Goal: Information Seeking & Learning: Find contact information

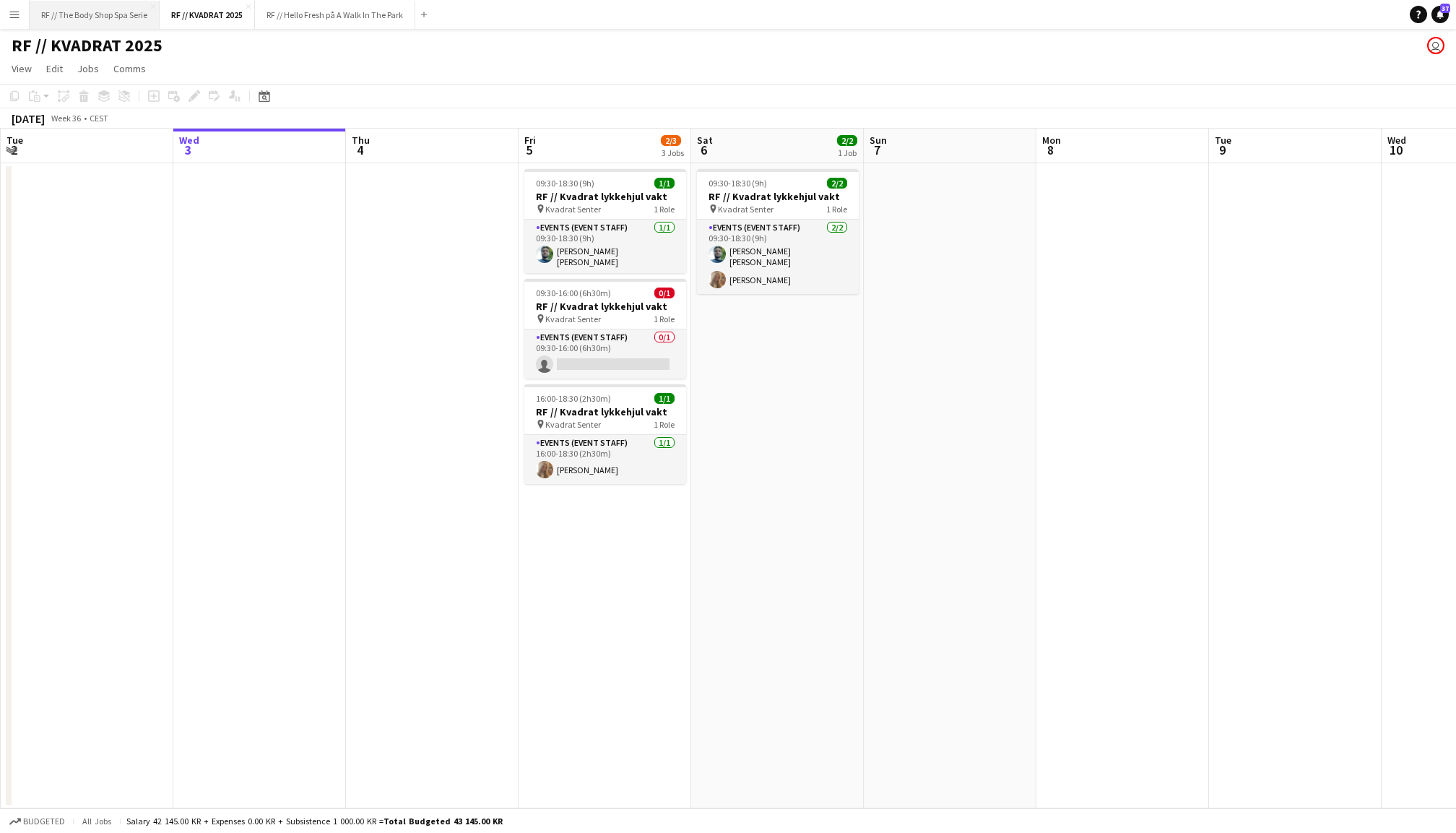
click at [94, 17] on button "RF // The Body Shop Spa Serie Close" at bounding box center [94, 15] width 130 height 28
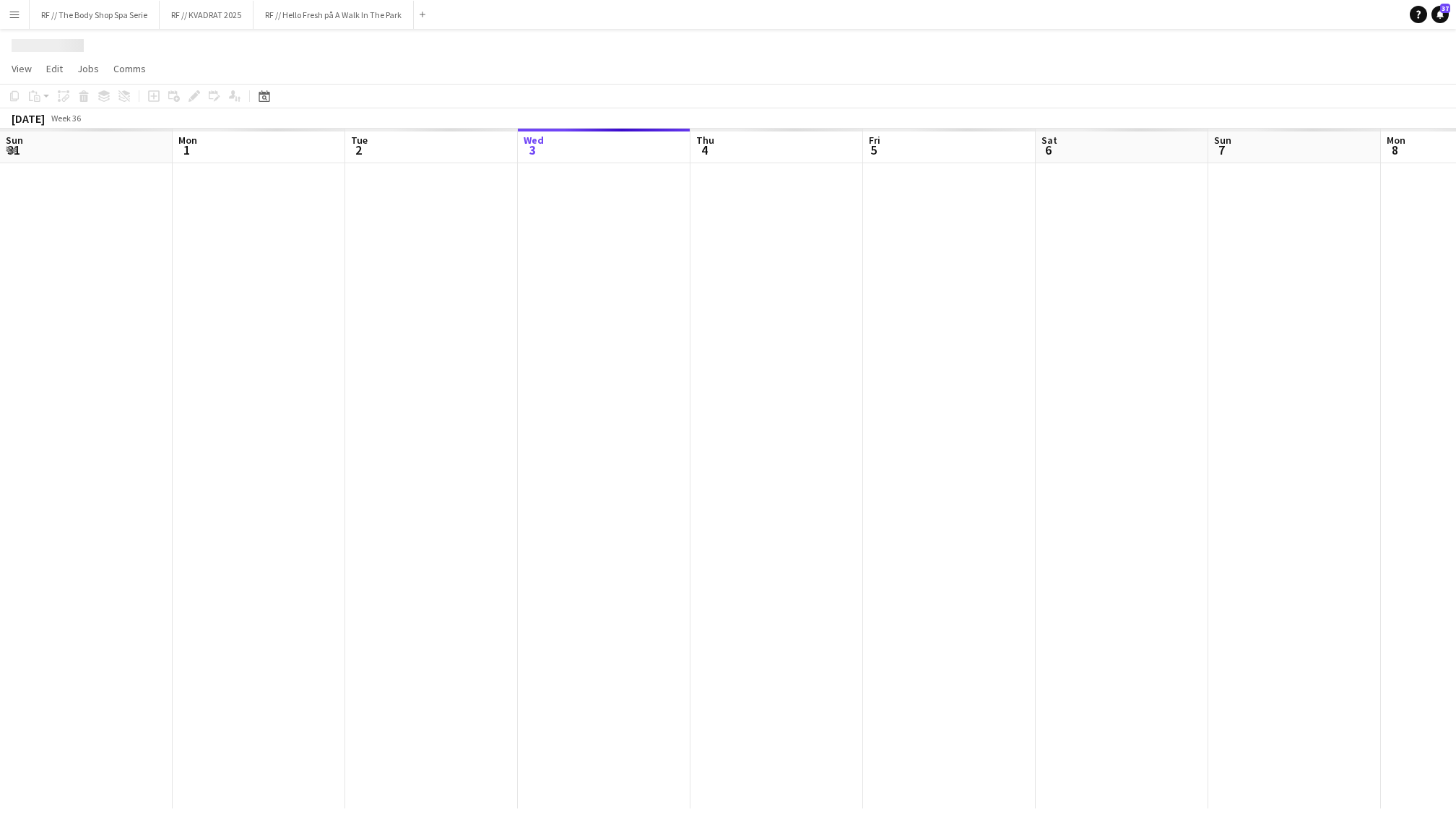
scroll to position [0, 345]
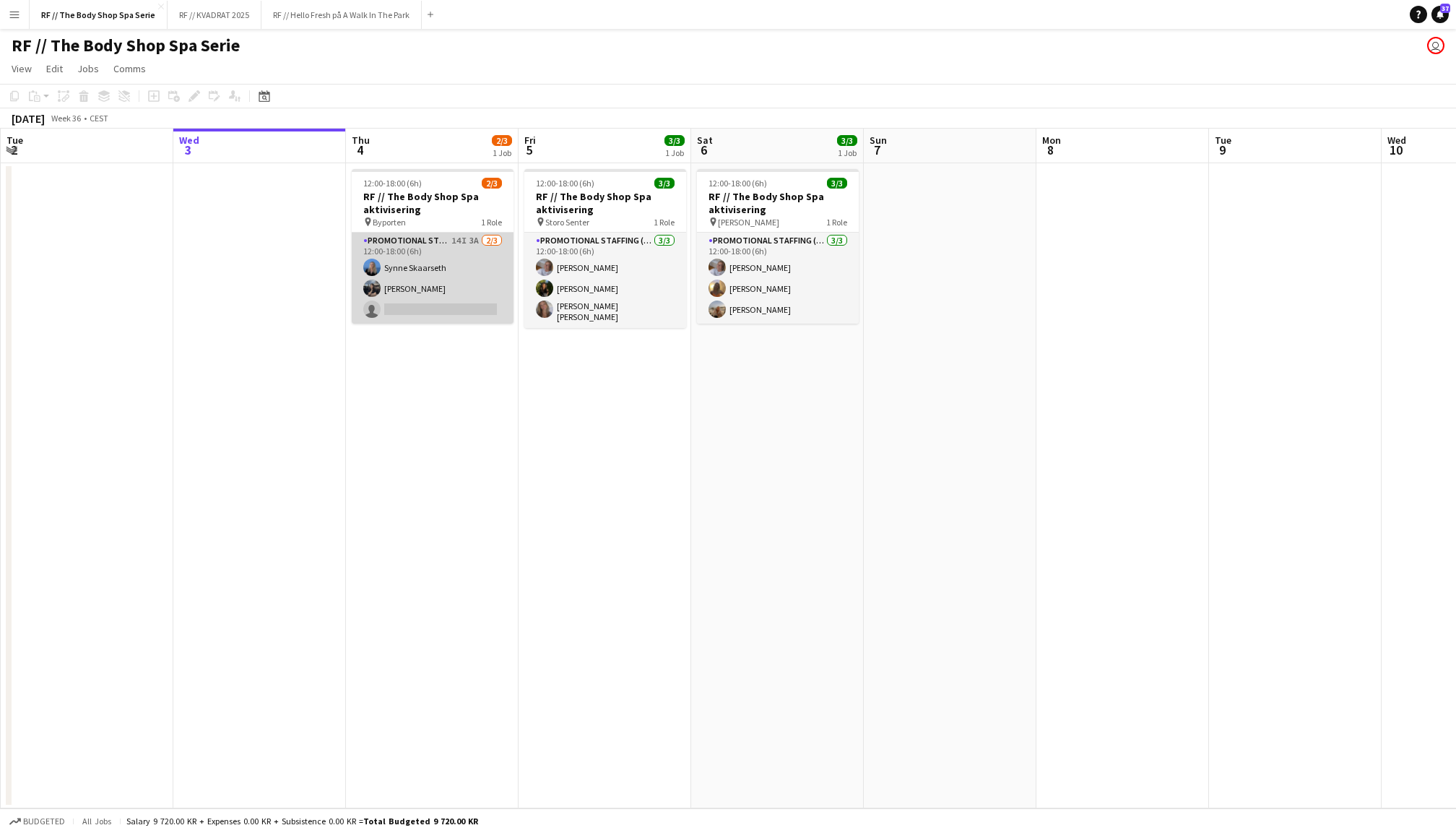
click at [460, 270] on app-card-role "Promotional Staffing (Promotional Staff) 14I 3A [DATE] 12:00-18:00 (6h) [PERSON…" at bounding box center [433, 278] width 162 height 91
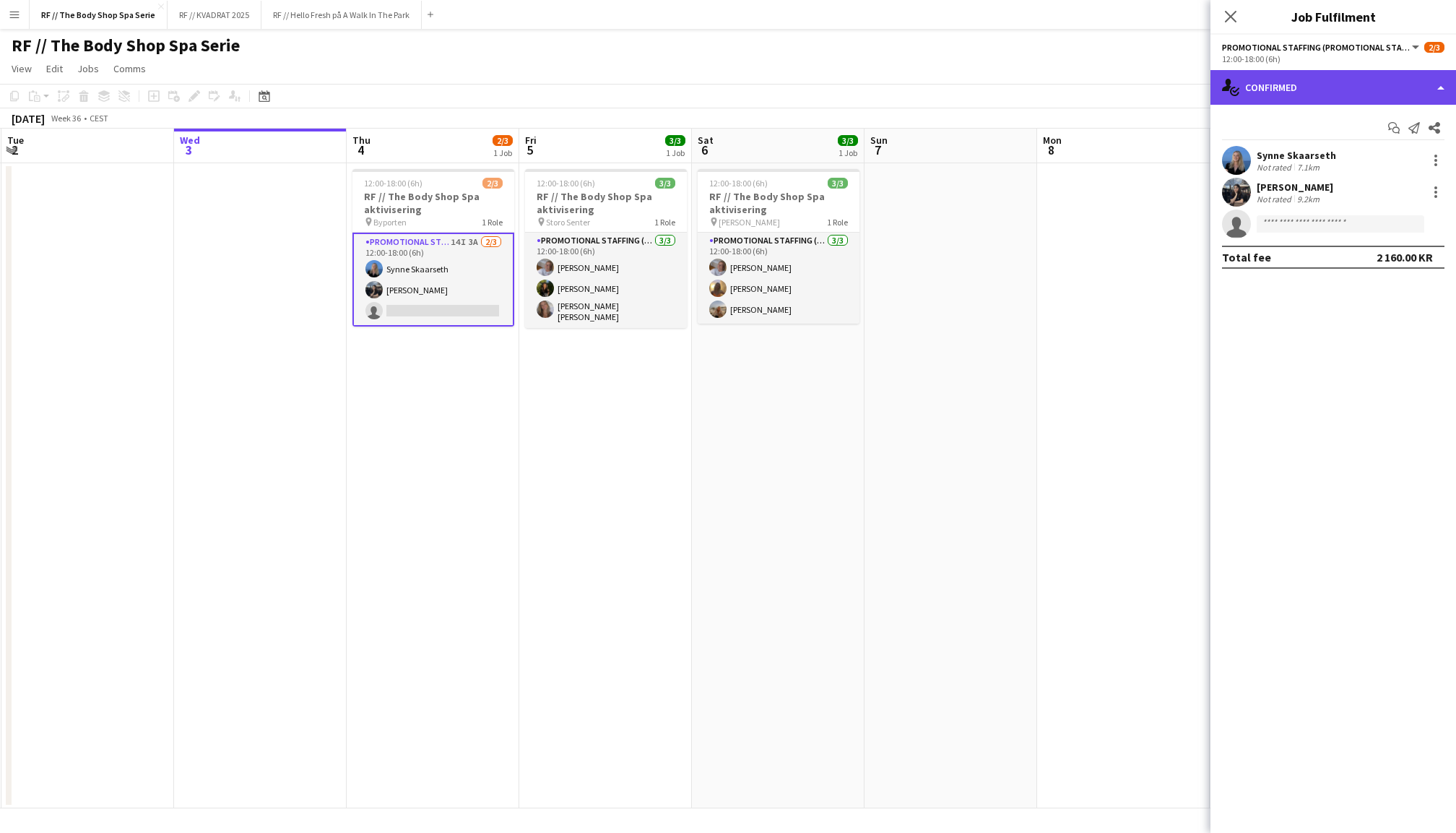
click at [1347, 81] on div "single-neutral-actions-check-2 Confirmed" at bounding box center [1333, 87] width 246 height 35
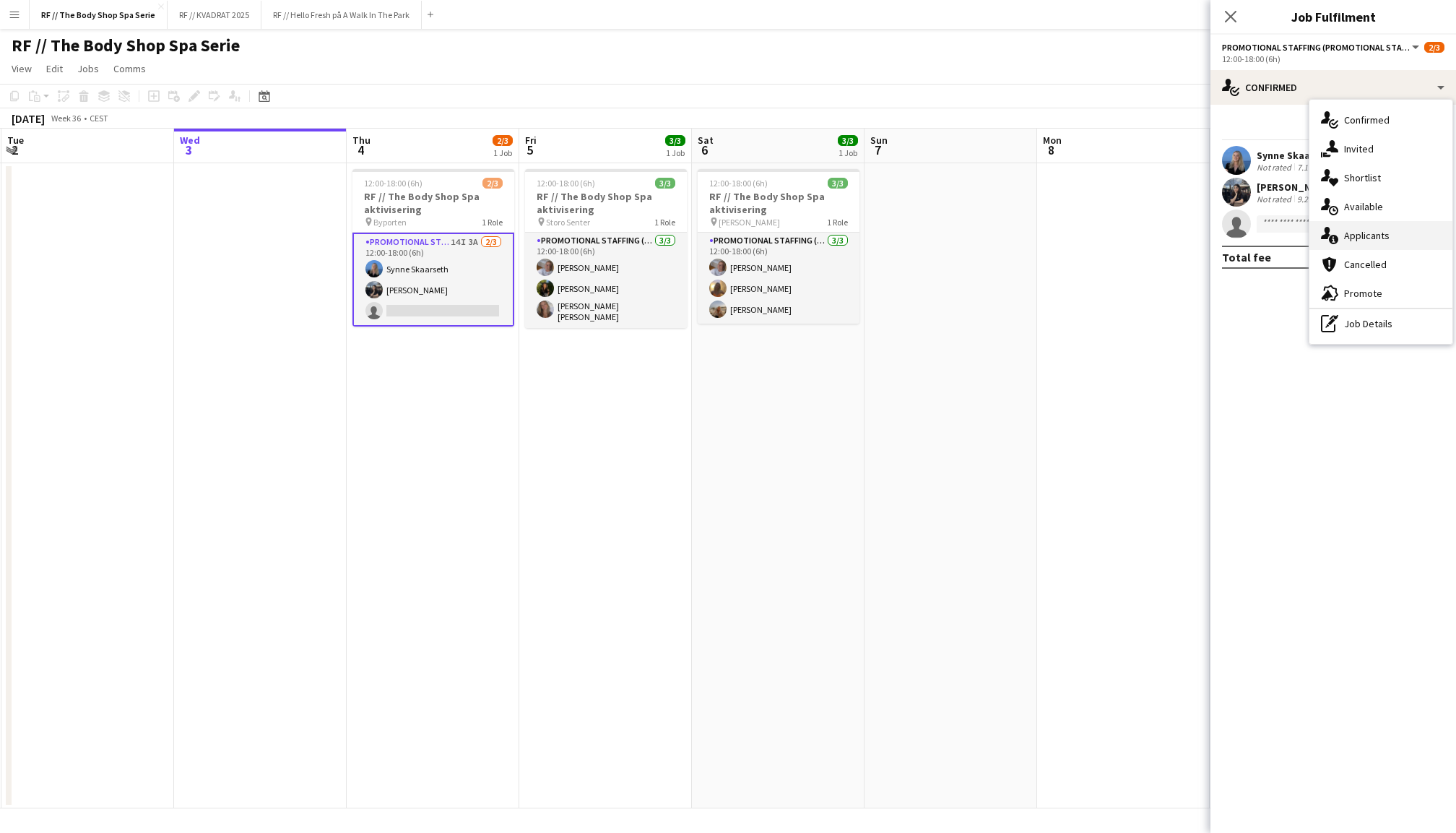
click at [1364, 238] on span "Applicants" at bounding box center [1366, 235] width 45 height 13
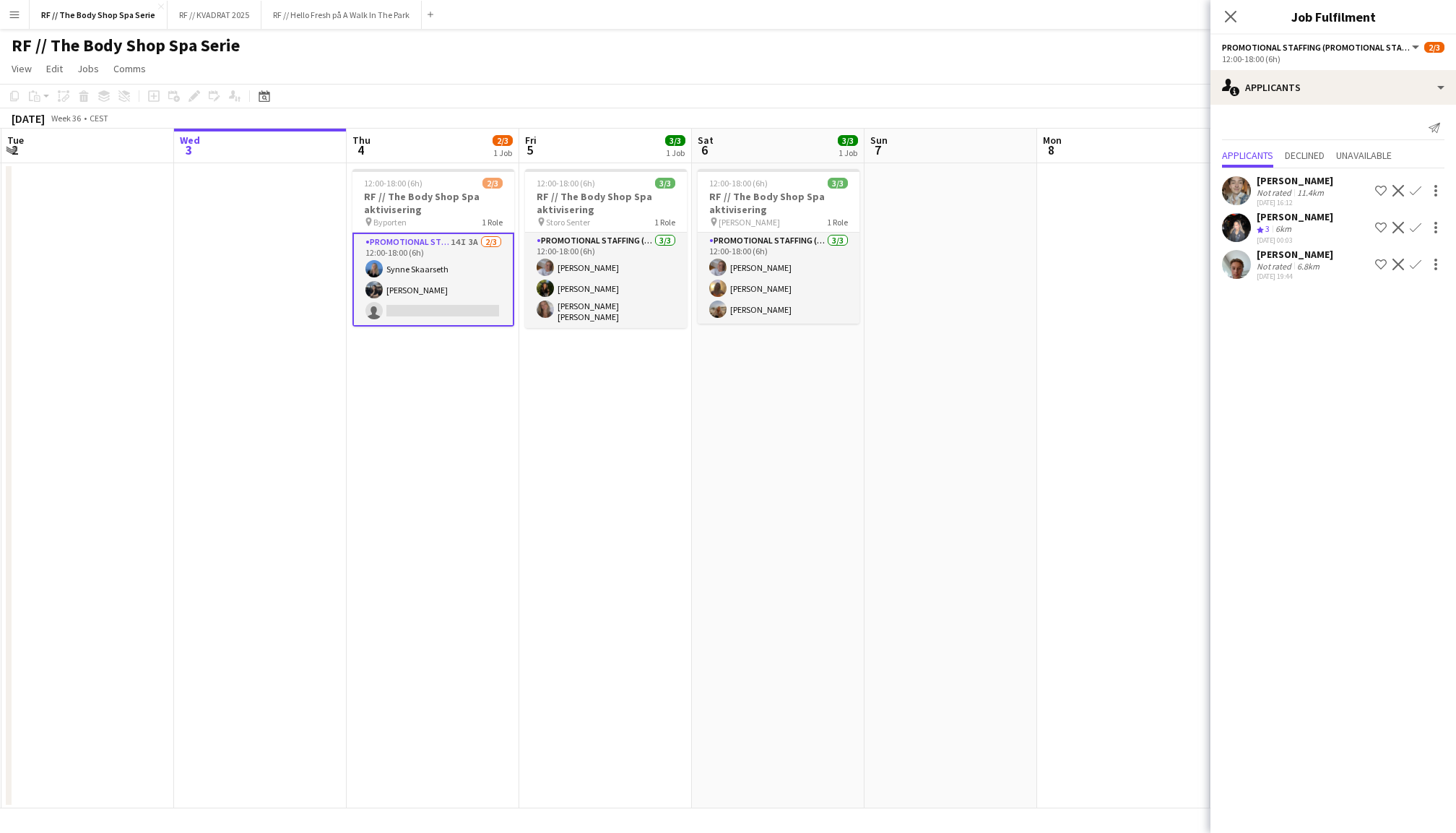
click at [1234, 224] on app-user-avatar at bounding box center [1236, 227] width 29 height 29
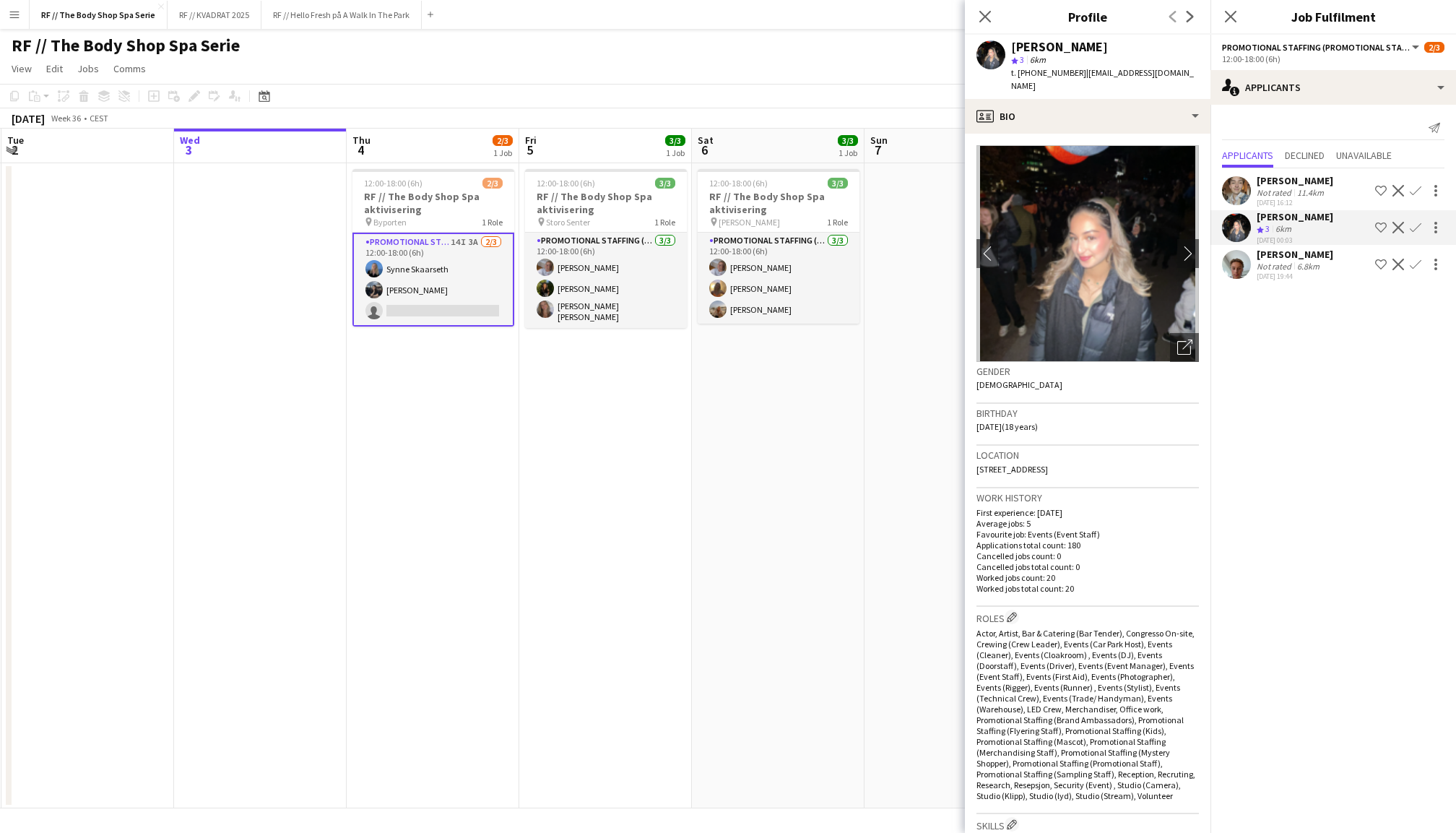
click at [1243, 258] on app-user-avatar at bounding box center [1236, 264] width 29 height 29
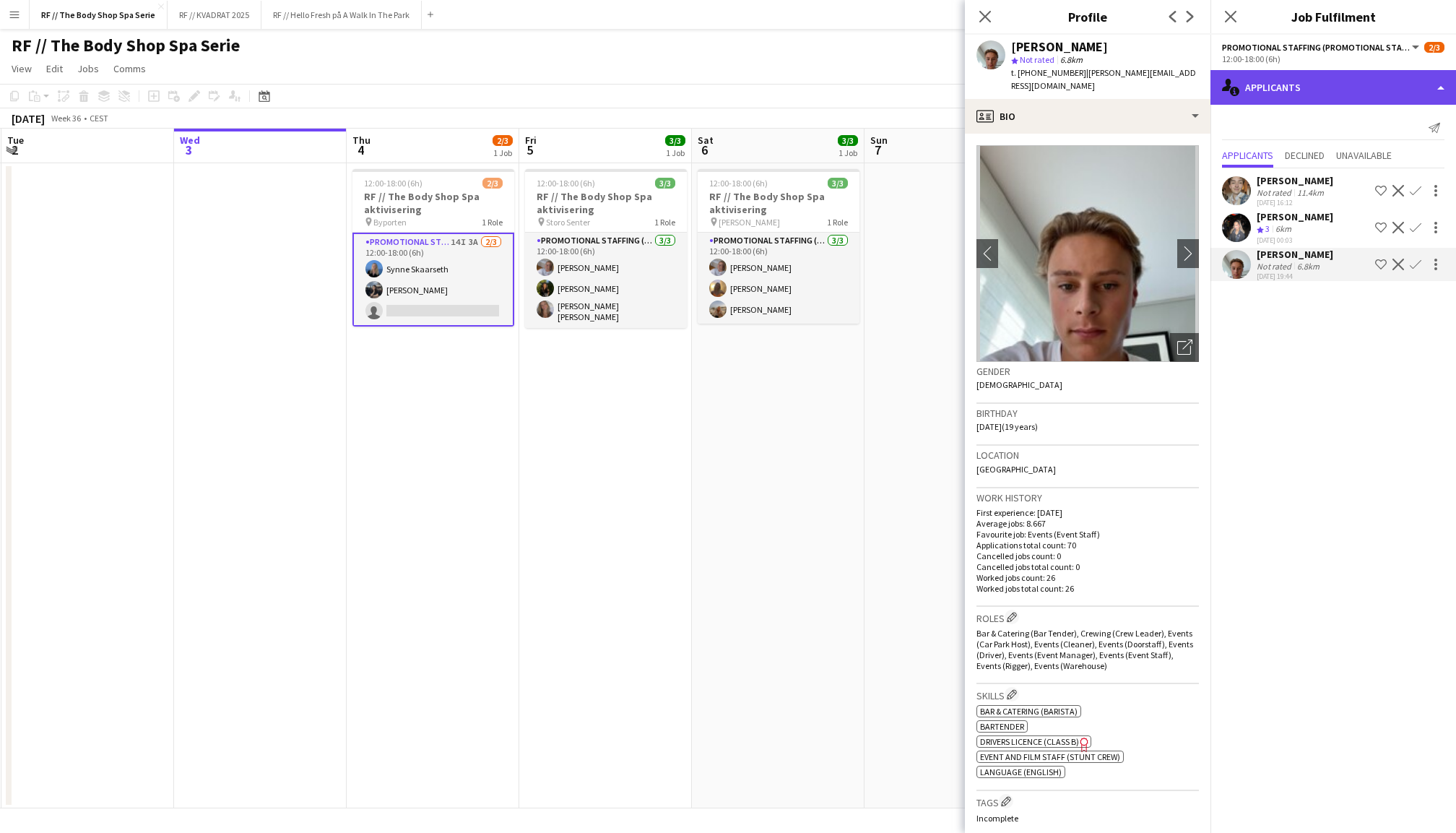
click at [1308, 90] on div "single-neutral-actions-information Applicants" at bounding box center [1333, 87] width 246 height 35
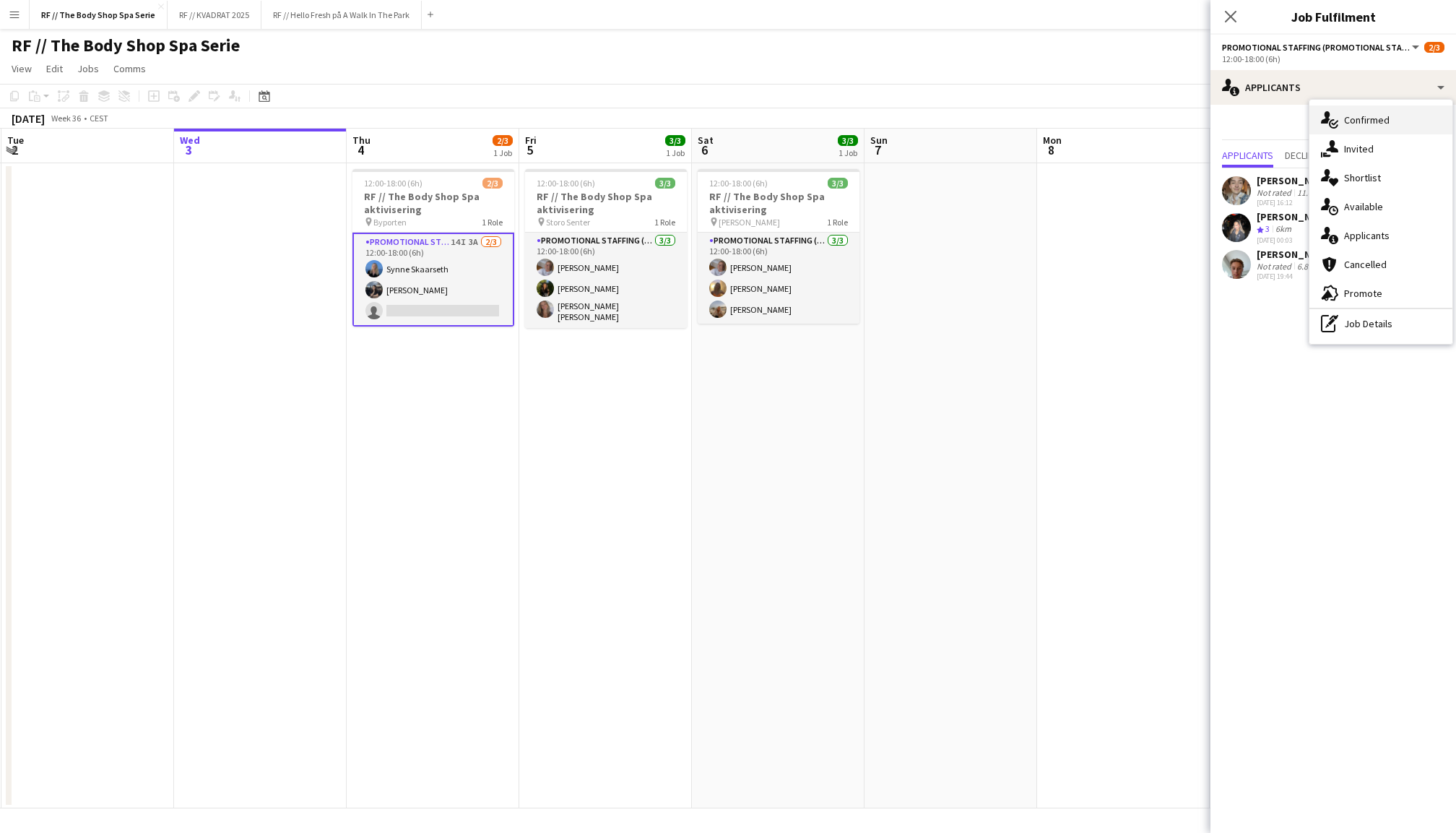
click at [1327, 114] on icon at bounding box center [1325, 117] width 10 height 13
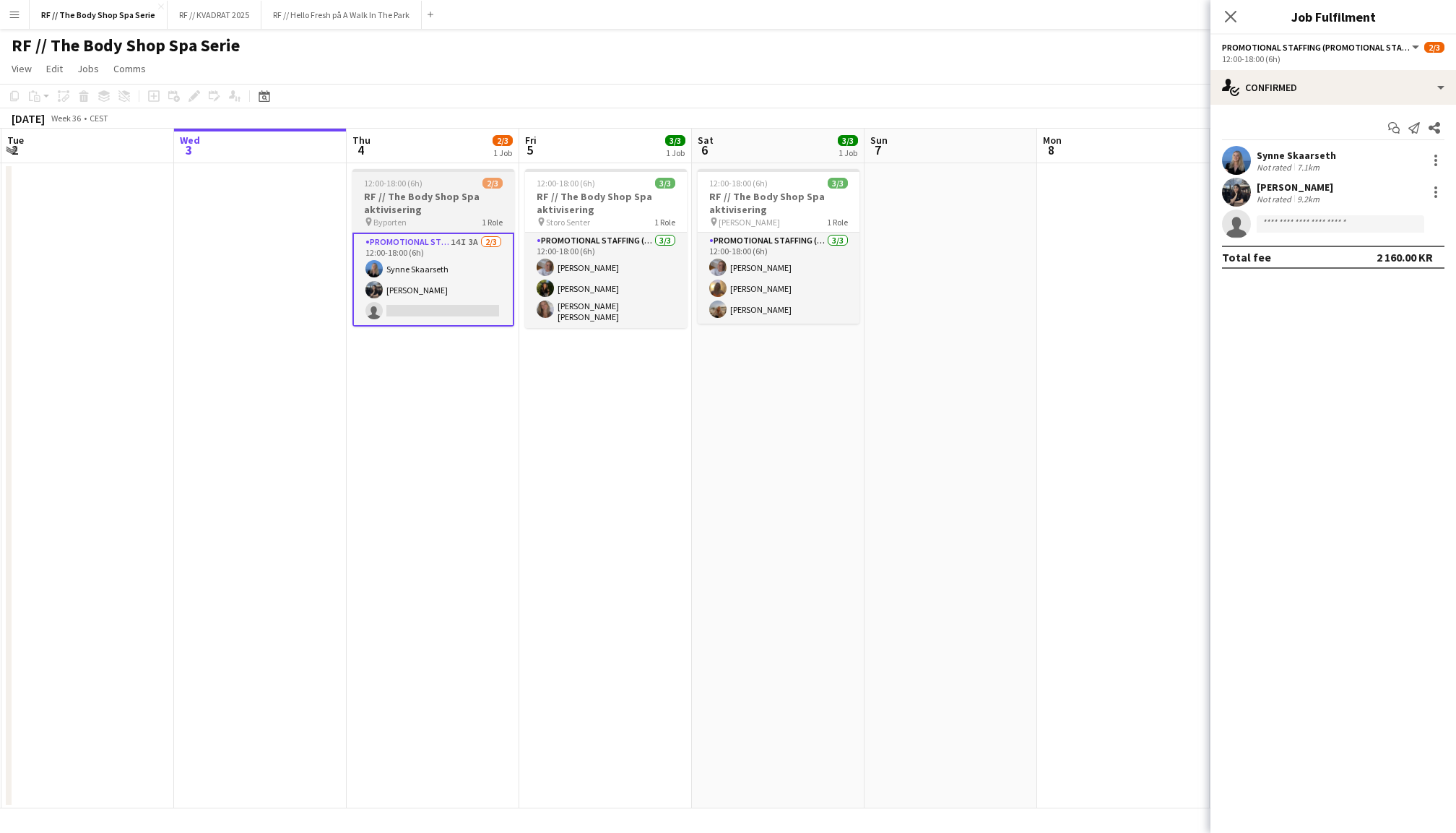
click at [439, 195] on h3 "RF // The Body Shop Spa aktivisering" at bounding box center [434, 203] width 162 height 26
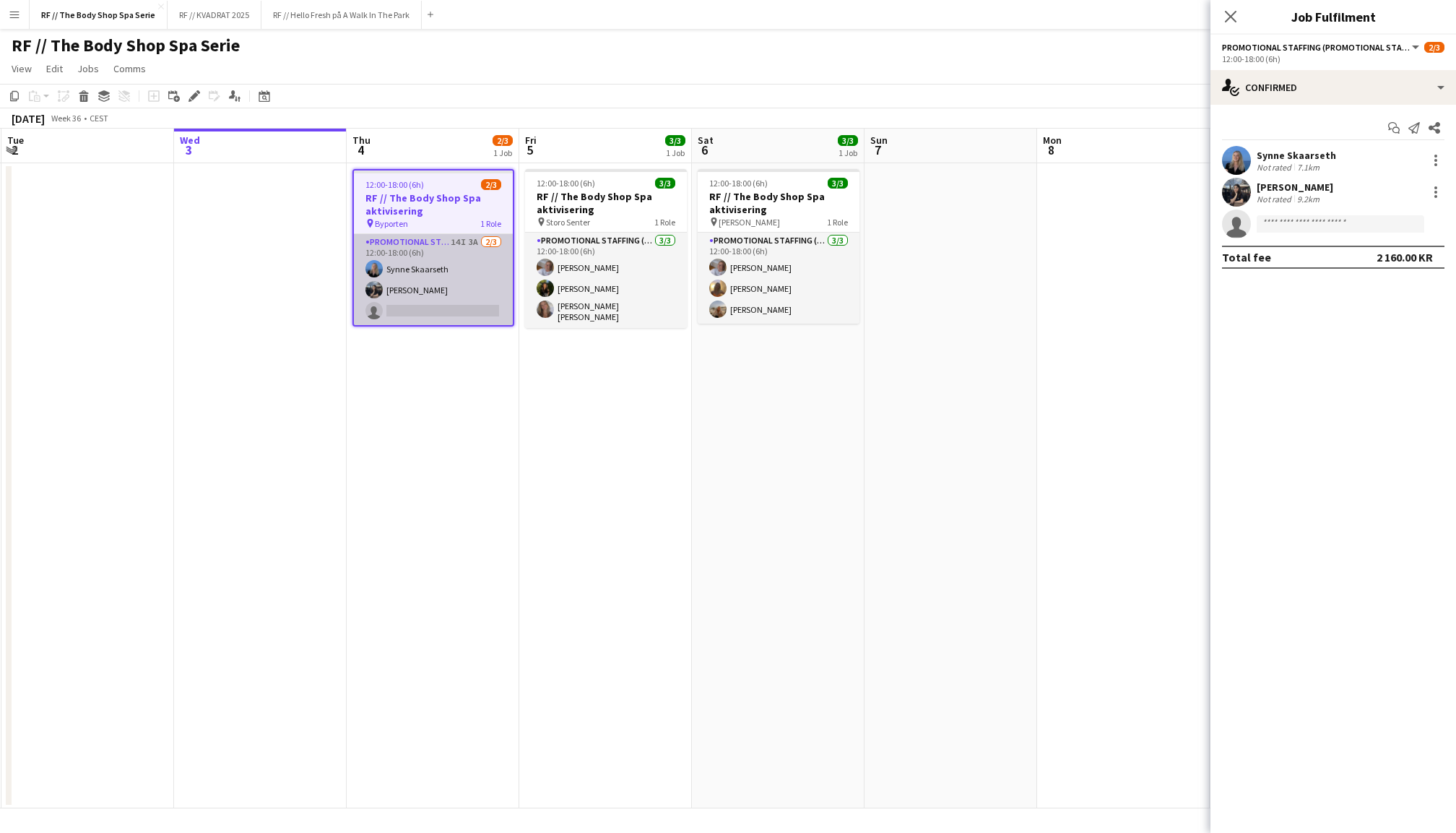
click at [487, 272] on app-card-role "Promotional Staffing (Promotional Staff) 14I 3A [DATE] 12:00-18:00 (6h) [PERSON…" at bounding box center [434, 279] width 159 height 91
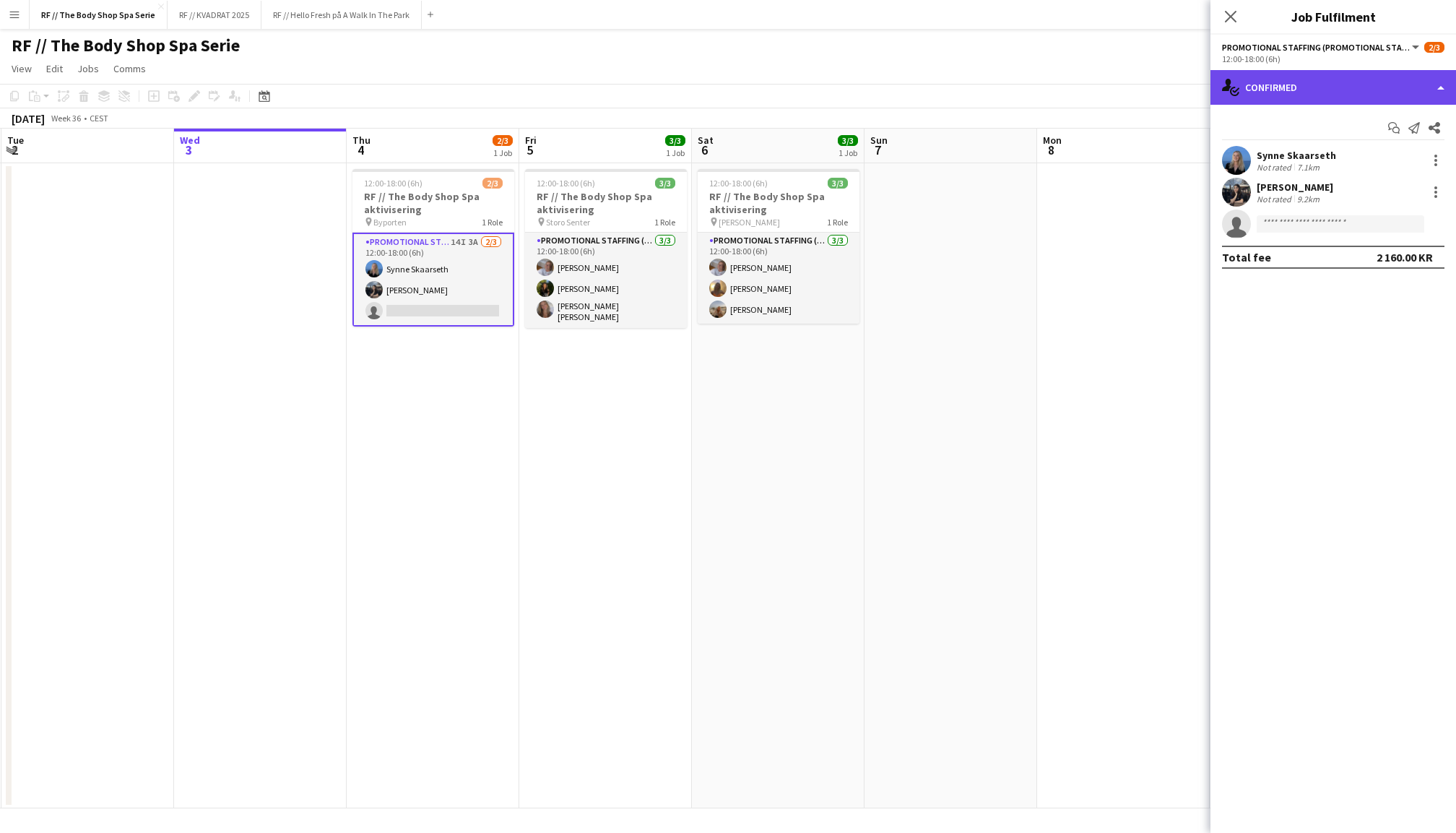
click at [1314, 79] on div "single-neutral-actions-check-2 Confirmed" at bounding box center [1333, 87] width 246 height 35
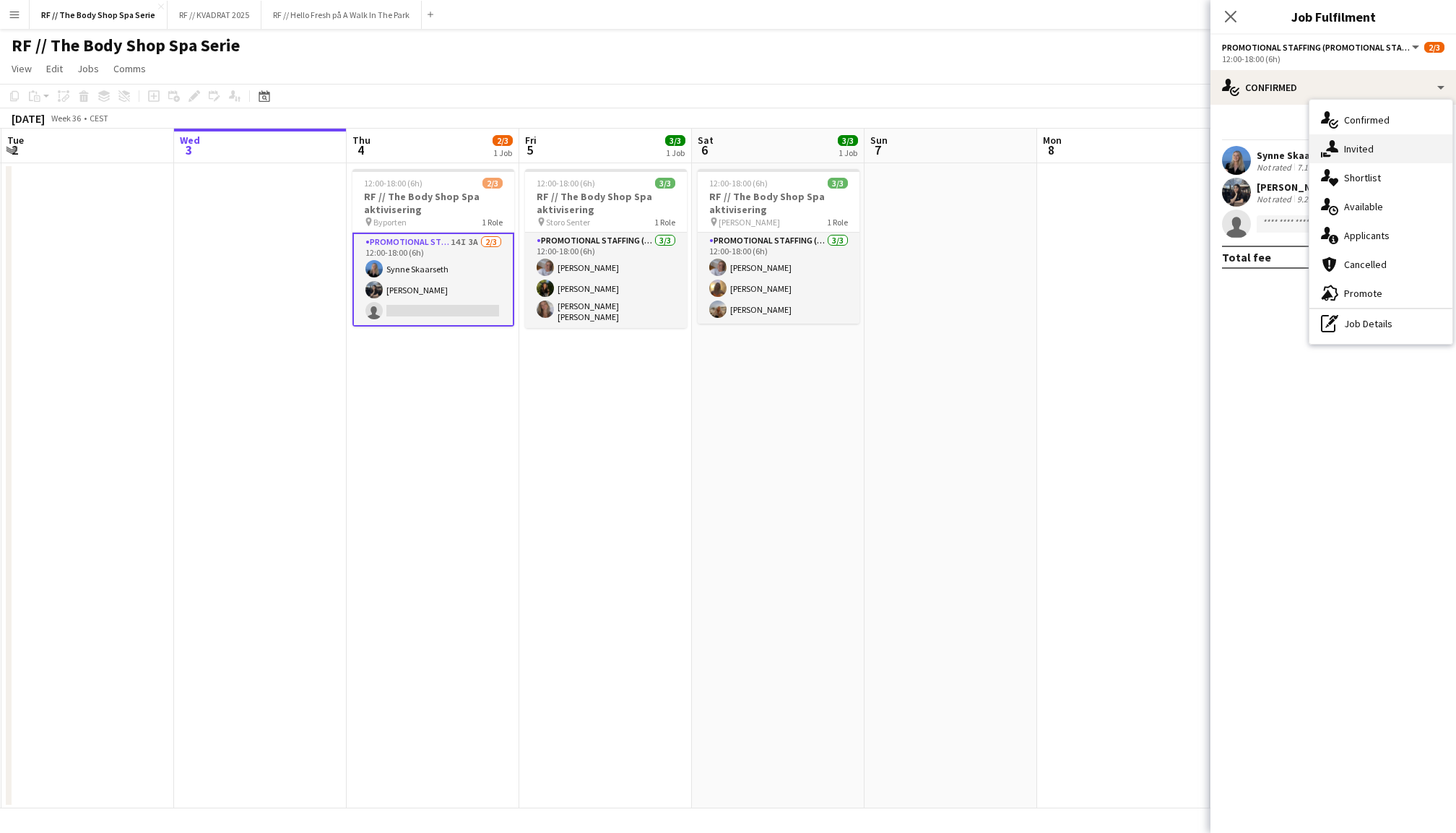
click at [1352, 153] on span "Invited" at bounding box center [1359, 149] width 30 height 13
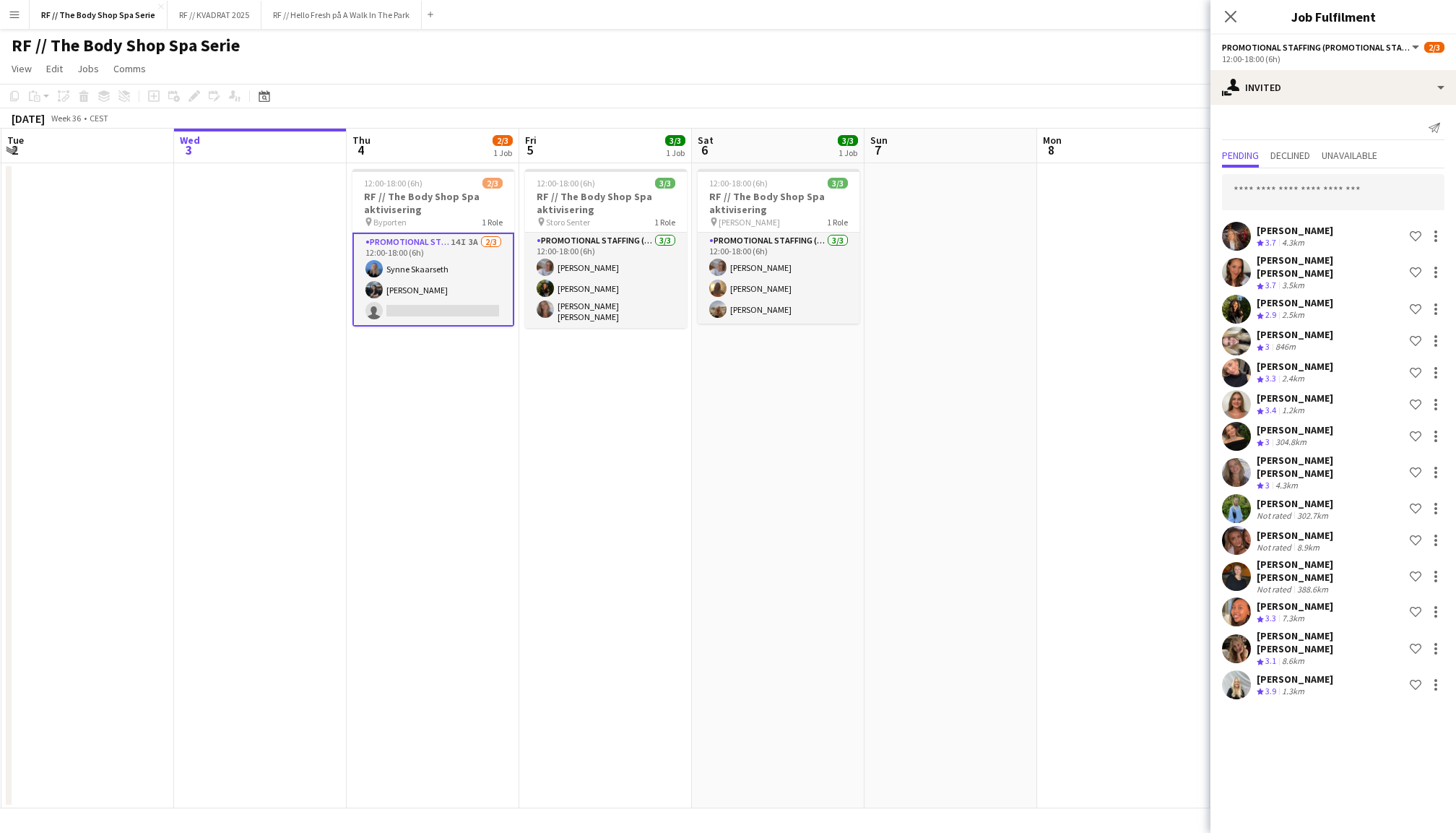
click at [1238, 267] on app-user-avatar at bounding box center [1236, 272] width 29 height 29
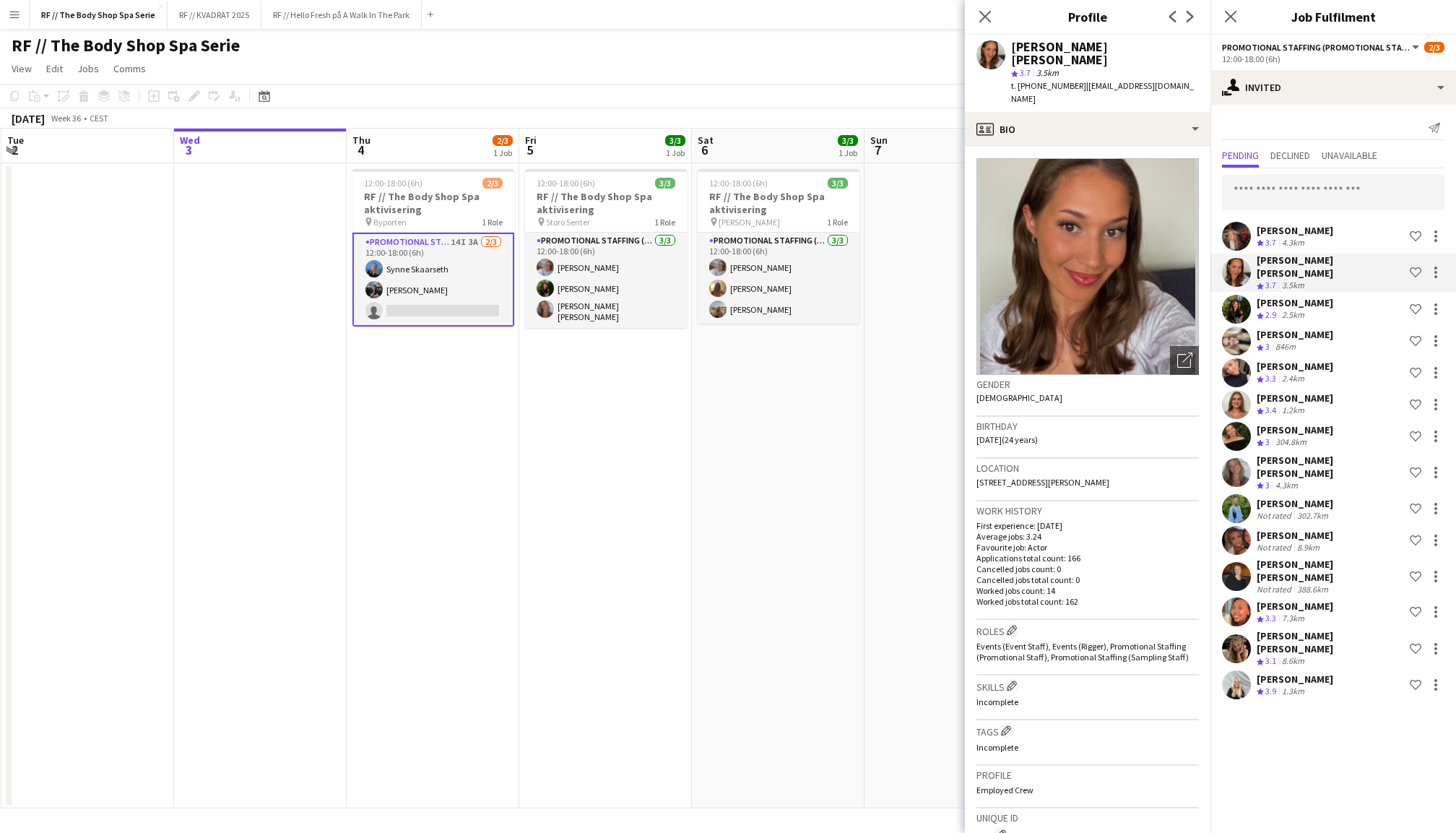
click at [1238, 460] on app-user-avatar at bounding box center [1236, 472] width 29 height 29
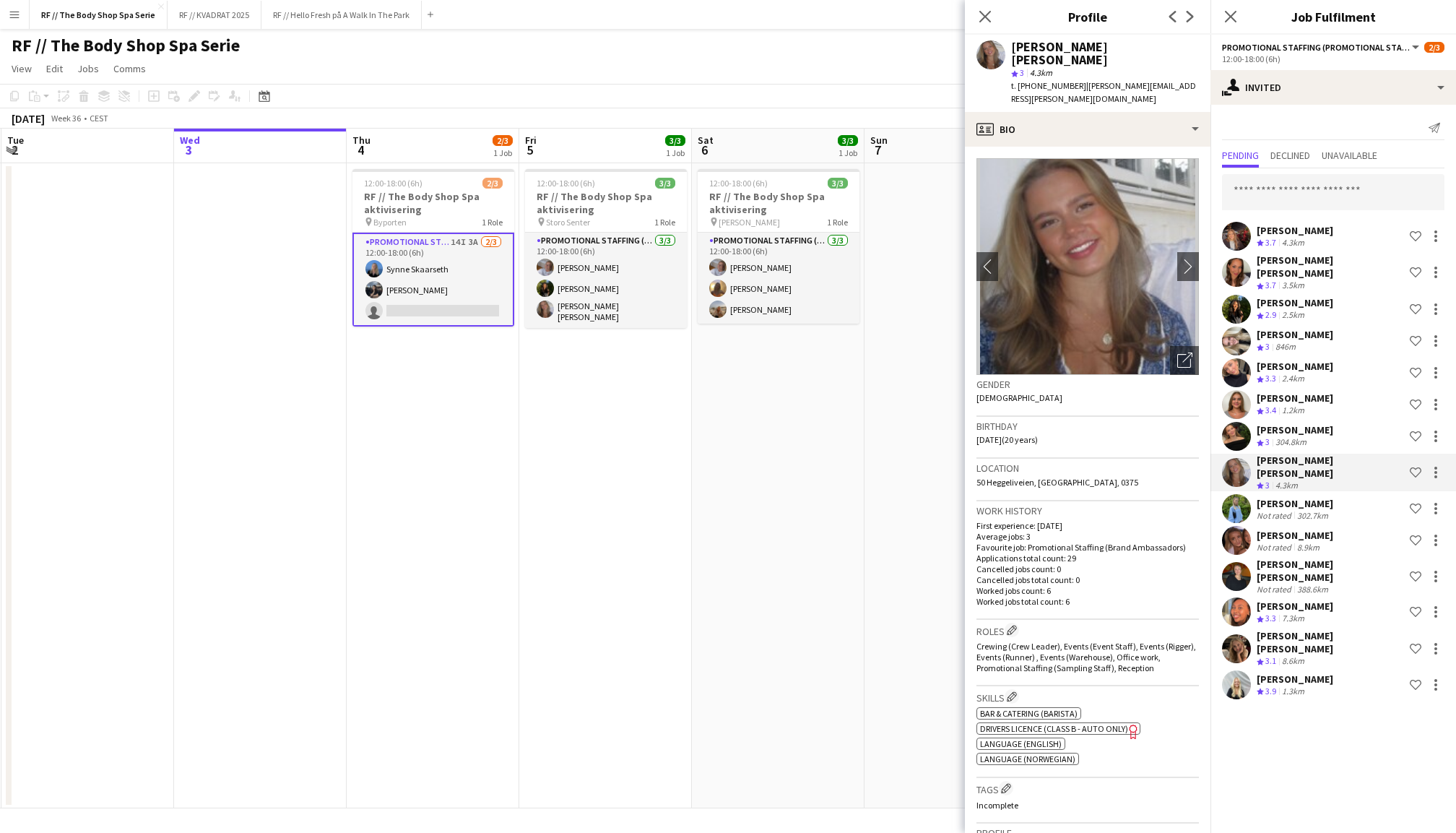
click at [1238, 267] on app-user-avatar at bounding box center [1236, 272] width 29 height 29
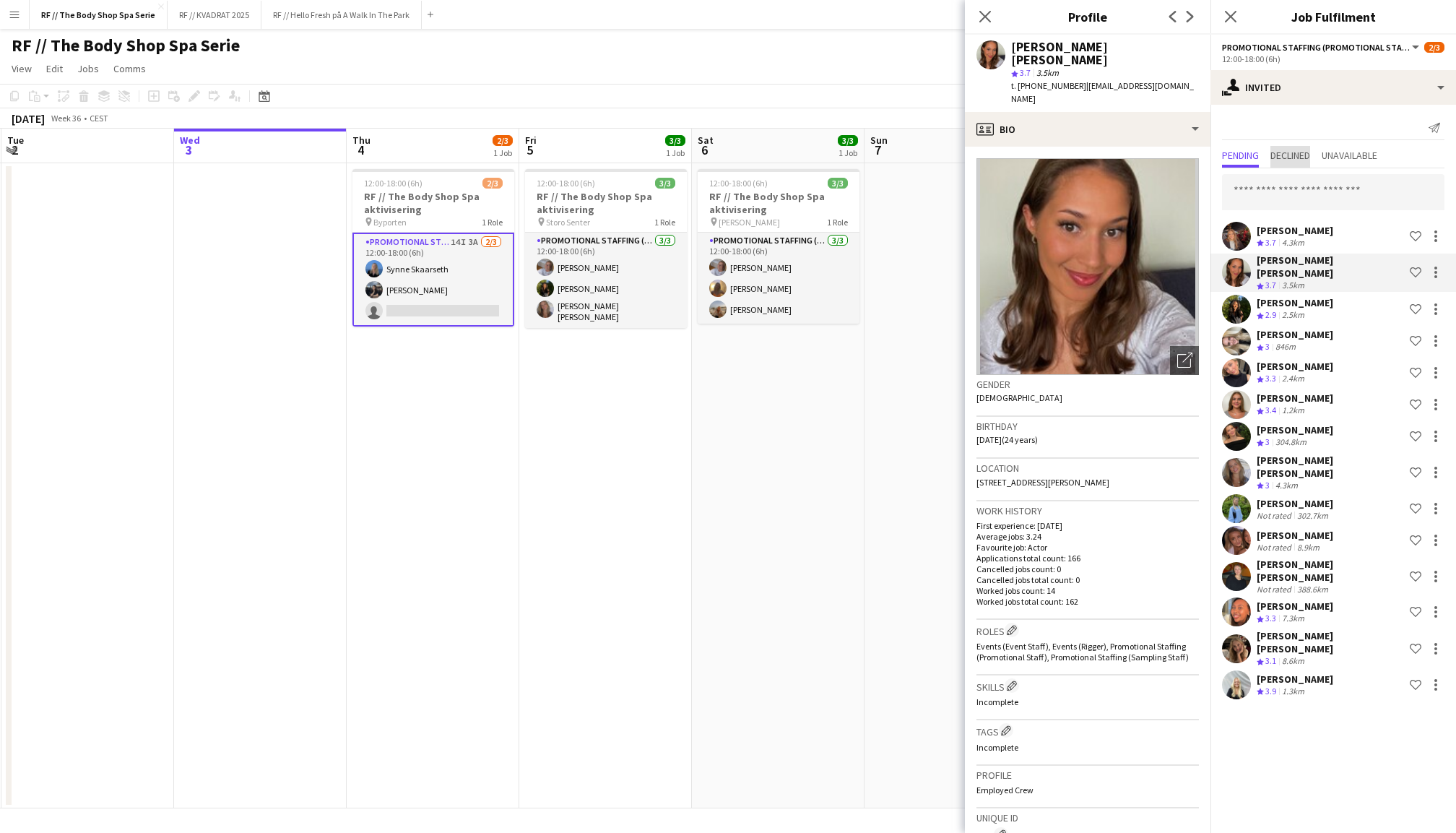
click at [1283, 146] on span "Declined" at bounding box center [1290, 156] width 40 height 22
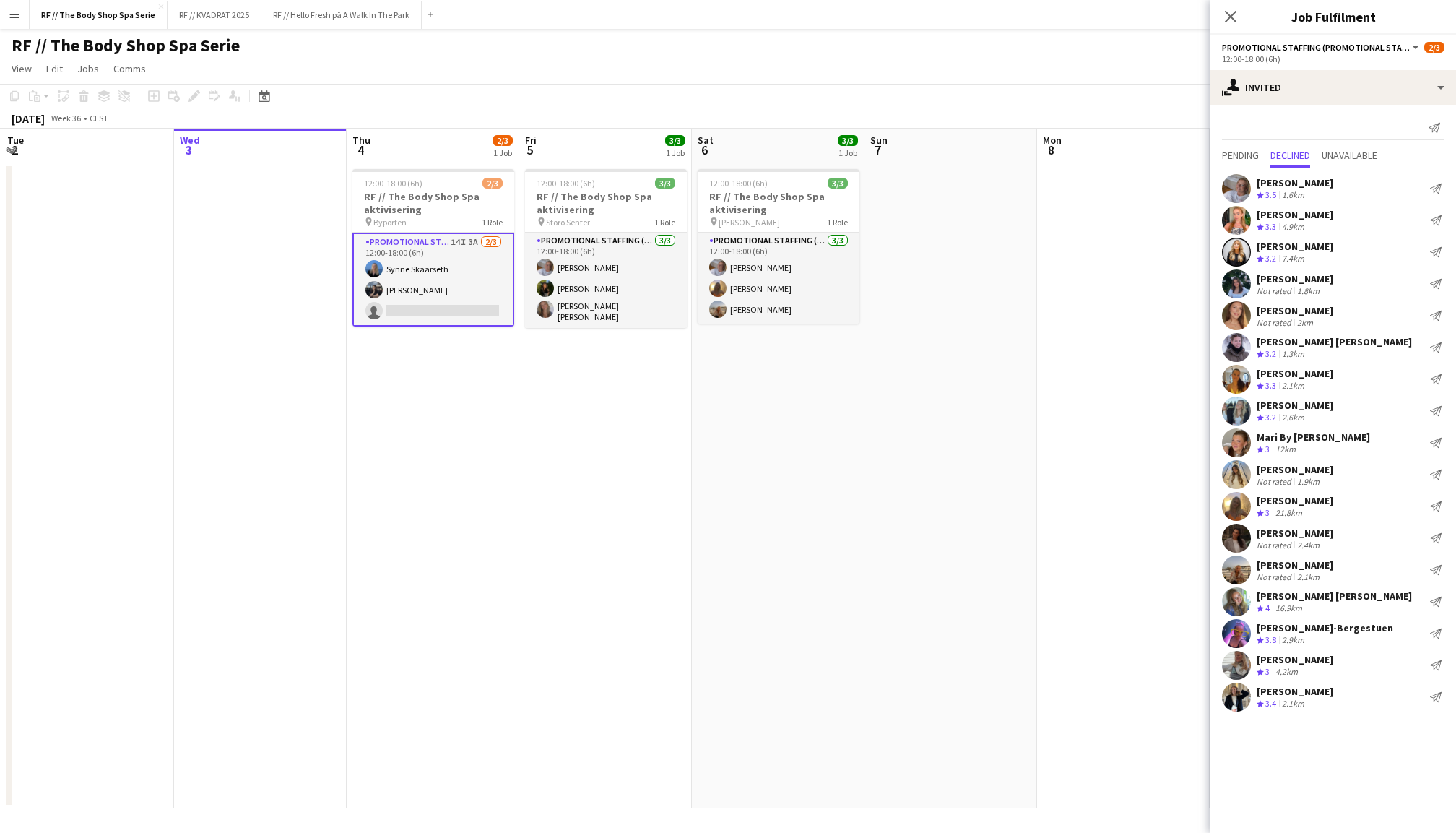
click at [1245, 437] on app-user-avatar at bounding box center [1236, 442] width 29 height 29
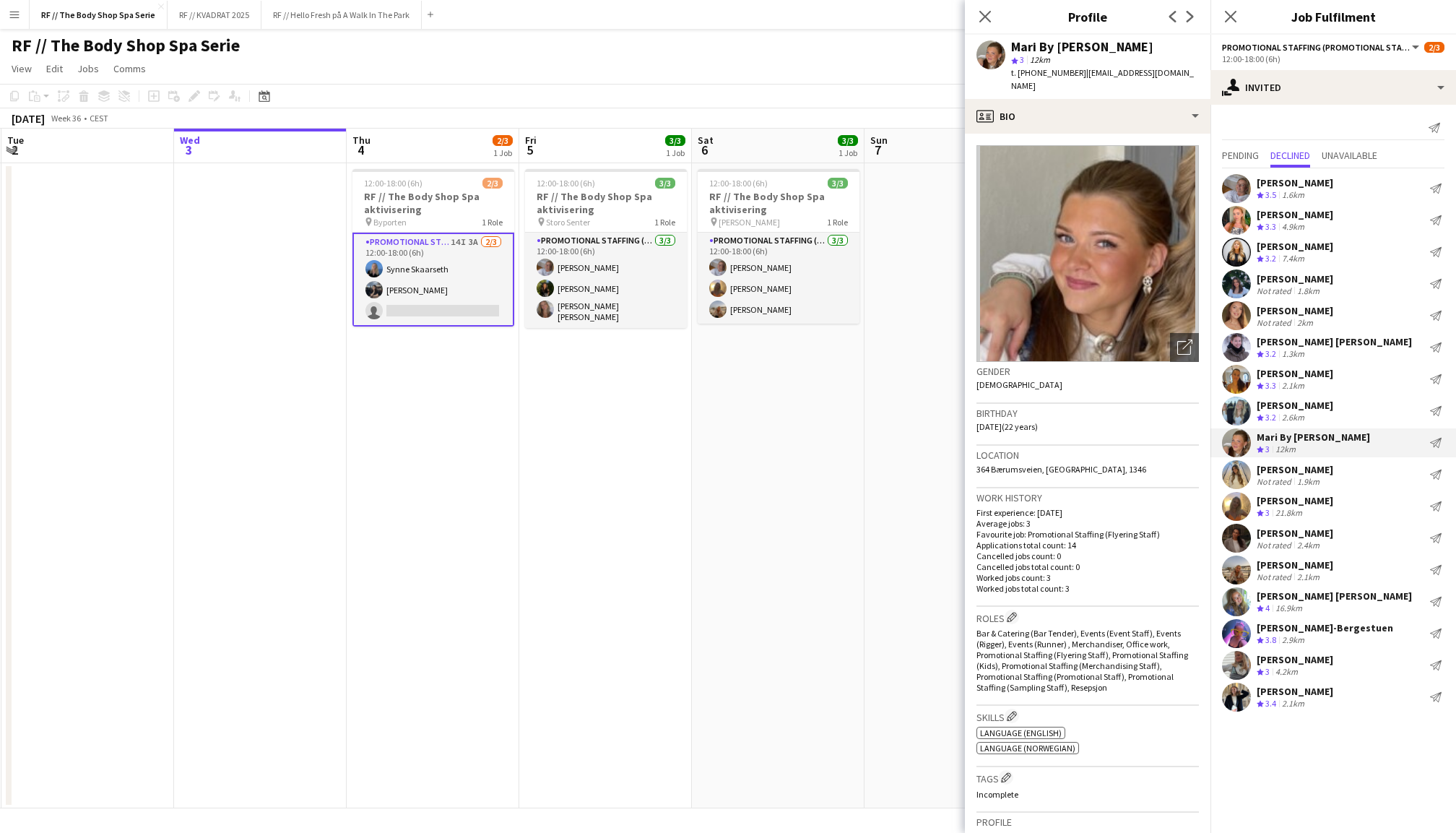
click at [1242, 414] on app-user-avatar at bounding box center [1236, 411] width 29 height 29
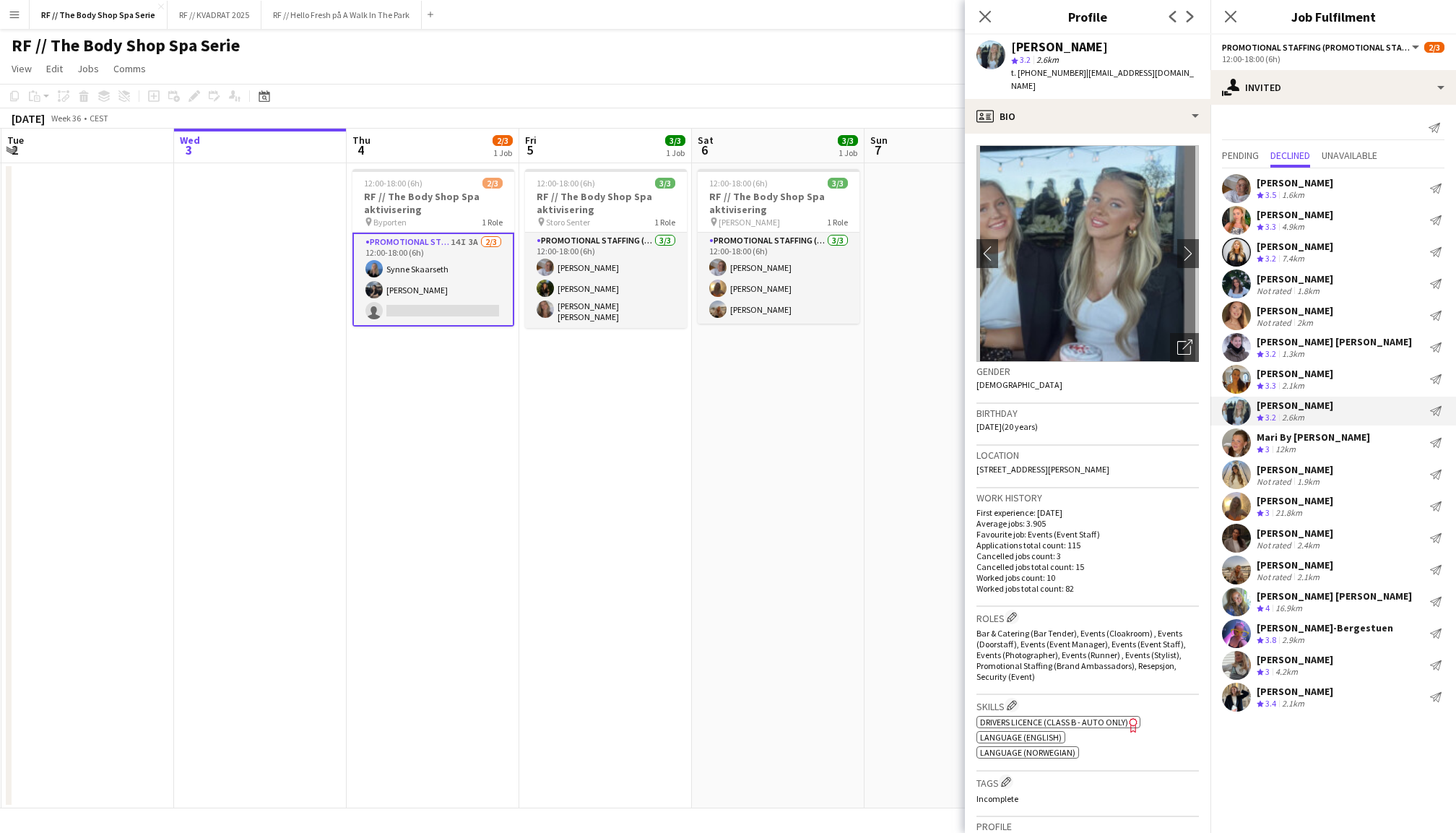
click at [1241, 284] on app-user-avatar at bounding box center [1236, 284] width 29 height 29
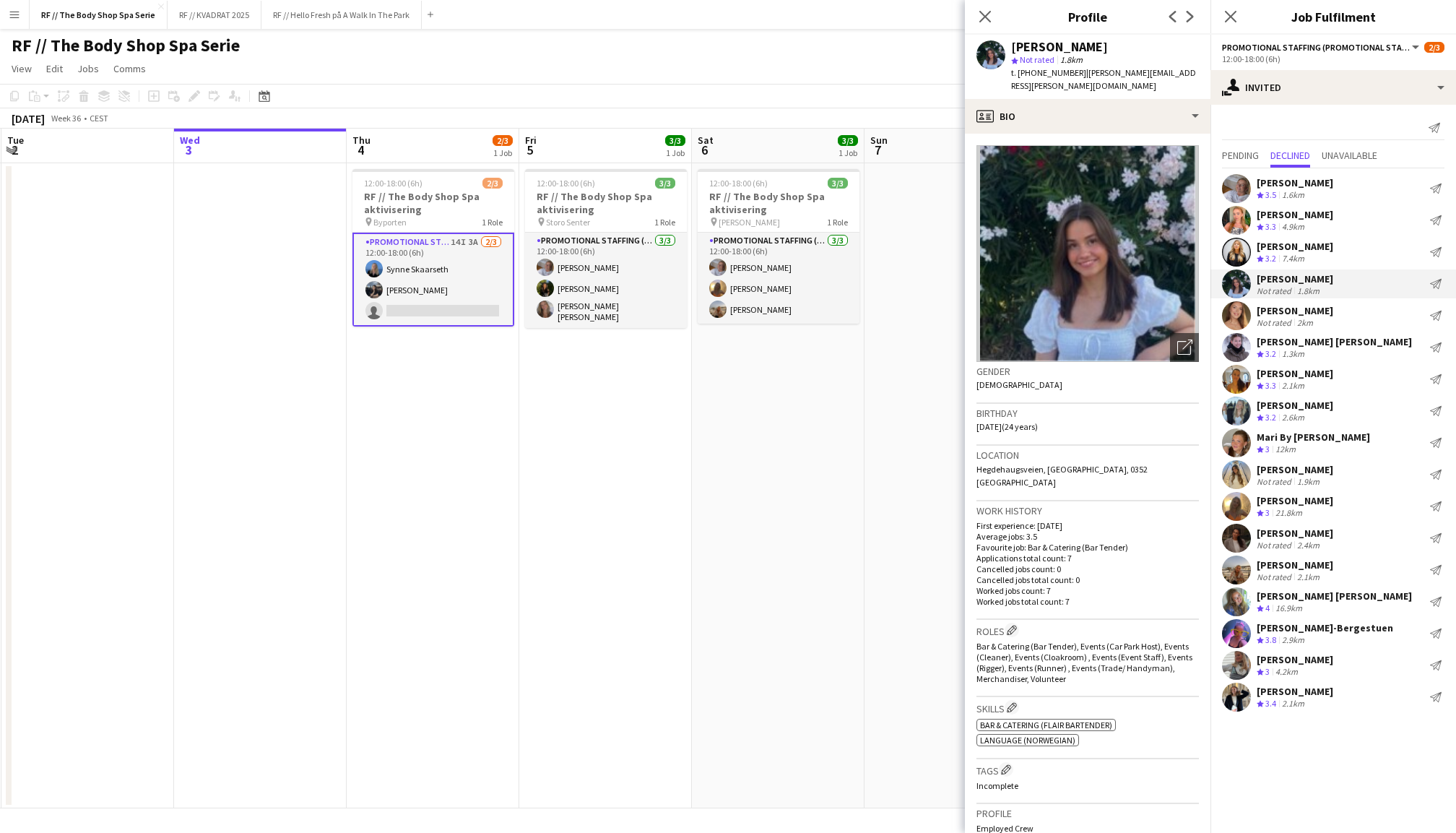
click at [10, 14] on app-icon "Menu" at bounding box center [15, 15] width 12 height 12
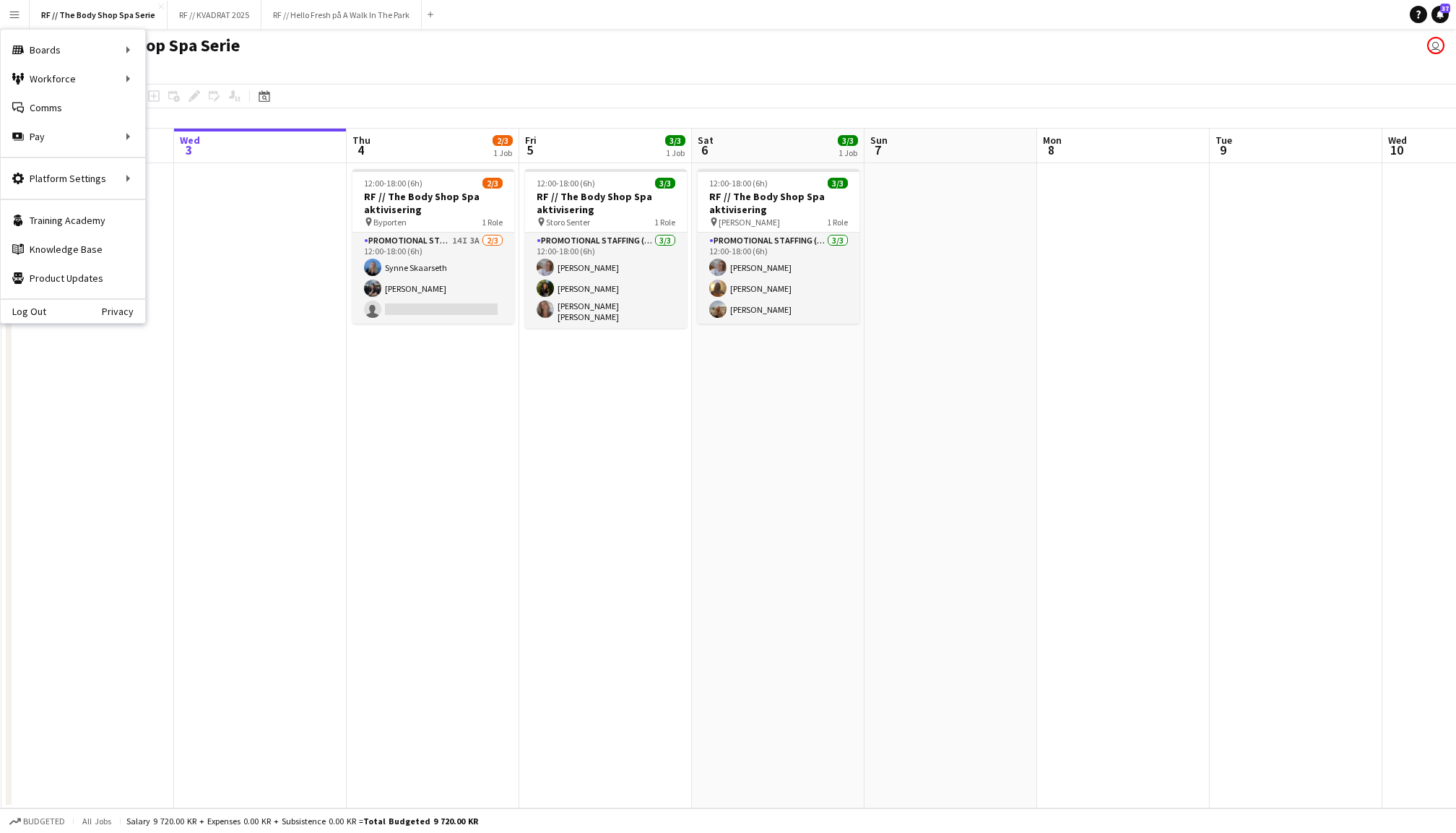
click at [853, 434] on app-date-cell "12:00-18:00 (6h) 3/3 RF // The Body Shop Spa aktivisering pin Sandvika Storsent…" at bounding box center [778, 486] width 172 height 645
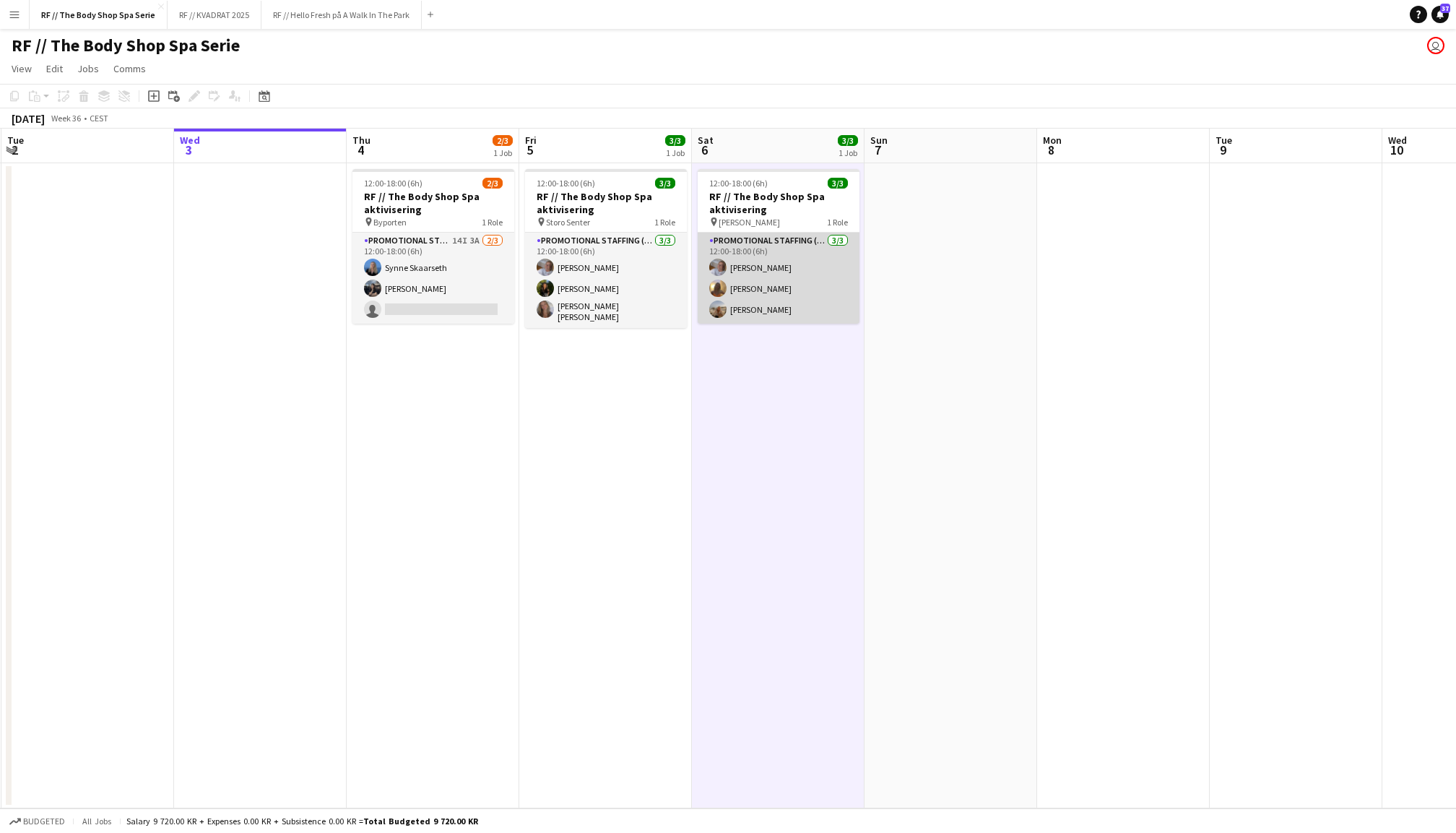
click at [794, 301] on app-card-role "Promotional Staffing (Promotional Staff) 3/3 12:00-18:00 (6h) Tina Raugstad Emi…" at bounding box center [779, 278] width 162 height 91
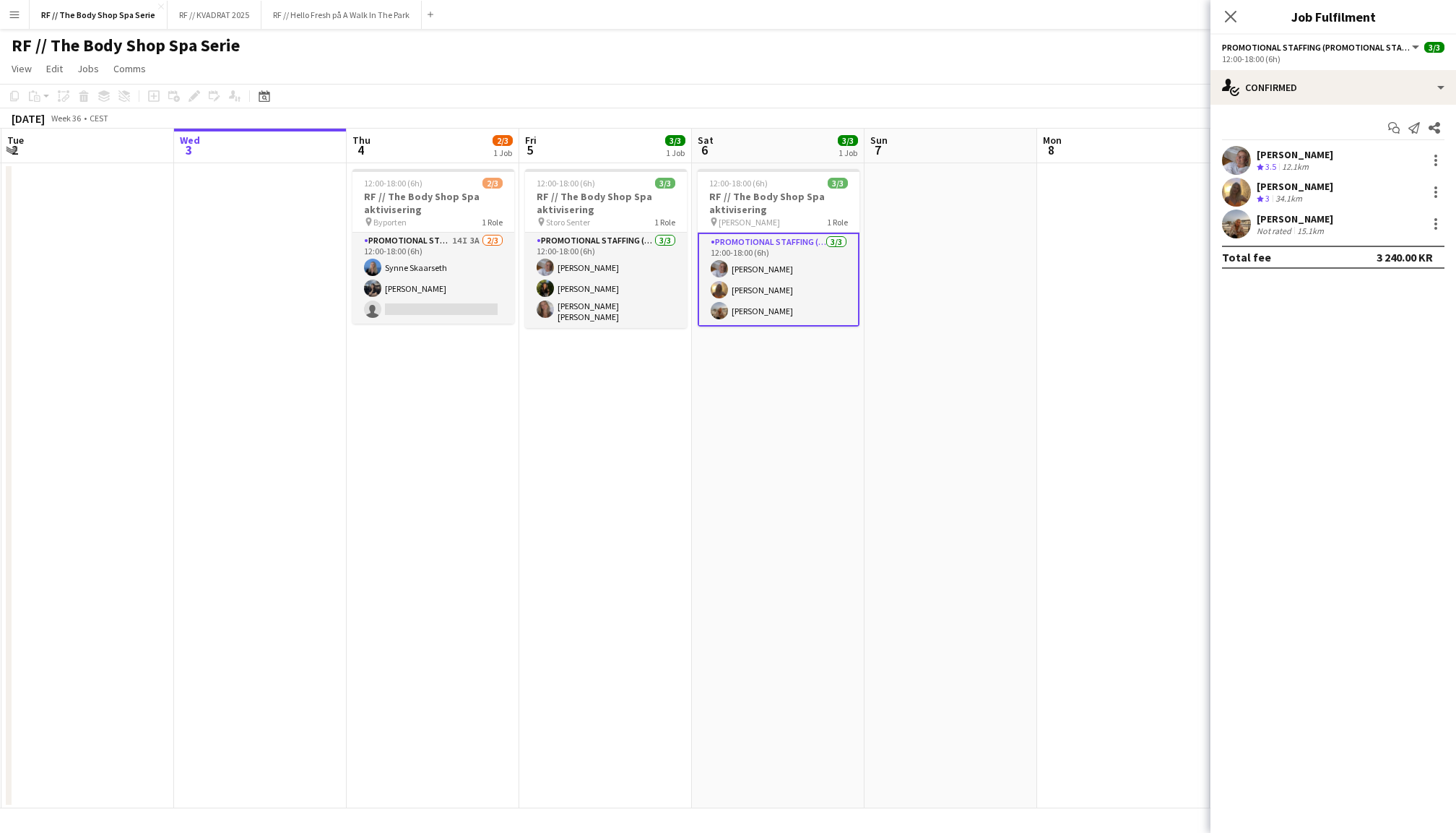
click at [1236, 218] on app-user-avatar at bounding box center [1236, 223] width 29 height 29
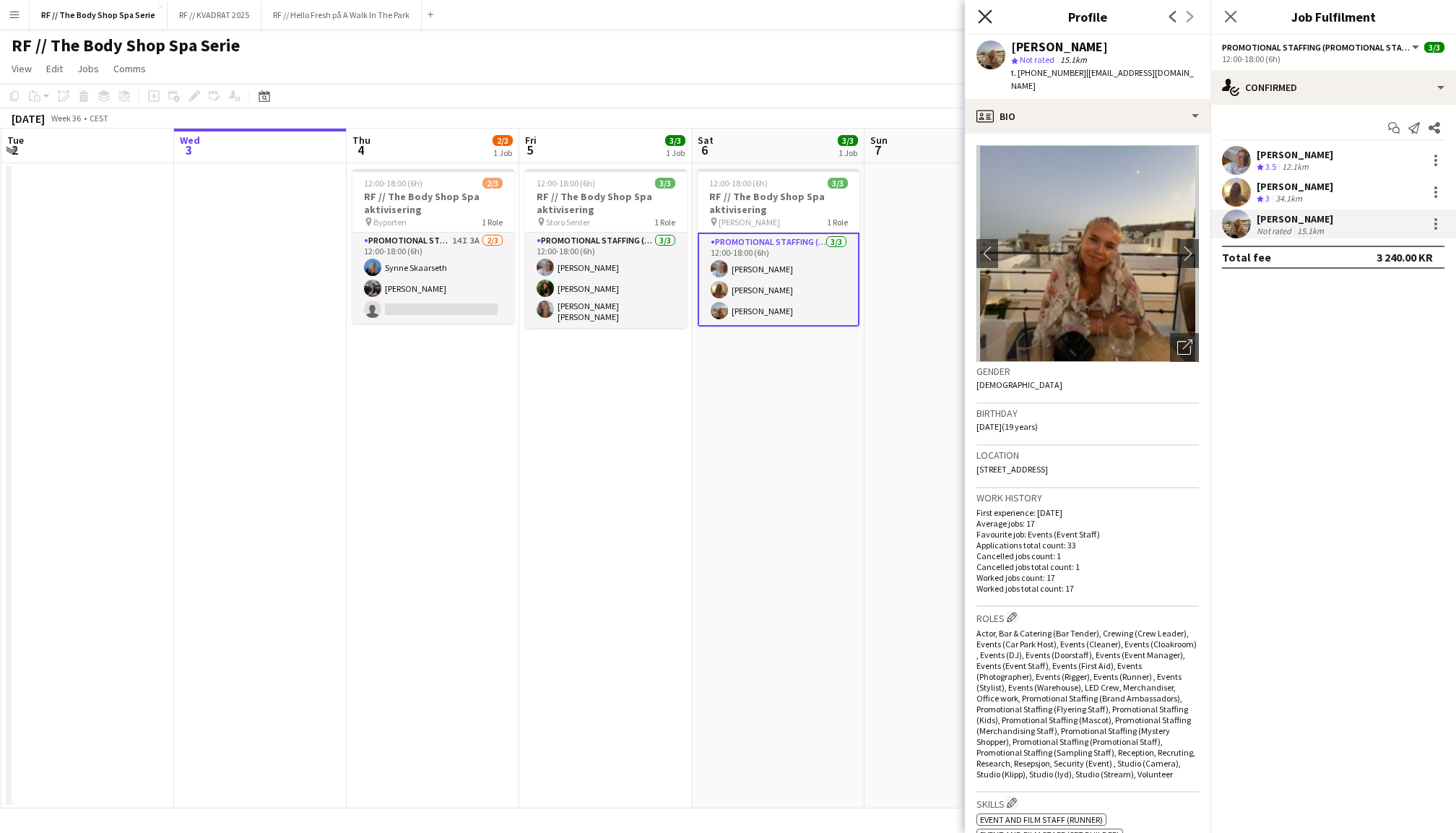
click at [986, 14] on icon at bounding box center [985, 16] width 13 height 13
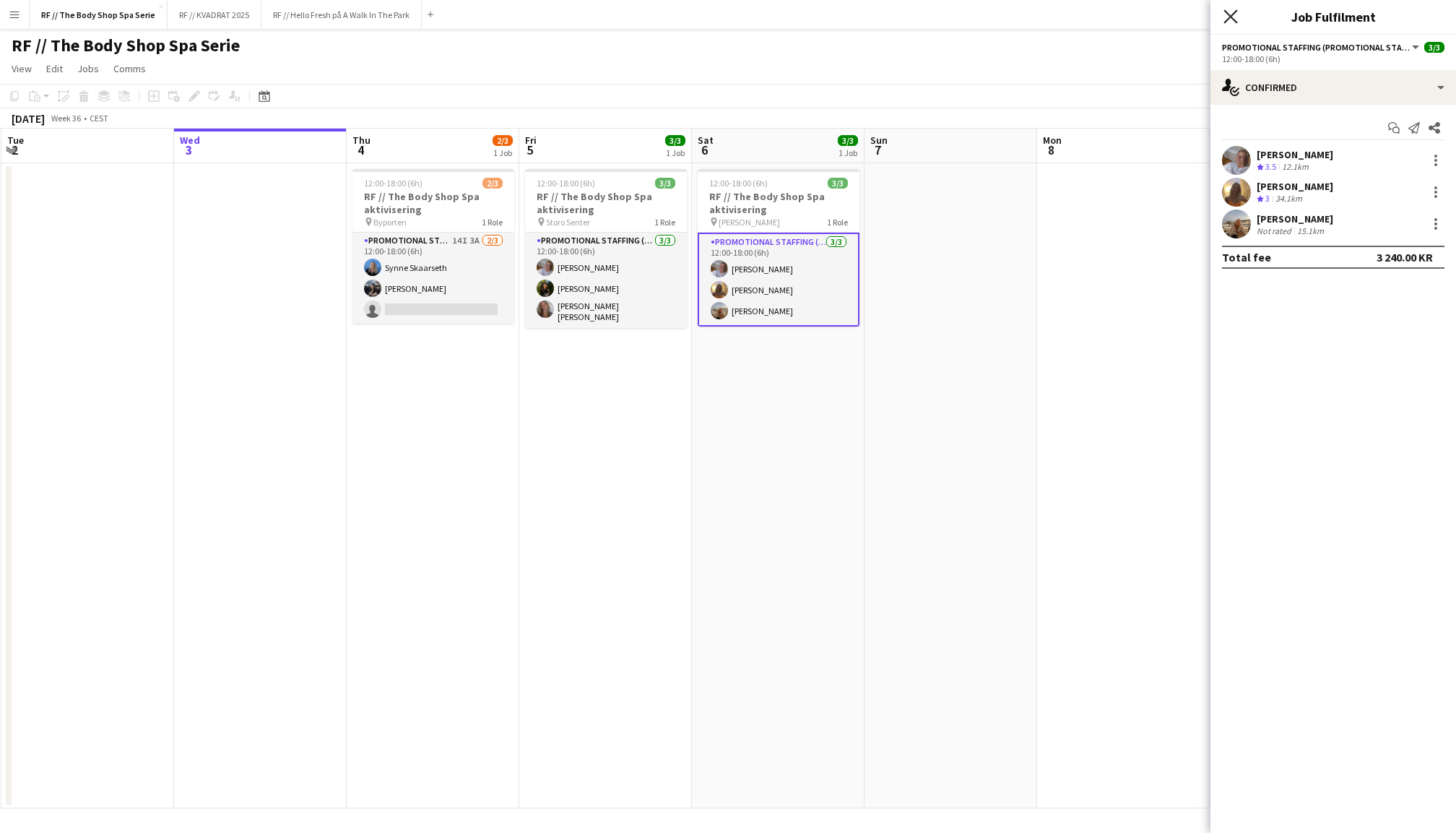
click at [1233, 20] on icon "Close pop-in" at bounding box center [1230, 16] width 13 height 13
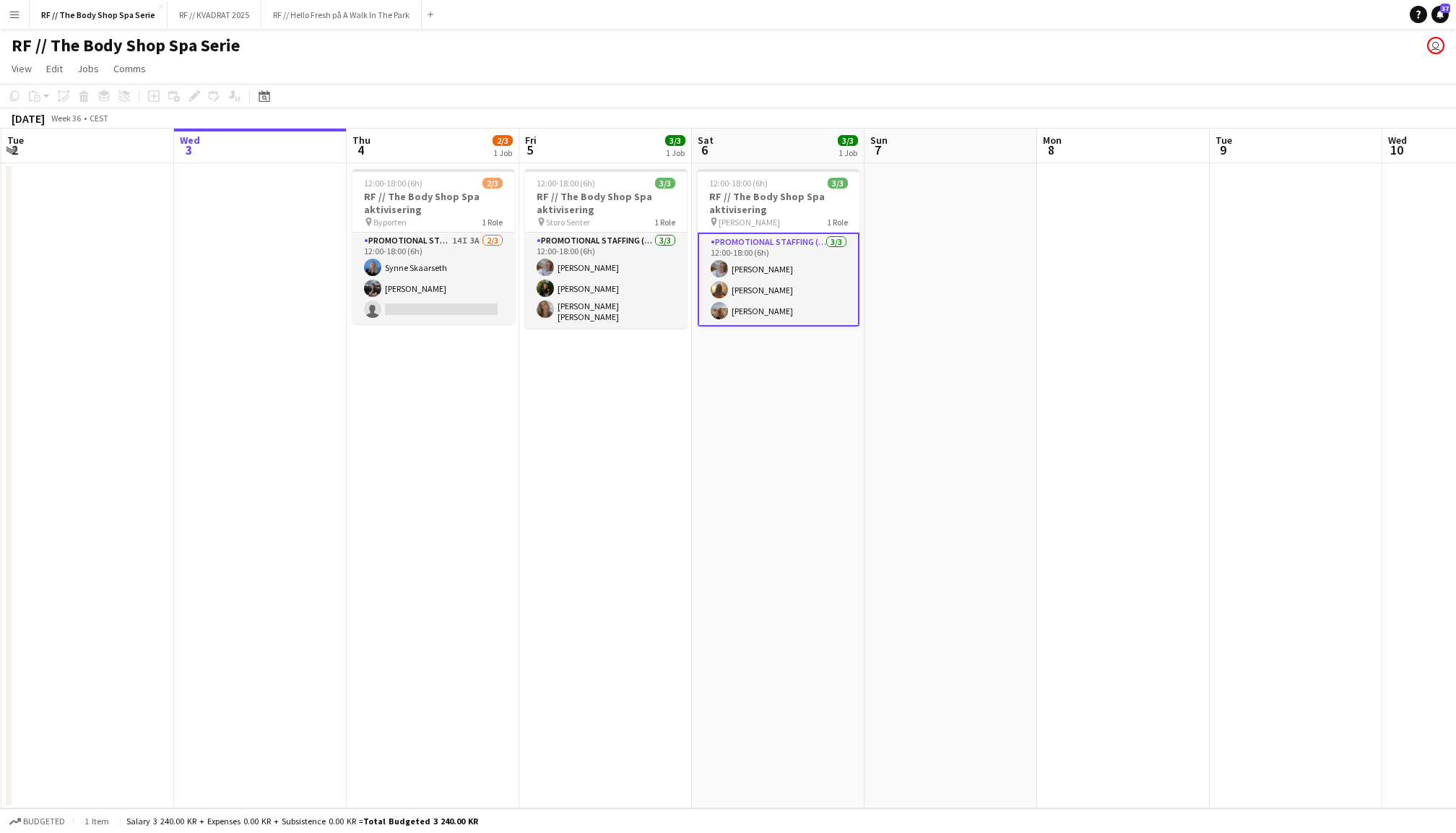
click at [269, 215] on app-date-cell at bounding box center [260, 486] width 172 height 645
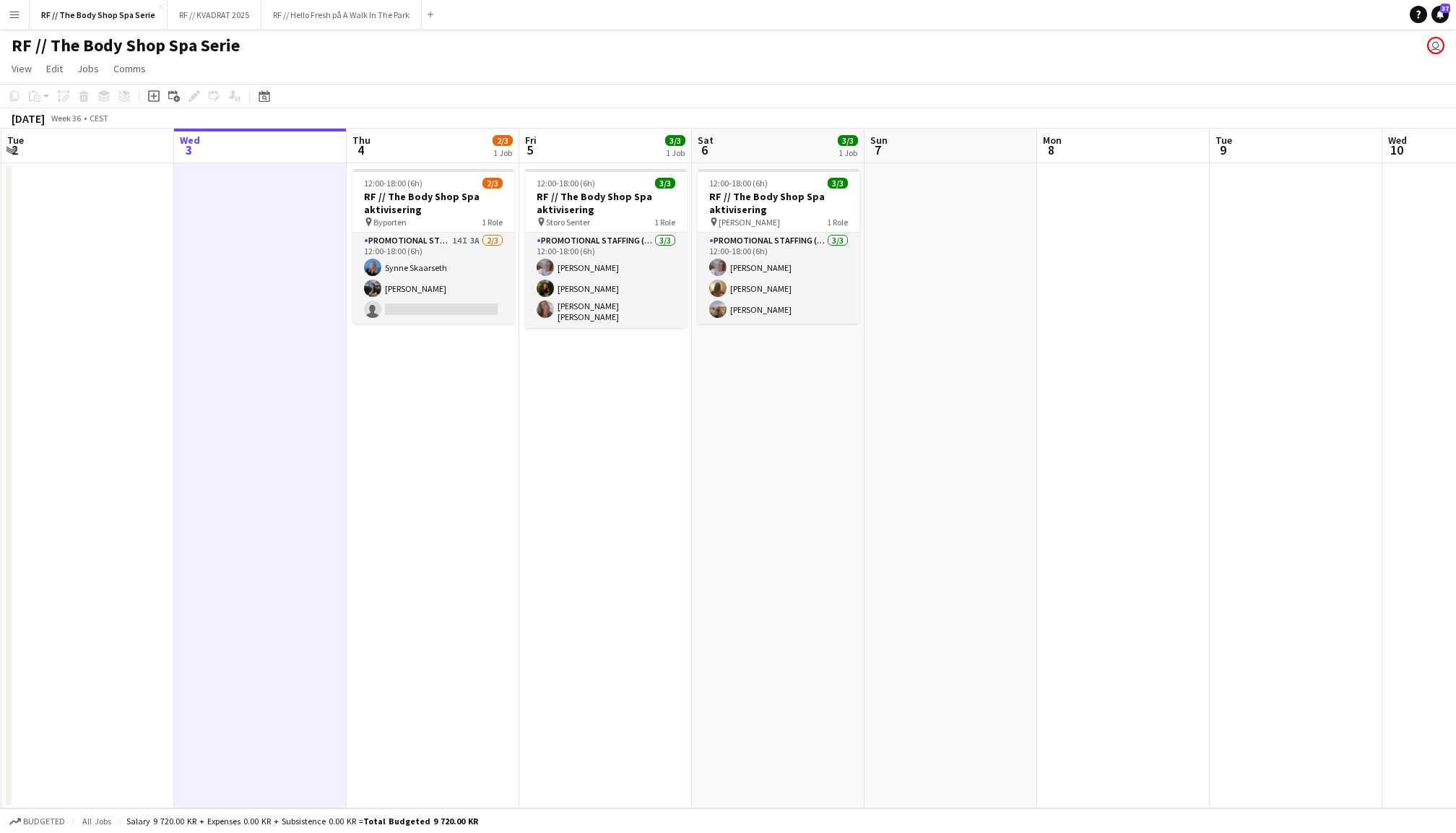
click at [1216, 313] on app-date-cell at bounding box center [1296, 486] width 172 height 645
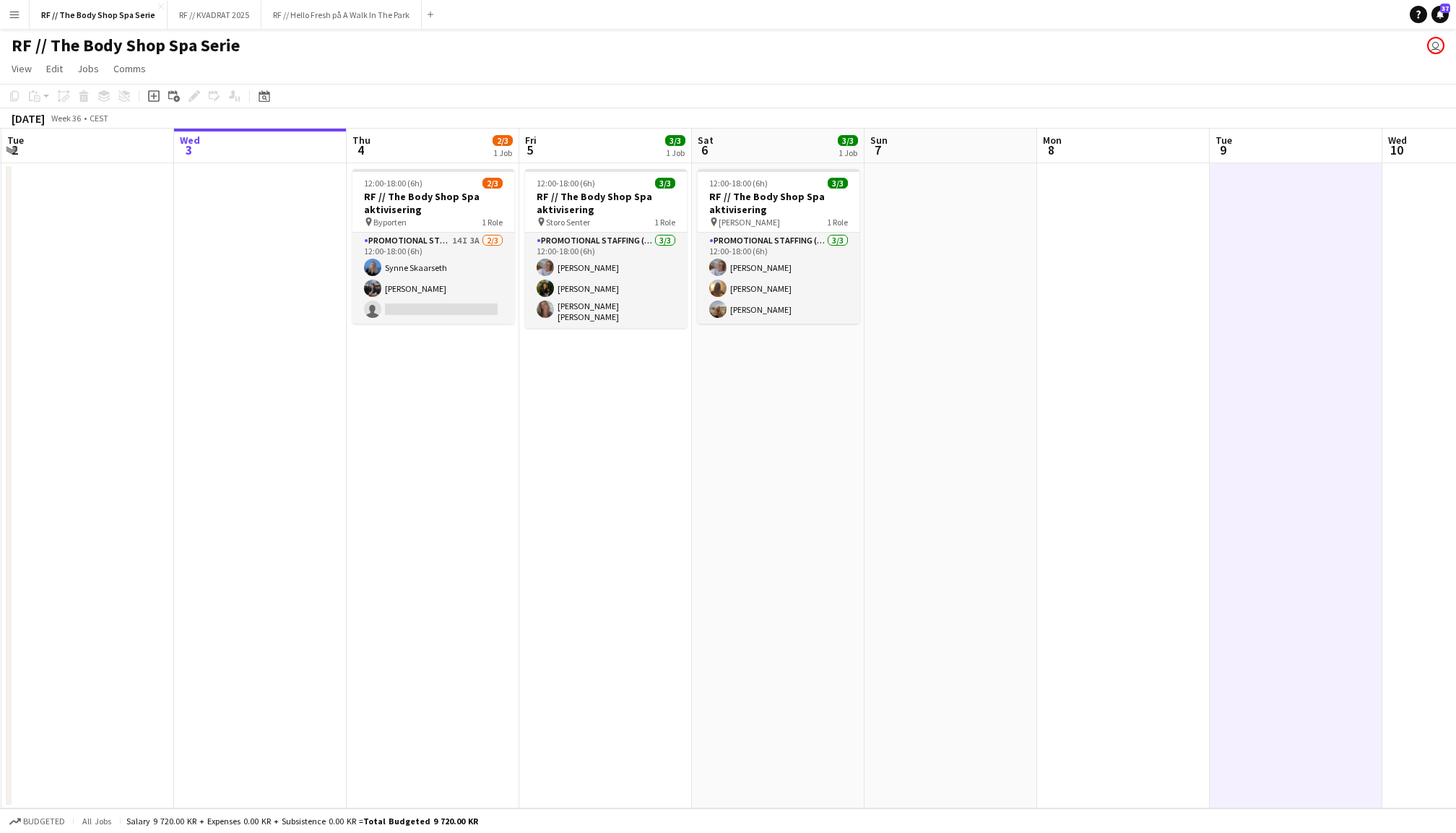
click at [1094, 330] on app-date-cell at bounding box center [1123, 486] width 172 height 645
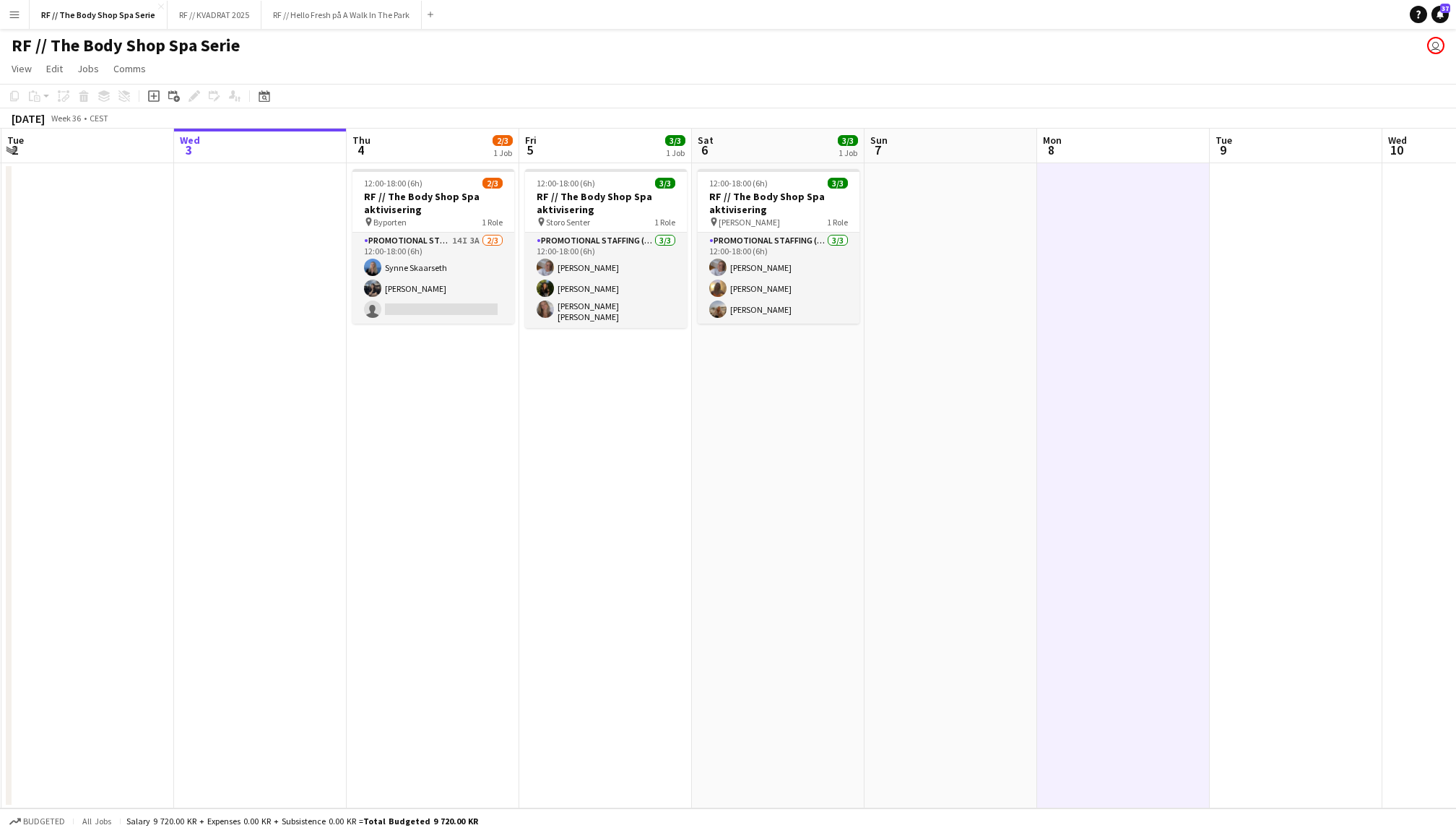
click at [1021, 330] on app-date-cell at bounding box center [950, 486] width 172 height 645
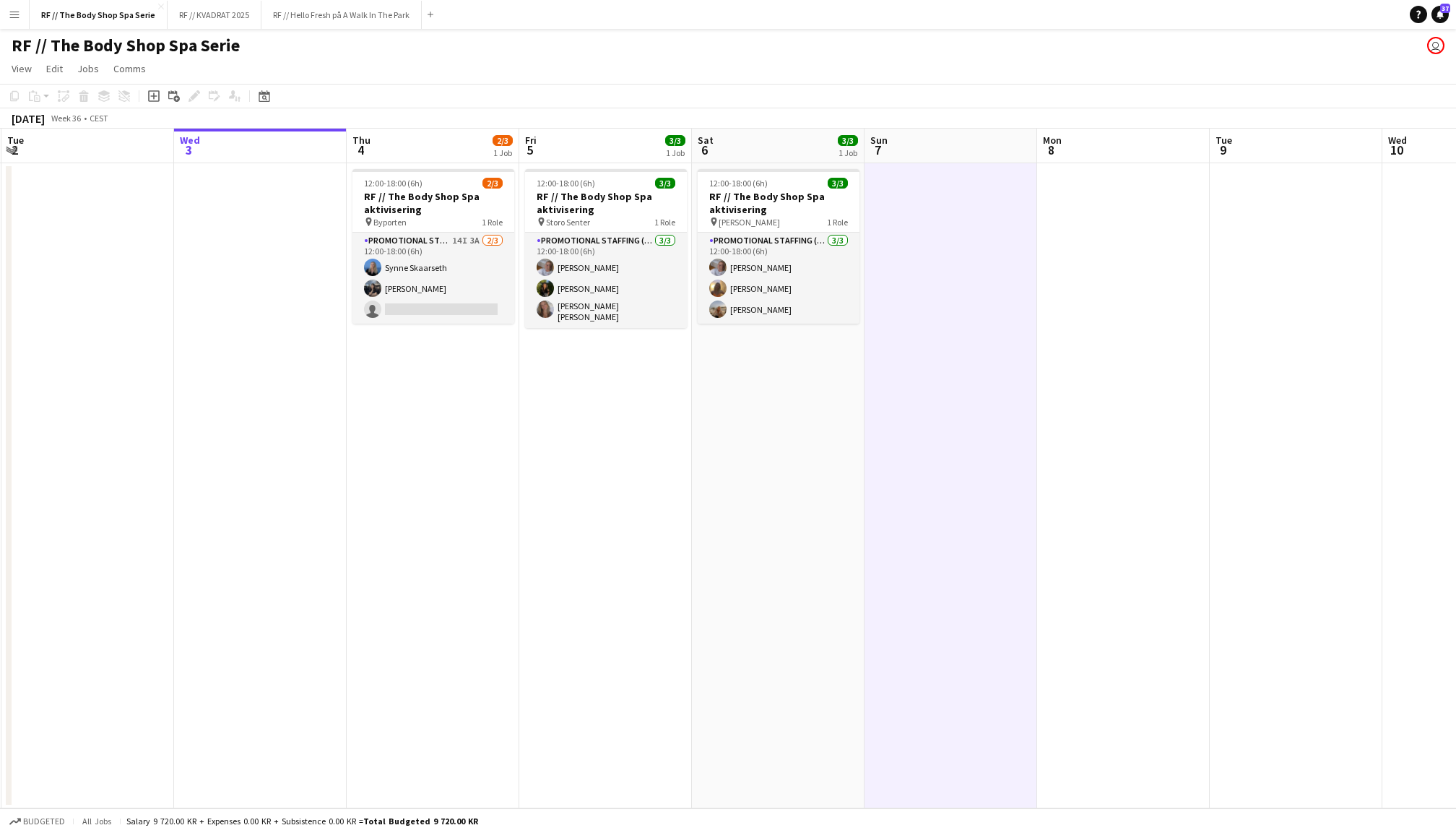
click at [1121, 342] on app-date-cell at bounding box center [1123, 486] width 172 height 645
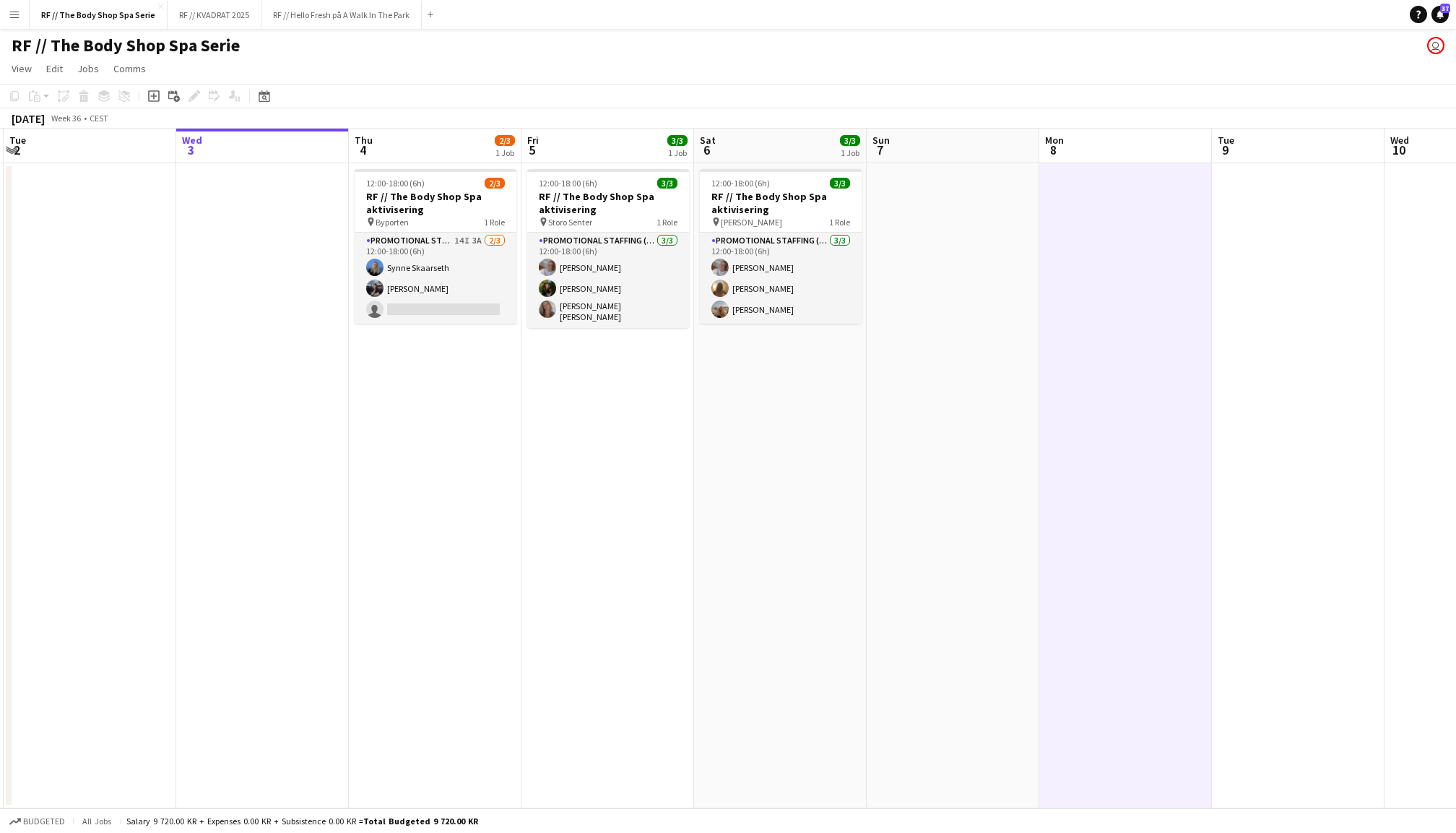
click at [974, 348] on app-date-cell at bounding box center [953, 486] width 172 height 645
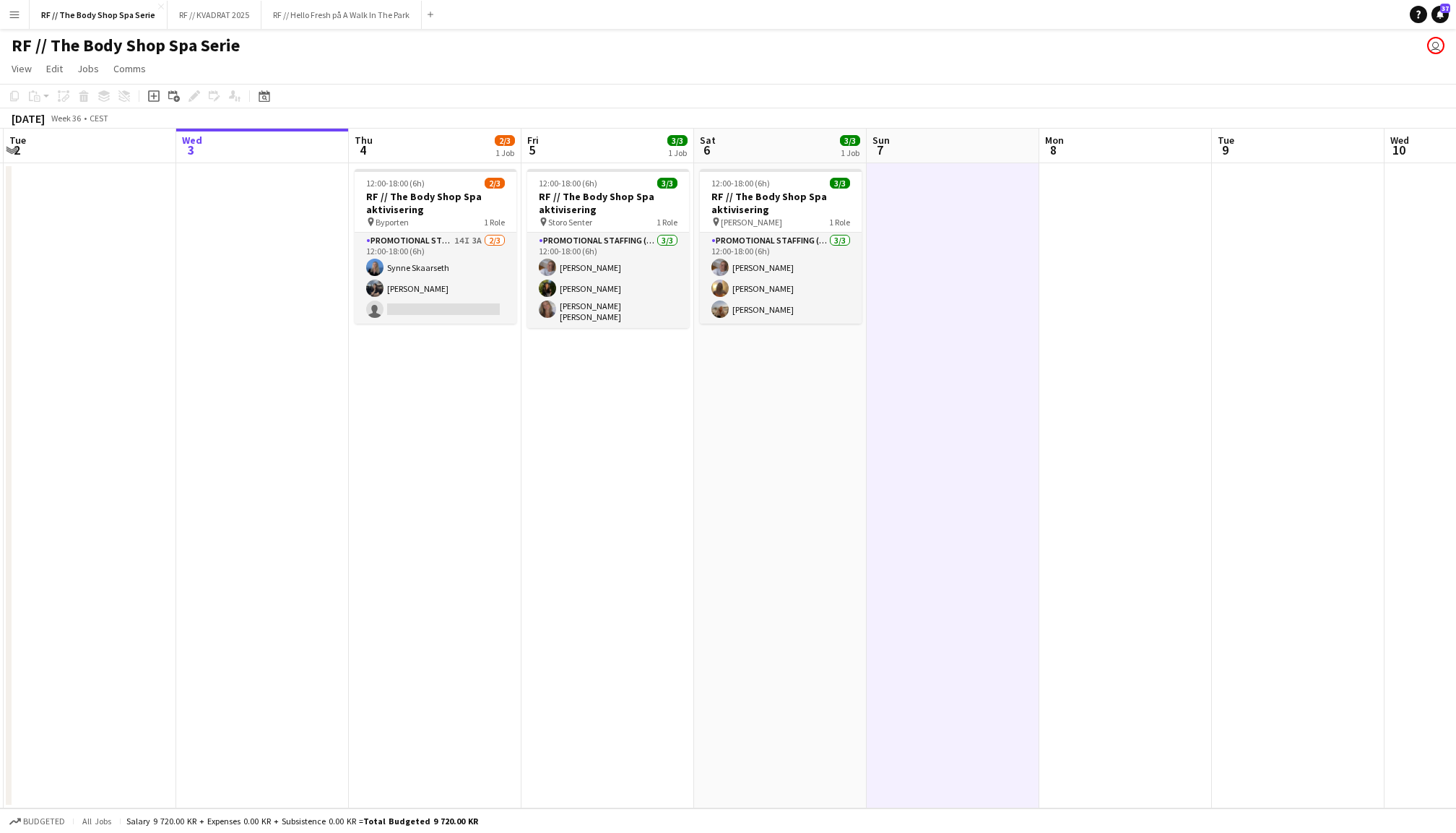
click at [1149, 393] on app-date-cell at bounding box center [1126, 486] width 172 height 645
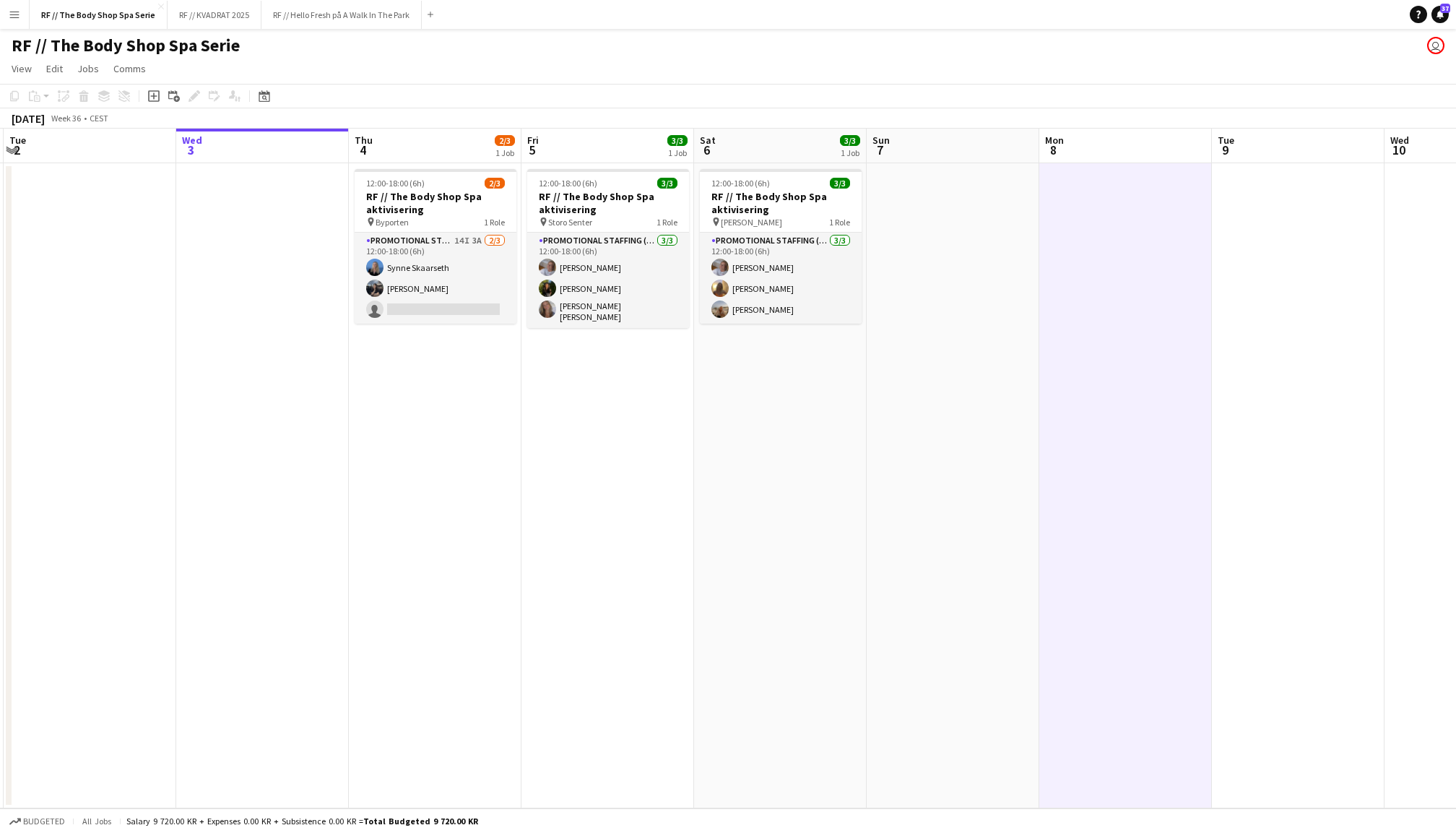
click at [1274, 391] on app-date-cell at bounding box center [1298, 486] width 172 height 645
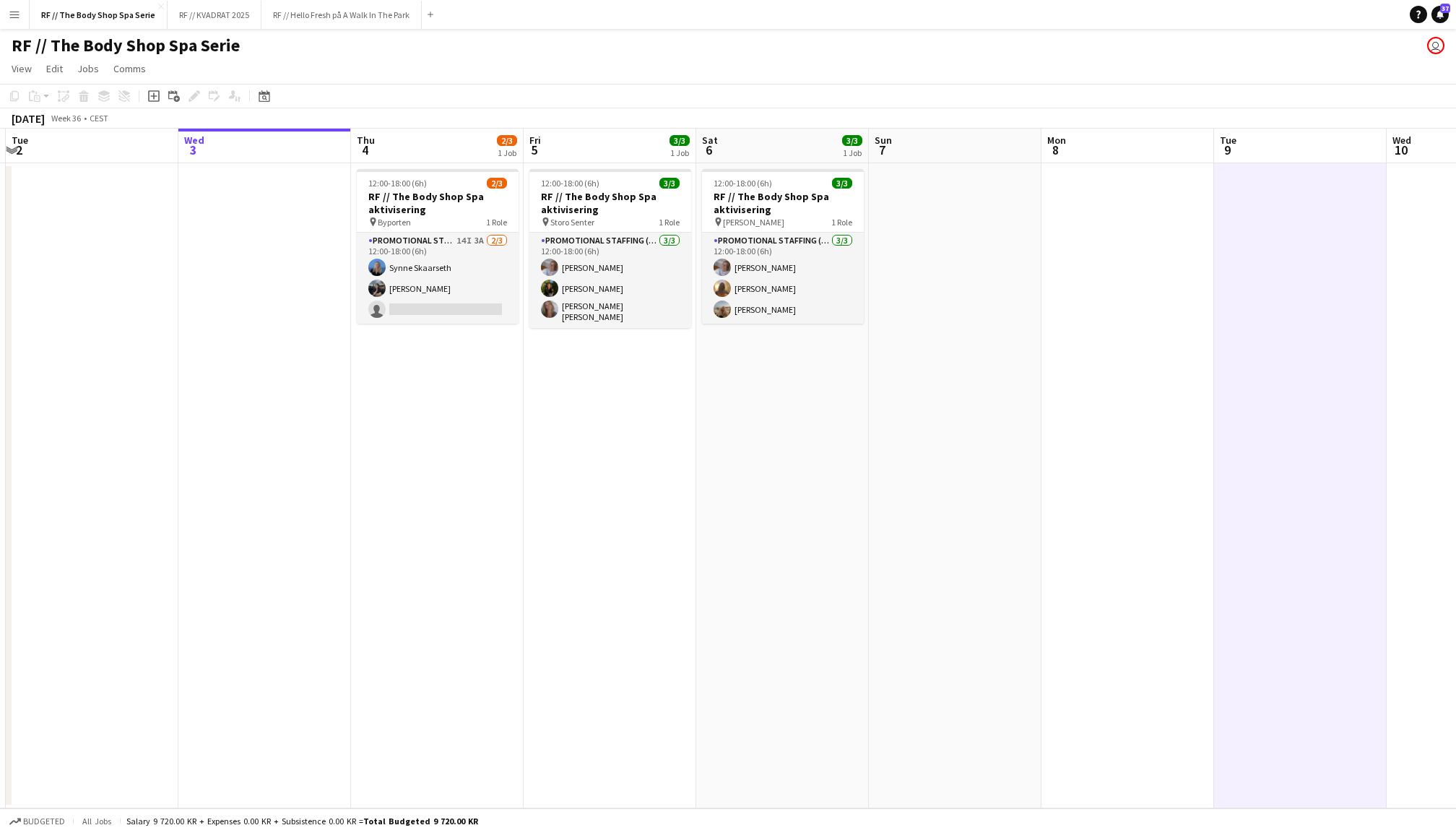
click at [981, 359] on app-date-cell at bounding box center [955, 486] width 172 height 645
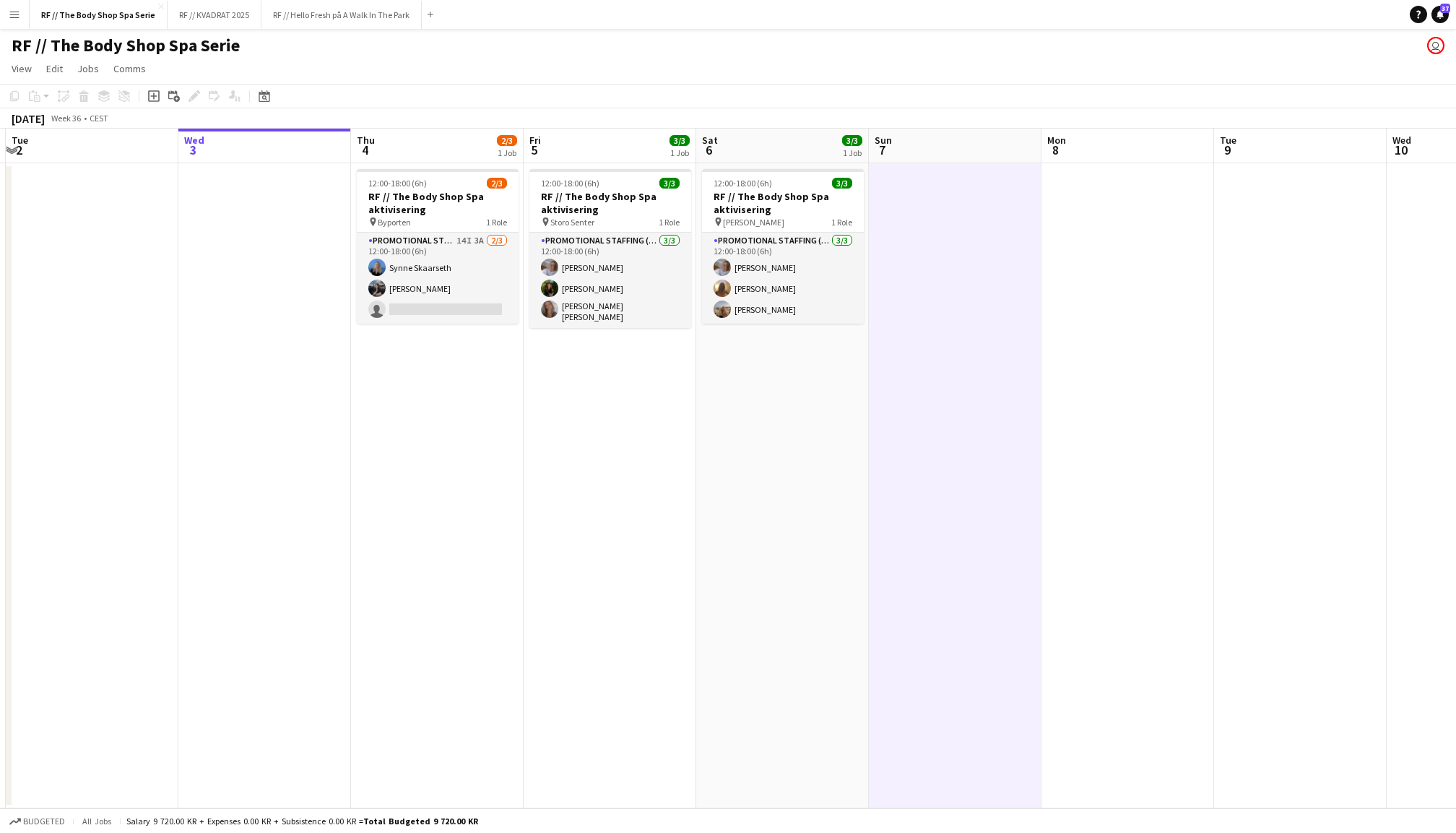
scroll to position [0, 338]
click at [1111, 359] on app-date-cell at bounding box center [1129, 486] width 172 height 645
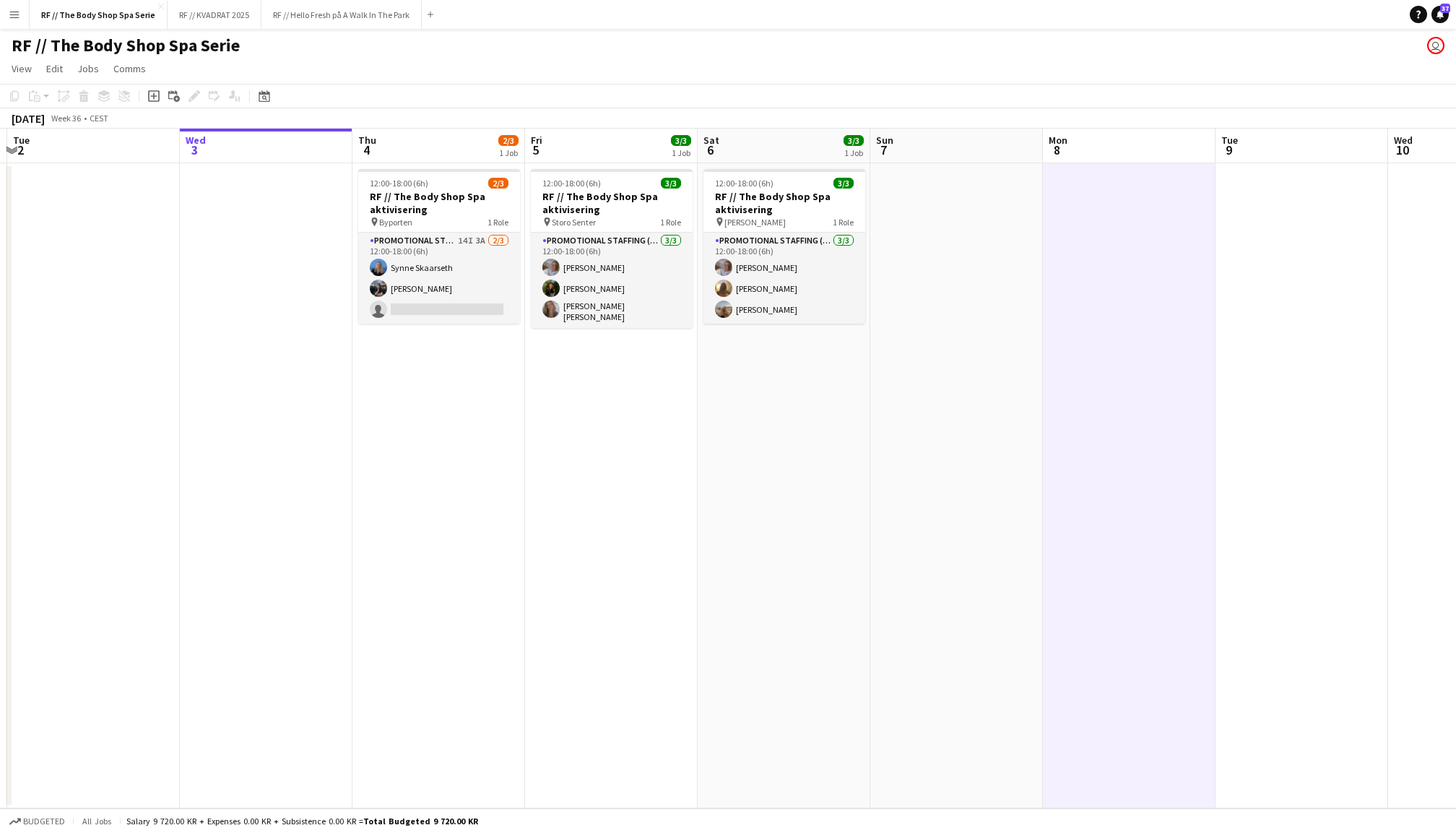
click at [990, 330] on app-date-cell at bounding box center [956, 486] width 172 height 645
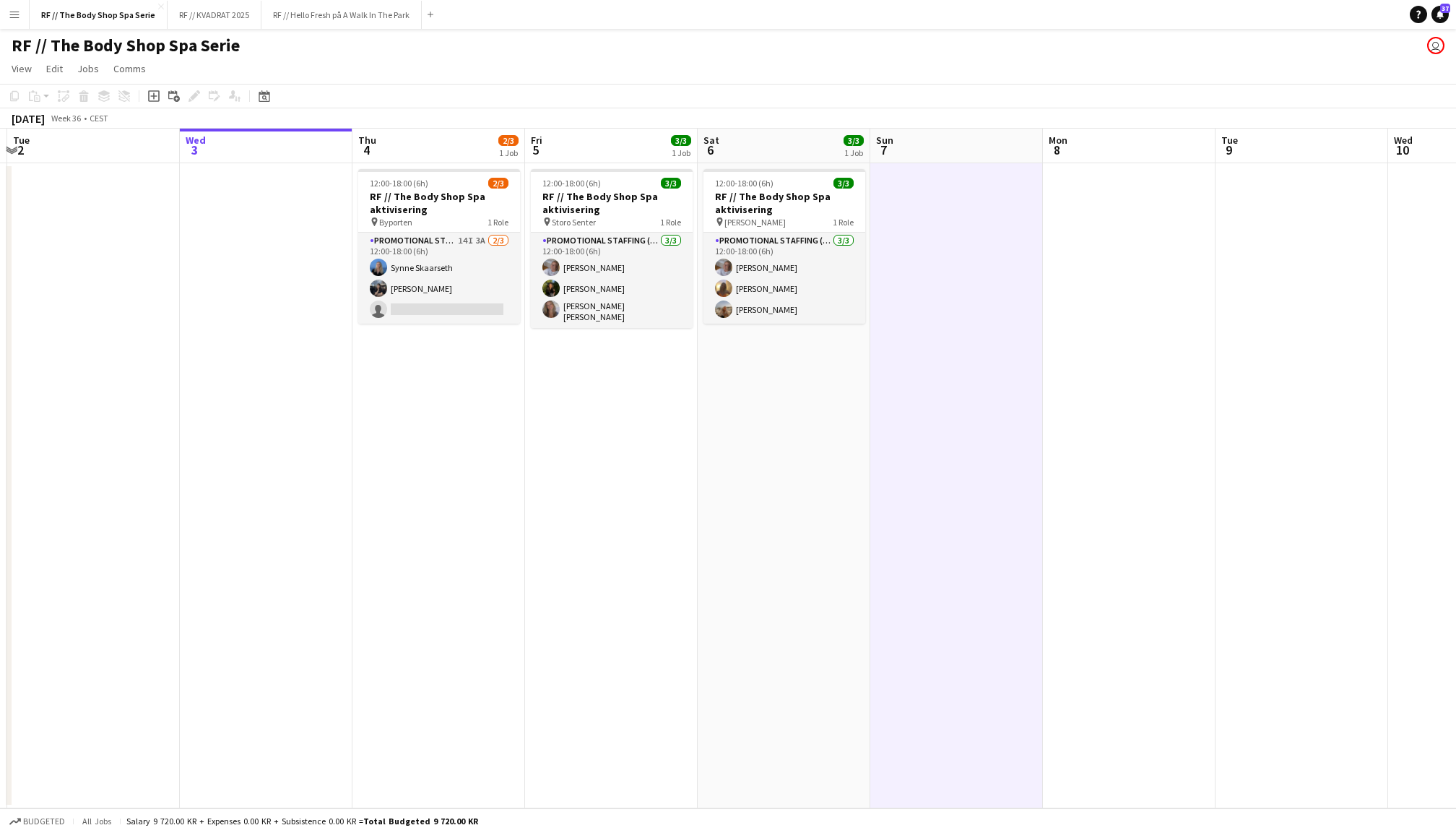
click at [1150, 359] on app-date-cell at bounding box center [1129, 486] width 172 height 645
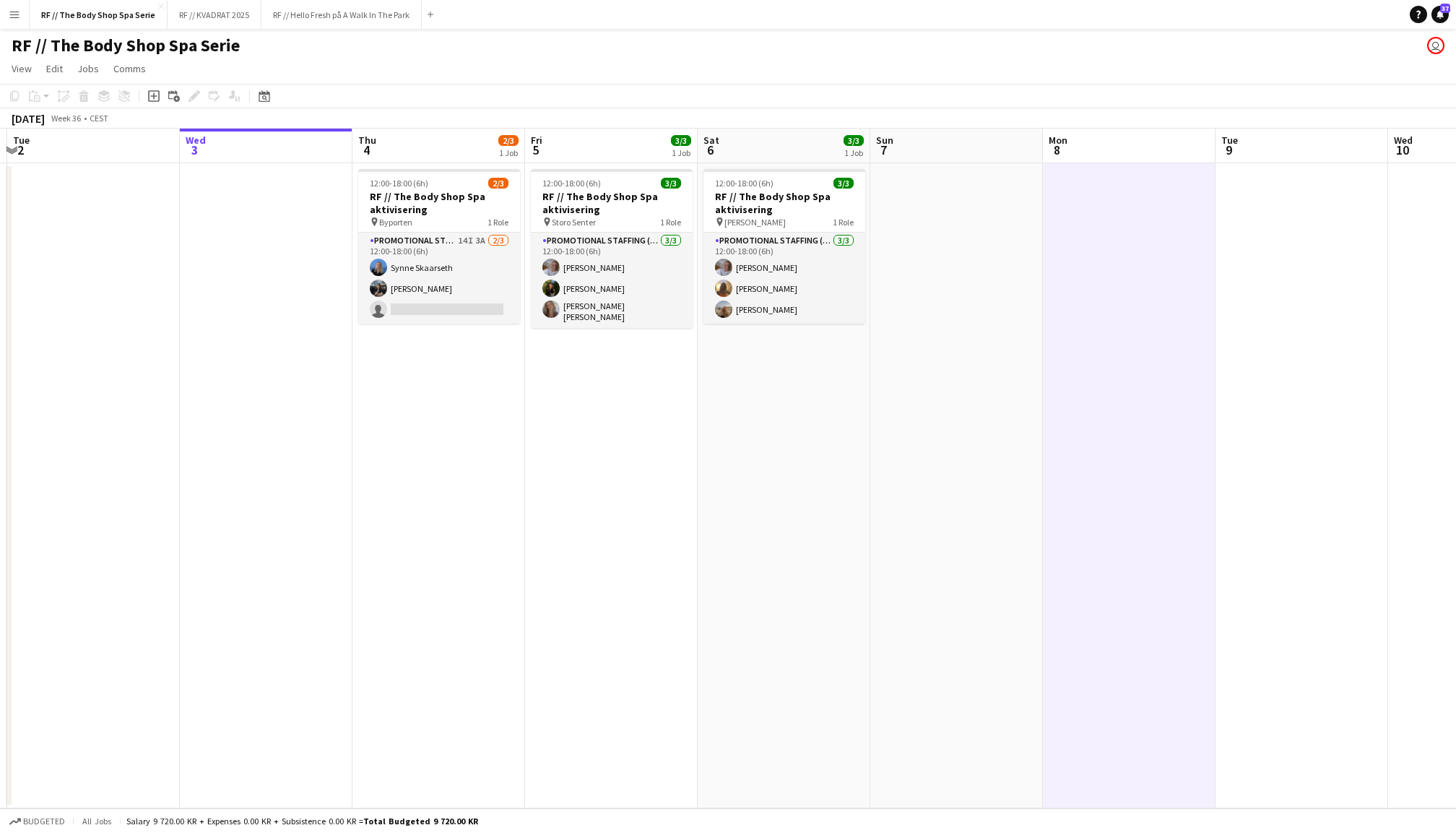
click at [1021, 342] on app-date-cell at bounding box center [956, 486] width 172 height 645
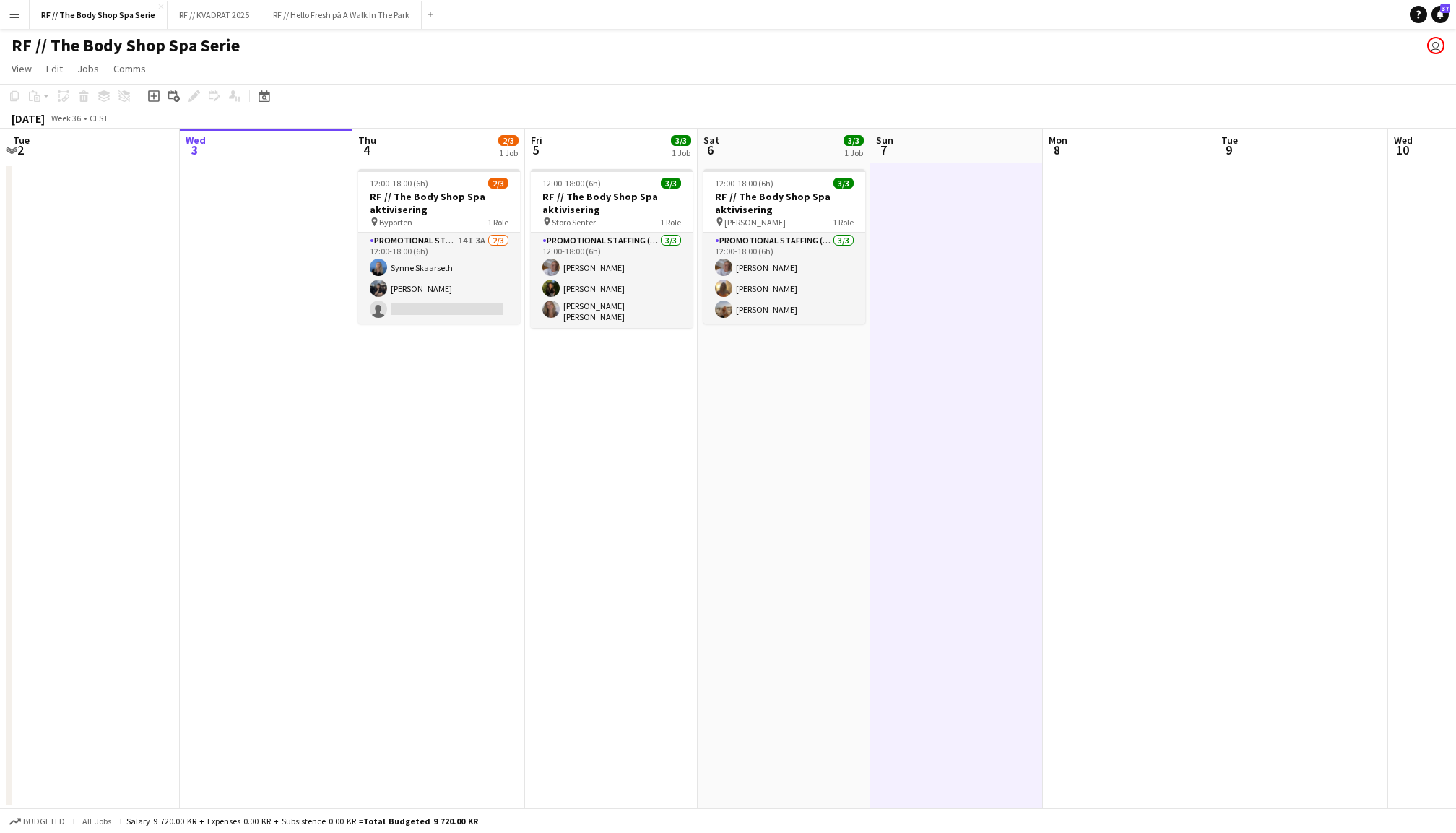
click at [1096, 342] on app-date-cell at bounding box center [1129, 486] width 172 height 645
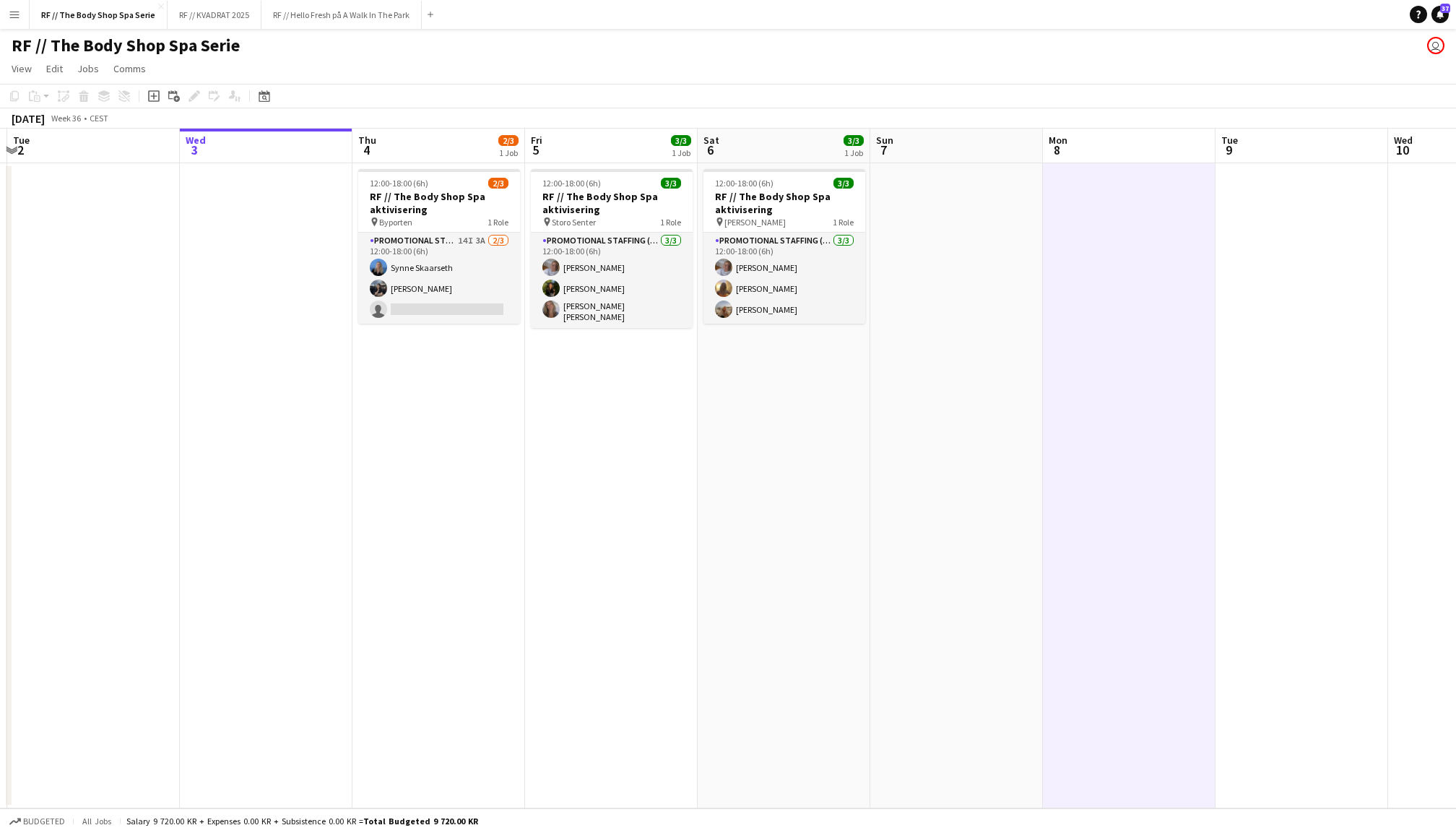
click at [1280, 336] on app-date-cell at bounding box center [1302, 486] width 172 height 645
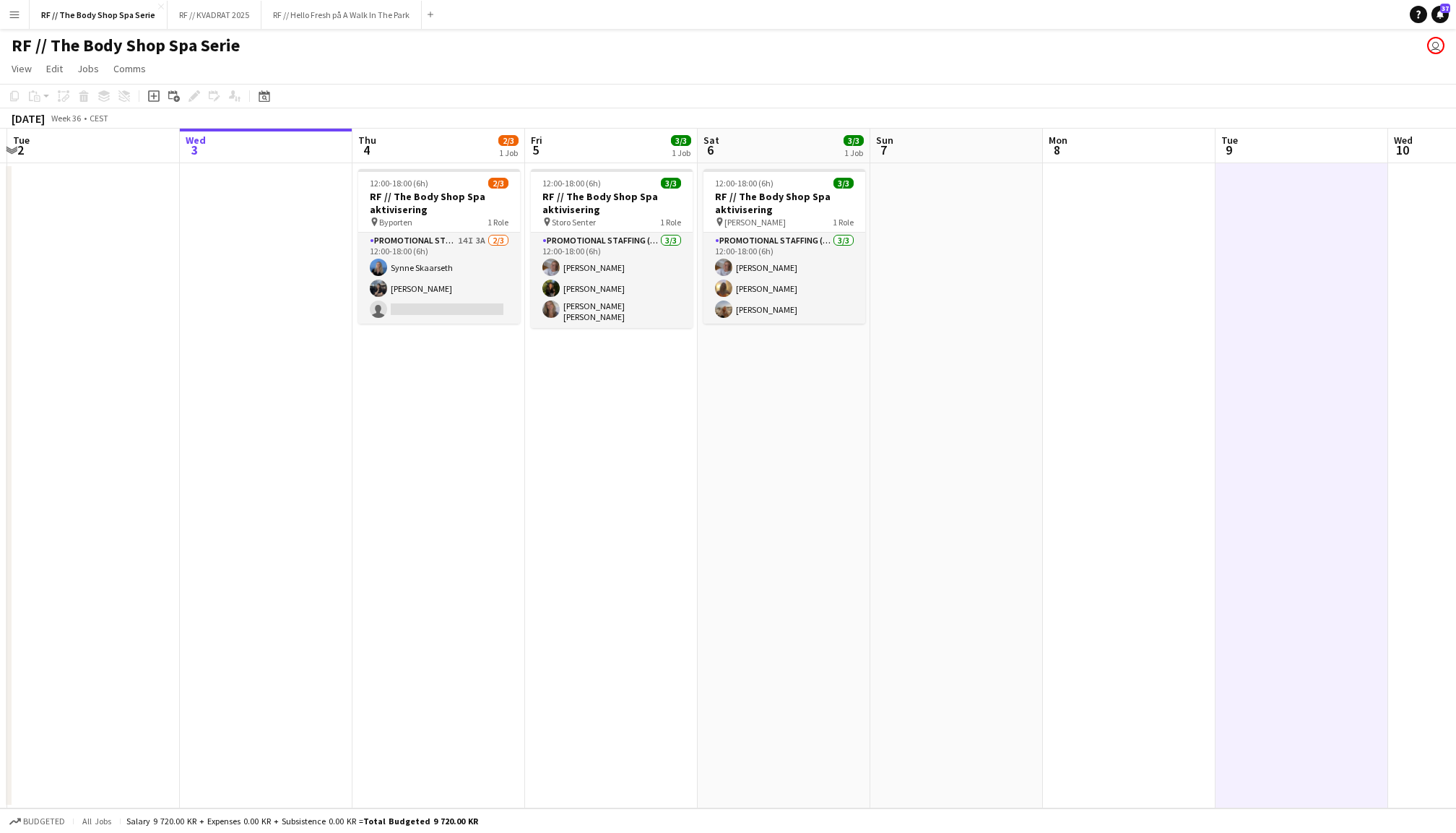
click at [1131, 341] on app-date-cell at bounding box center [1129, 486] width 172 height 645
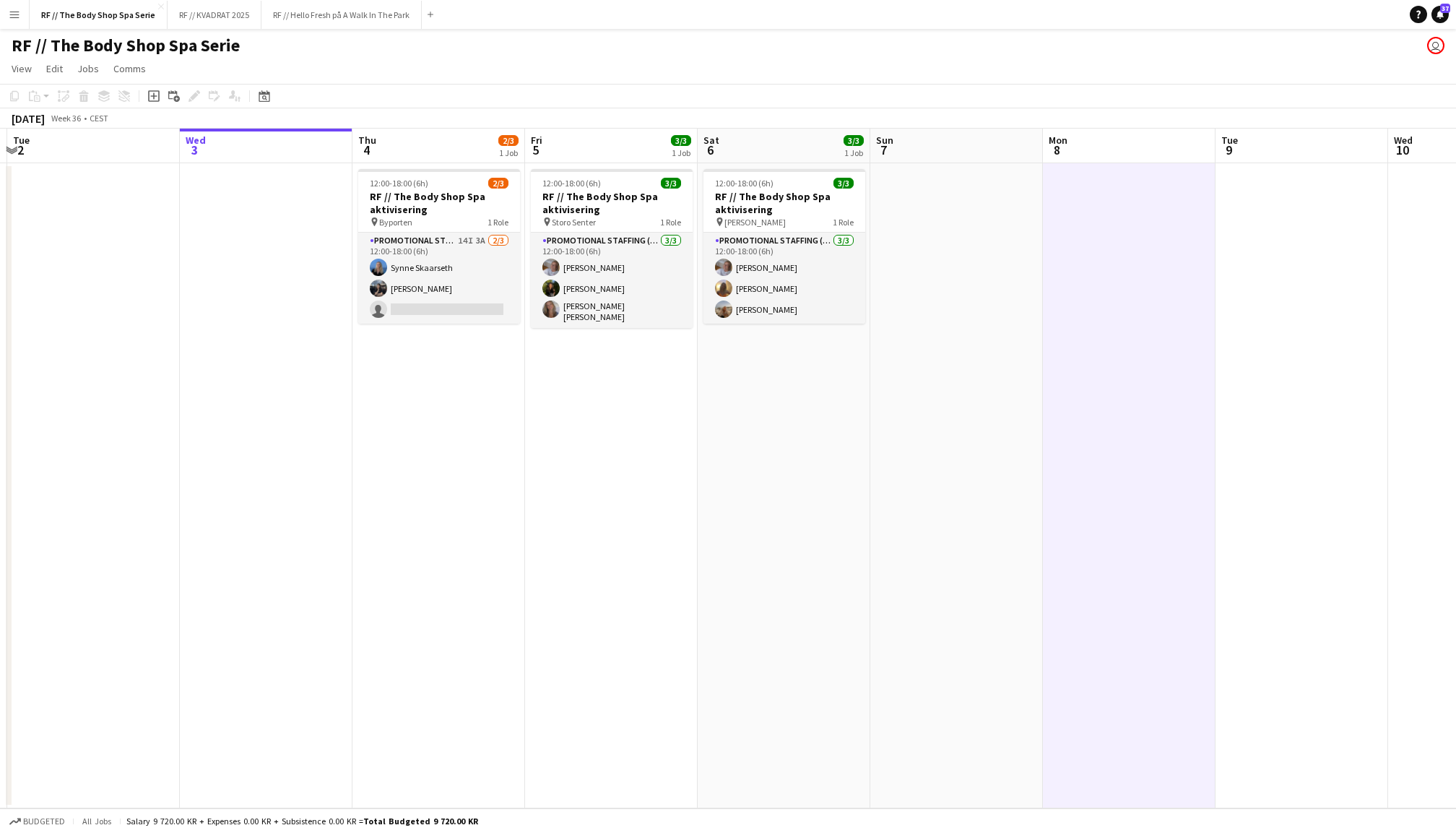
click at [988, 332] on app-date-cell at bounding box center [956, 486] width 172 height 645
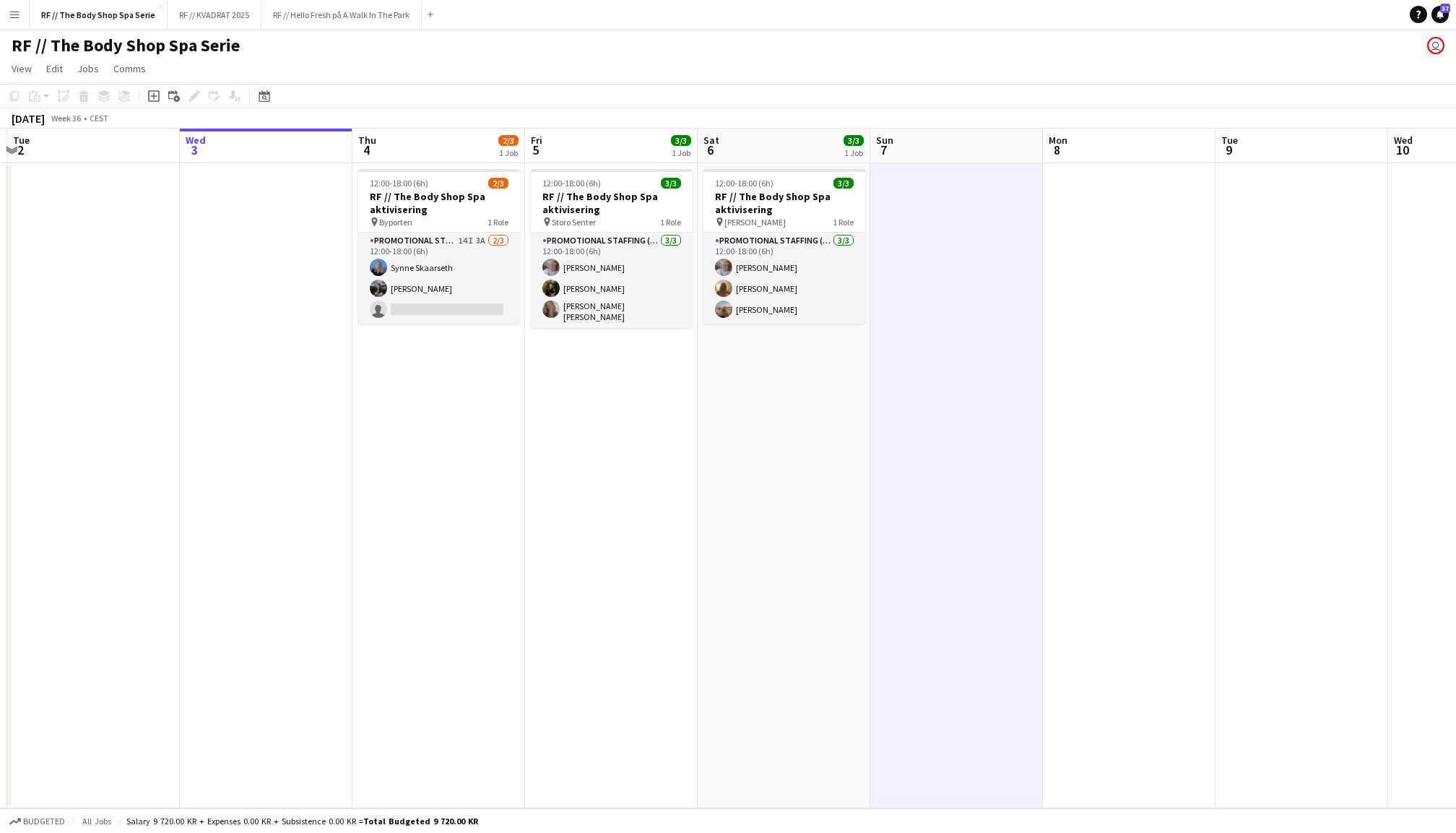
click at [1205, 328] on app-date-cell at bounding box center [1129, 486] width 172 height 645
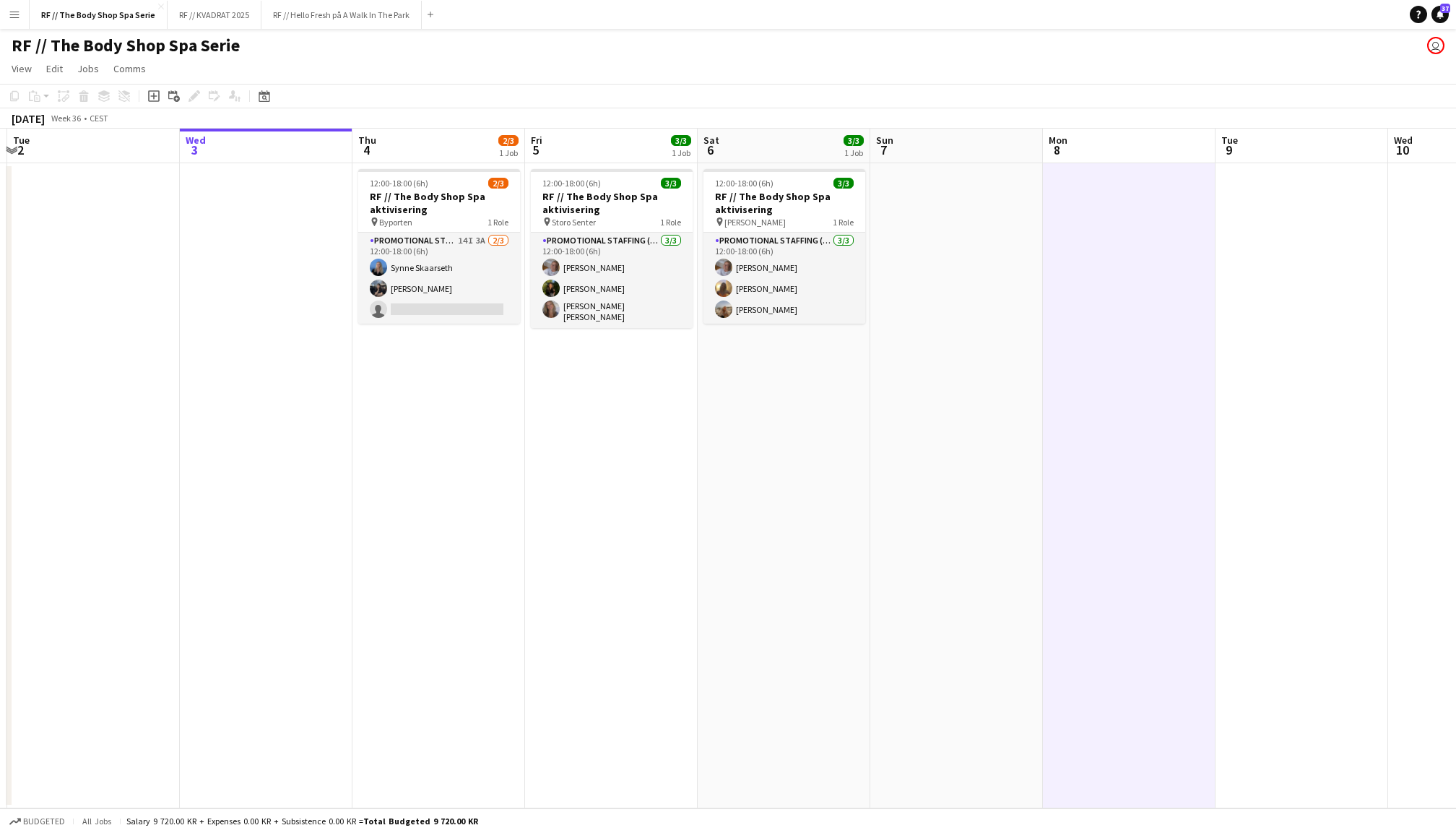
click at [1296, 293] on app-date-cell at bounding box center [1302, 486] width 172 height 645
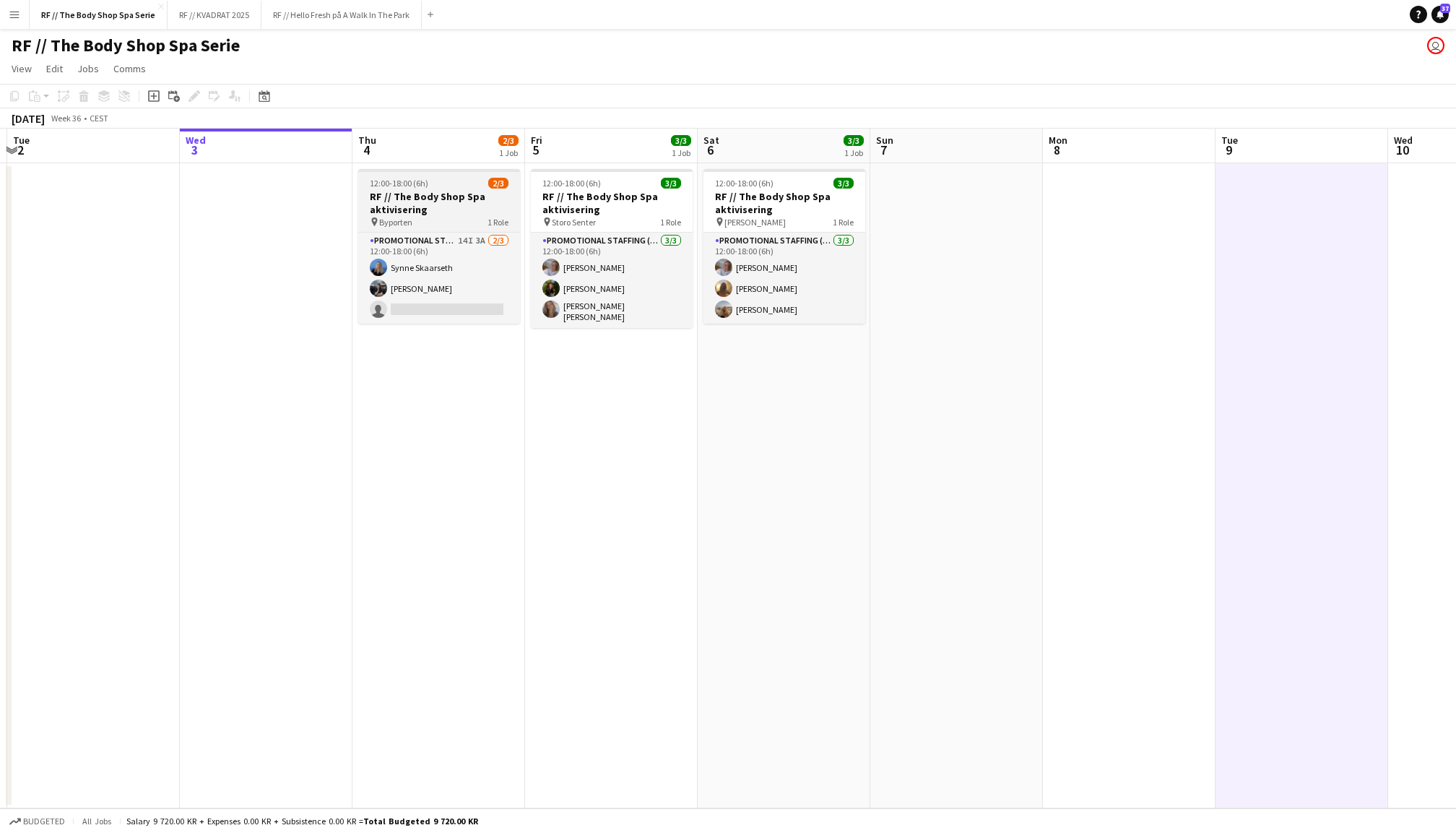
click at [440, 209] on h3 "RF // The Body Shop Spa aktivisering" at bounding box center [439, 203] width 162 height 26
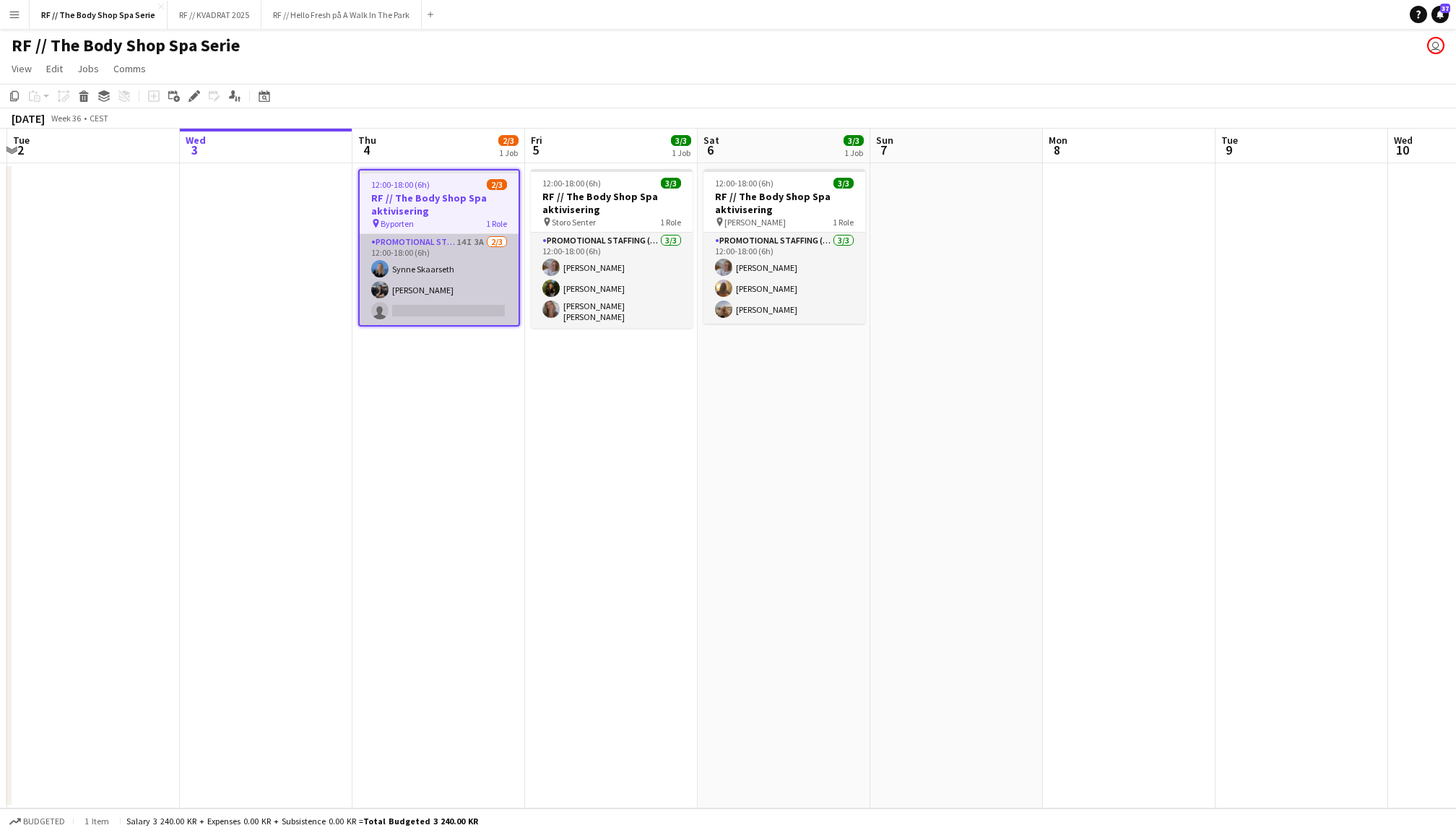
click at [449, 241] on app-card-role "Promotional Staffing (Promotional Staff) 14I 3A [DATE] 12:00-18:00 (6h) [PERSON…" at bounding box center [439, 279] width 159 height 91
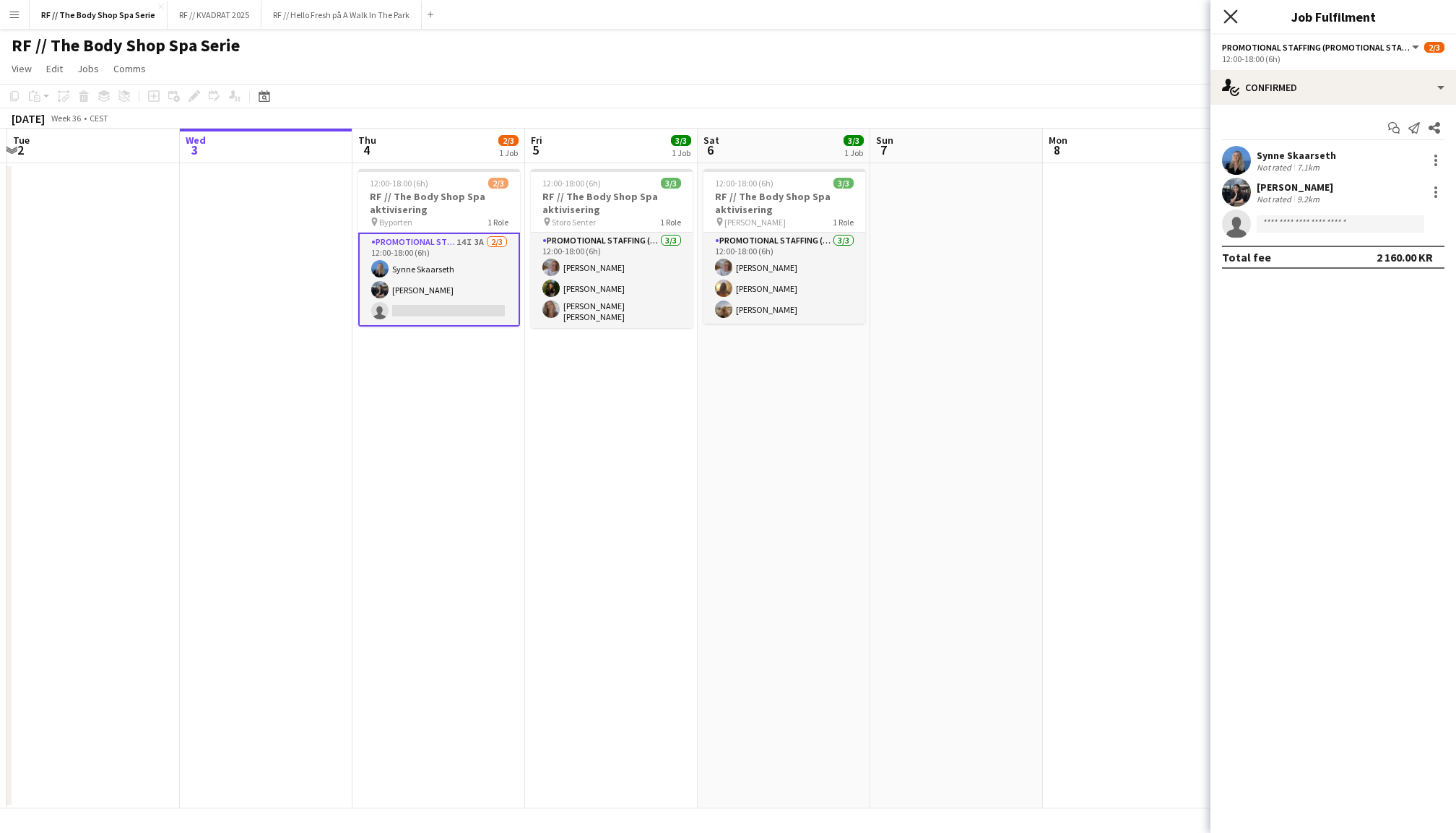
click at [1234, 14] on icon "Close pop-in" at bounding box center [1230, 16] width 13 height 13
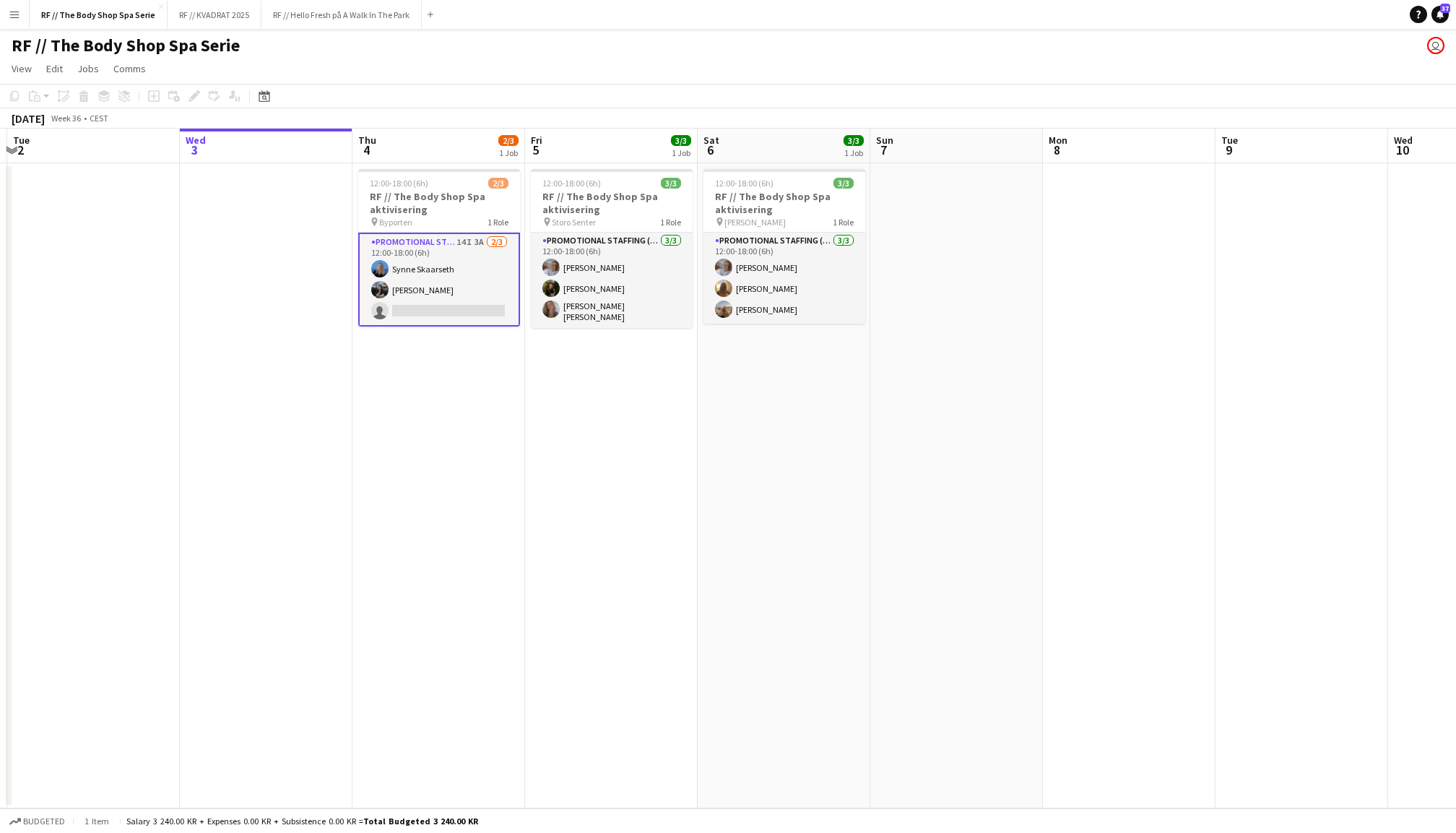
click at [1029, 255] on app-date-cell at bounding box center [956, 486] width 172 height 645
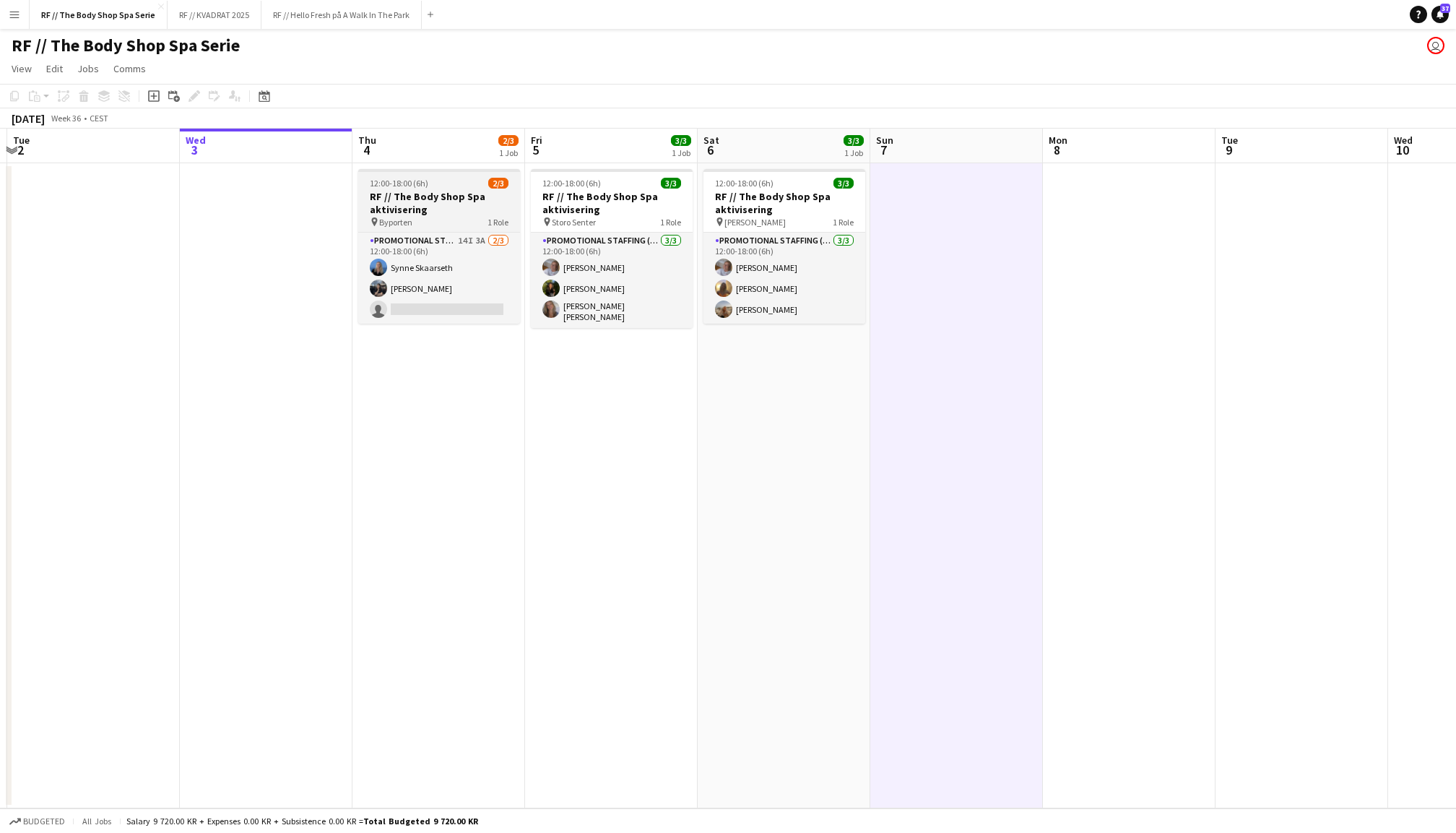
click at [425, 186] on span "12:00-18:00 (6h)" at bounding box center [399, 183] width 59 height 11
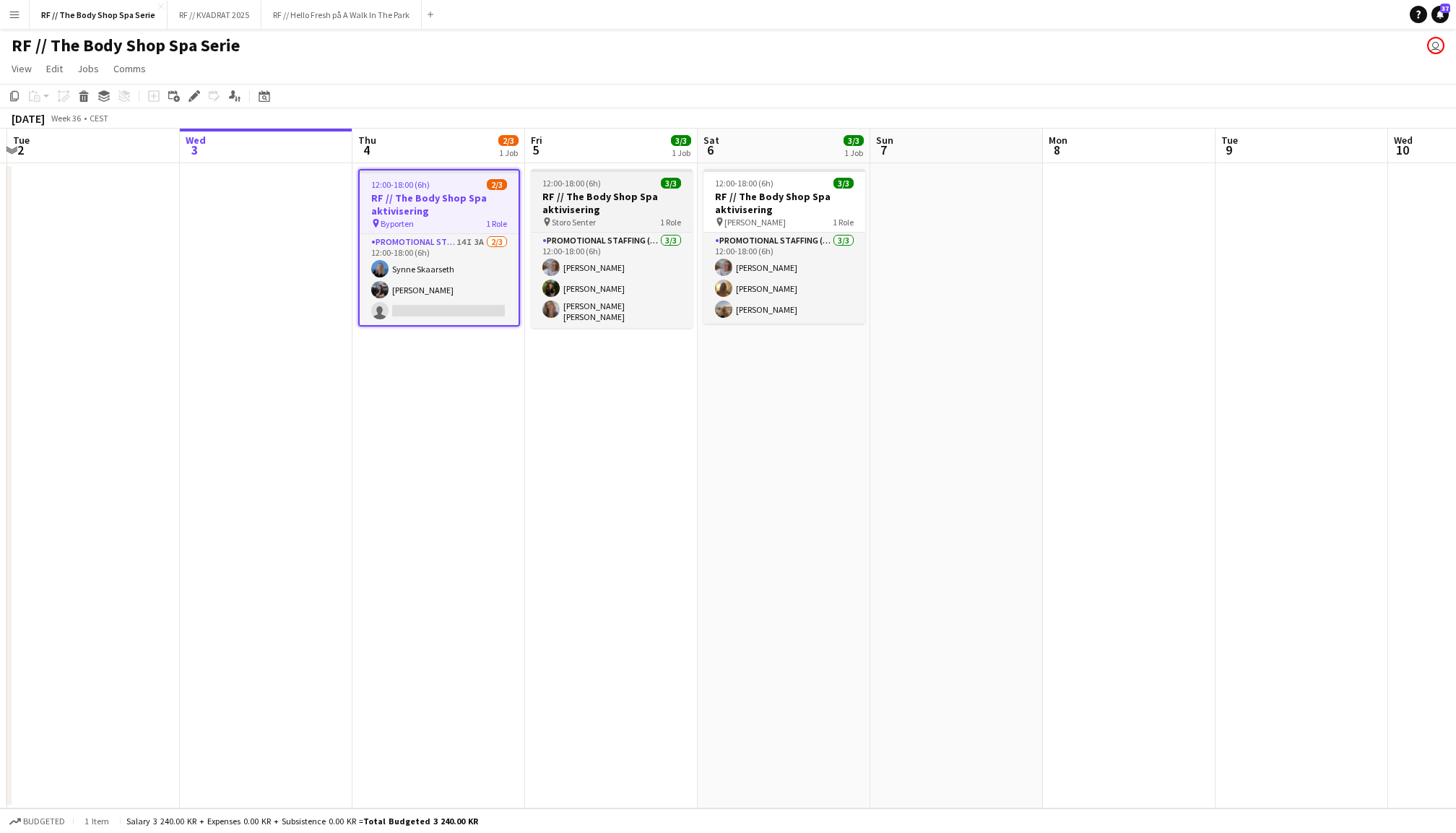
click at [634, 197] on h3 "RF // The Body Shop Spa aktivisering" at bounding box center [612, 203] width 162 height 26
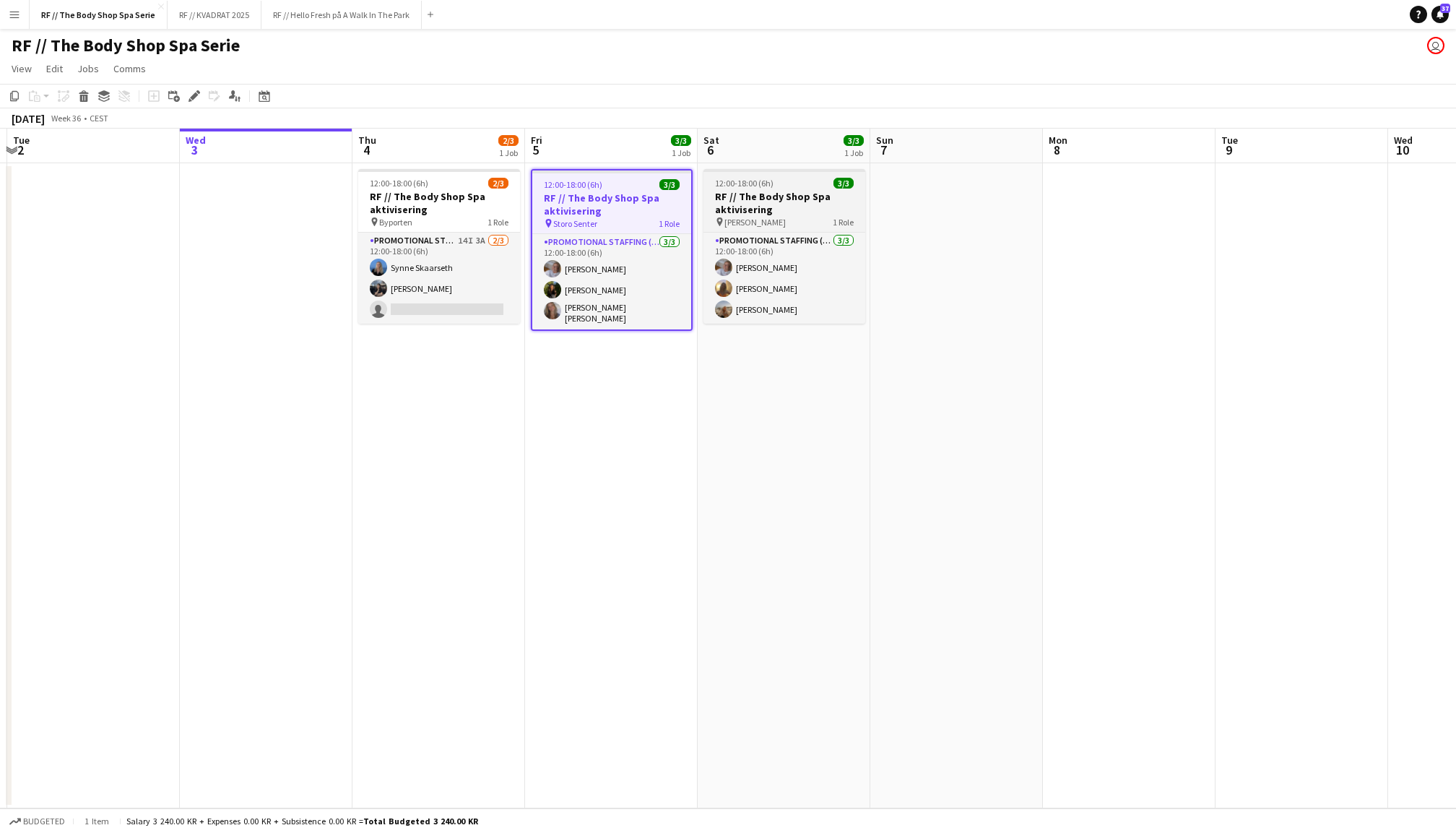
click at [758, 203] on h3 "RF // The Body Shop Spa aktivisering" at bounding box center [784, 203] width 162 height 26
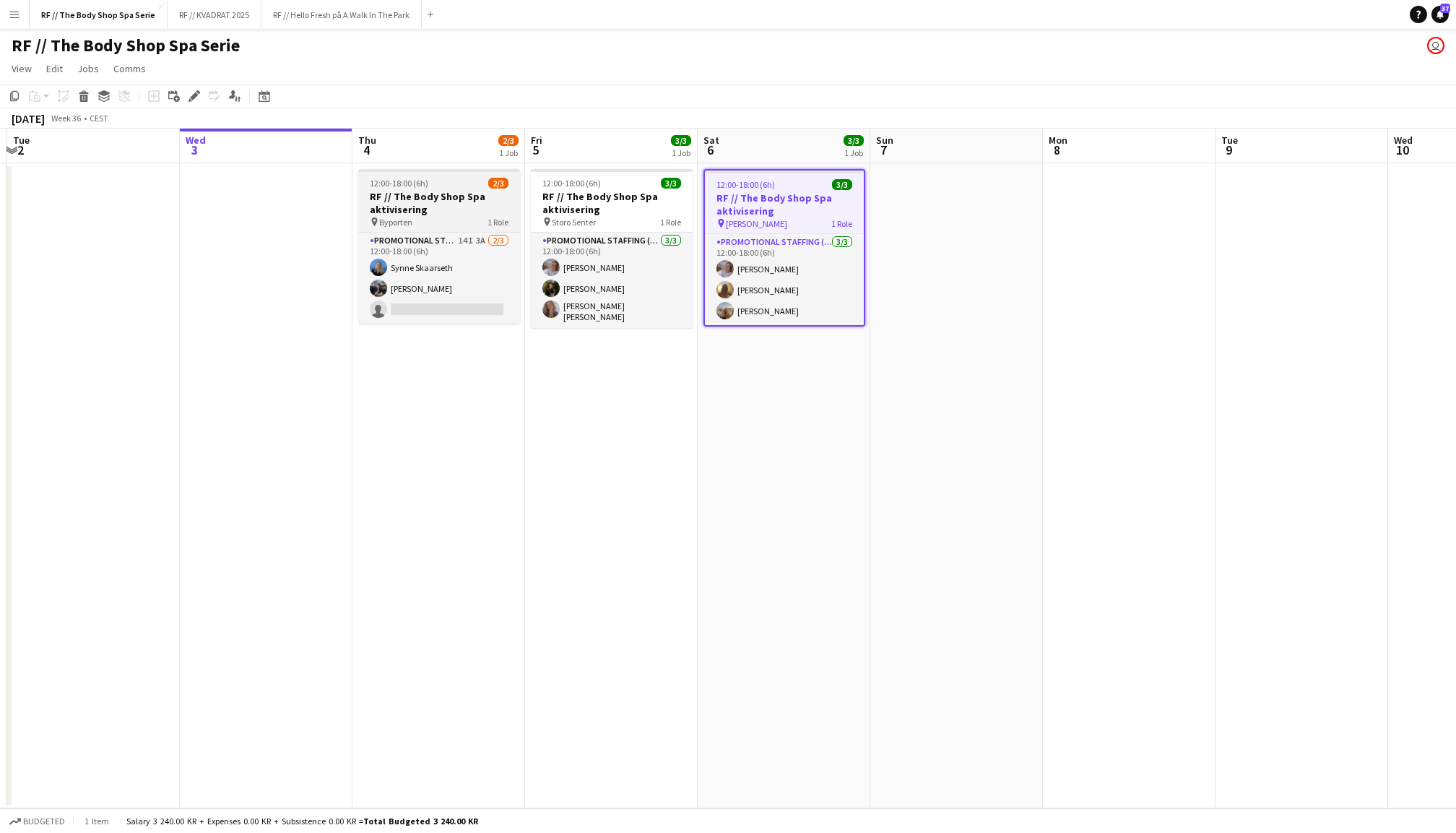
click at [483, 203] on h3 "RF // The Body Shop Spa aktivisering" at bounding box center [439, 203] width 162 height 26
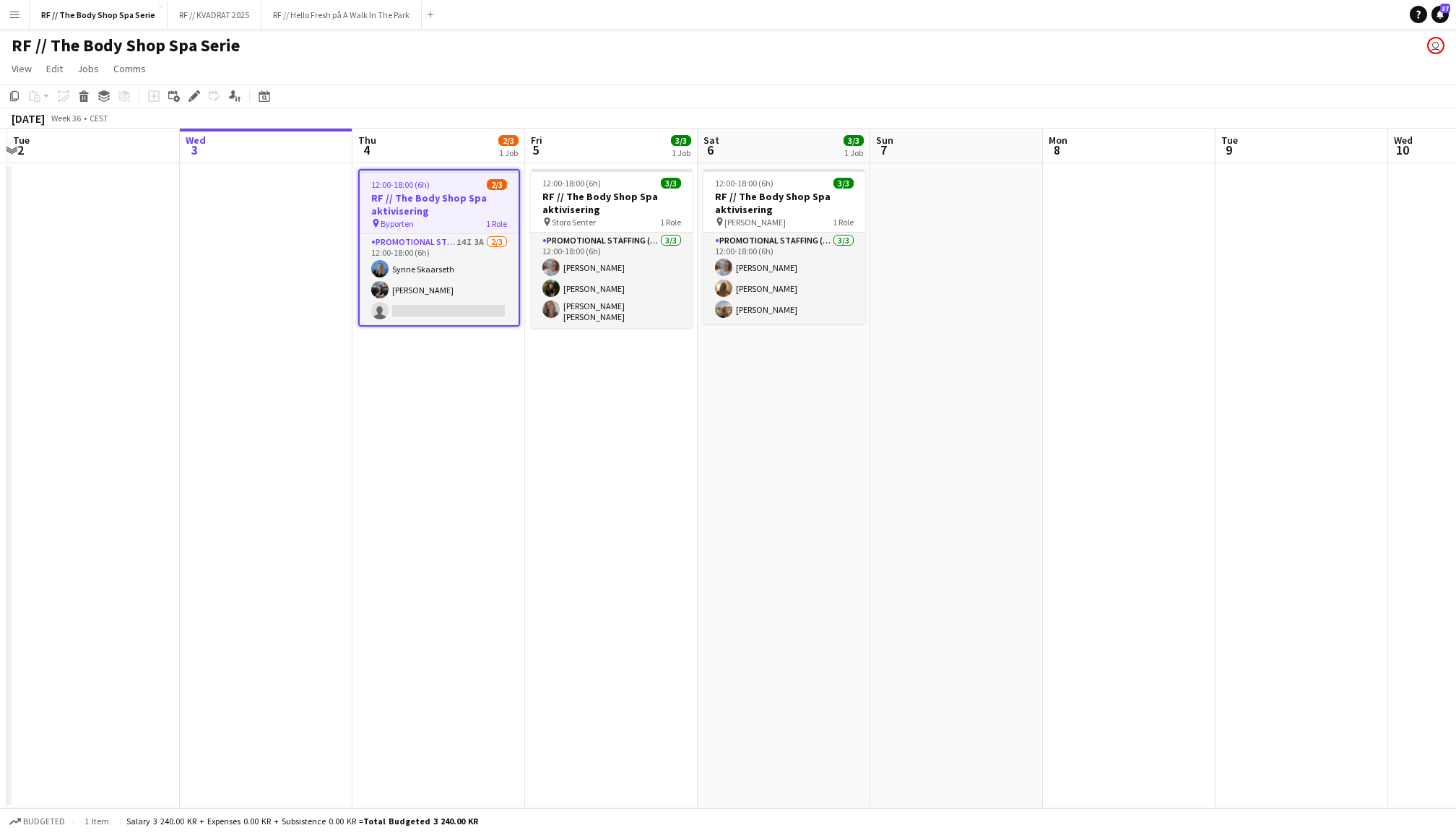
click at [1163, 318] on app-date-cell at bounding box center [1129, 486] width 172 height 645
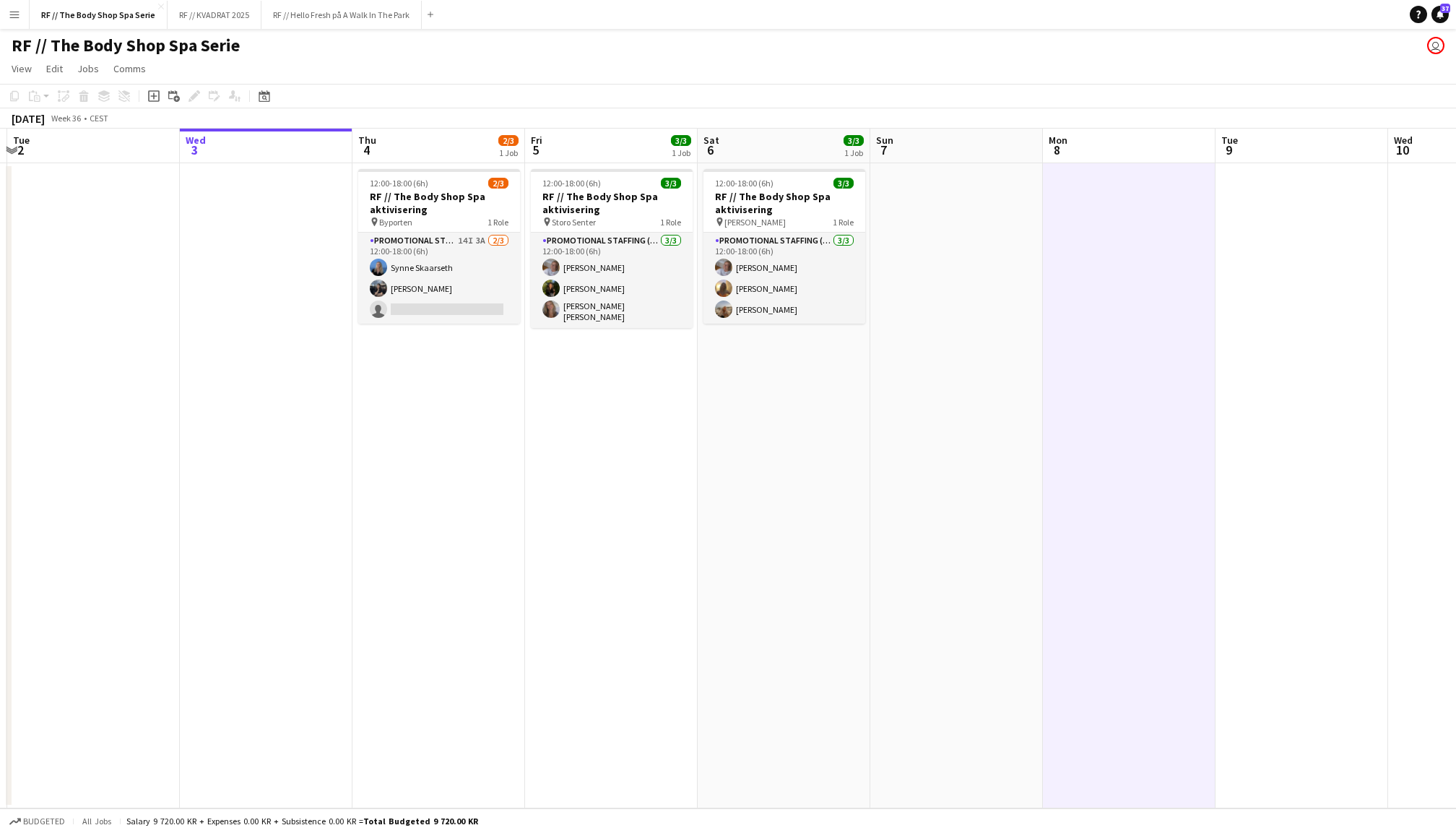
click at [301, 290] on app-date-cell at bounding box center [266, 486] width 172 height 645
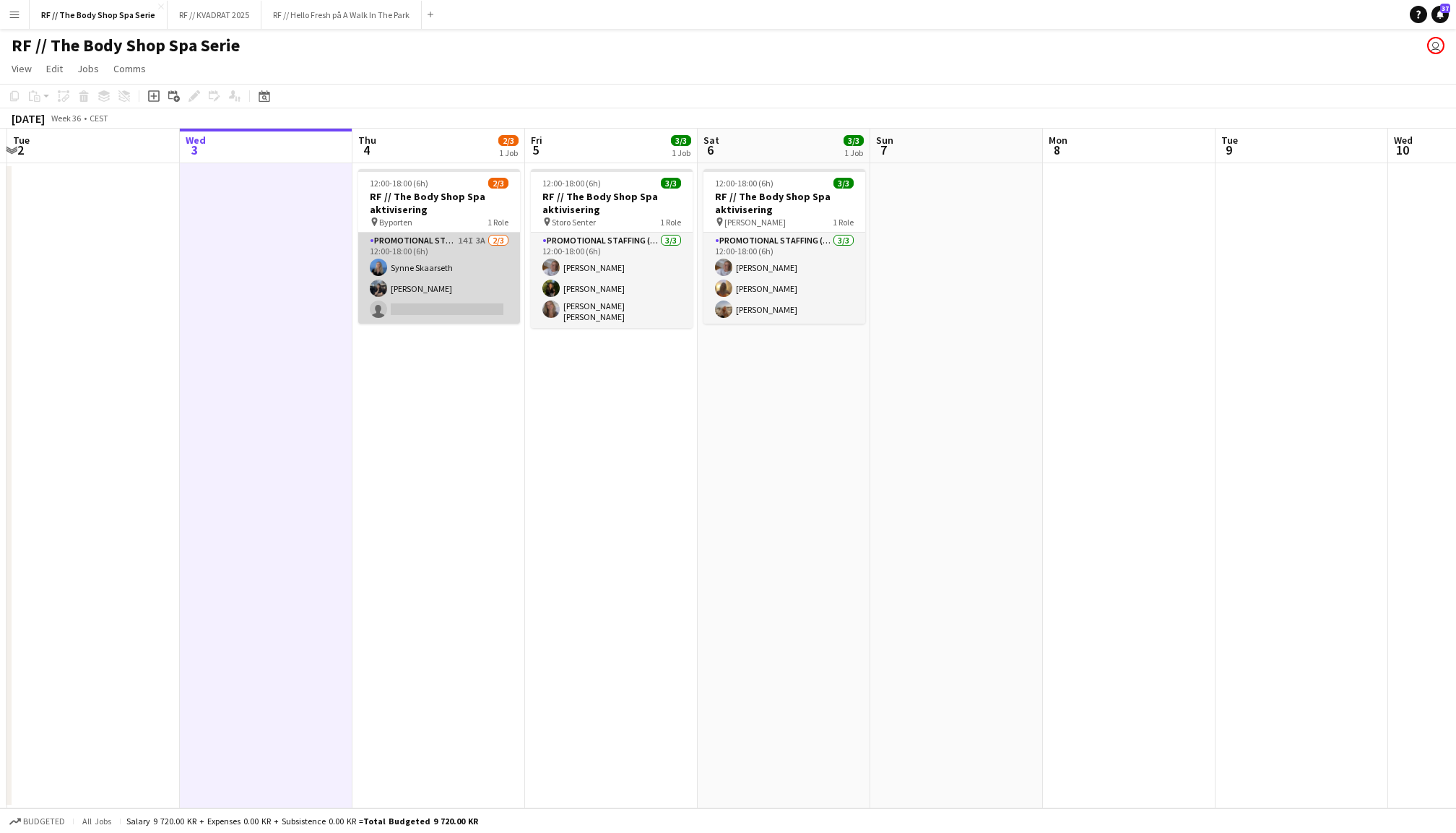
click at [442, 281] on app-card-role "Promotional Staffing (Promotional Staff) 14I 3A [DATE] 12:00-18:00 (6h) [PERSON…" at bounding box center [439, 278] width 162 height 91
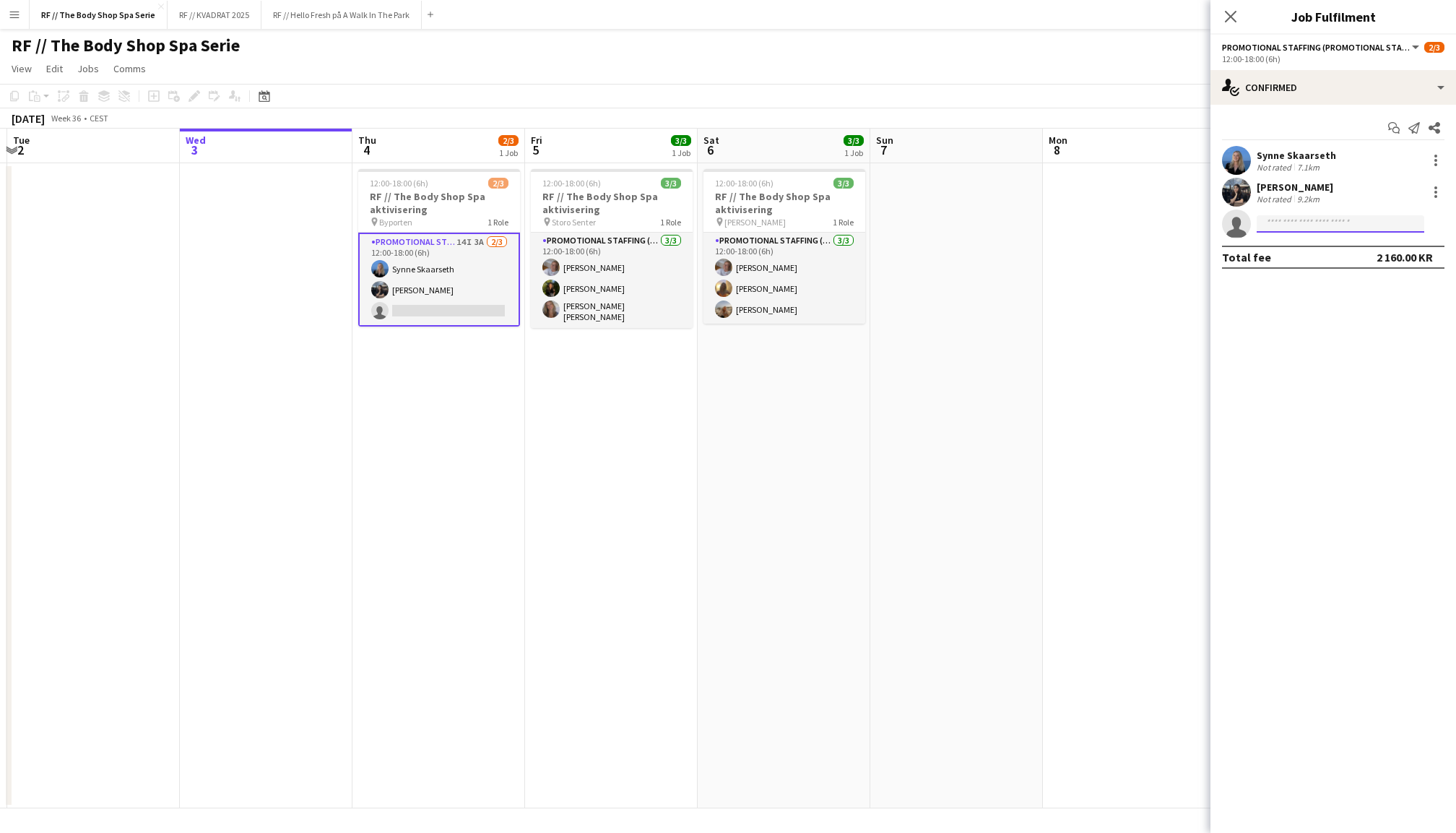
click at [1307, 224] on input at bounding box center [1341, 223] width 168 height 17
type input "*"
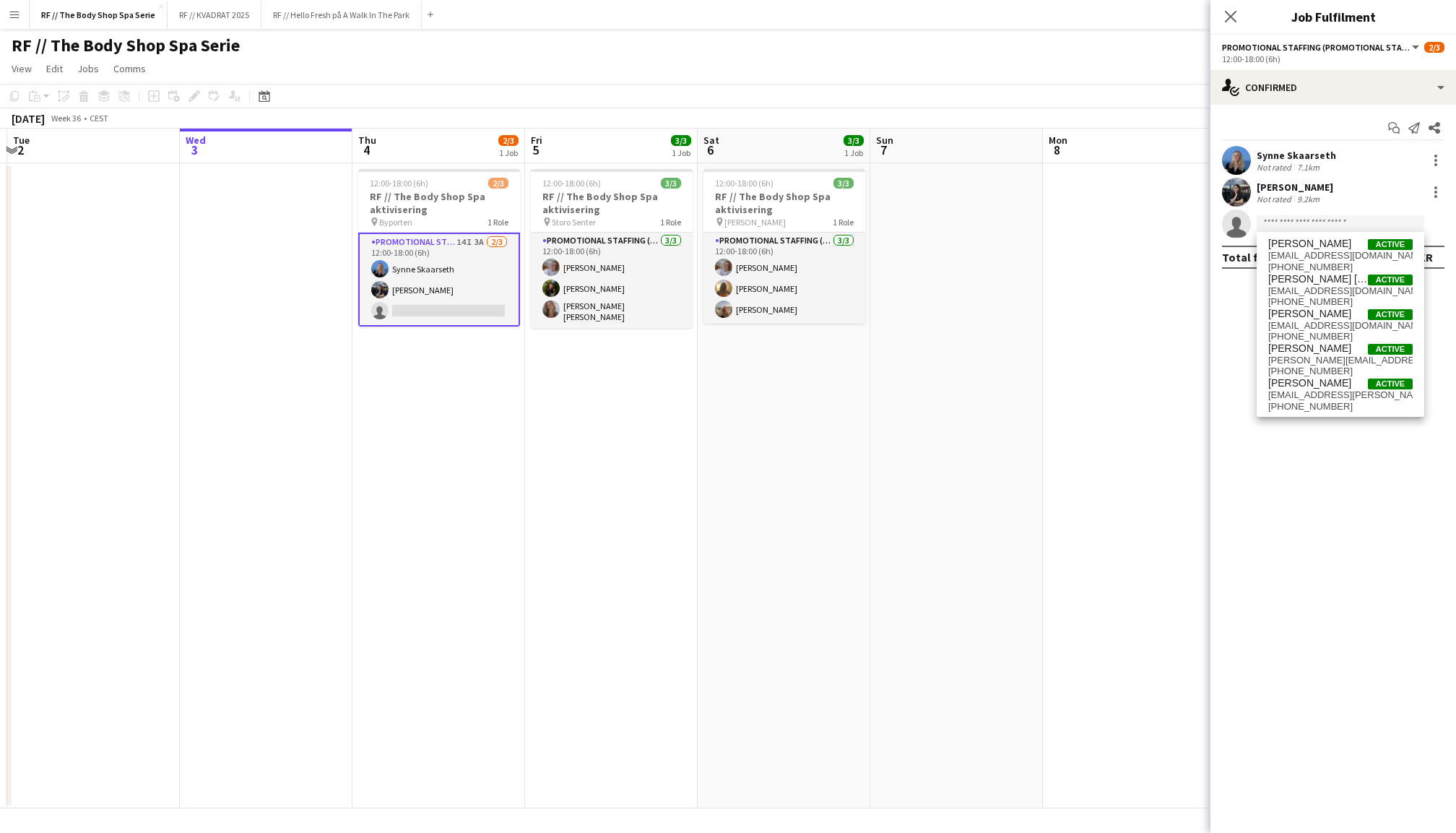
click at [1233, 316] on mat-expansion-panel "check Confirmed Start chat Send notification Share Synne Skaarseth Not rated 7.…" at bounding box center [1333, 468] width 246 height 728
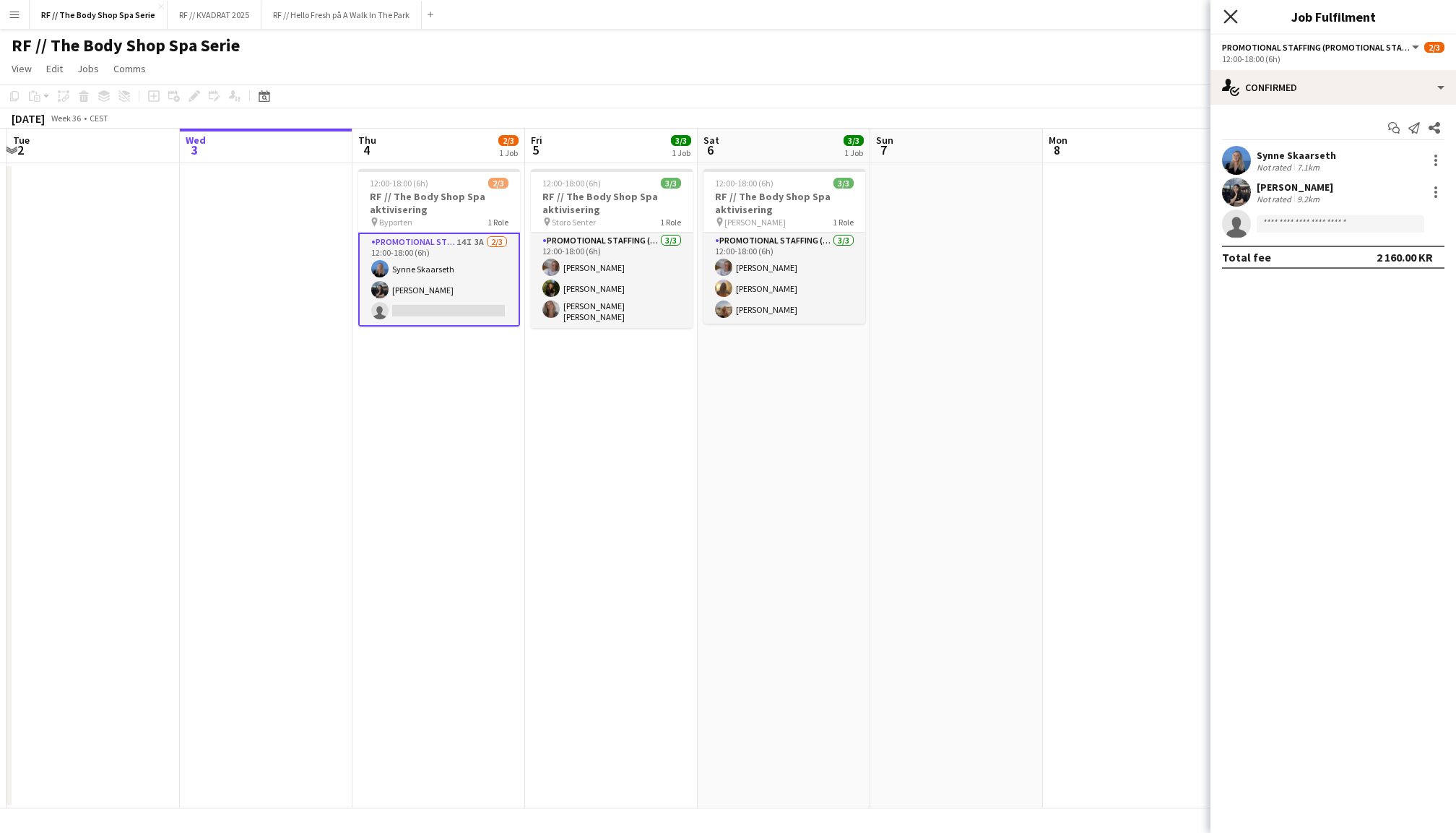
click at [1235, 18] on icon "Close pop-in" at bounding box center [1230, 16] width 13 height 13
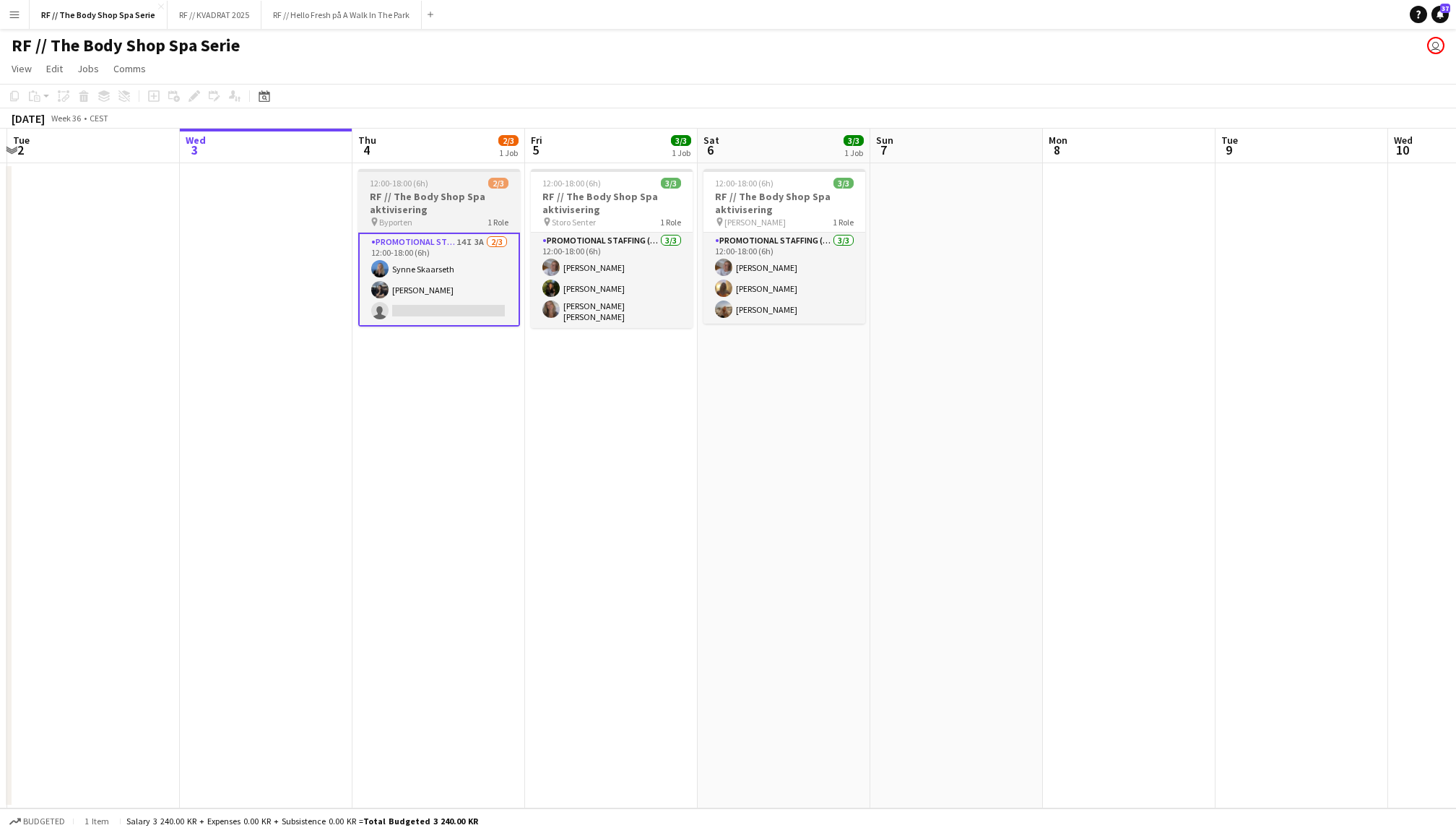
click at [435, 200] on h3 "RF // The Body Shop Spa aktivisering" at bounding box center [439, 203] width 162 height 26
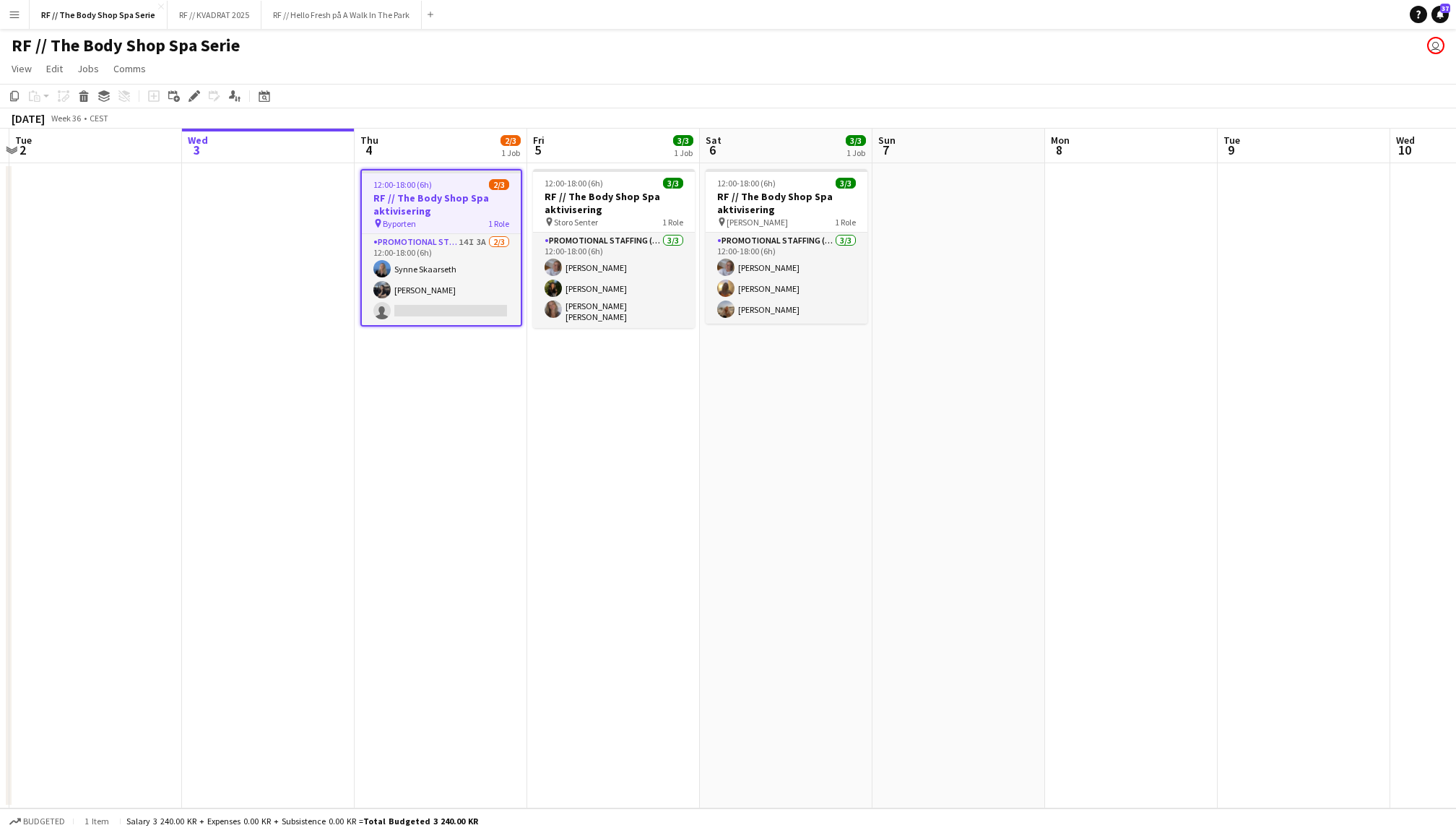
click at [924, 232] on app-date-cell at bounding box center [959, 486] width 172 height 645
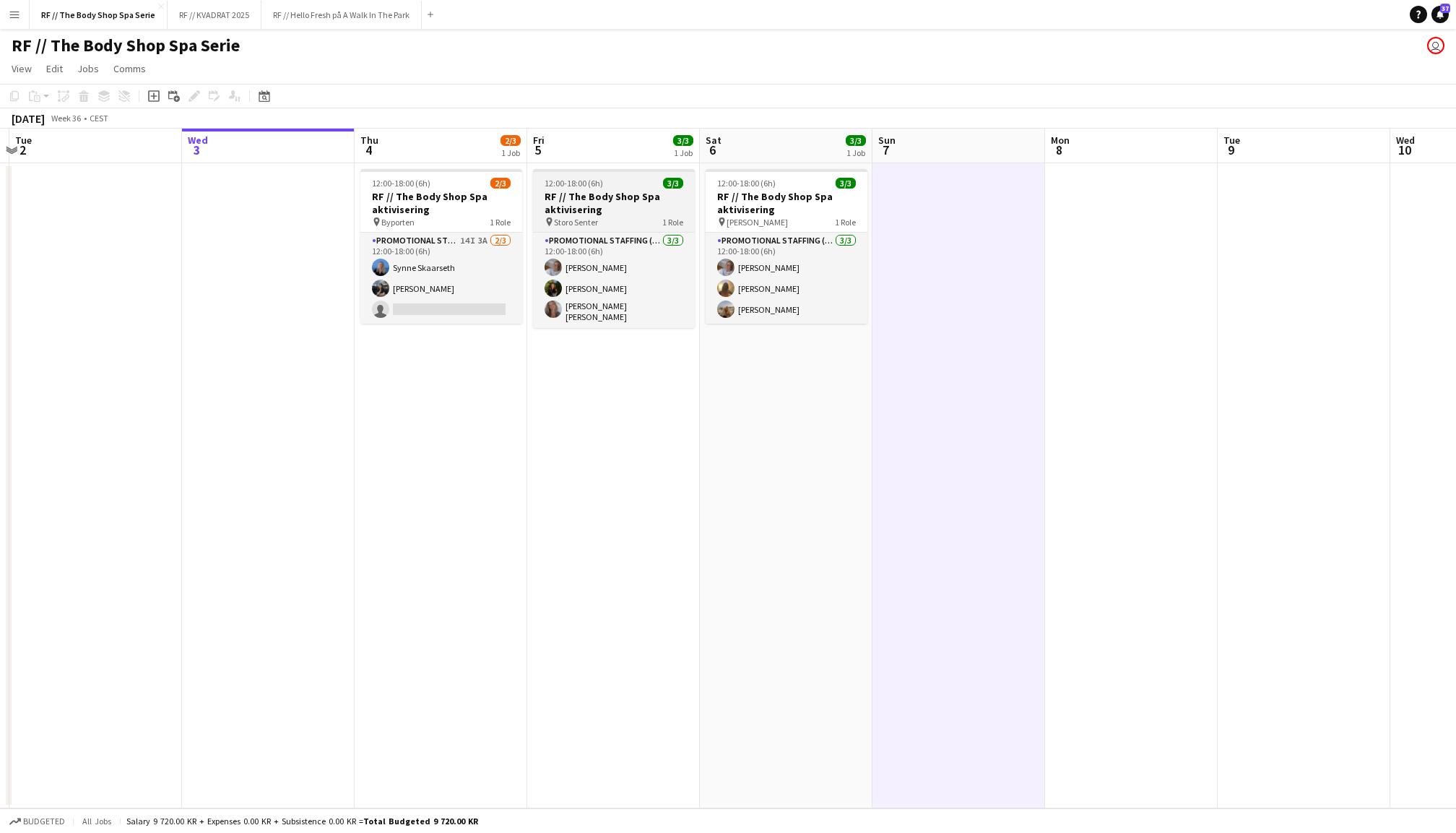
click at [625, 202] on h3 "RF // The Body Shop Spa aktivisering" at bounding box center [614, 203] width 162 height 26
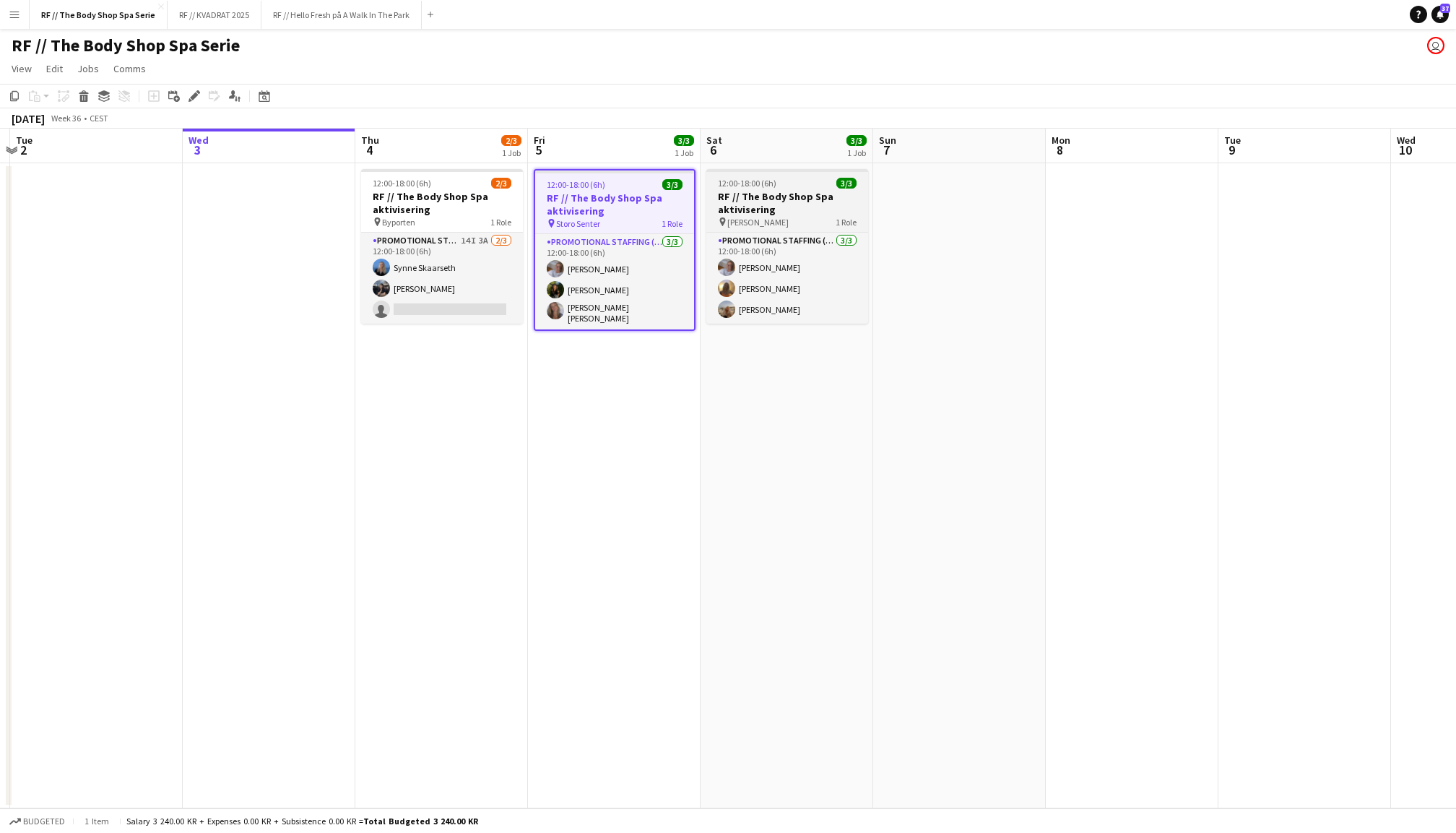
click at [786, 202] on h3 "RF // The Body Shop Spa aktivisering" at bounding box center [787, 203] width 162 height 26
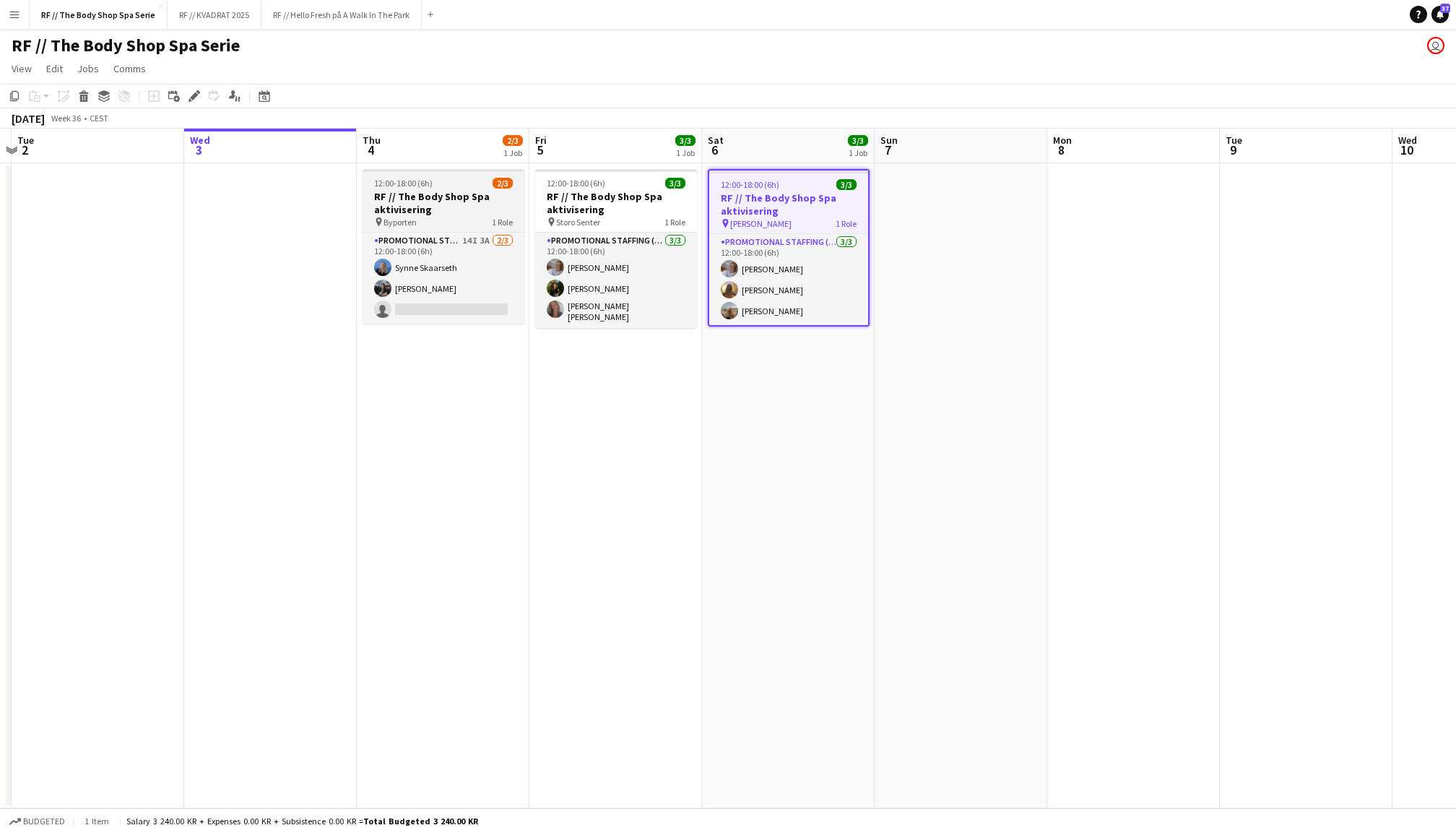
click at [489, 203] on h3 "RF // The Body Shop Spa aktivisering" at bounding box center [443, 203] width 162 height 26
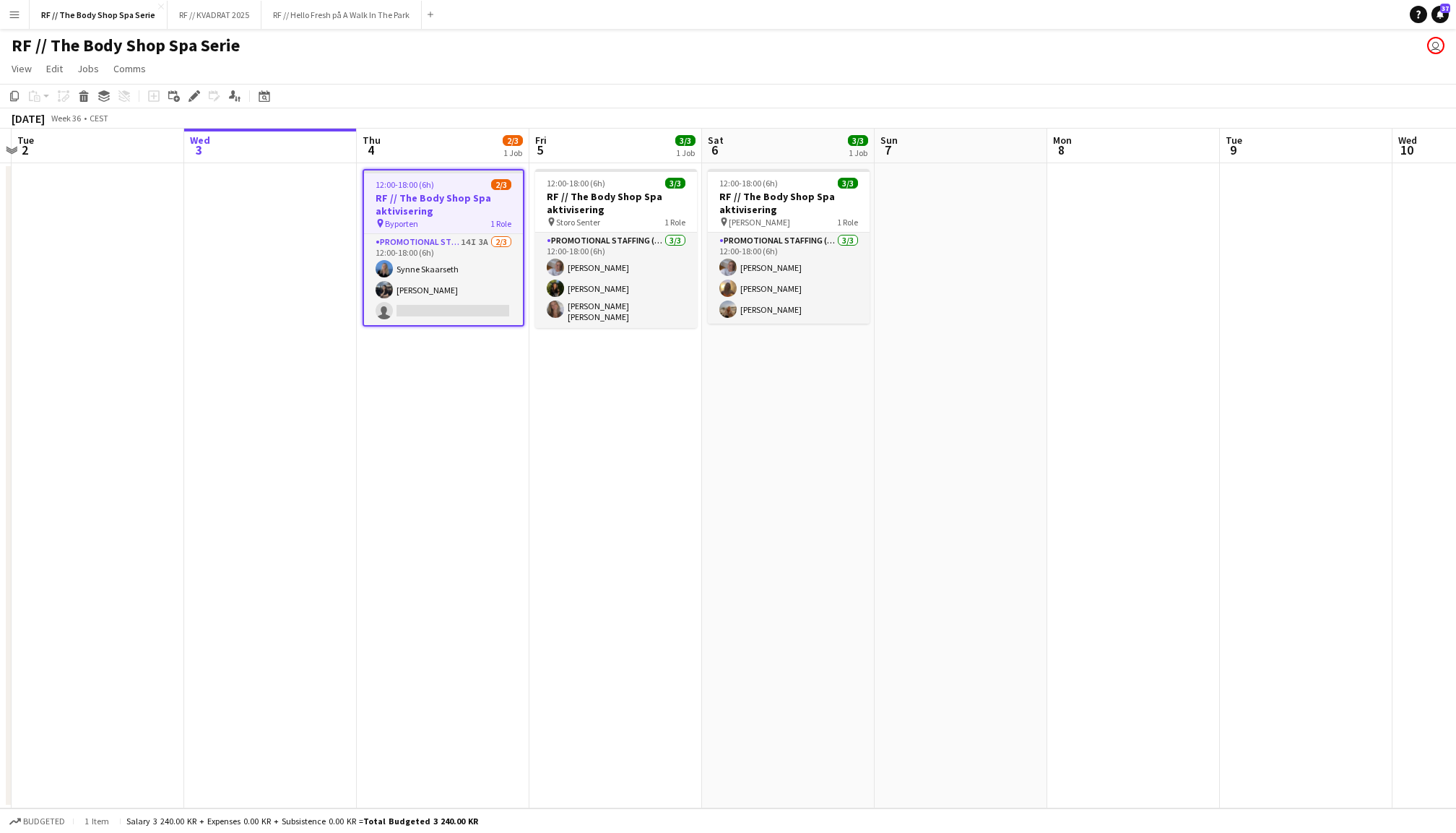
click at [296, 202] on app-date-cell at bounding box center [270, 486] width 172 height 645
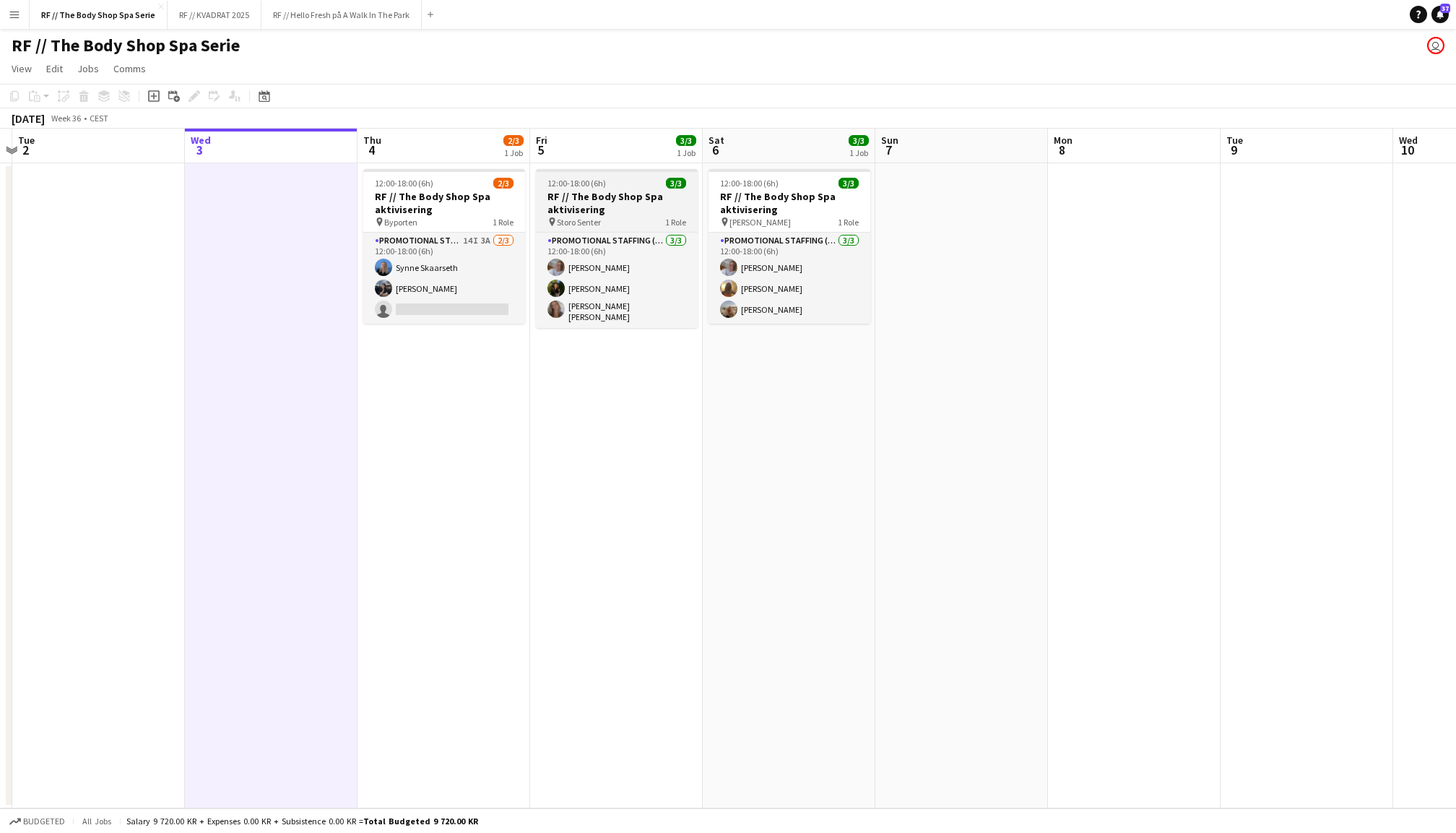
click at [622, 206] on h3 "RF // The Body Shop Spa aktivisering" at bounding box center [617, 203] width 162 height 26
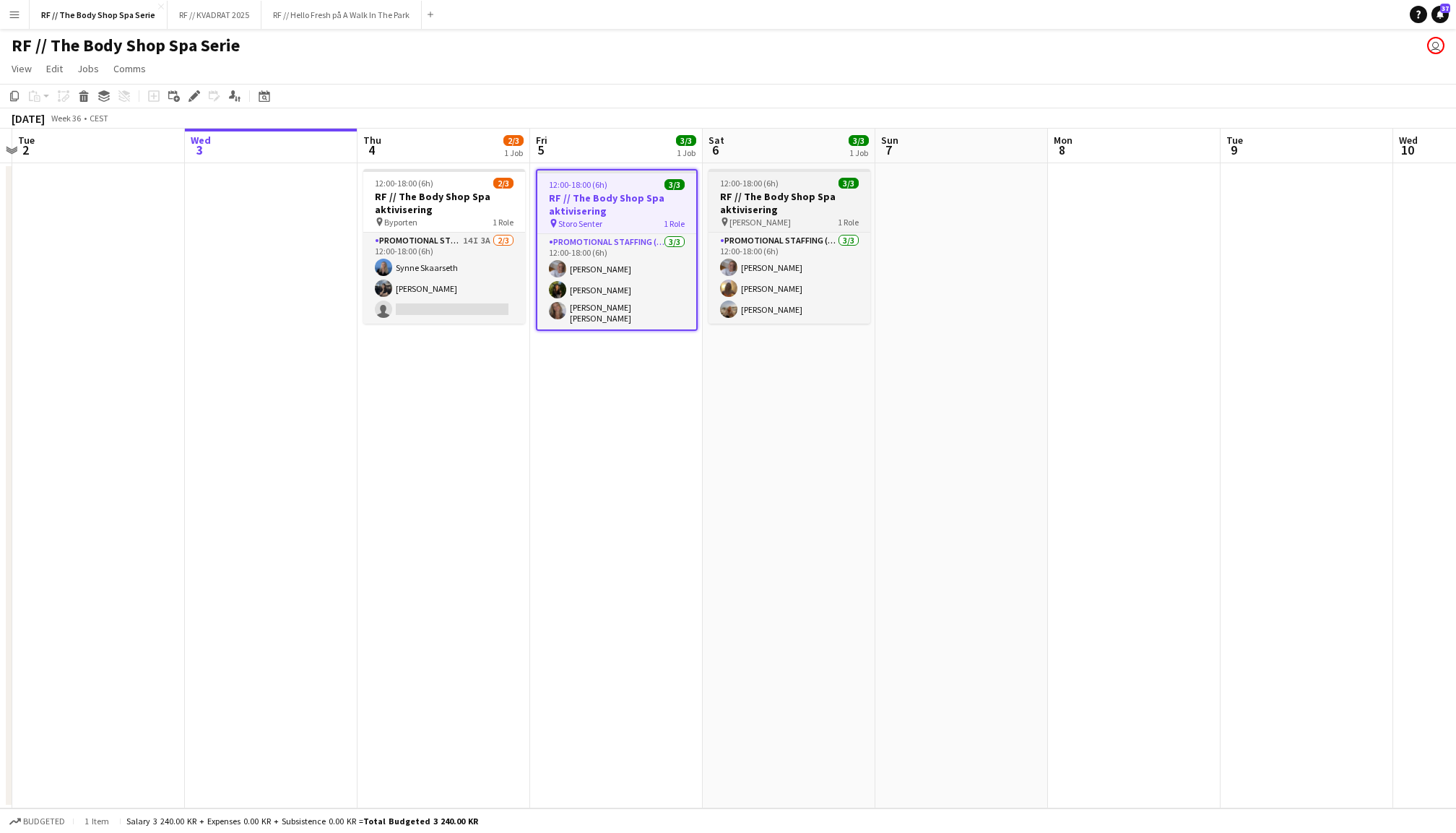
click at [757, 206] on h3 "RF // The Body Shop Spa aktivisering" at bounding box center [789, 203] width 162 height 26
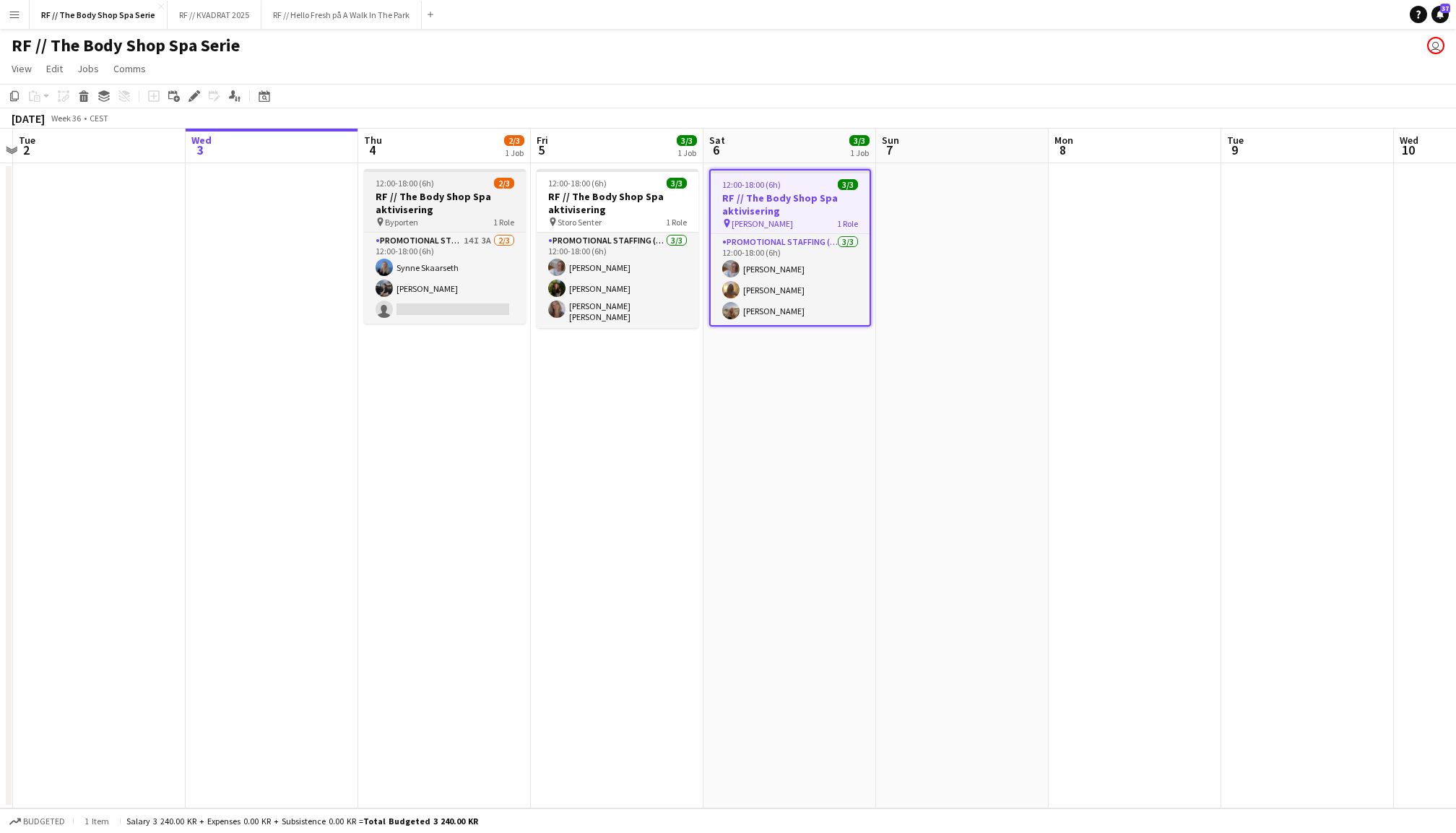
click at [443, 209] on h3 "RF // The Body Shop Spa aktivisering" at bounding box center [445, 203] width 162 height 26
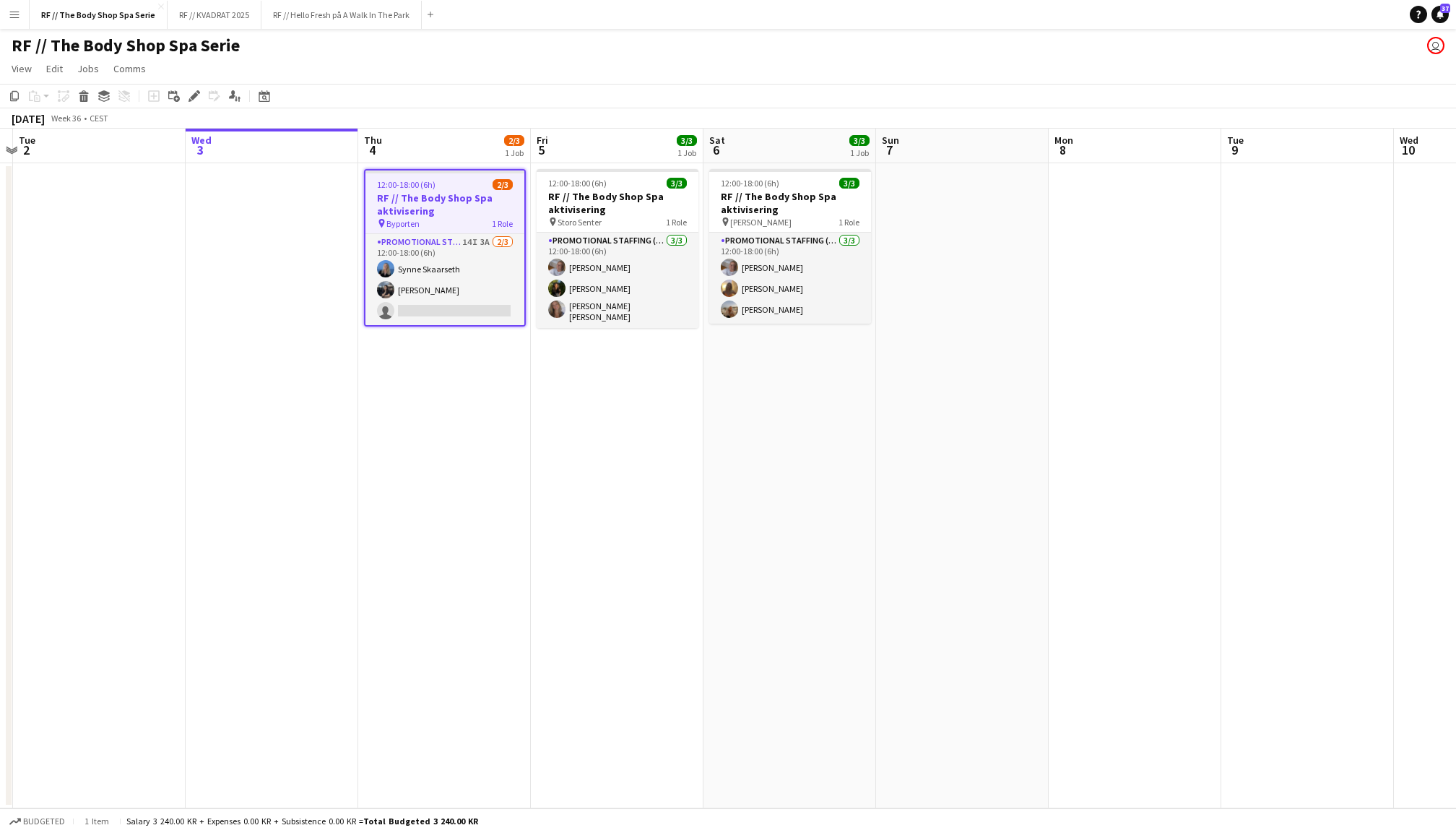
click at [312, 212] on app-date-cell at bounding box center [272, 486] width 172 height 645
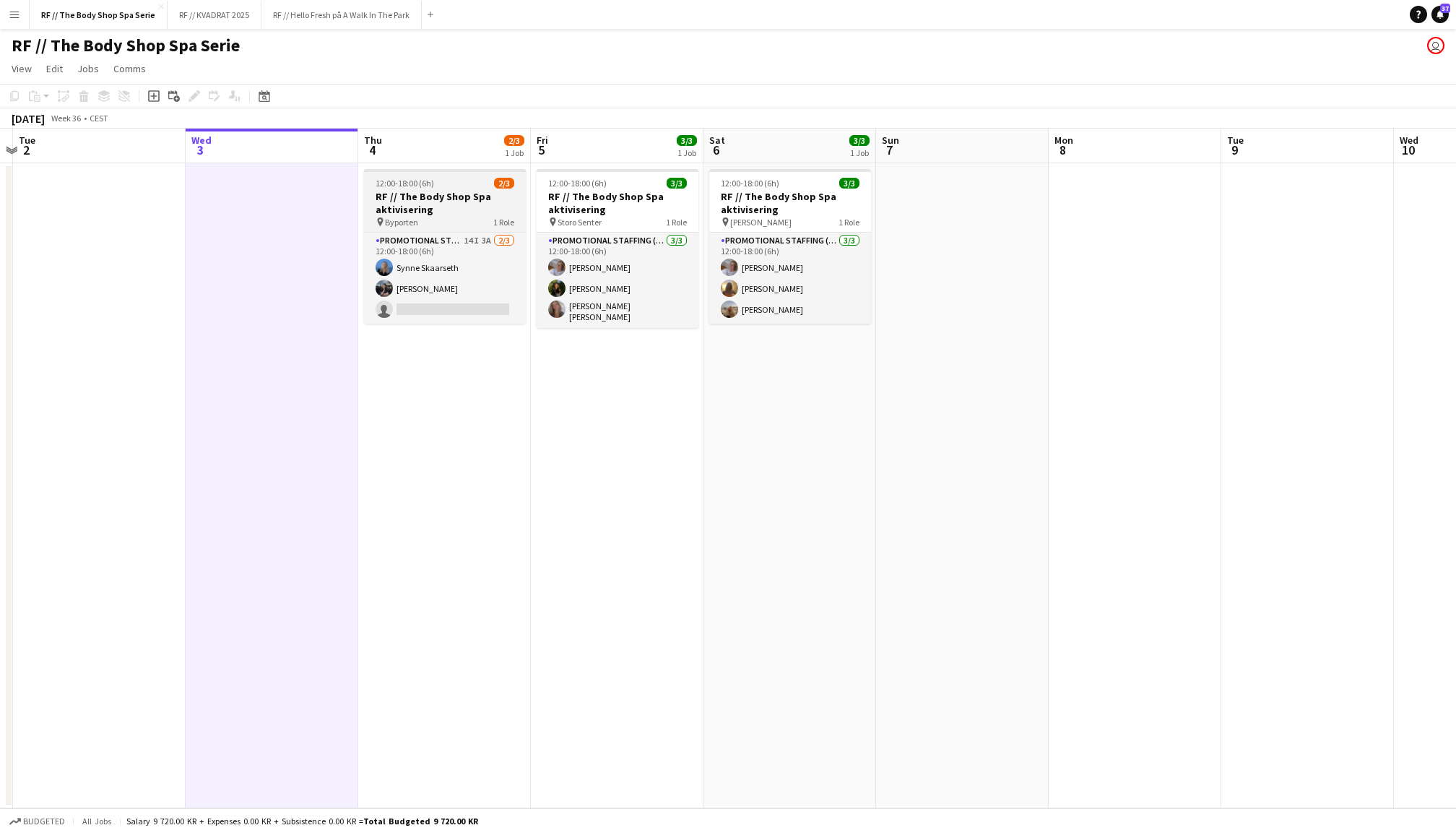
click at [451, 198] on h3 "RF // The Body Shop Spa aktivisering" at bounding box center [445, 203] width 162 height 26
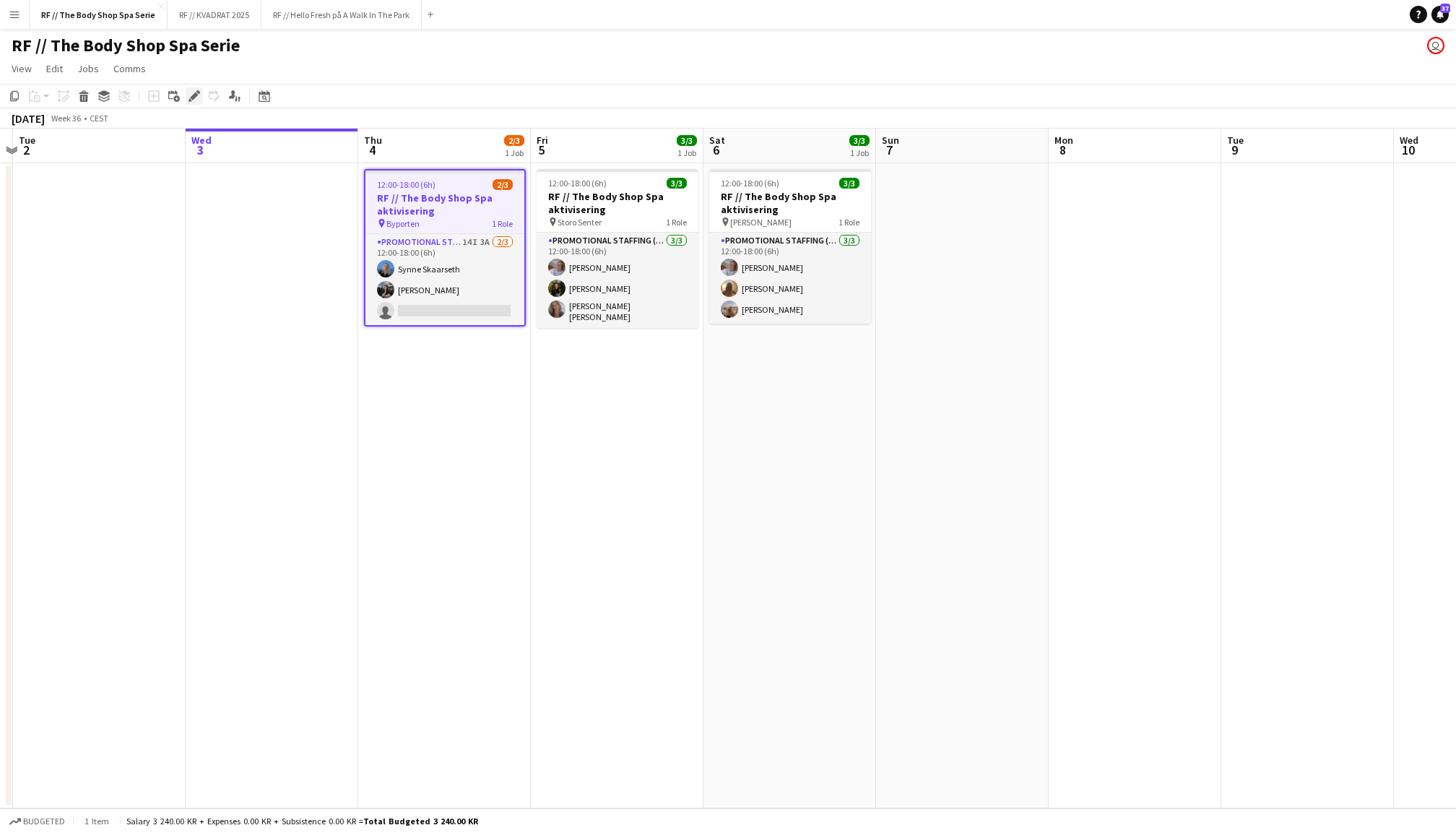
click at [199, 97] on icon "Edit" at bounding box center [195, 97] width 12 height 12
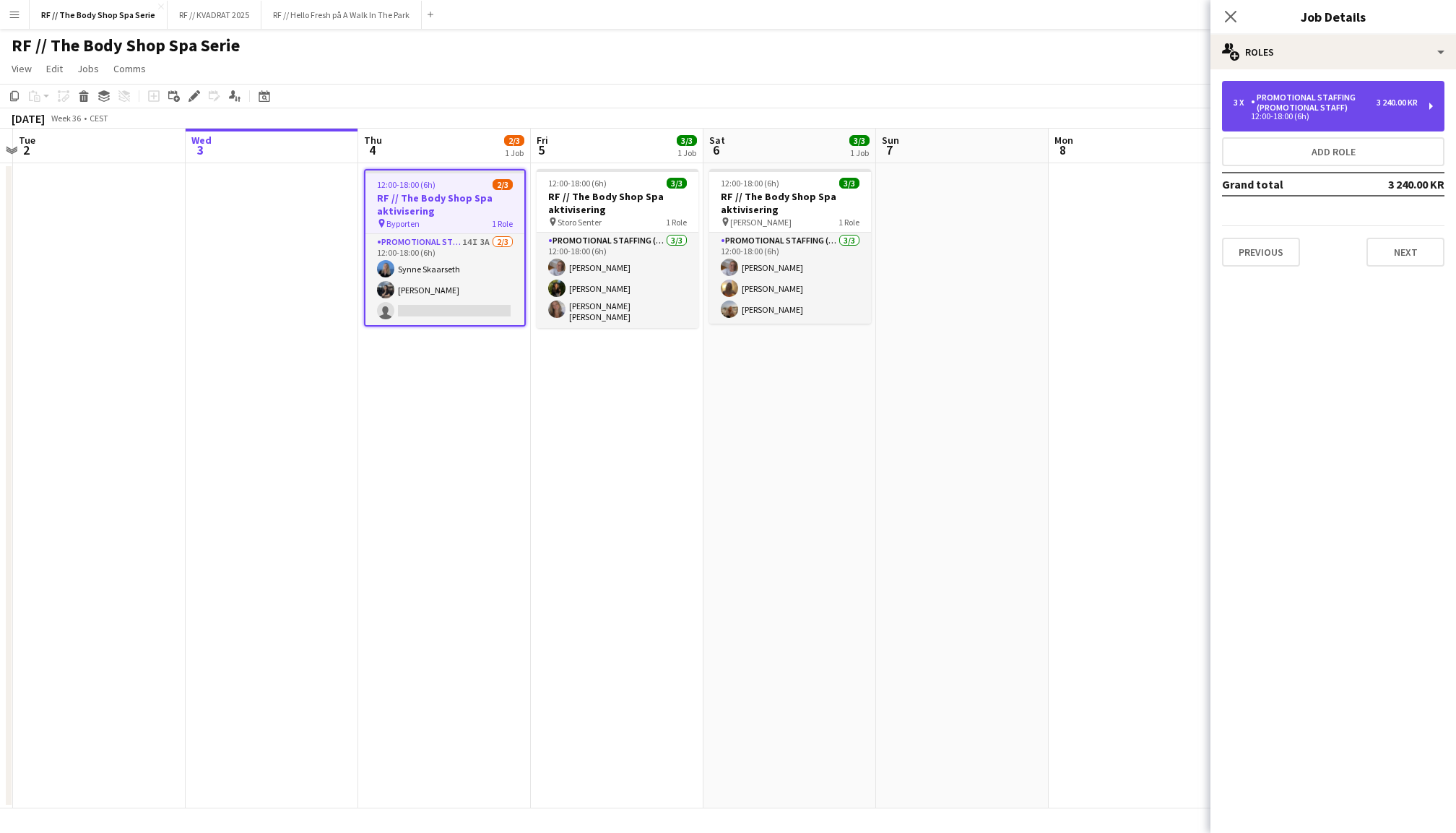
click at [1349, 111] on div "Promotional Staffing (Promotional Staff)" at bounding box center [1313, 102] width 125 height 20
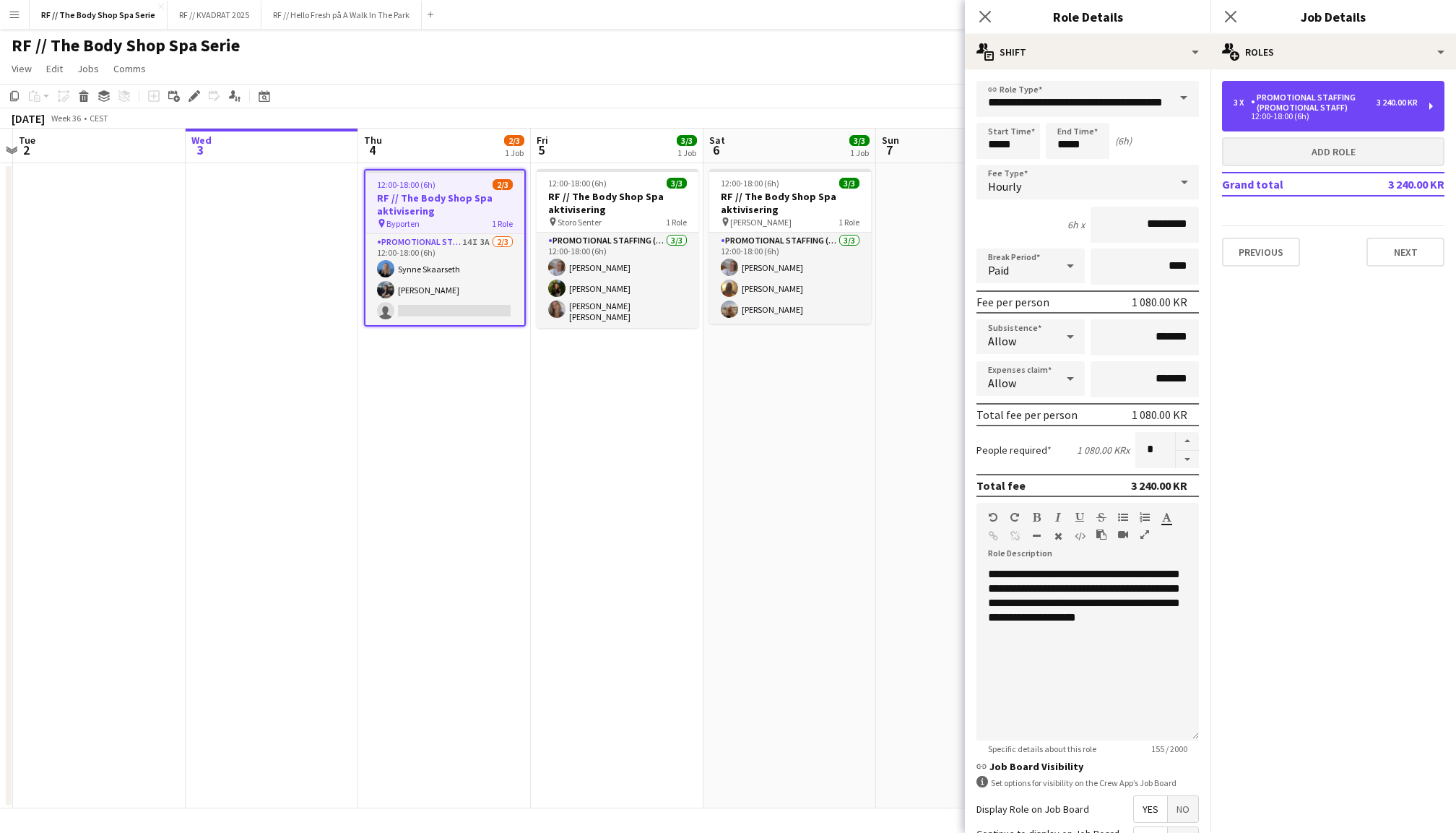
scroll to position [0, 0]
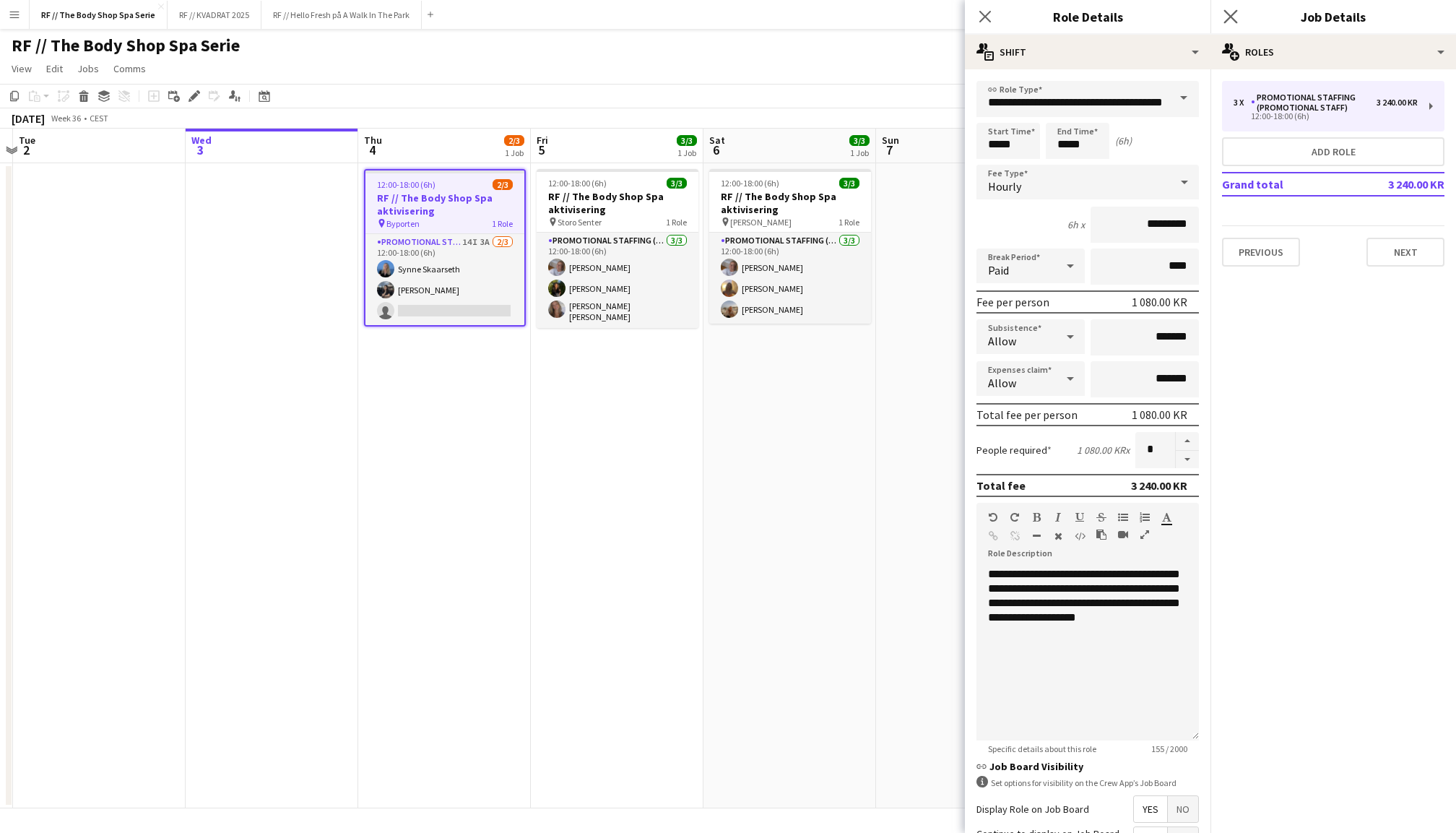
click at [1230, 10] on app-icon "Close pop-in" at bounding box center [1231, 17] width 21 height 21
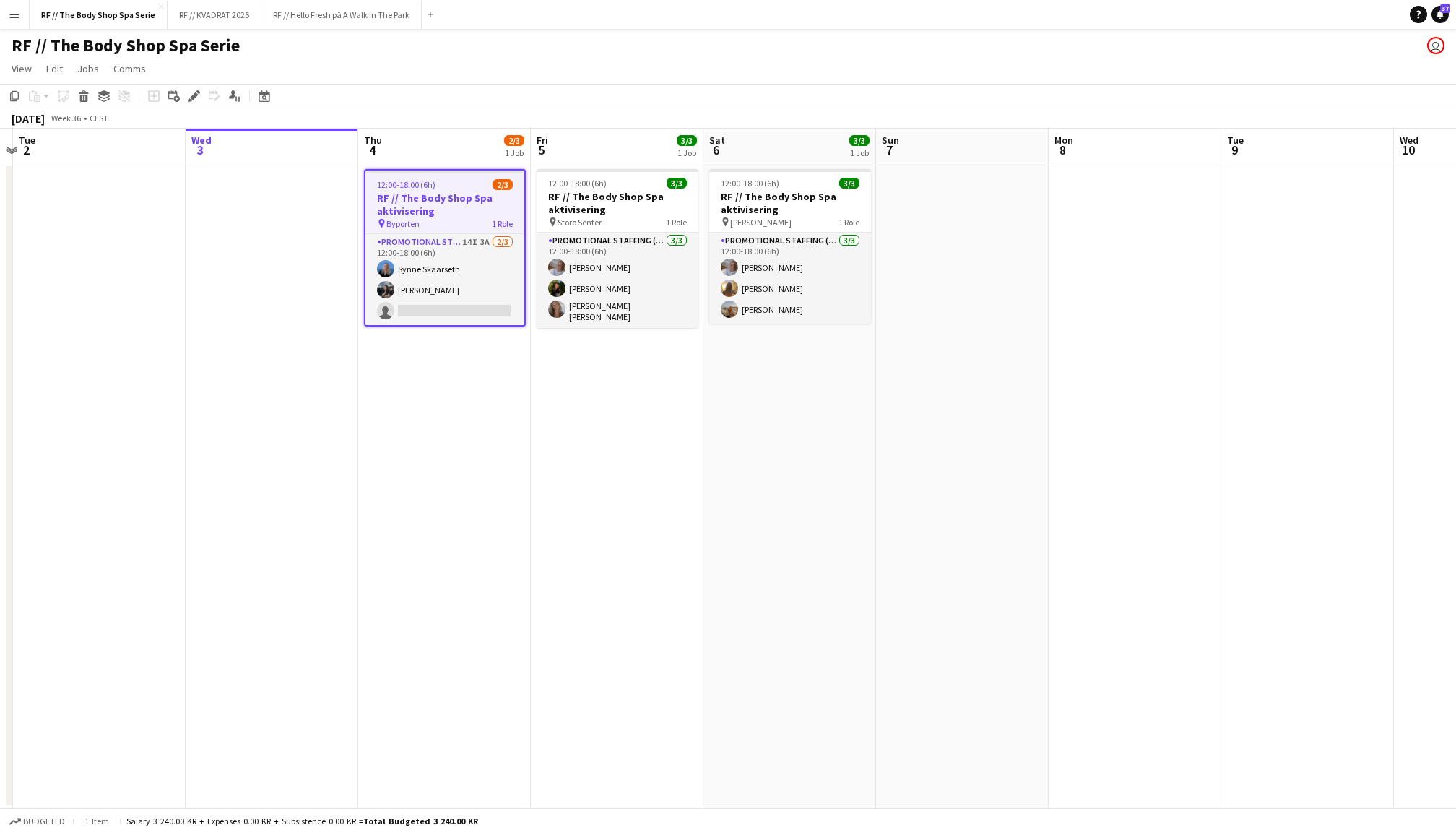
click at [973, 252] on app-date-cell at bounding box center [962, 486] width 172 height 645
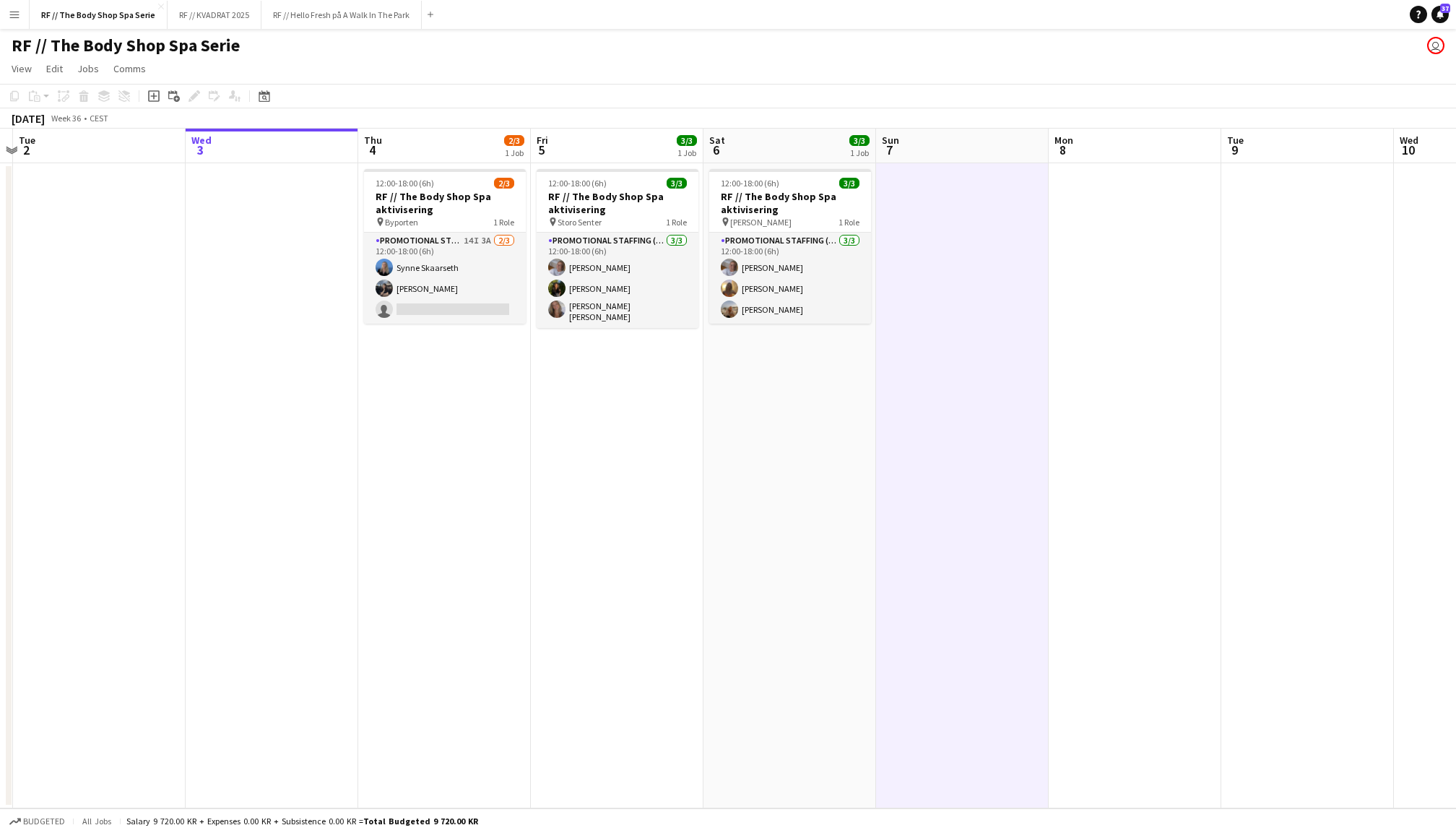
click at [275, 336] on app-date-cell at bounding box center [272, 486] width 172 height 645
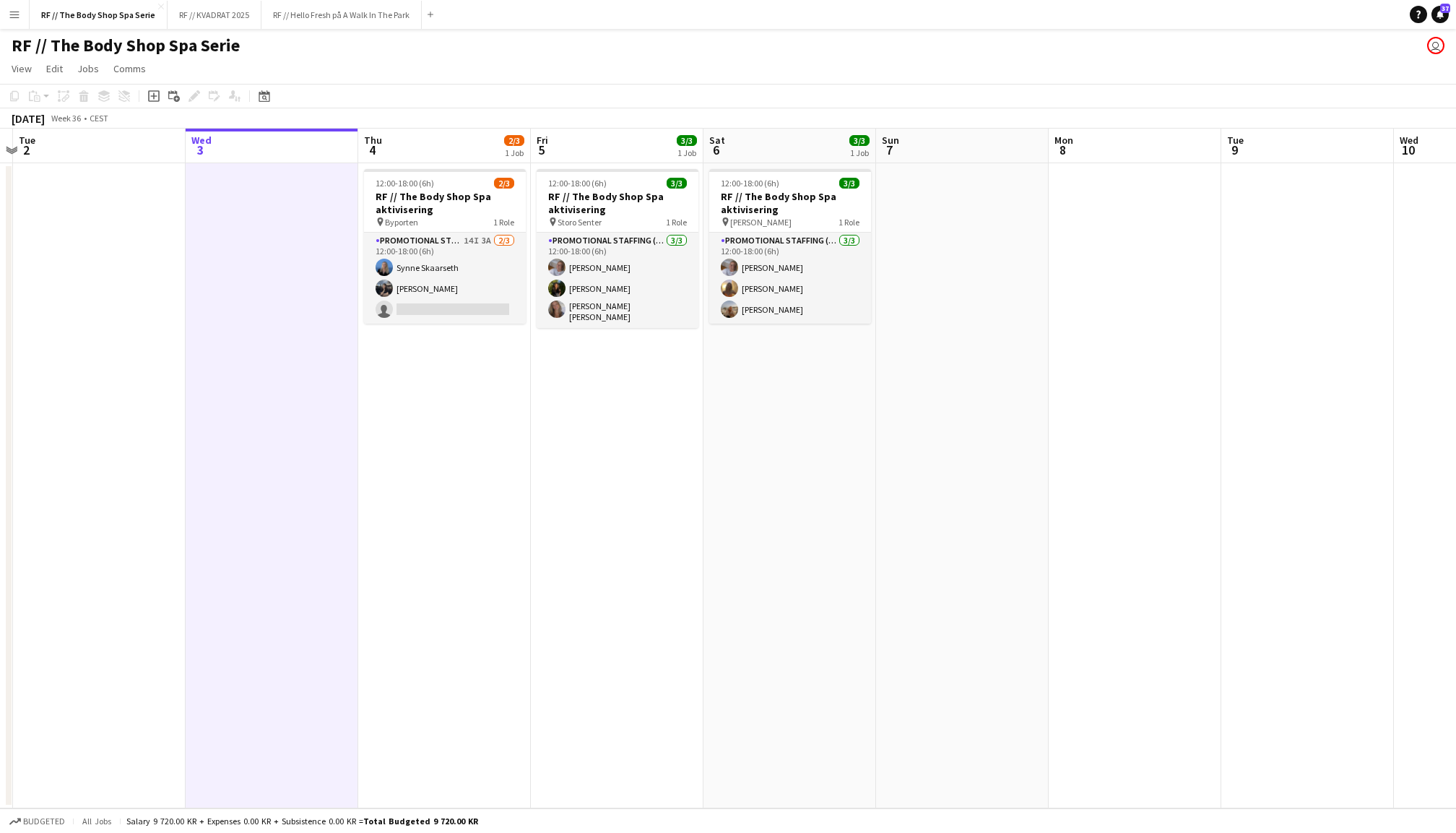
click at [1206, 357] on app-date-cell at bounding box center [1135, 486] width 172 height 645
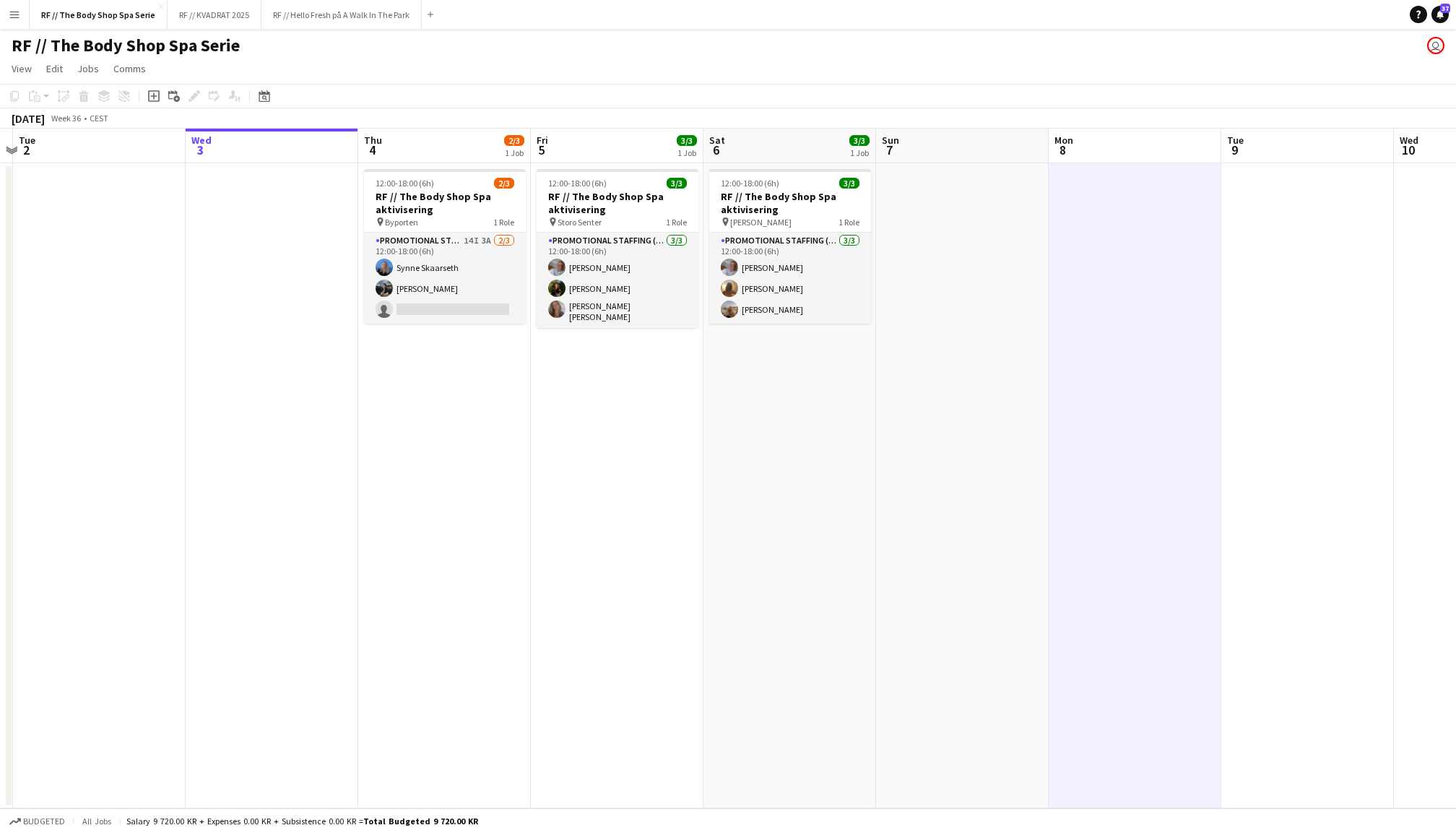
click at [1017, 365] on app-date-cell at bounding box center [962, 486] width 172 height 645
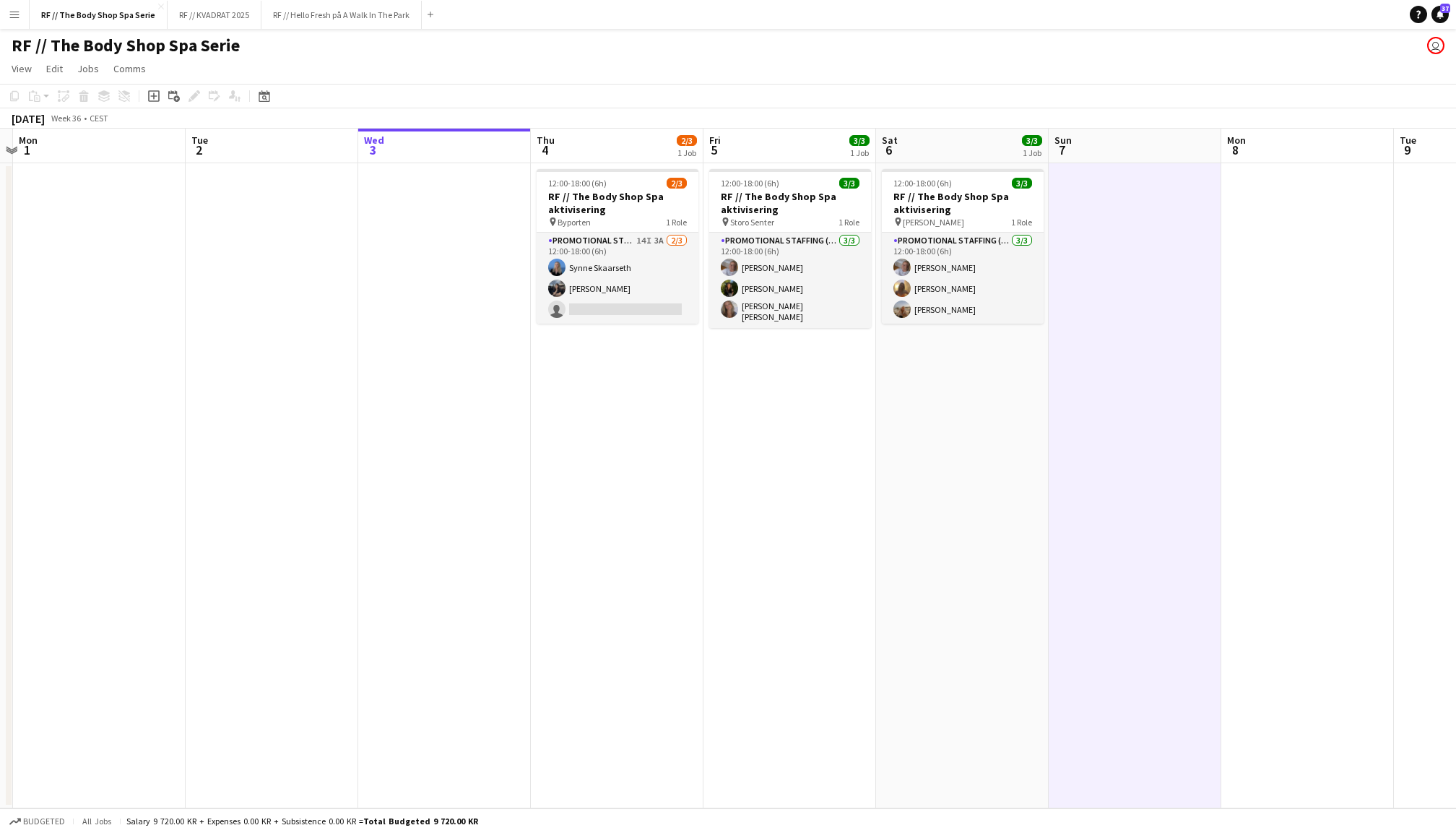
scroll to position [0, 431]
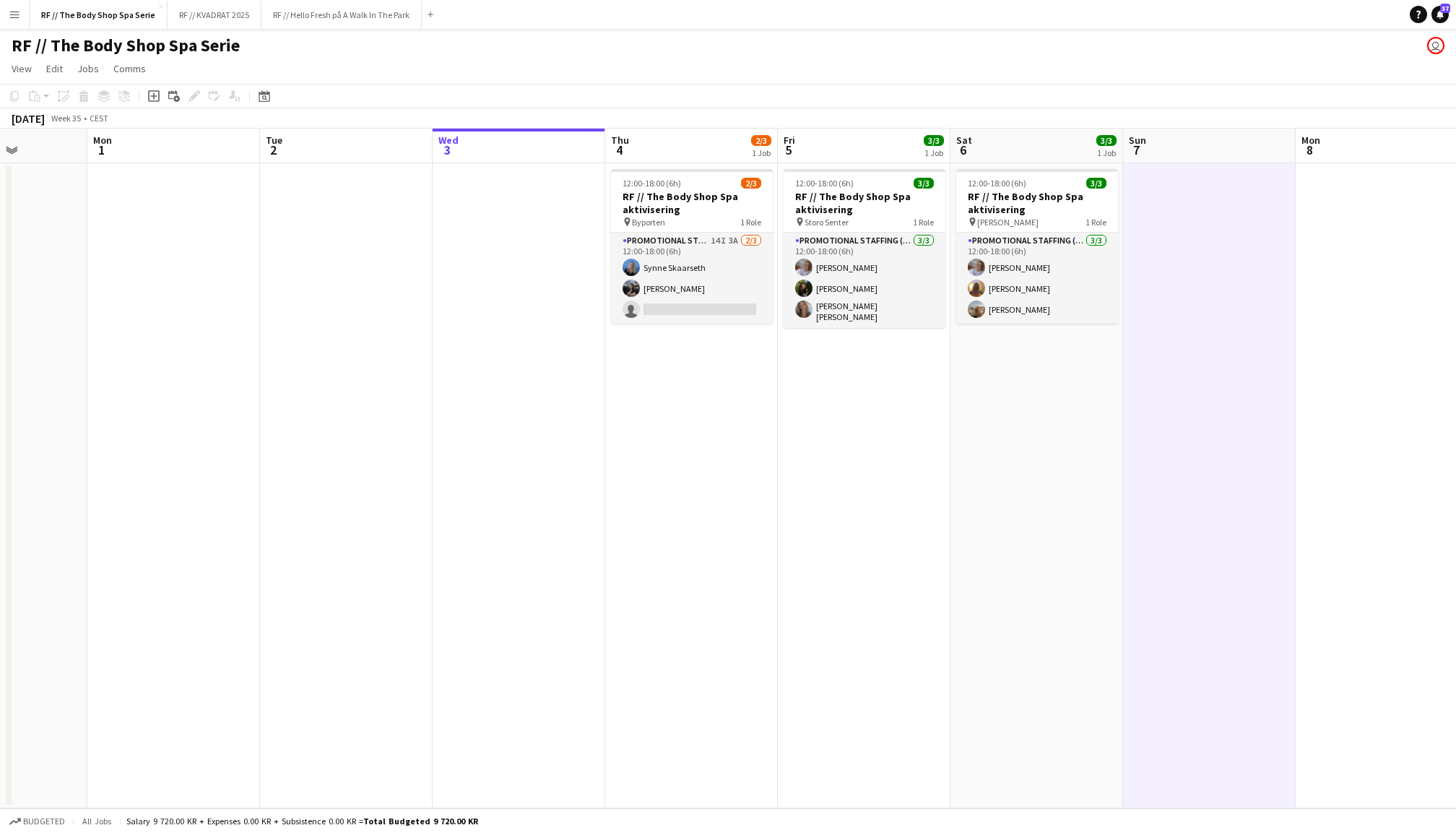
click at [489, 328] on app-date-cell at bounding box center [519, 486] width 172 height 645
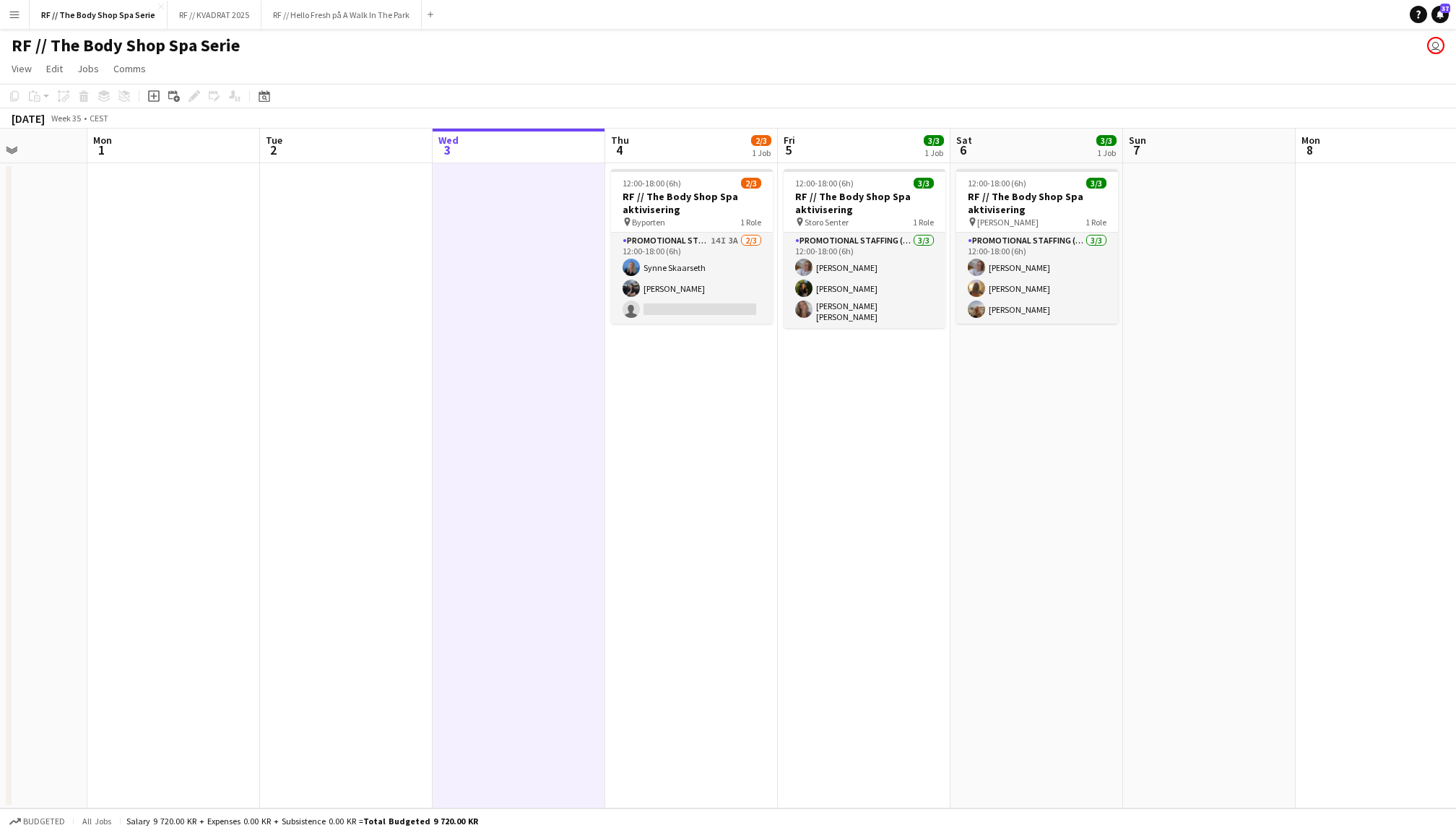
click at [364, 335] on app-date-cell at bounding box center [346, 486] width 172 height 645
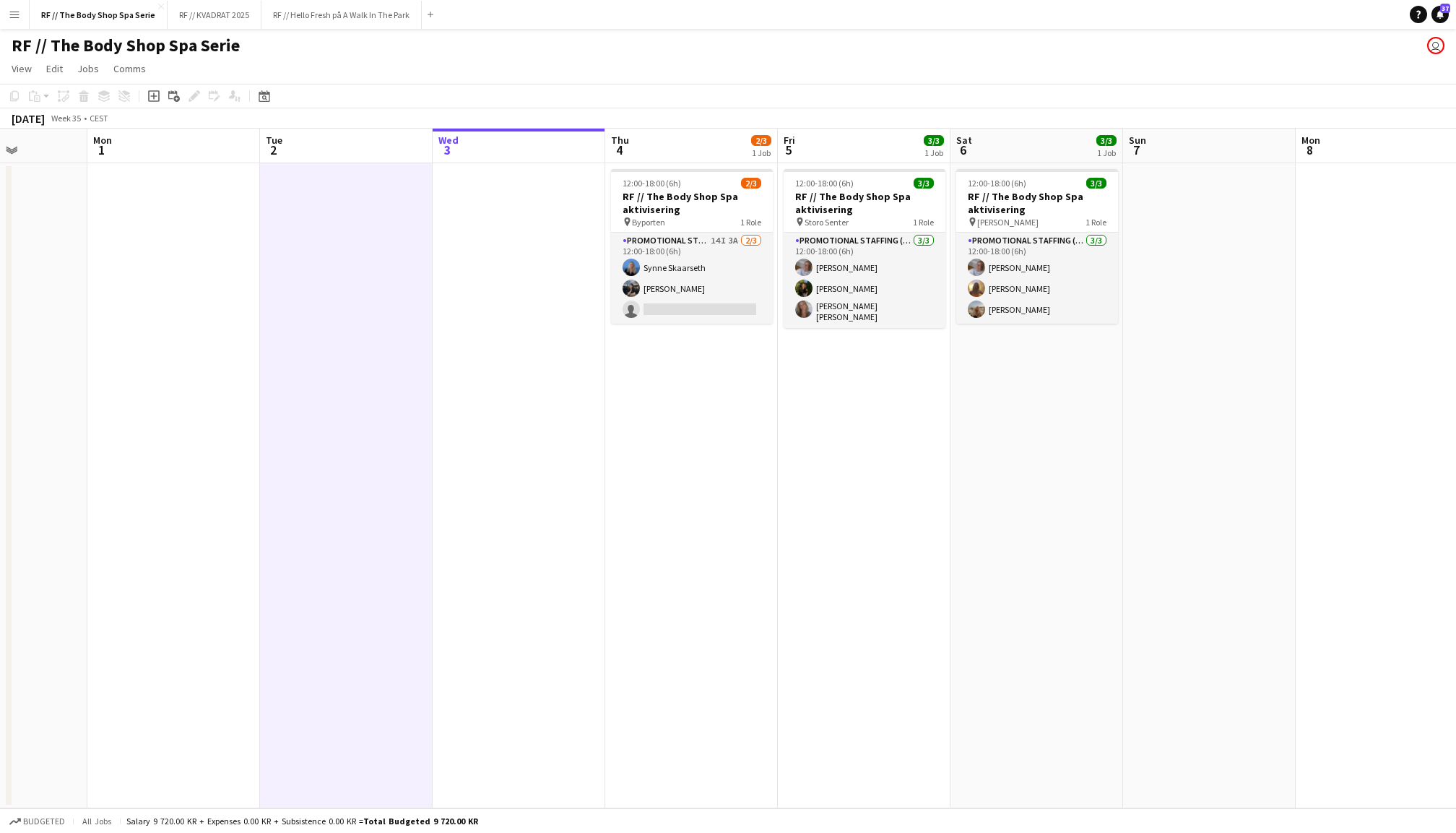
click at [520, 339] on app-date-cell at bounding box center [519, 486] width 172 height 645
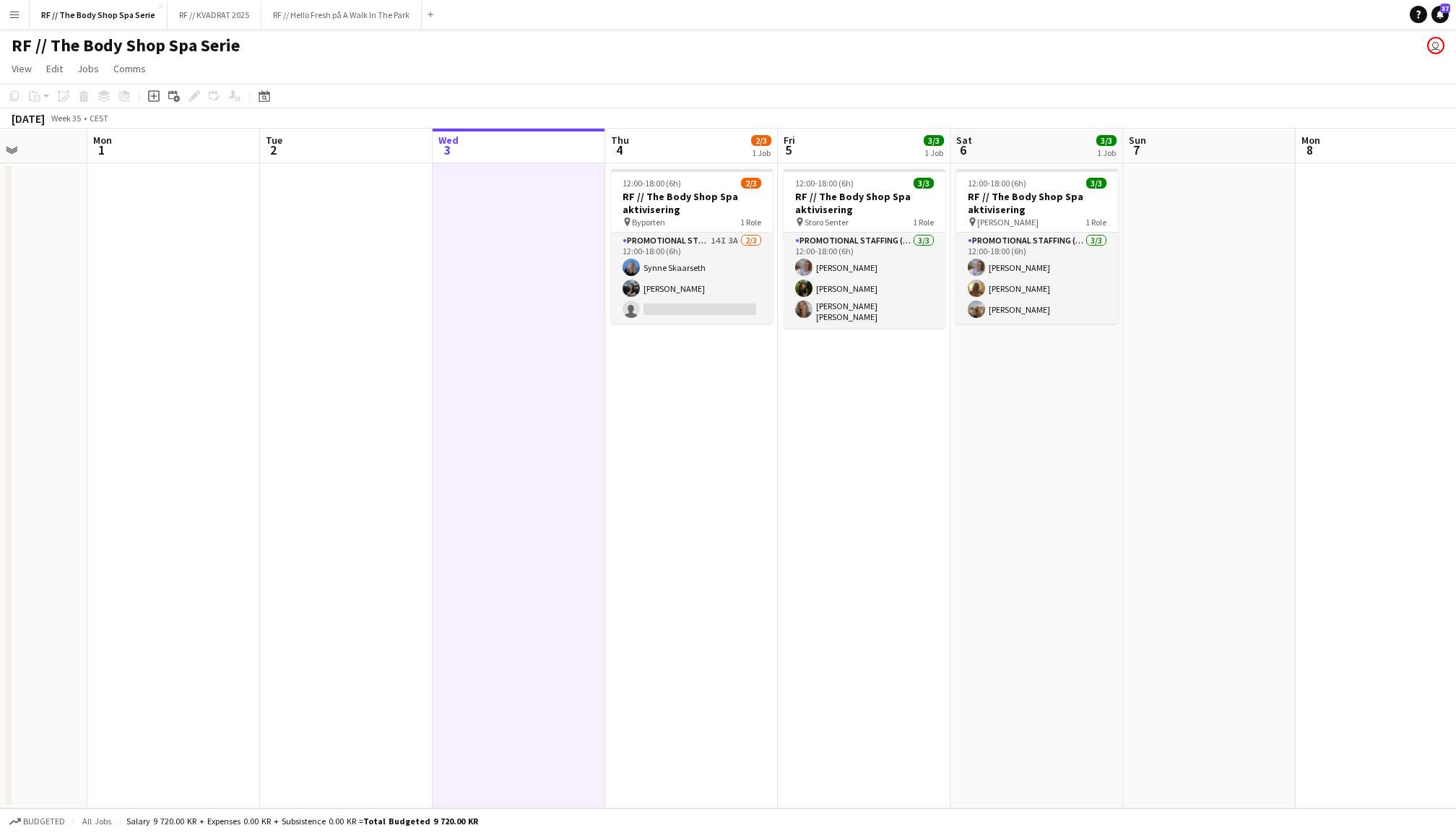
click at [1233, 364] on app-date-cell at bounding box center [1209, 486] width 172 height 645
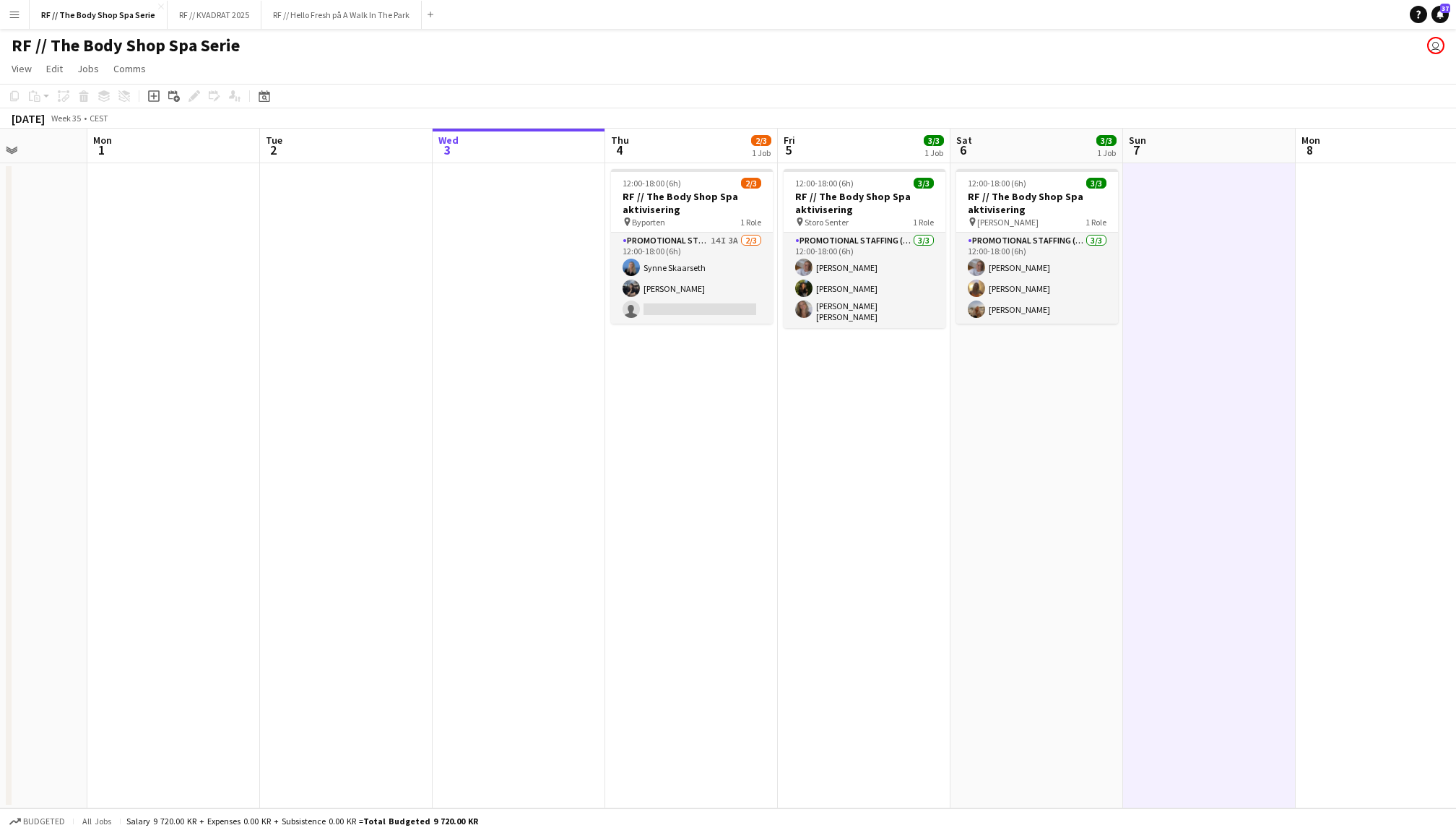
click at [955, 422] on app-date-cell "12:00-18:00 (6h) 3/3 RF // The Body Shop Spa aktivisering pin Sandvika Storsent…" at bounding box center [1036, 486] width 172 height 645
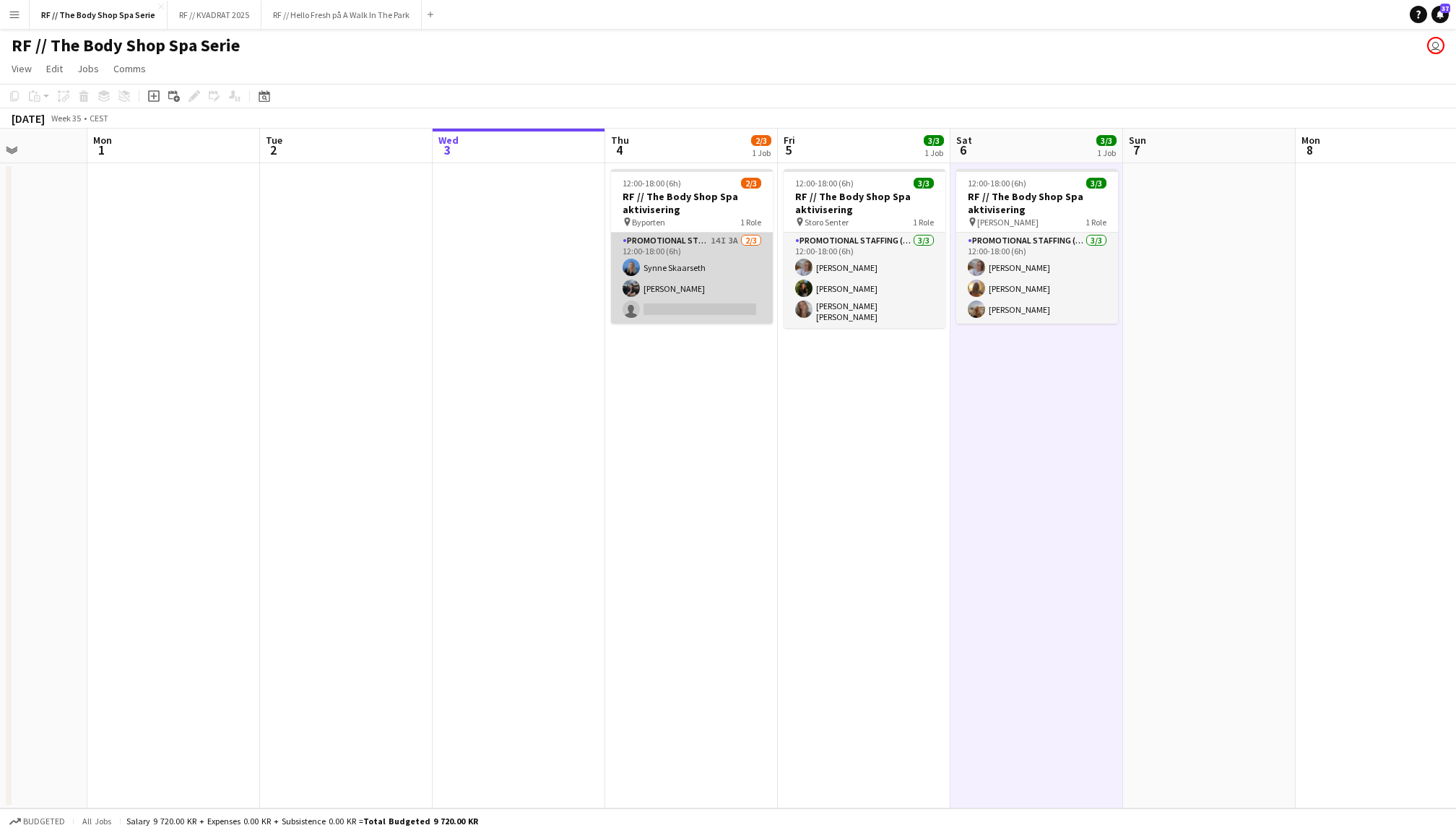
click at [702, 287] on app-card-role "Promotional Staffing (Promotional Staff) 14I 3A [DATE] 12:00-18:00 (6h) [PERSON…" at bounding box center [692, 278] width 162 height 91
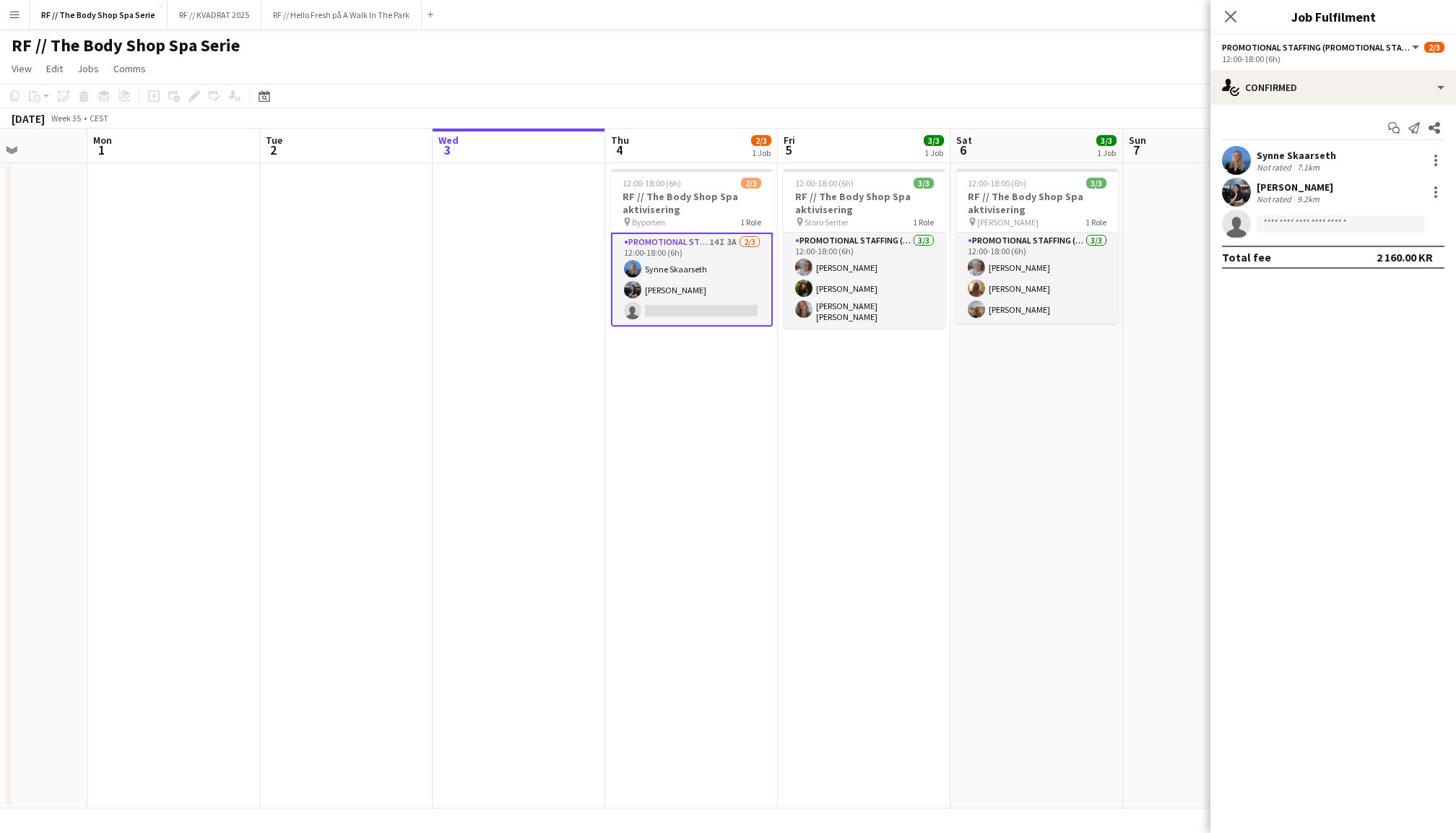
click at [1248, 156] on app-user-avatar at bounding box center [1236, 160] width 29 height 29
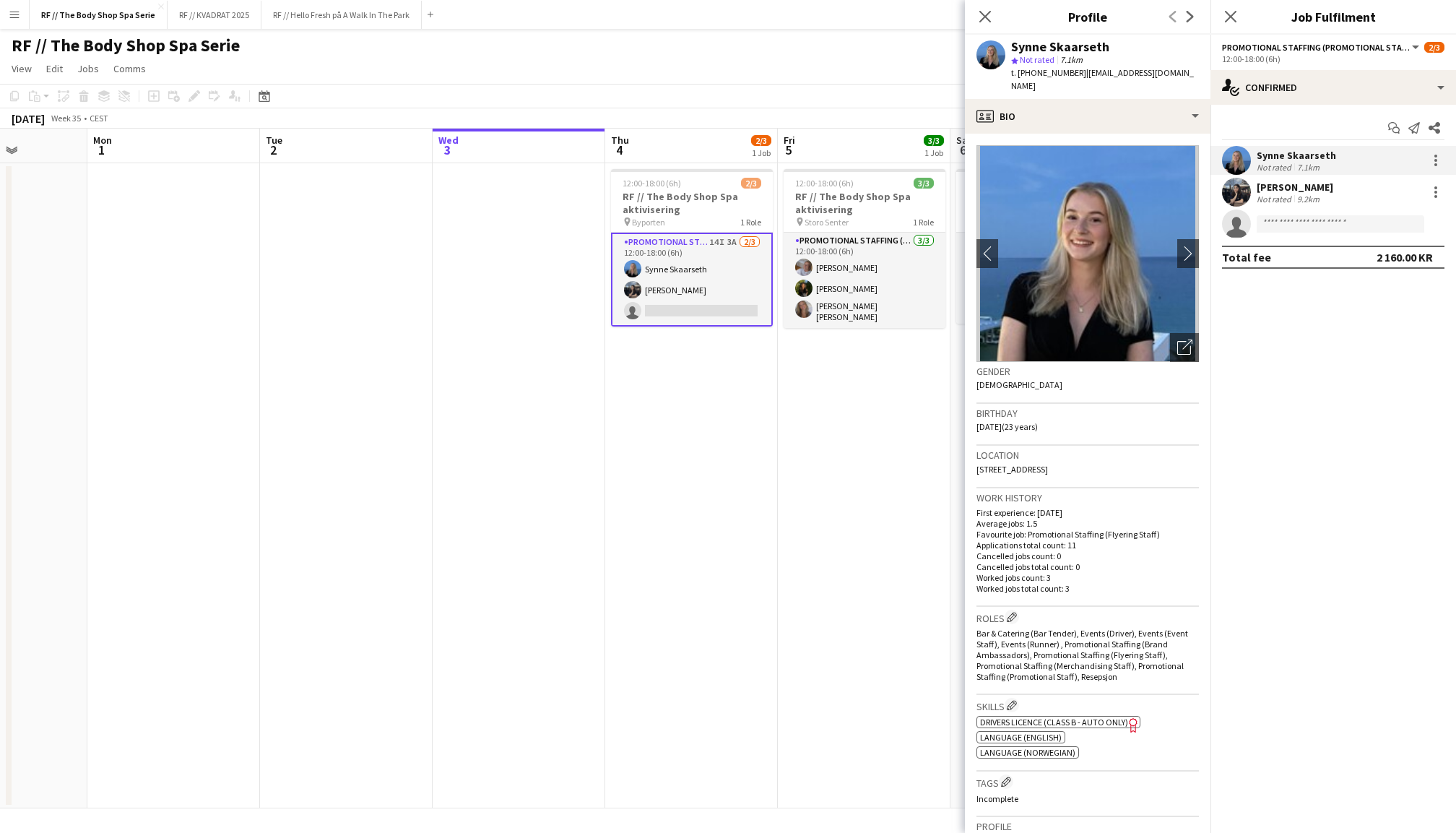
drag, startPoint x: 1064, startPoint y: 74, endPoint x: 1031, endPoint y: 74, distance: 33.0
click at [1031, 74] on span "t. +4746511929" at bounding box center [1048, 72] width 75 height 11
copy span "46511929"
click at [1241, 183] on app-user-avatar at bounding box center [1236, 192] width 29 height 29
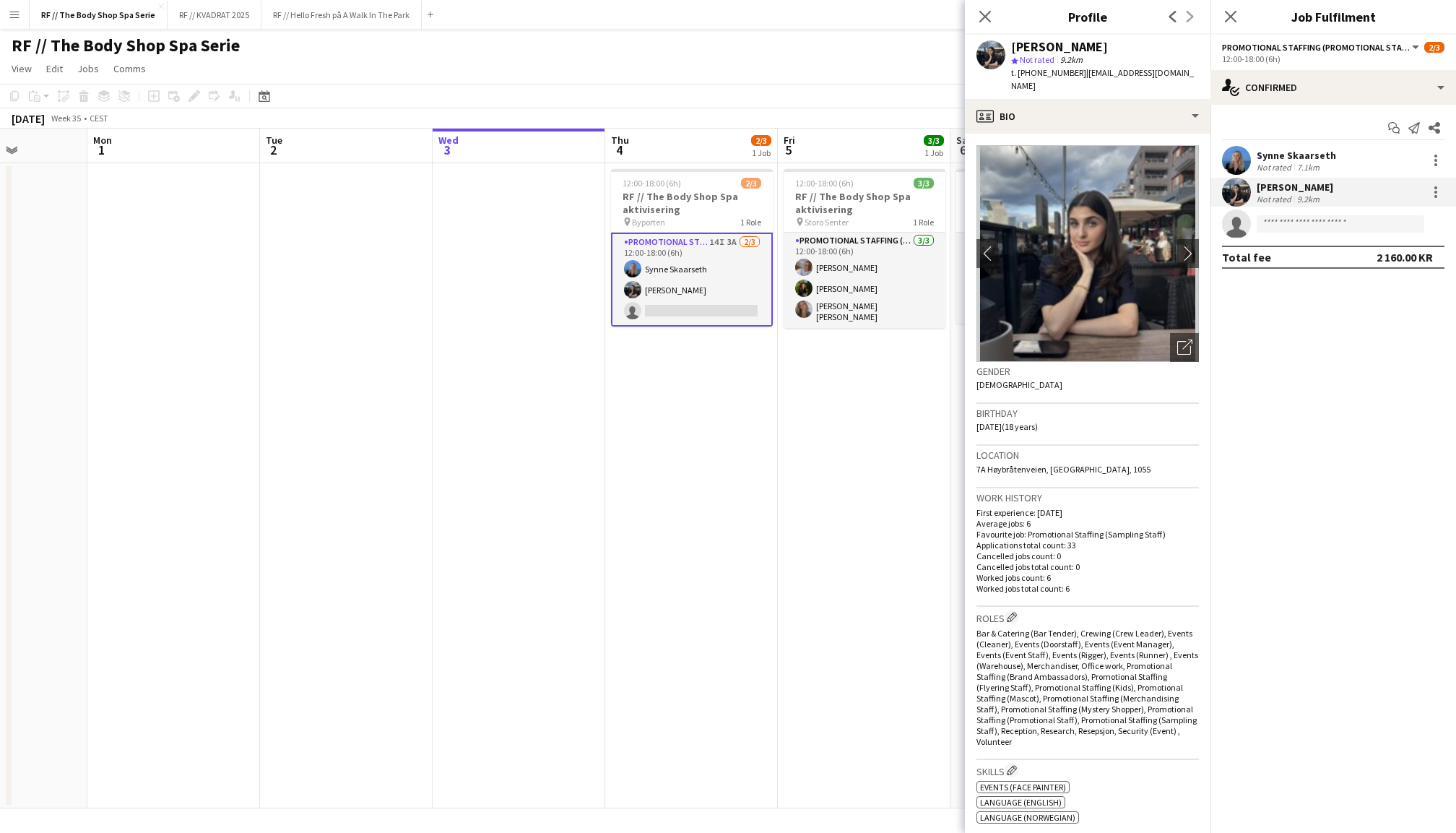
drag, startPoint x: 1066, startPoint y: 74, endPoint x: 1031, endPoint y: 75, distance: 35.0
click at [1031, 75] on span "t. [PHONE_NUMBER]" at bounding box center [1048, 72] width 75 height 11
copy span "40089266"
click at [1248, 153] on app-user-avatar at bounding box center [1236, 160] width 29 height 29
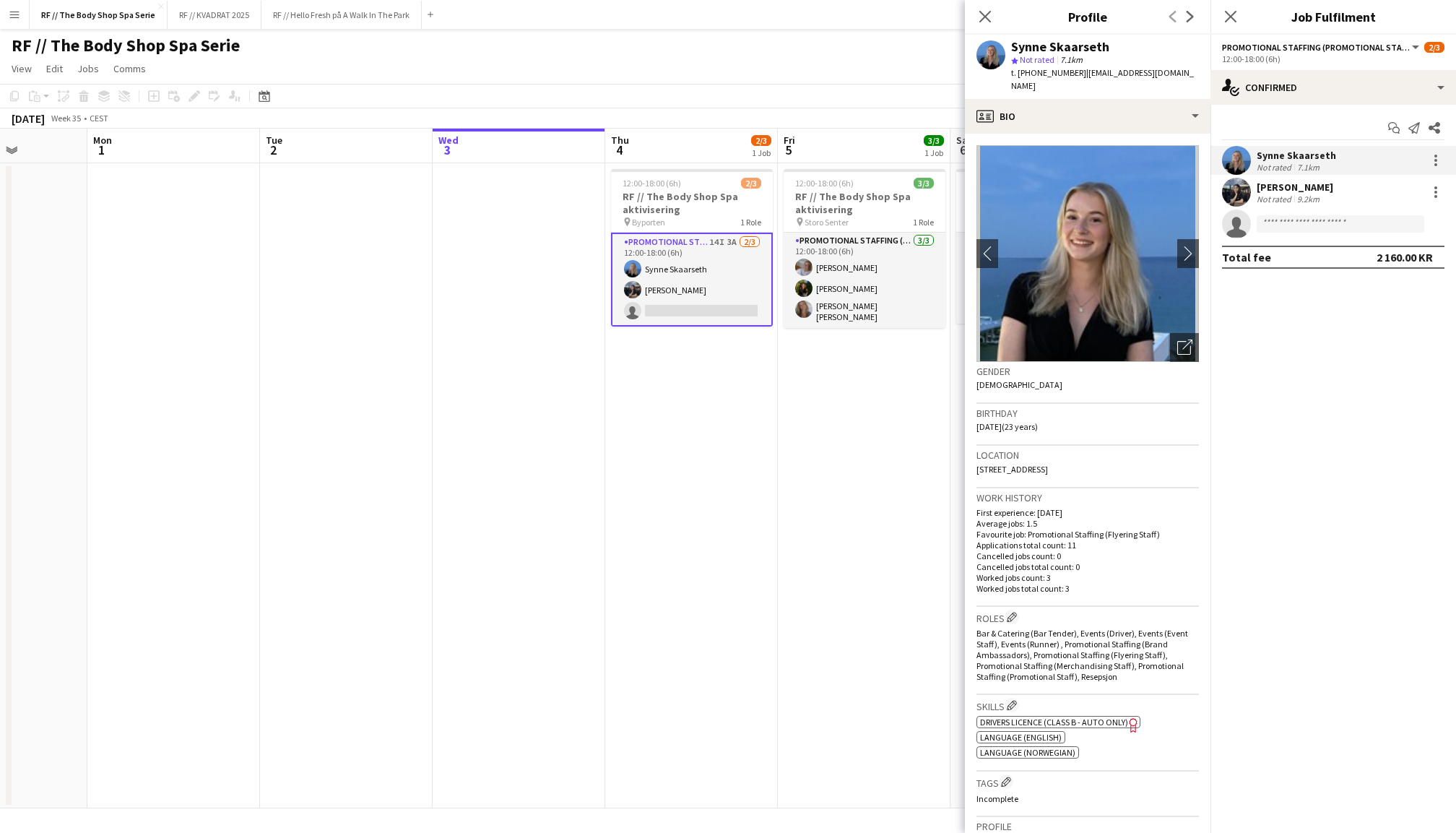
drag, startPoint x: 1064, startPoint y: 75, endPoint x: 1029, endPoint y: 75, distance: 35.0
click at [1029, 75] on span "t. +4746511929" at bounding box center [1048, 72] width 75 height 11
copy span "46511929"
click at [1158, 70] on span "| synne.aurora@hotmail.no" at bounding box center [1103, 79] width 183 height 24
drag, startPoint x: 1168, startPoint y: 72, endPoint x: 1070, endPoint y: 74, distance: 98.0
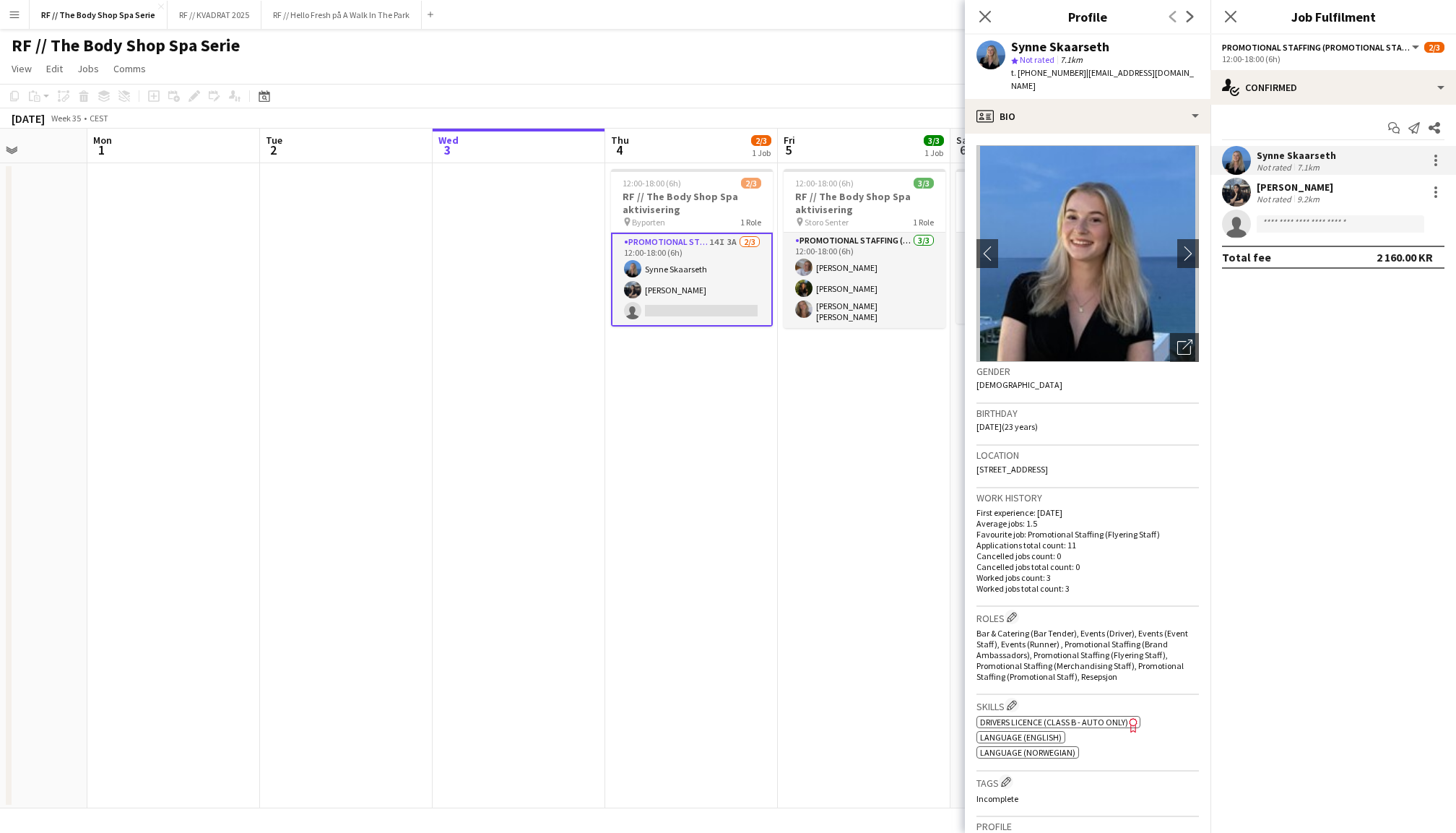
click at [1070, 74] on div "Synne Skaarseth star Not rated 7.1km t. +4746511929 | synne.aurora@hotmail.no" at bounding box center [1088, 67] width 246 height 65
copy span "synne.aurora@hotmail.no"
click at [1274, 194] on div "Not rated" at bounding box center [1276, 199] width 38 height 11
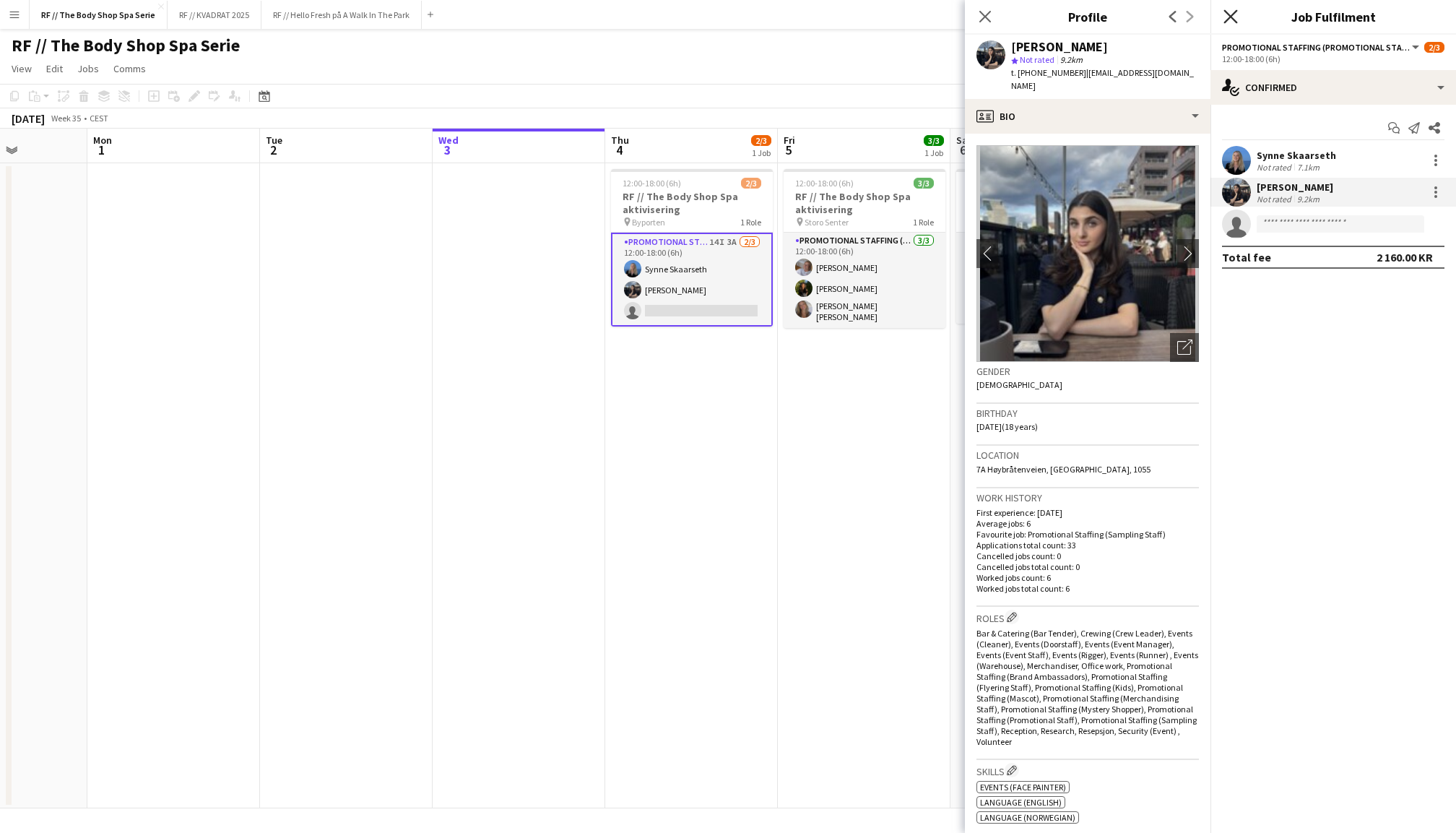
click at [1233, 13] on icon at bounding box center [1230, 16] width 13 height 13
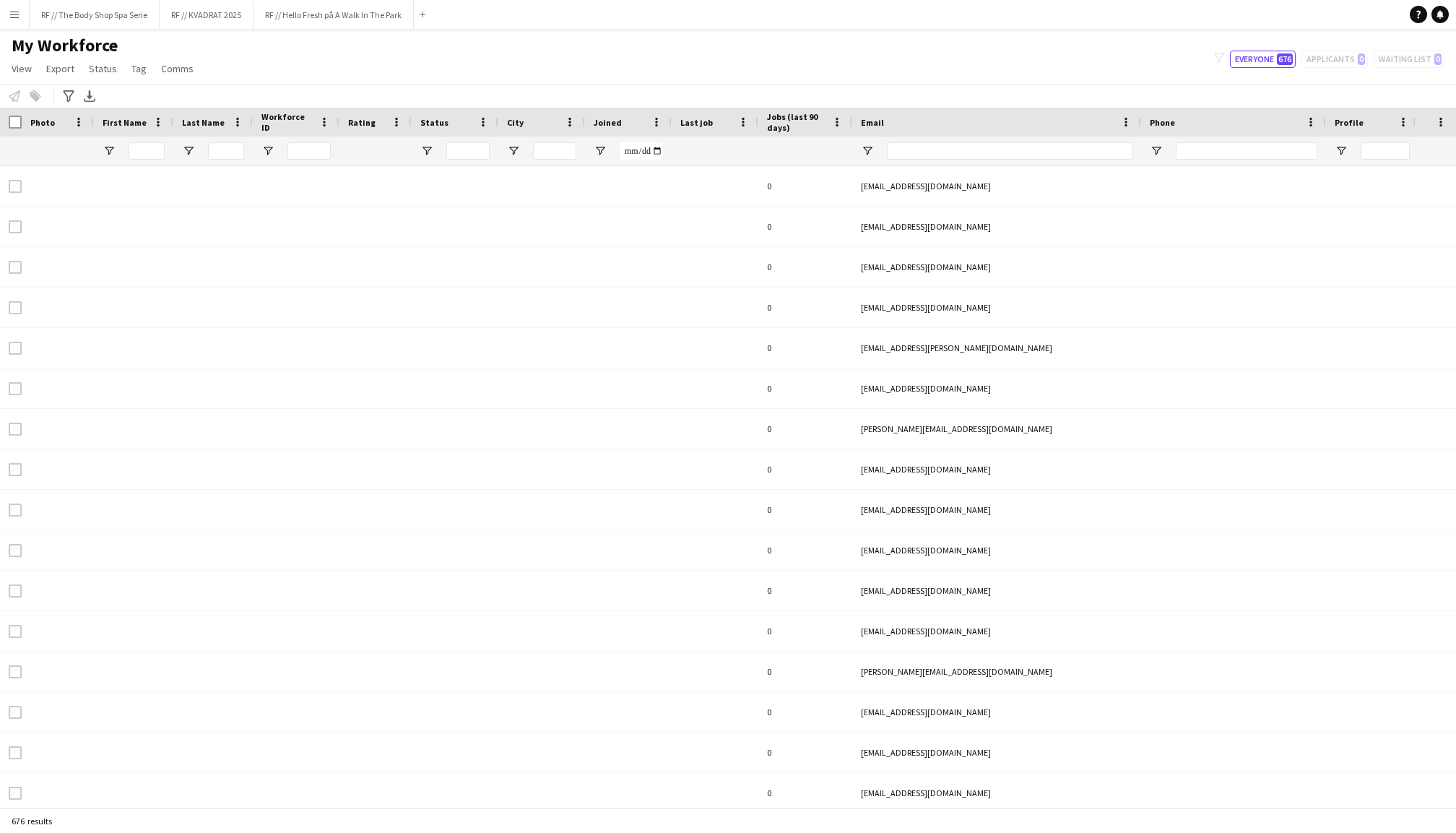
type input "**********"
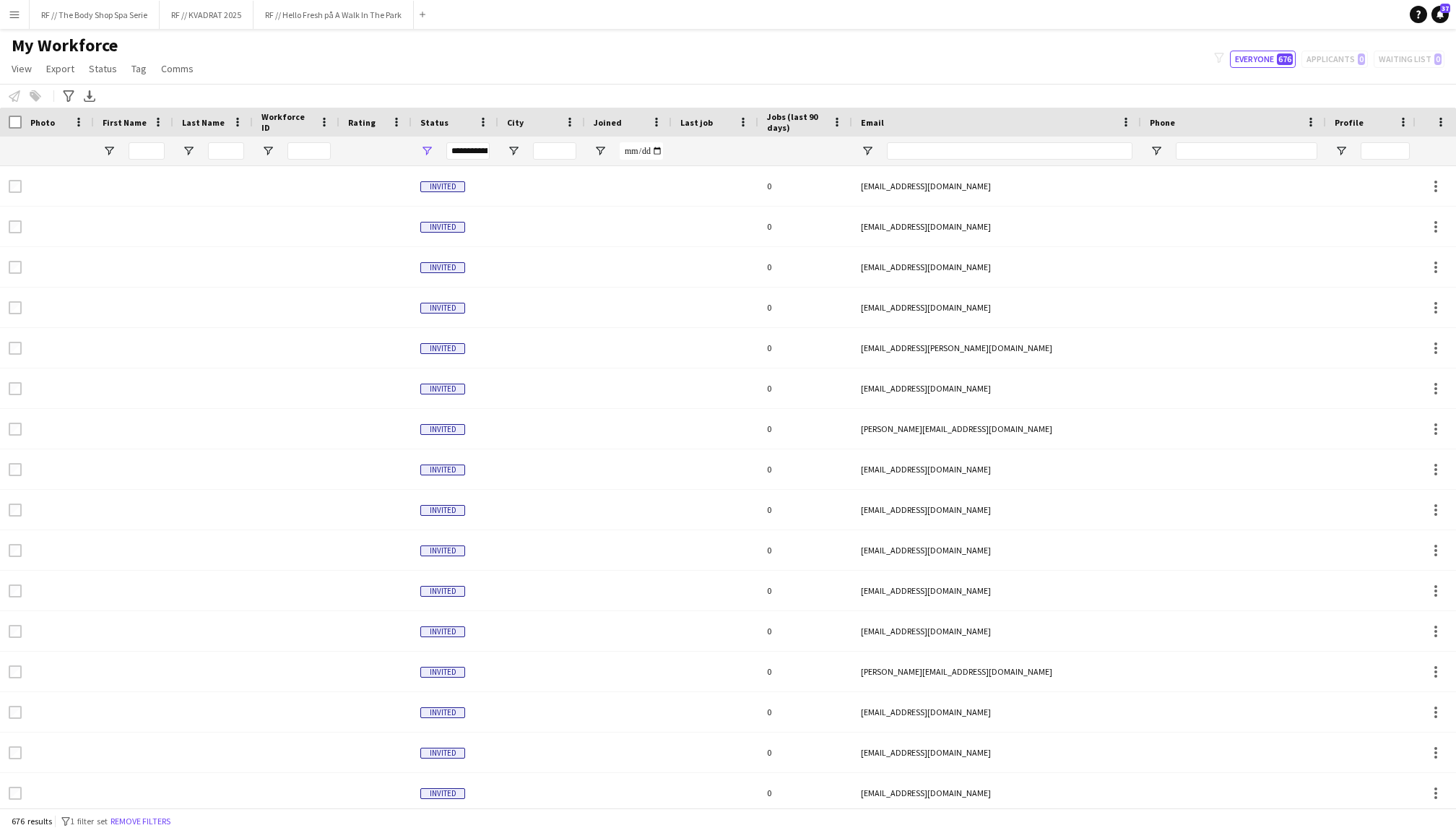
click at [613, 119] on span "Joined" at bounding box center [608, 122] width 28 height 11
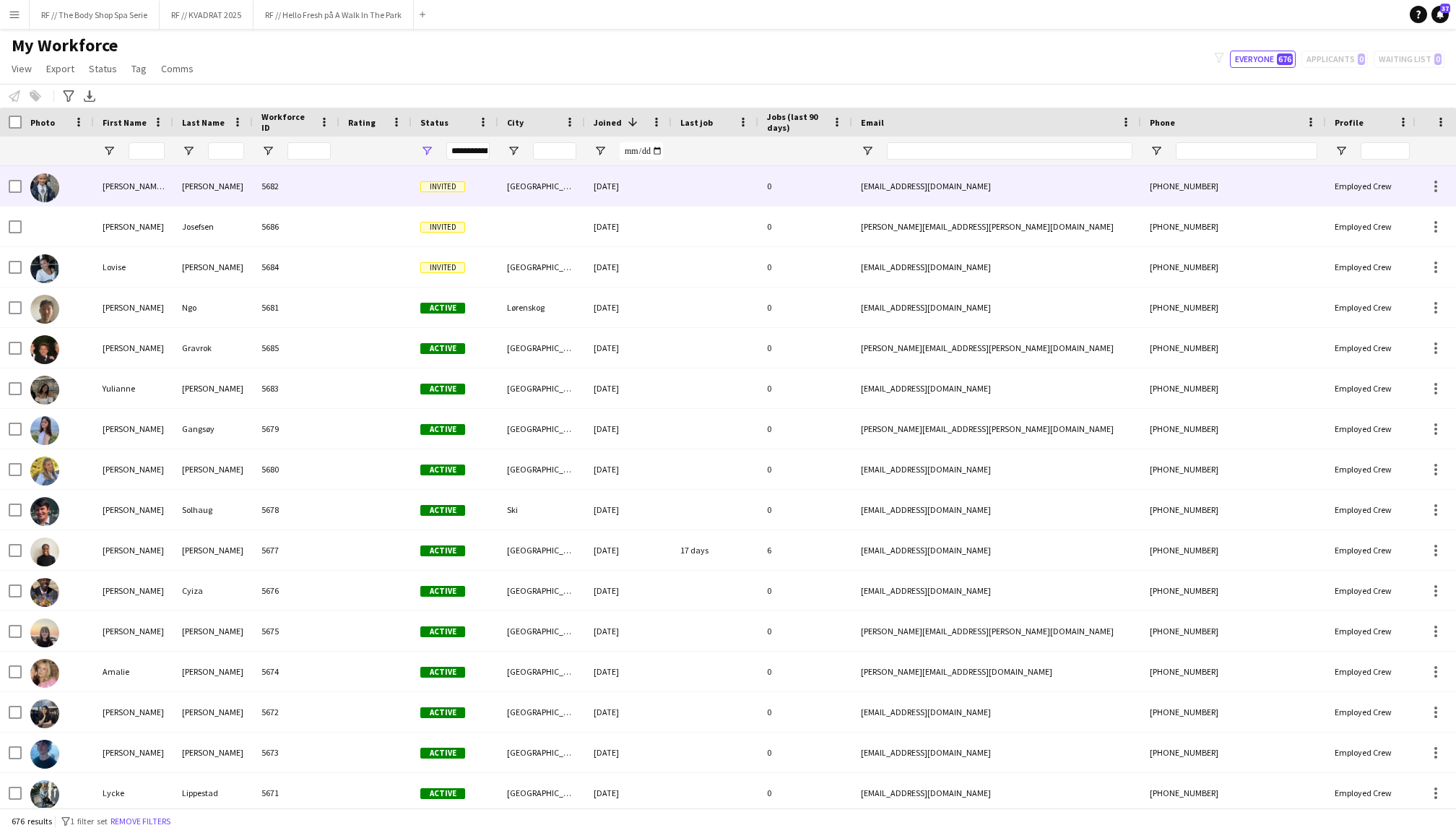
click at [99, 194] on div "[PERSON_NAME] [PERSON_NAME]" at bounding box center [133, 186] width 79 height 40
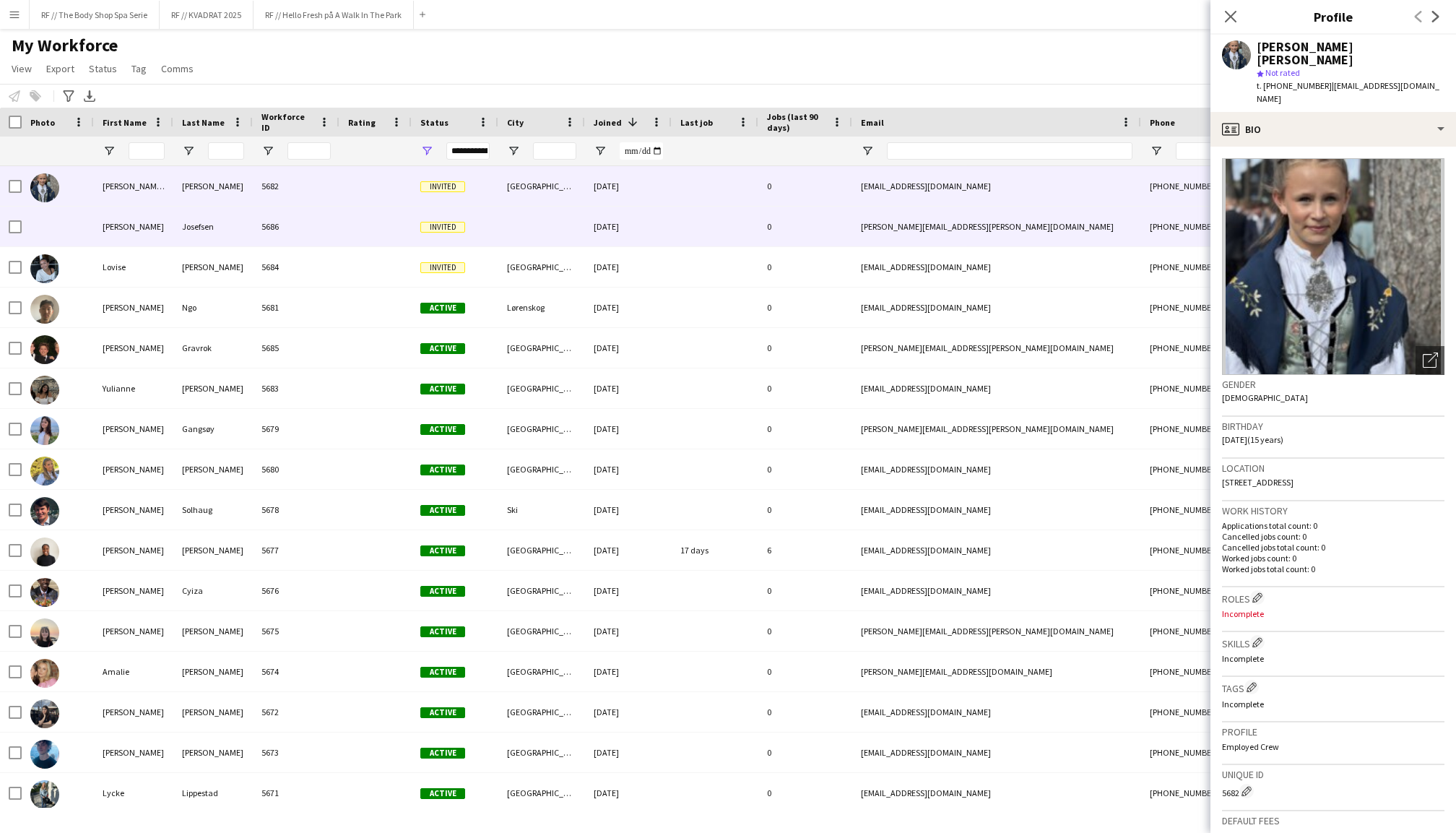
click at [102, 229] on div "[PERSON_NAME]" at bounding box center [133, 226] width 79 height 40
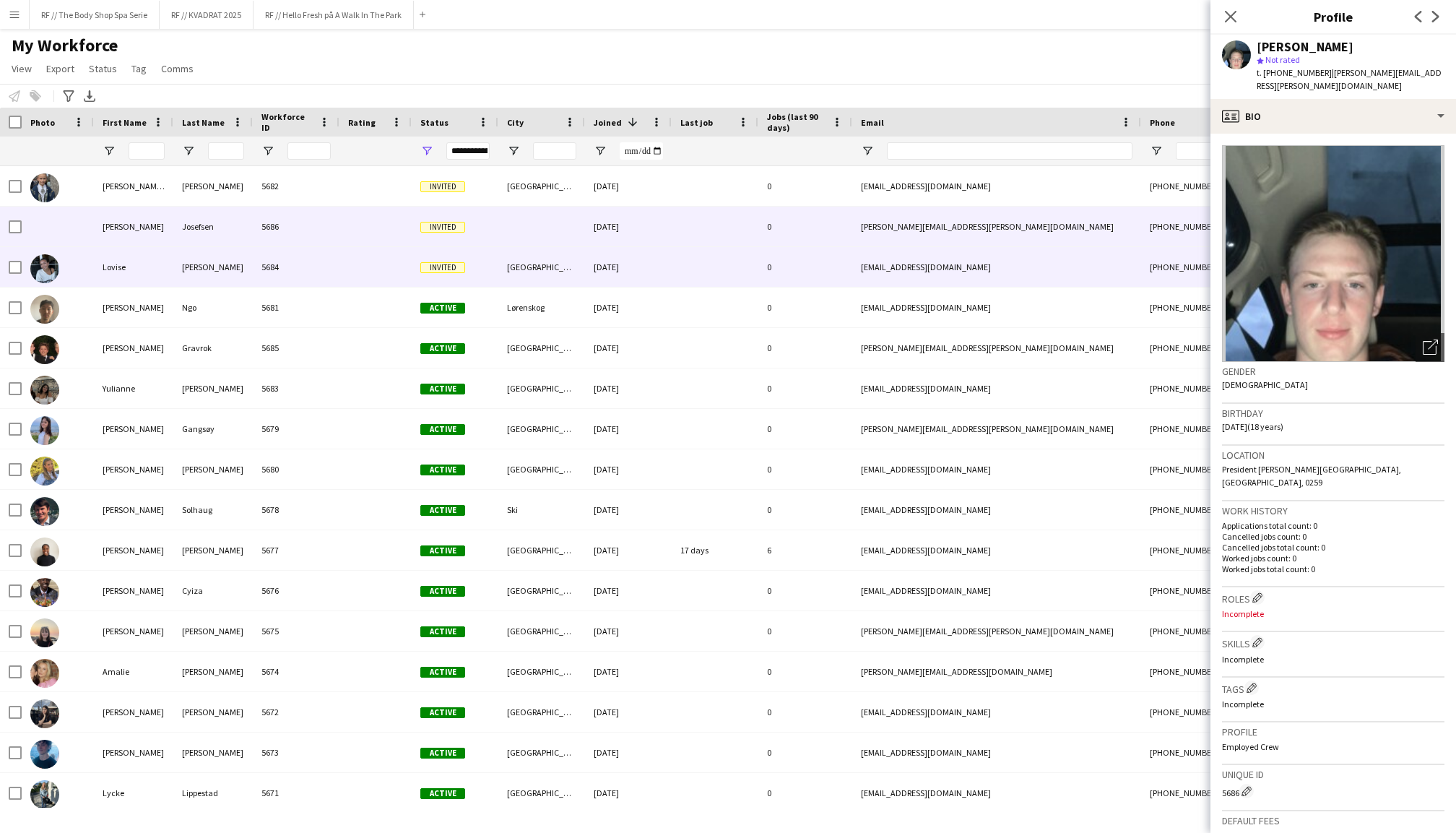
click at [105, 264] on div "Lovise" at bounding box center [133, 267] width 79 height 40
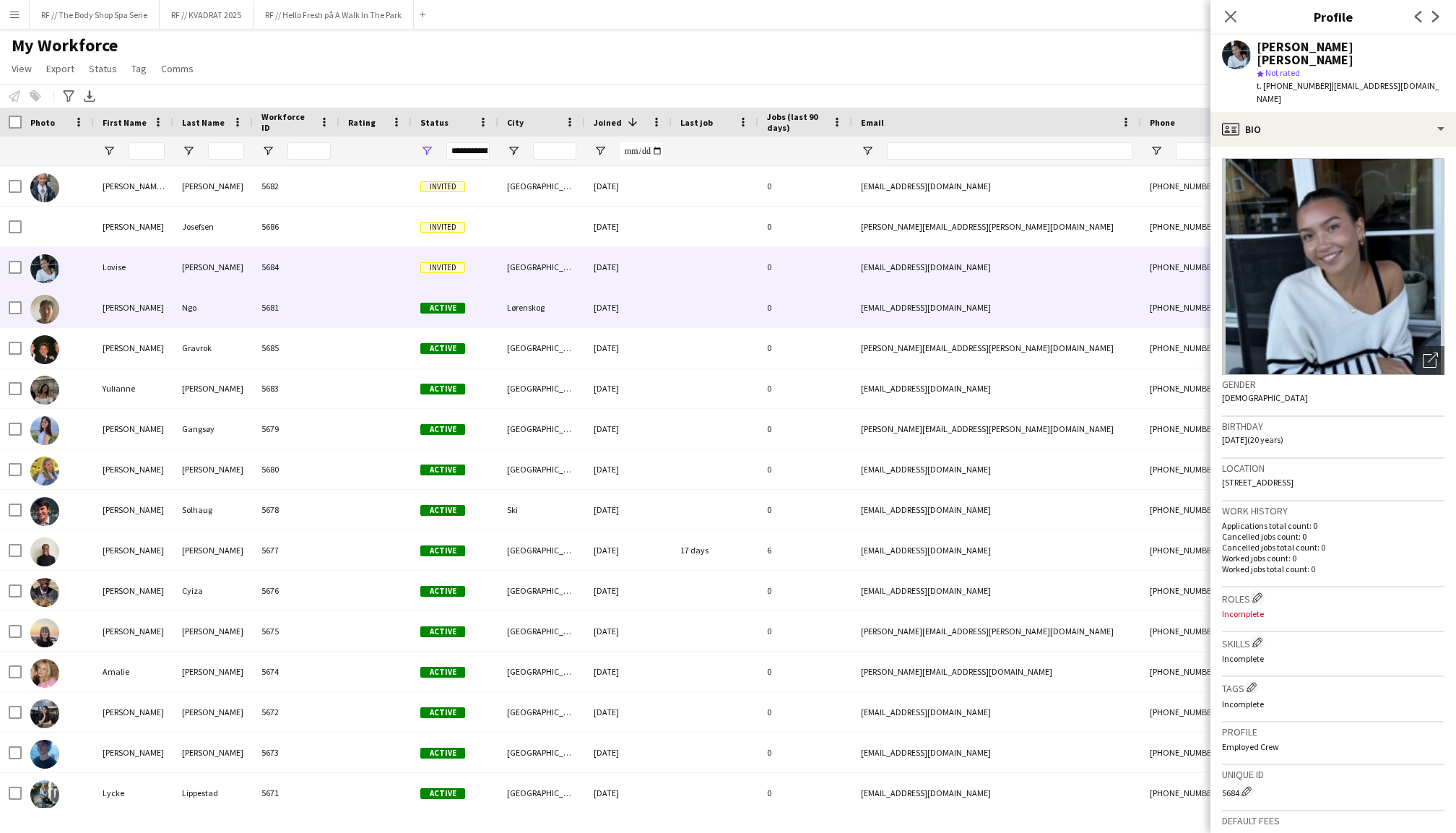
click at [124, 304] on div "[PERSON_NAME]" at bounding box center [133, 307] width 79 height 40
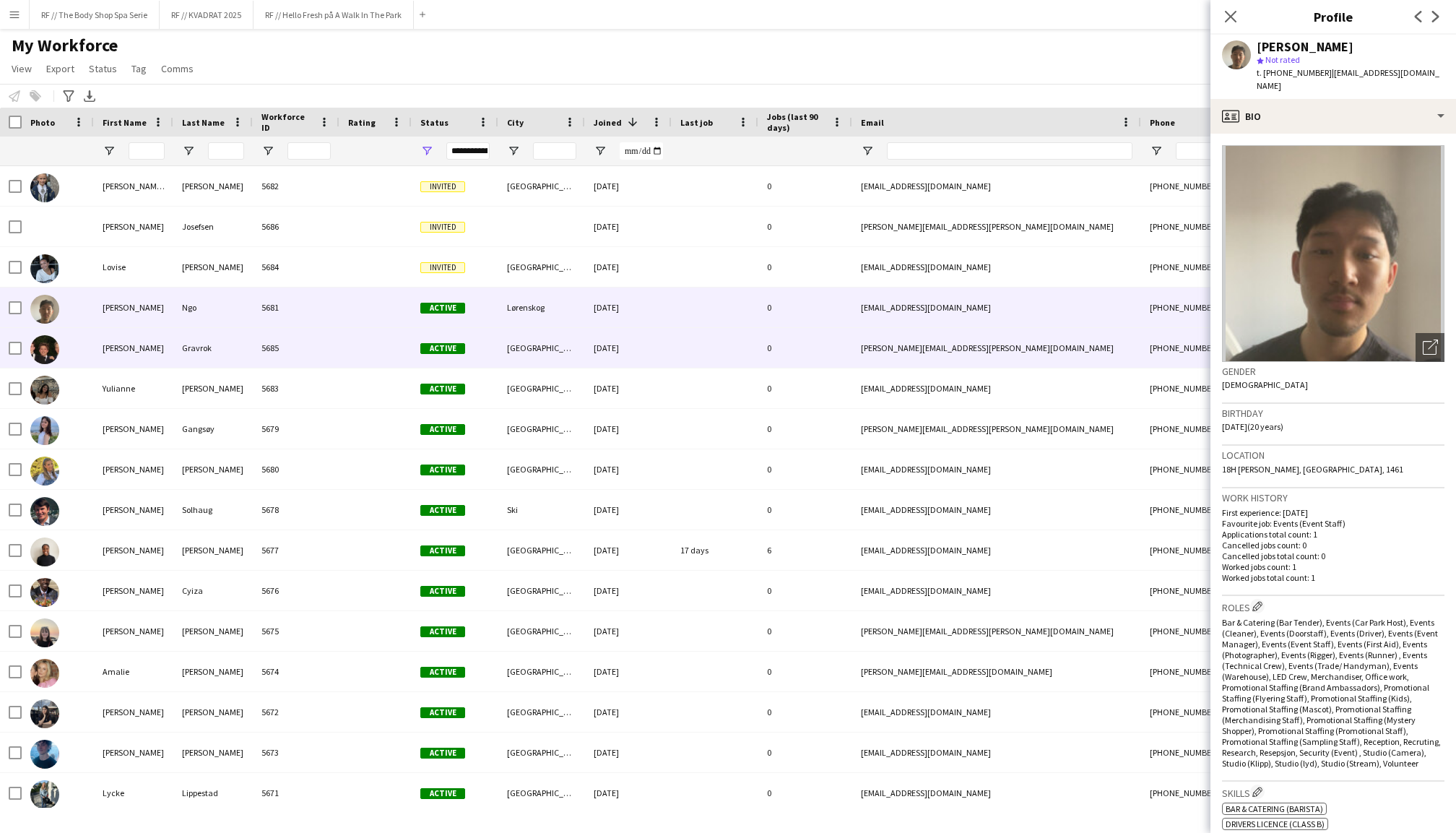
click at [120, 354] on div "[PERSON_NAME]" at bounding box center [133, 348] width 79 height 40
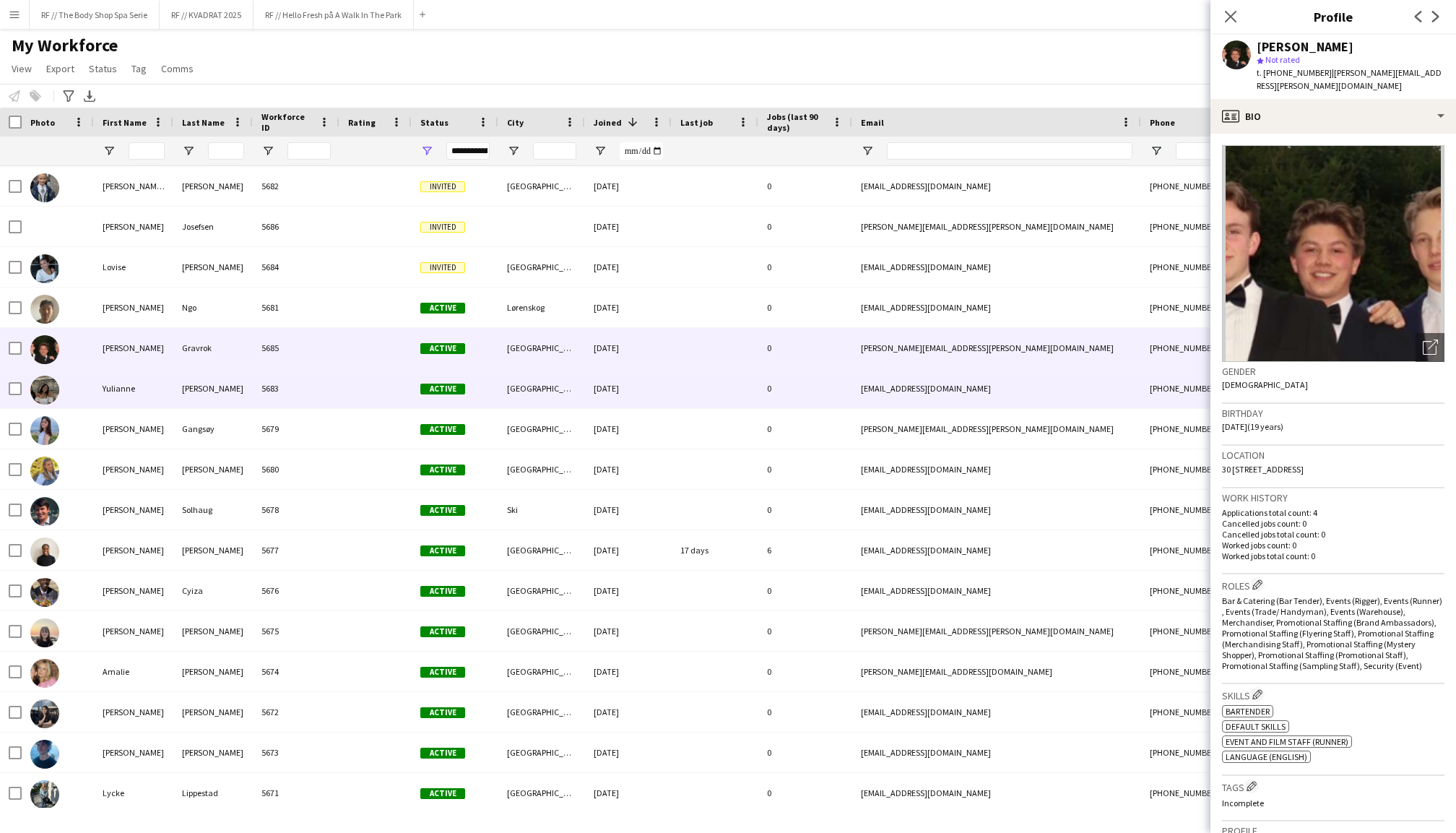
click at [127, 400] on div "Yulianne" at bounding box center [133, 388] width 79 height 40
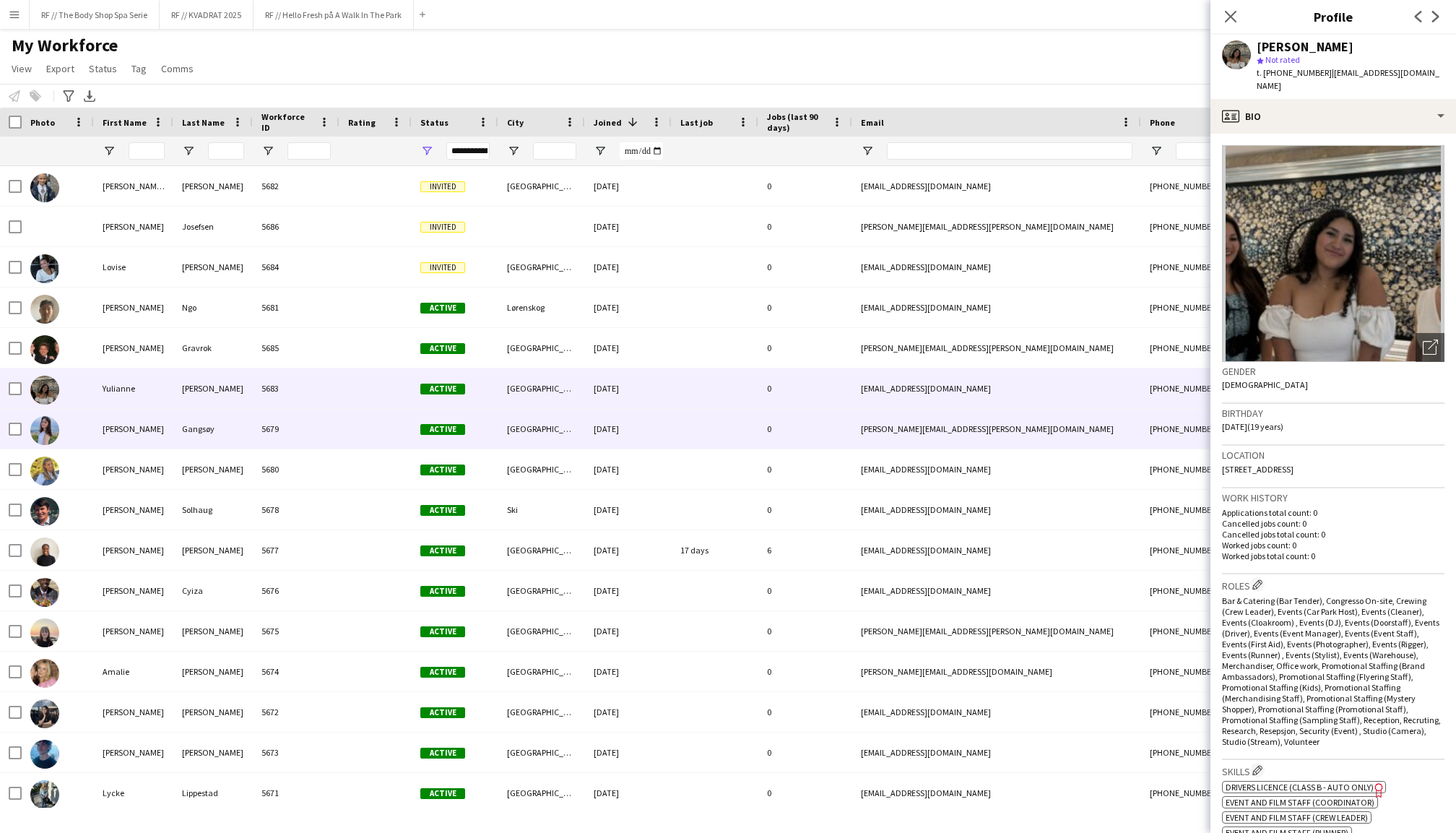
click at [134, 440] on div "[PERSON_NAME]" at bounding box center [133, 429] width 79 height 40
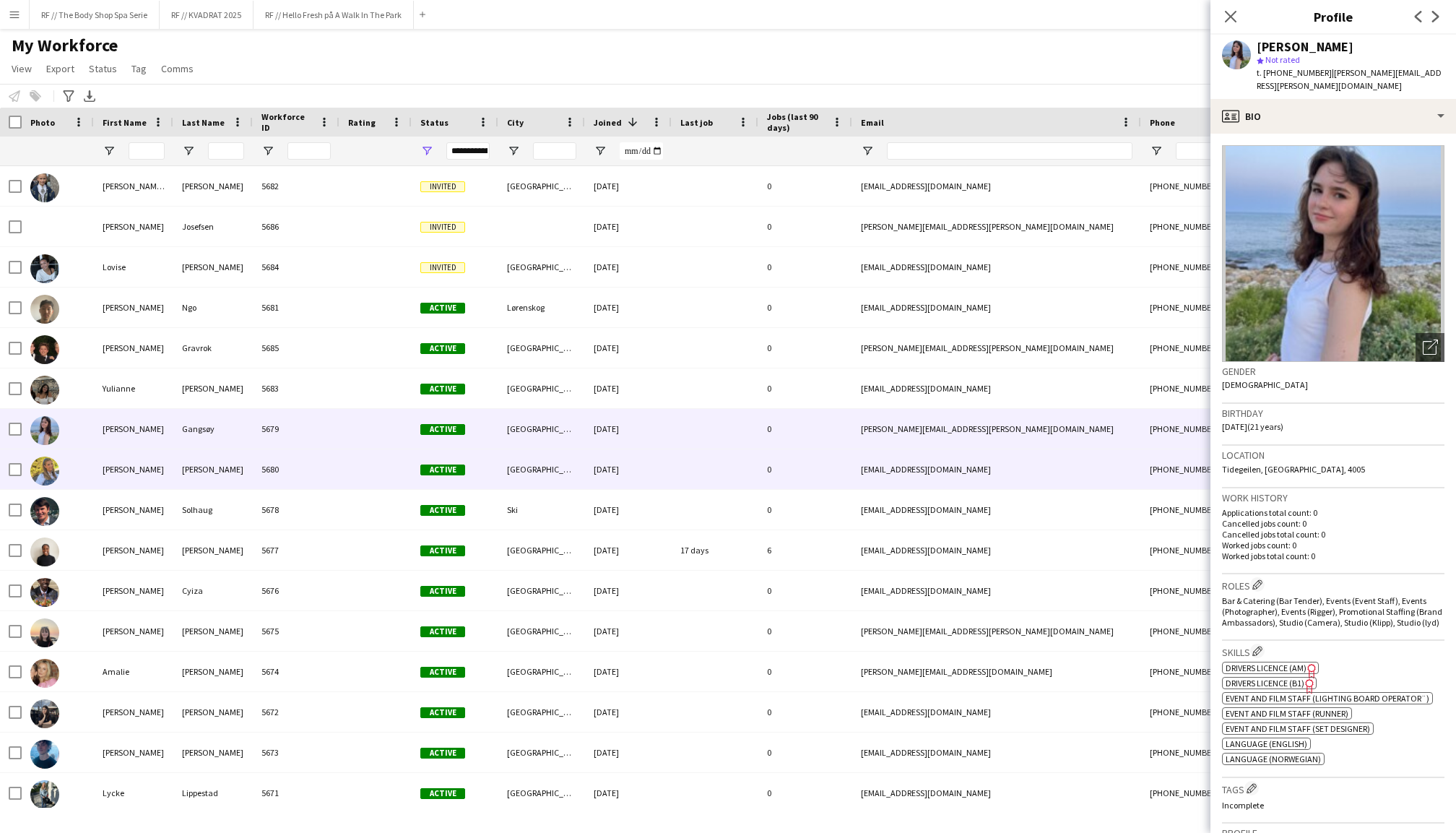
click at [134, 464] on div "[PERSON_NAME]" at bounding box center [133, 469] width 79 height 40
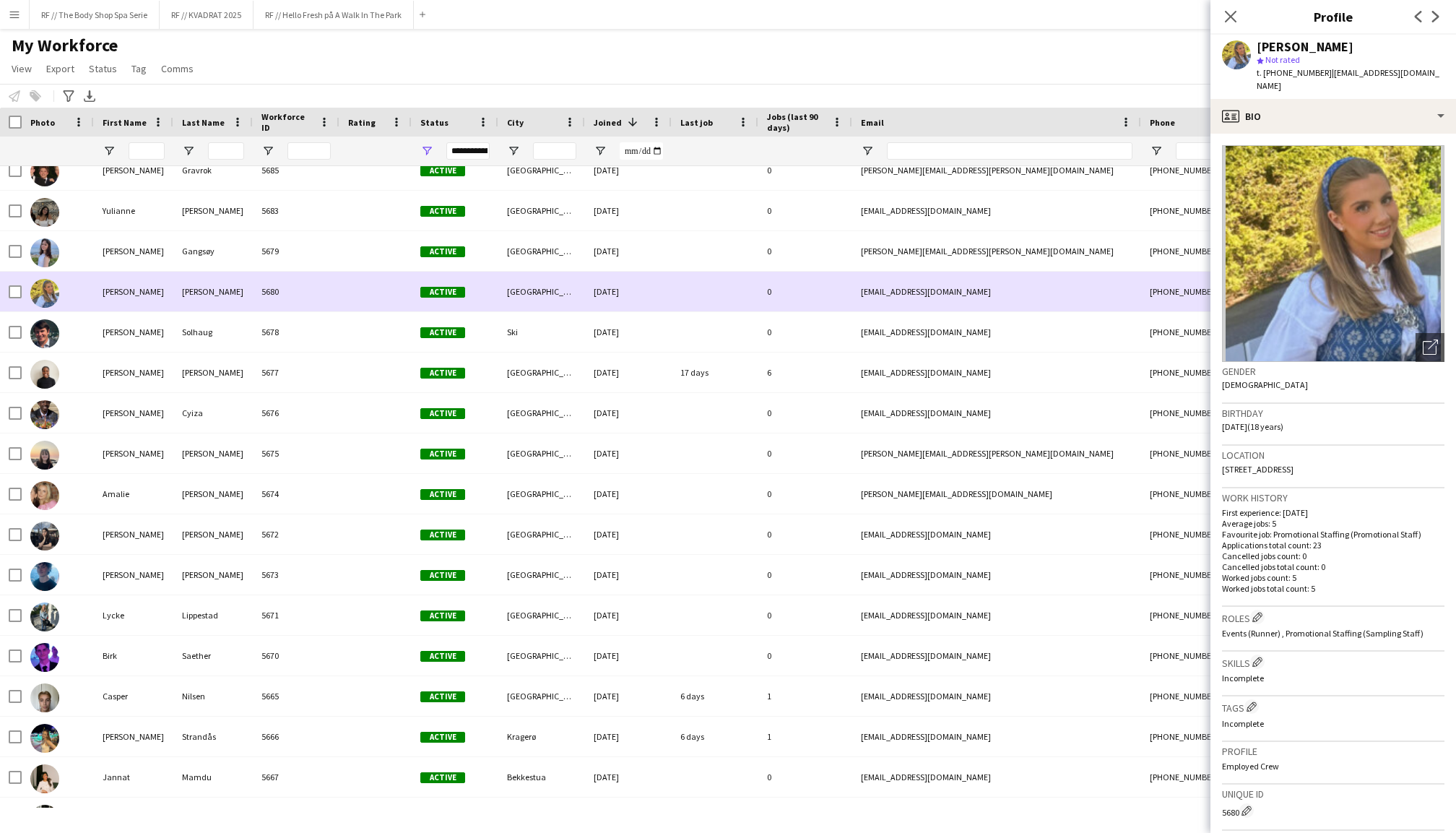
scroll to position [192, 0]
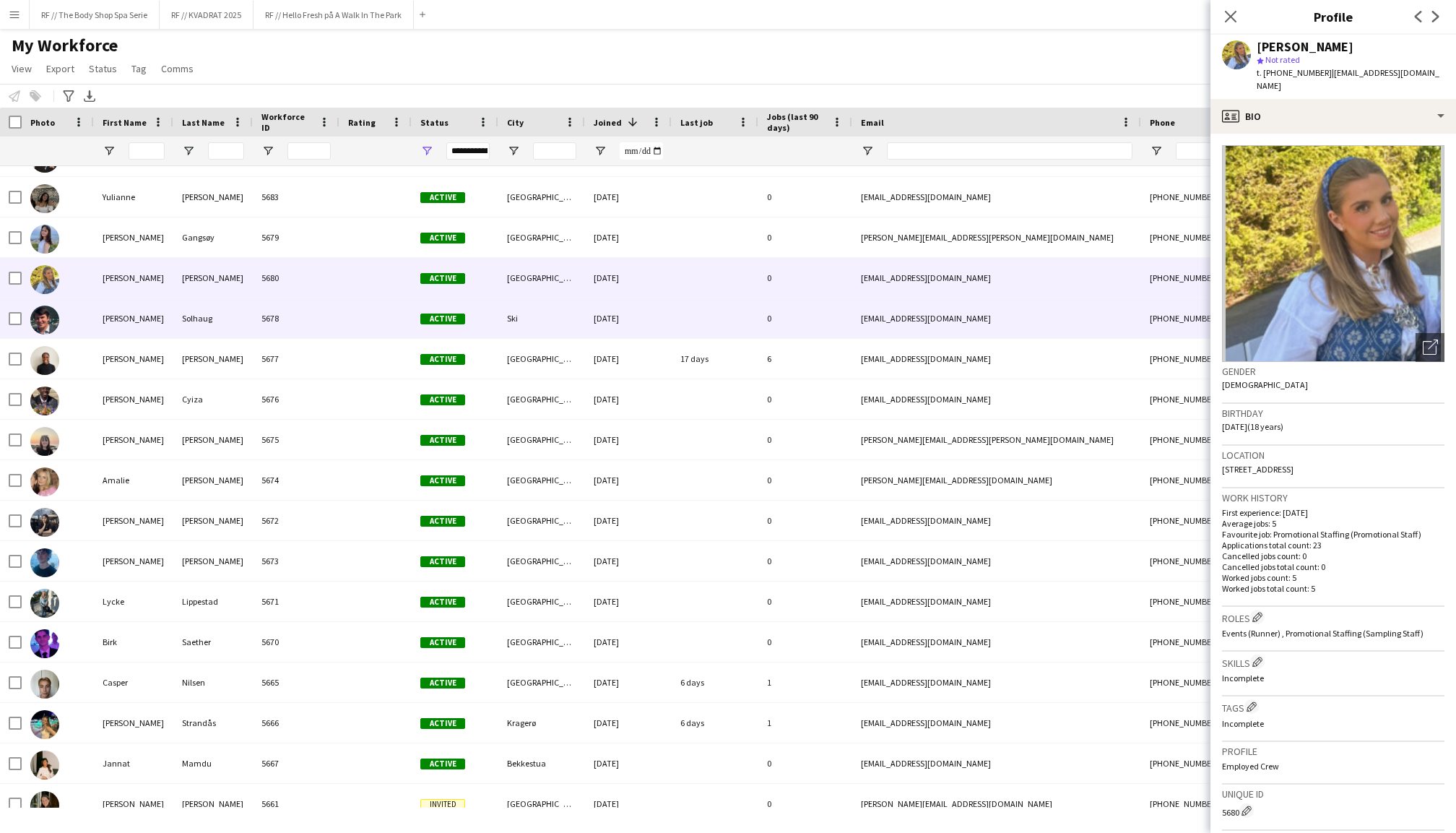
click at [127, 324] on div "[PERSON_NAME]" at bounding box center [133, 318] width 79 height 40
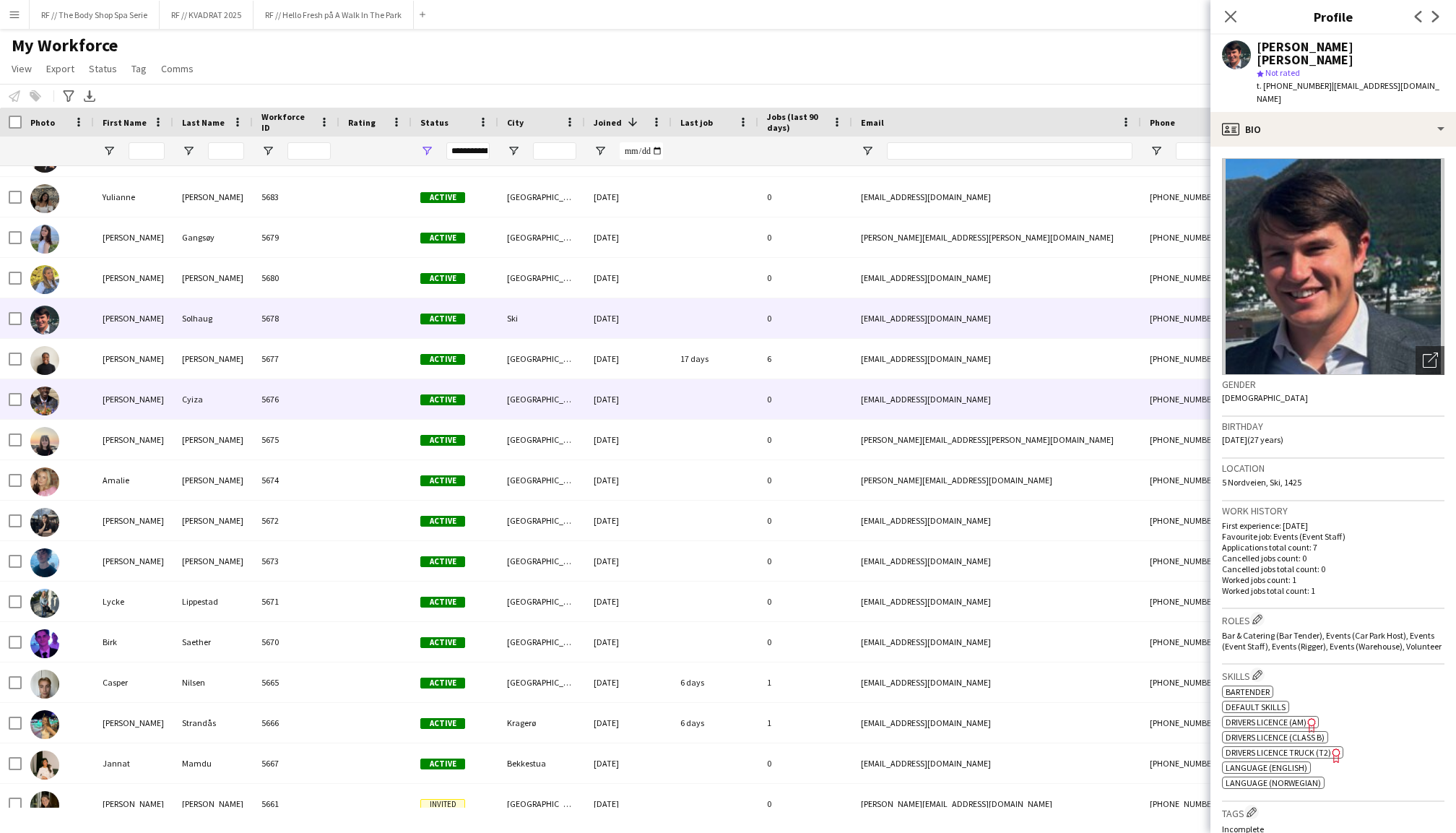
click at [133, 405] on div "[PERSON_NAME]" at bounding box center [133, 399] width 79 height 40
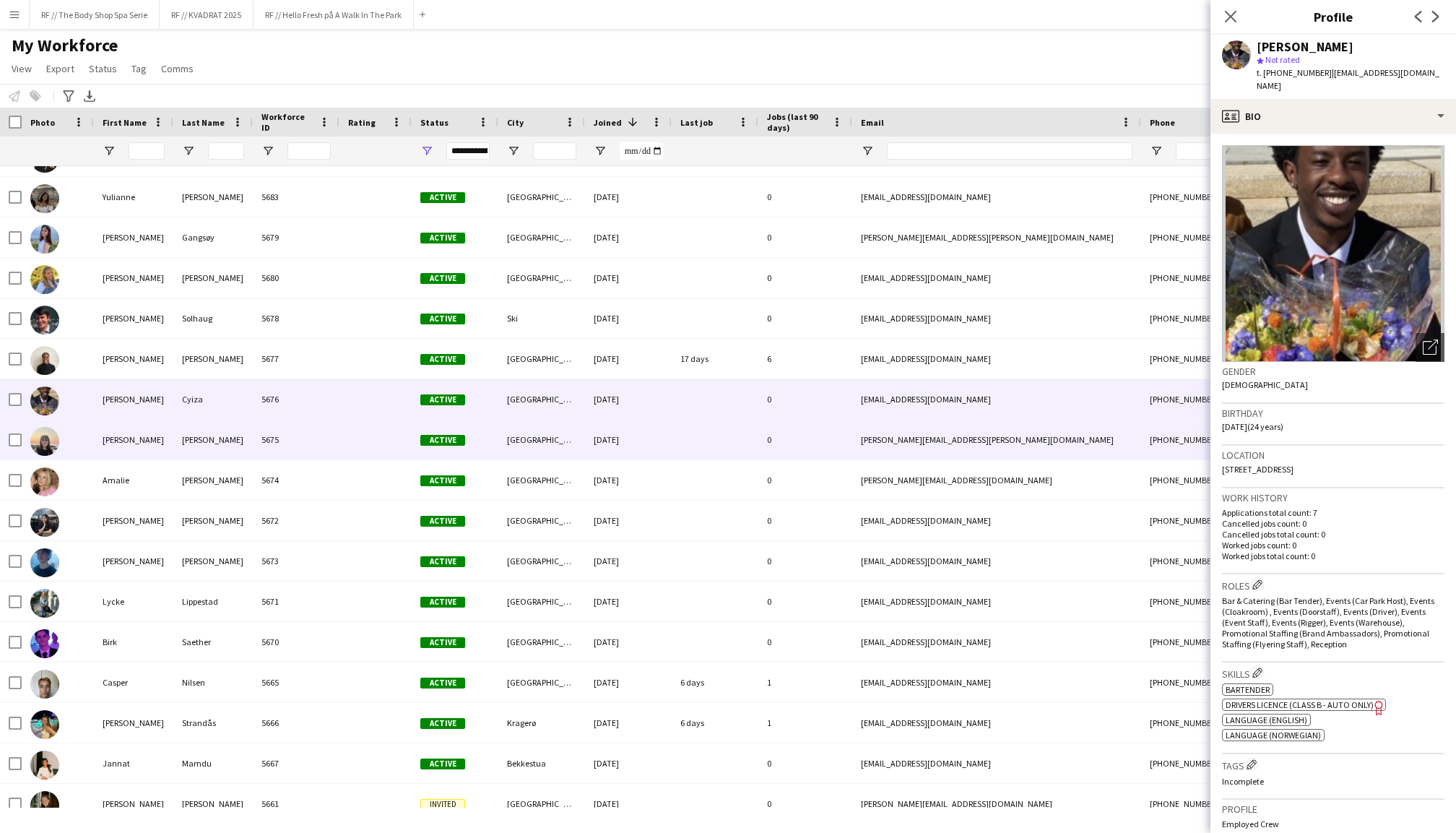
click at [131, 446] on div "[PERSON_NAME]" at bounding box center [133, 440] width 79 height 40
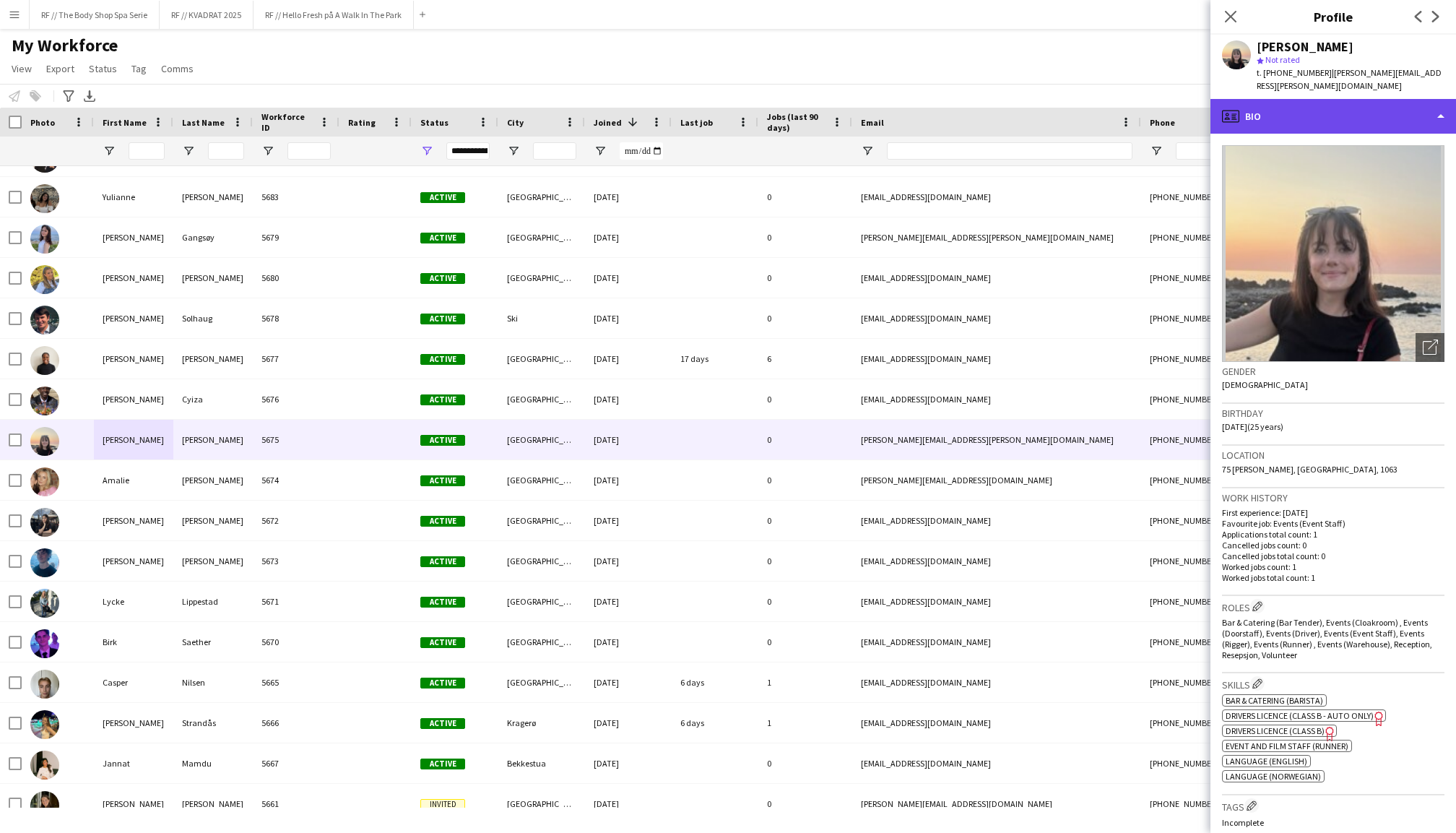
click at [1322, 99] on div "profile Bio" at bounding box center [1333, 116] width 246 height 35
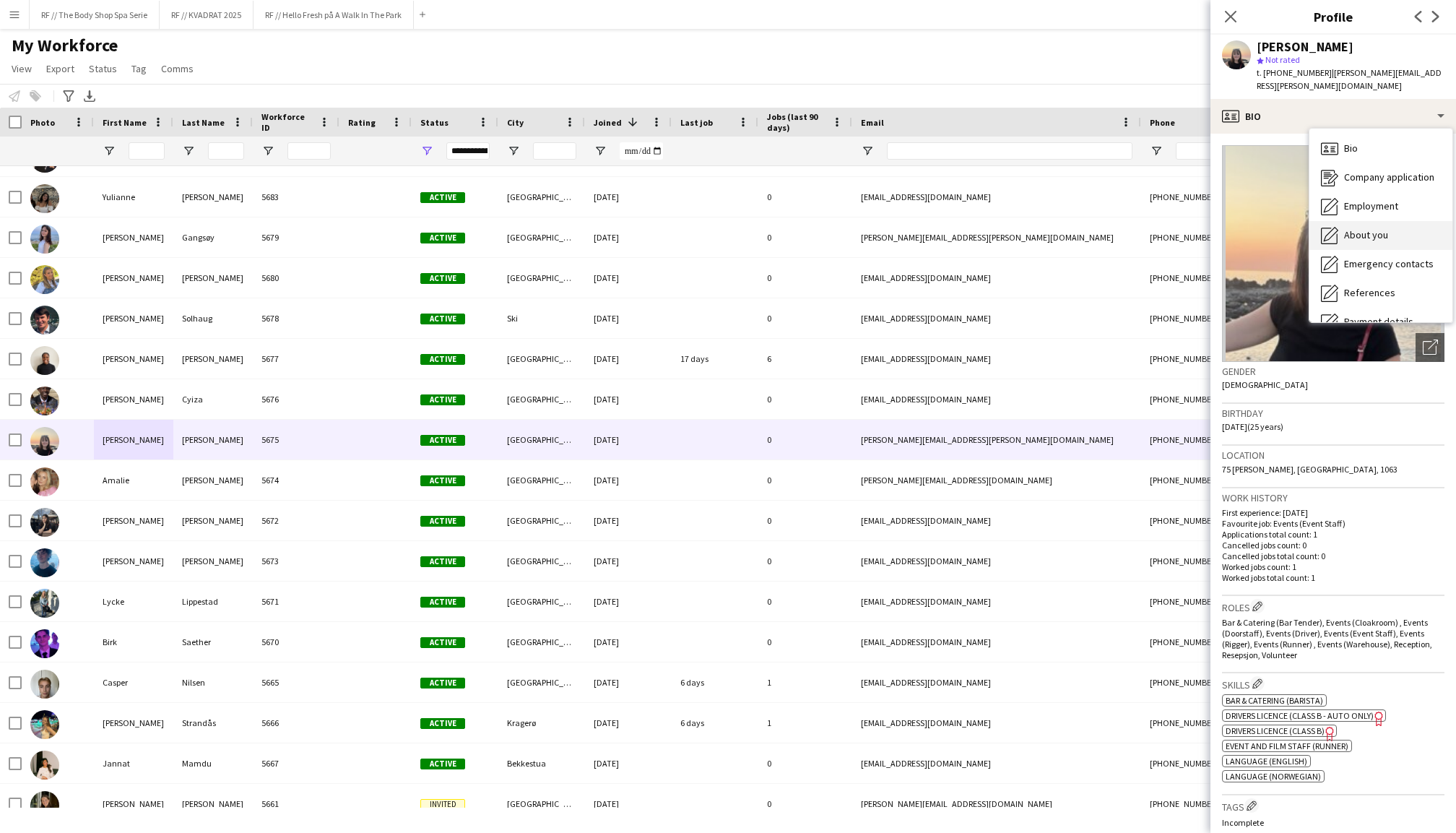
click at [1367, 228] on span "About you" at bounding box center [1365, 235] width 44 height 13
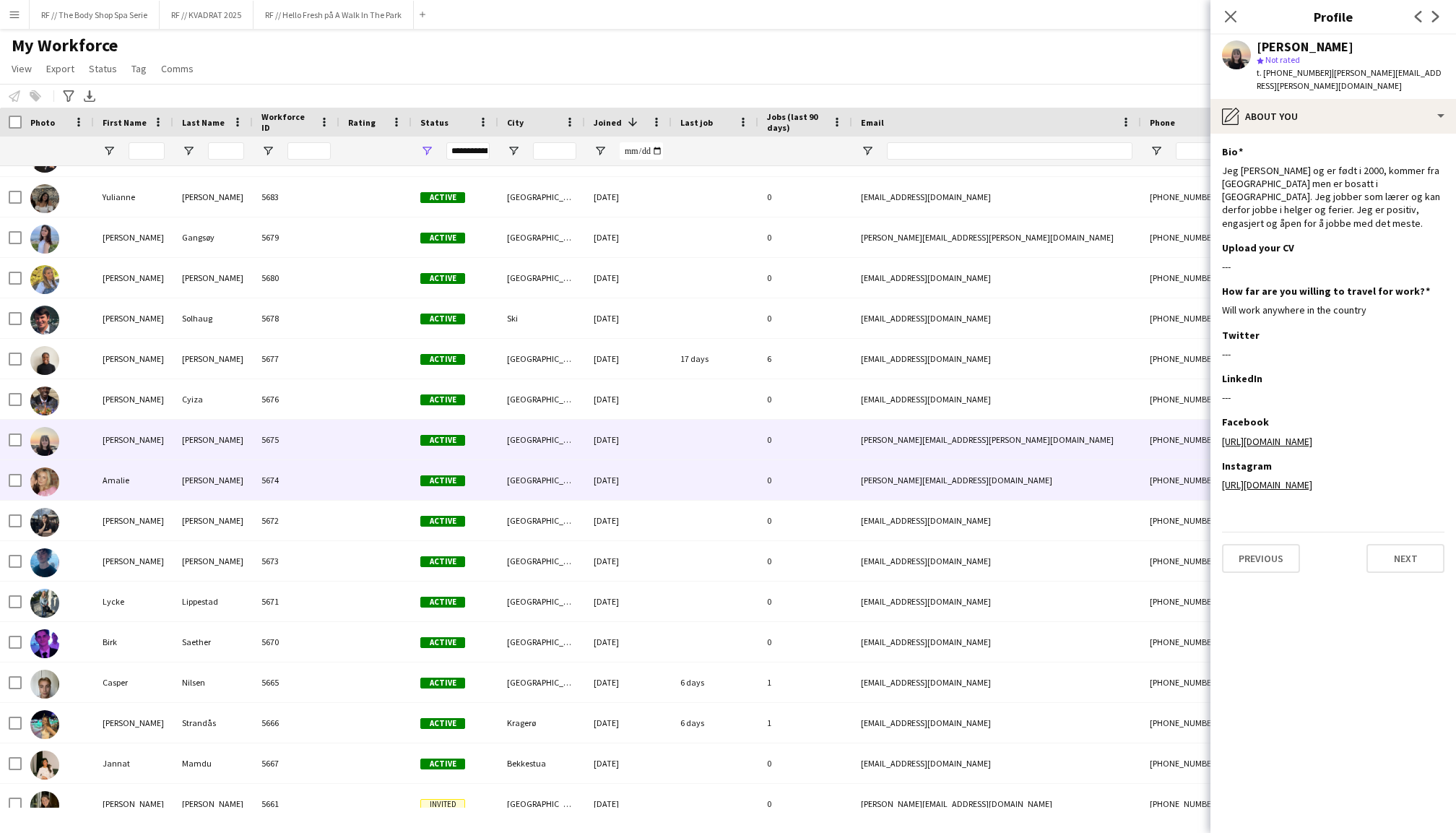
click at [111, 490] on div "Amalie" at bounding box center [133, 480] width 79 height 40
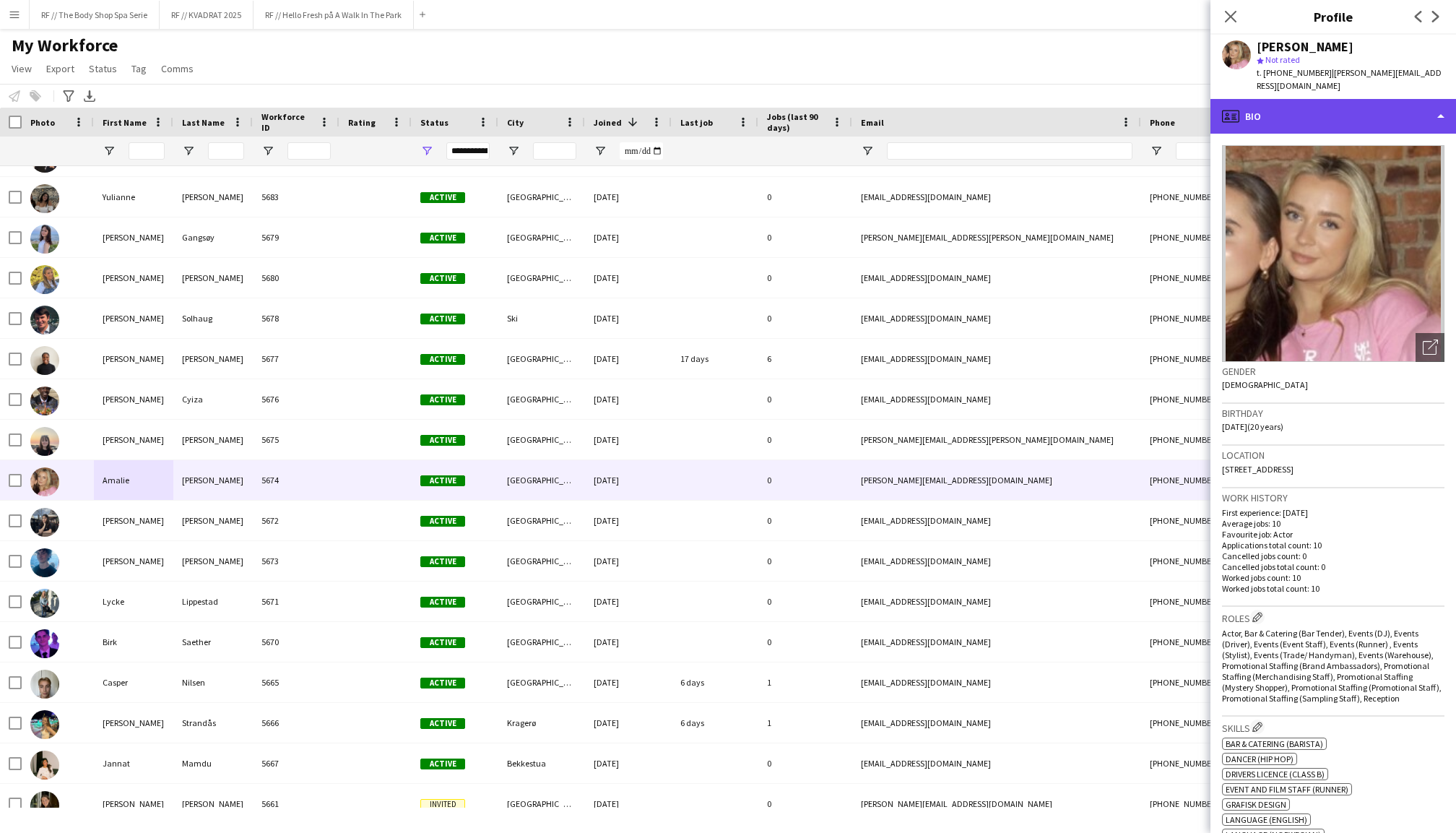
click at [1323, 99] on div "profile Bio" at bounding box center [1333, 116] width 246 height 35
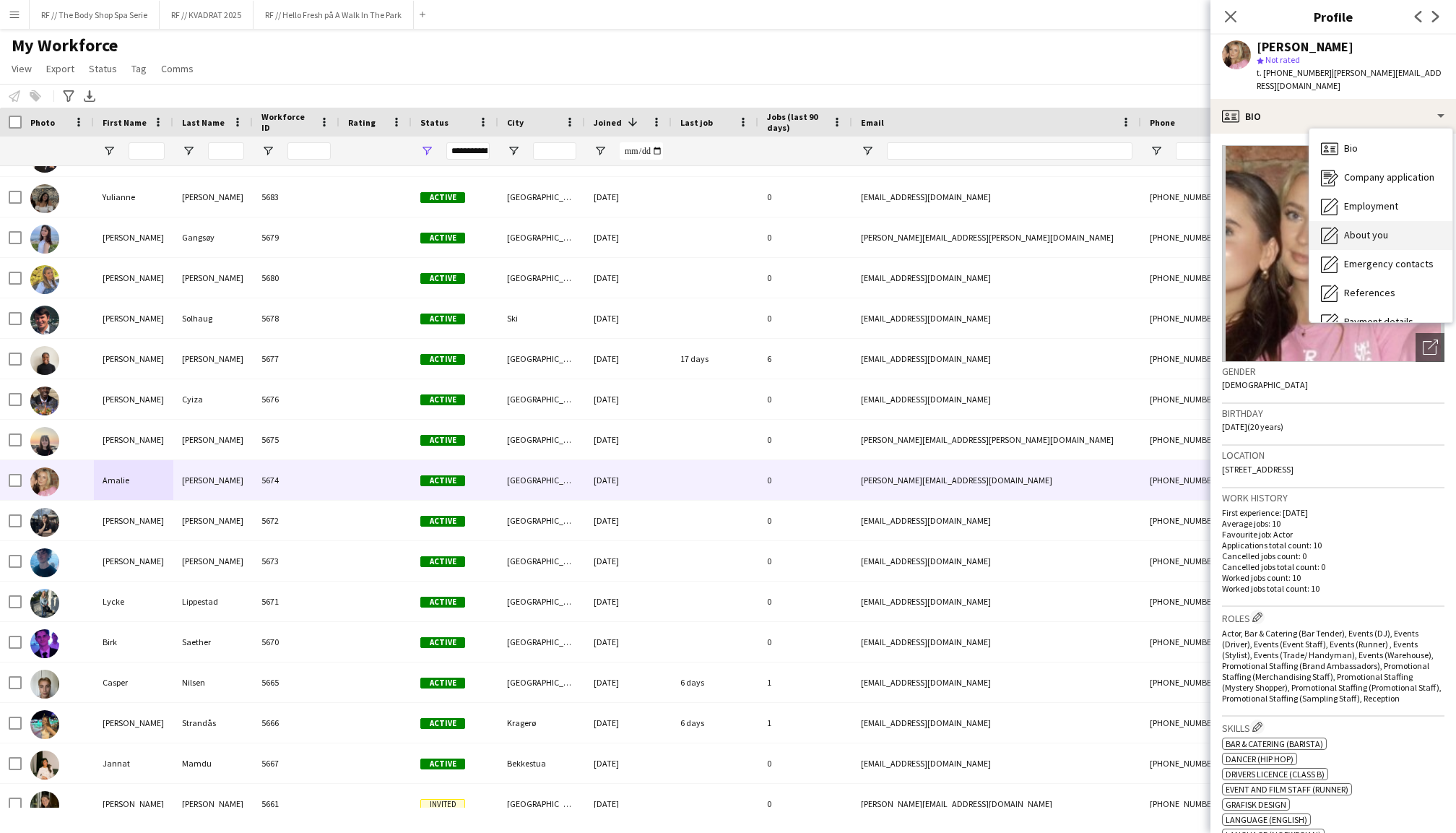
click at [1382, 228] on span "About you" at bounding box center [1365, 235] width 44 height 13
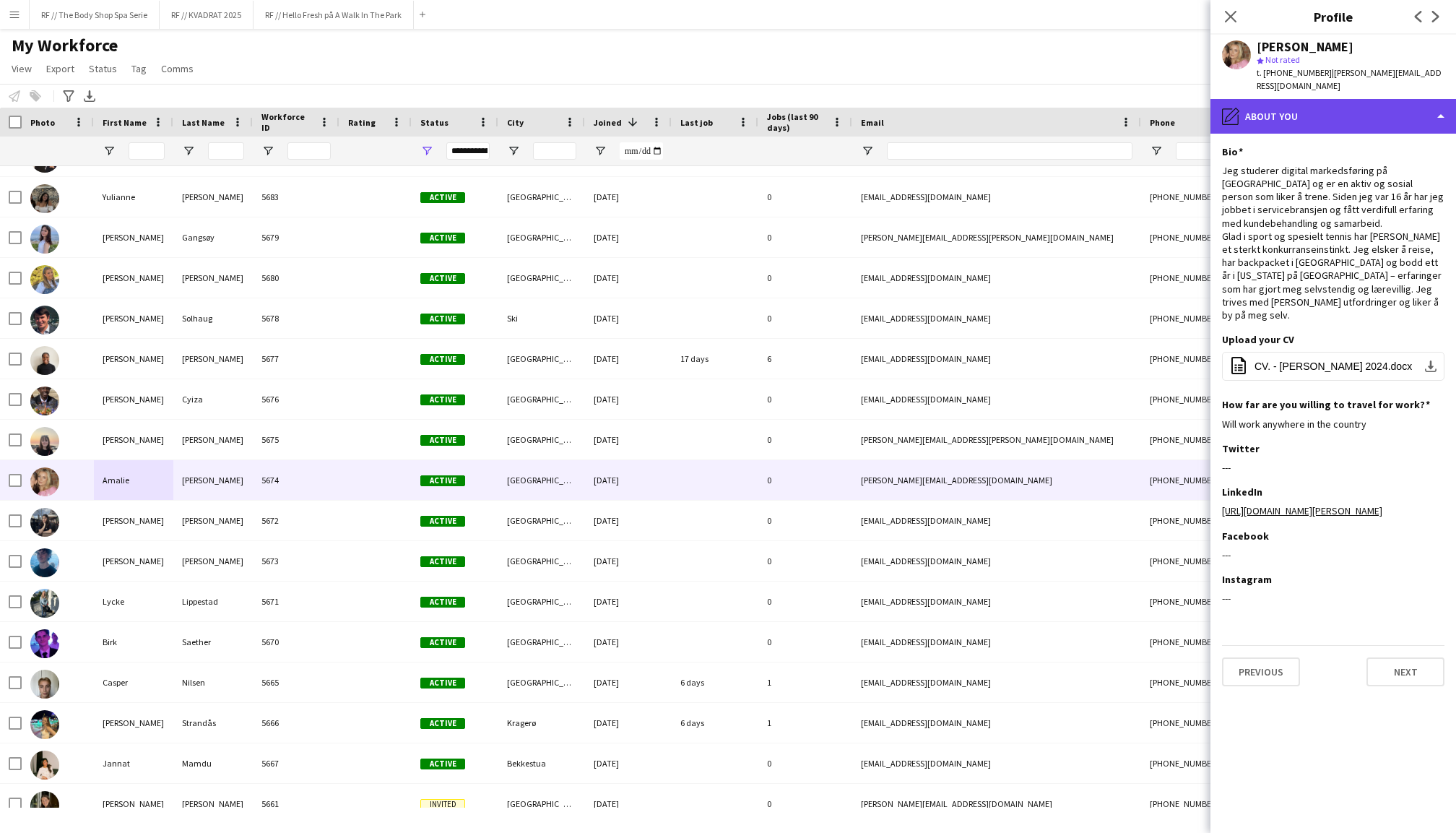
click at [1348, 105] on div "pencil4 About you" at bounding box center [1333, 116] width 246 height 35
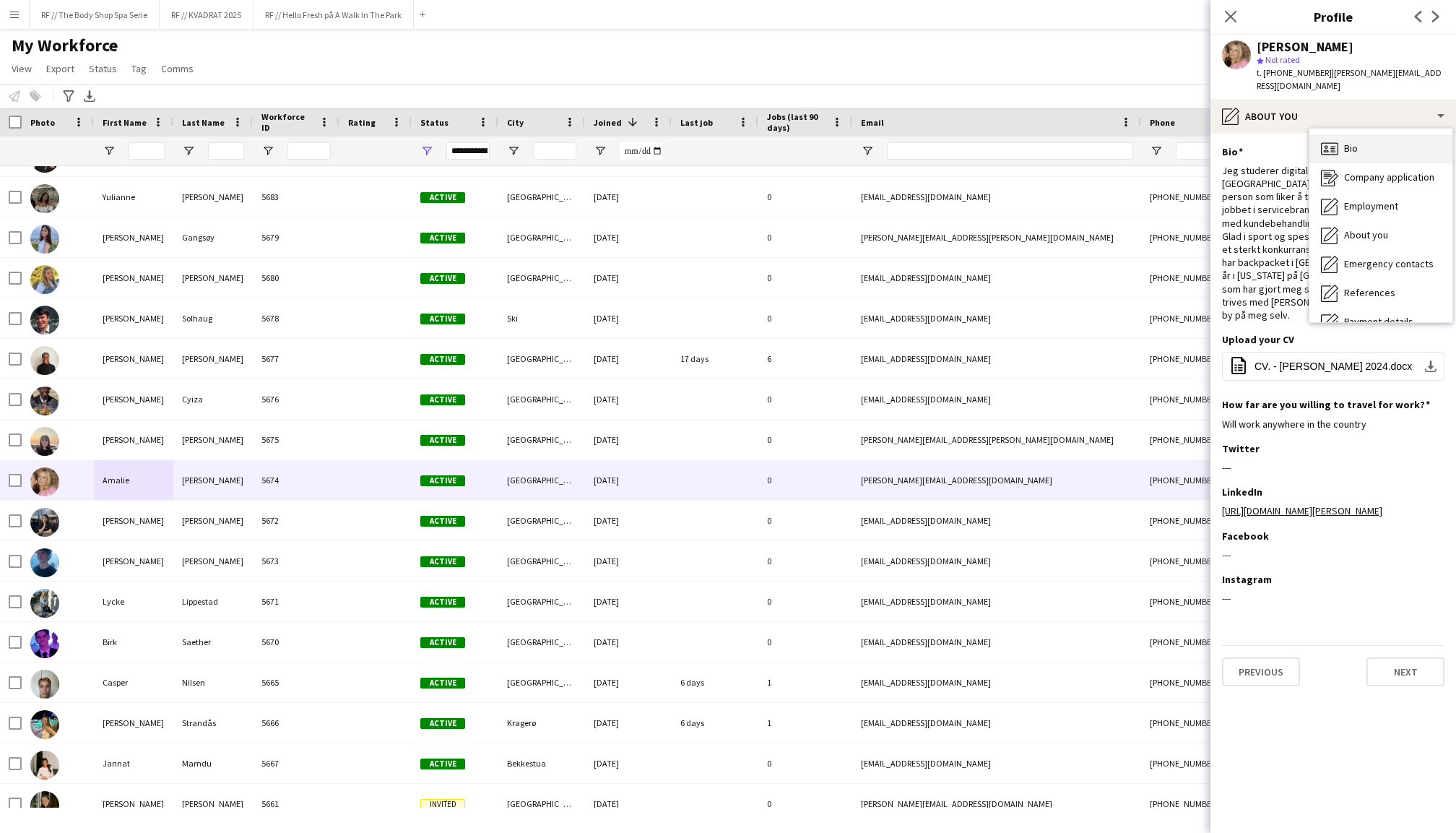
click at [1344, 142] on span "Bio" at bounding box center [1351, 148] width 13 height 13
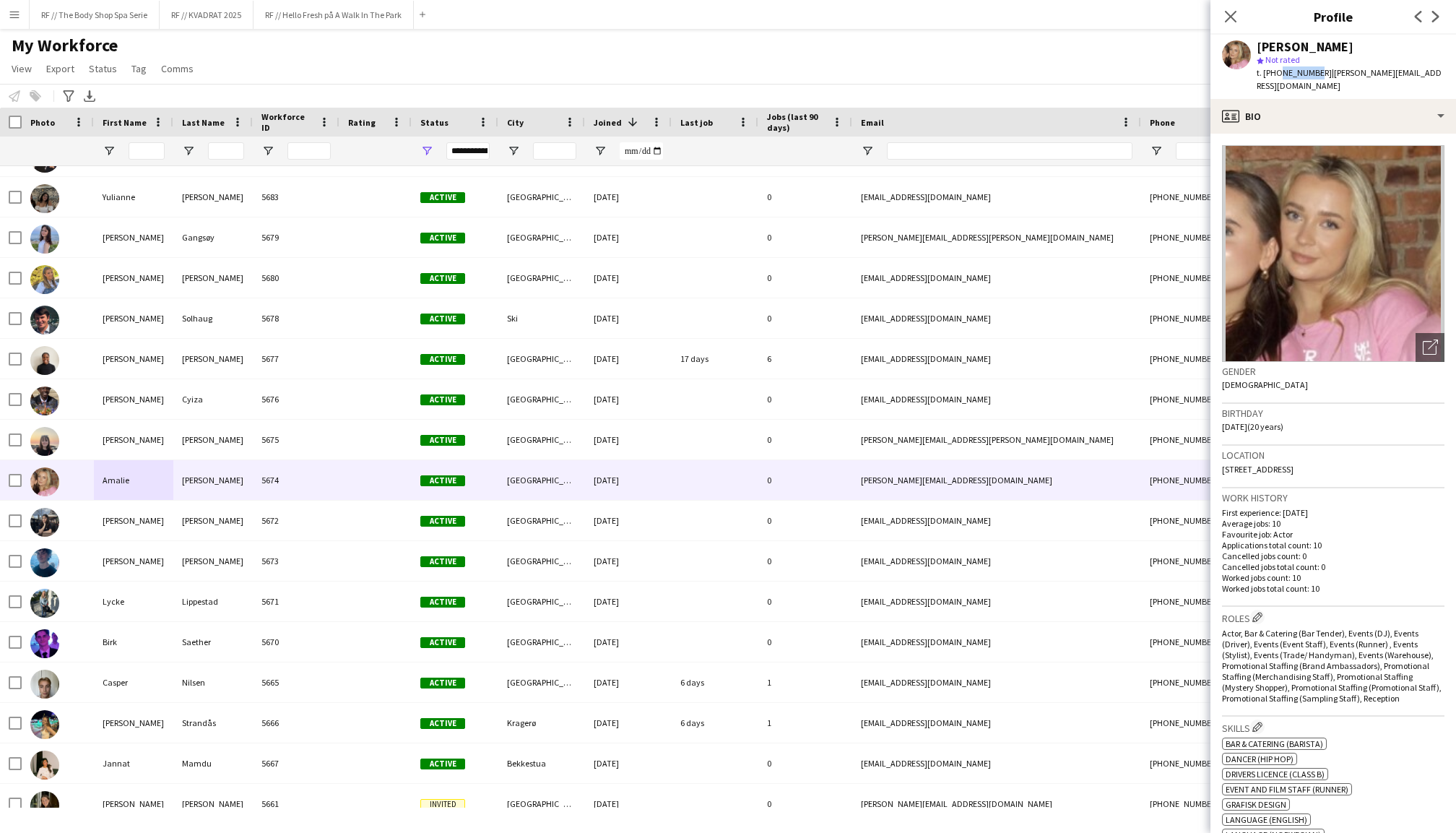
drag, startPoint x: 1312, startPoint y: 71, endPoint x: 1278, endPoint y: 74, distance: 34.1
click at [1278, 74] on span "t. [PHONE_NUMBER]" at bounding box center [1294, 72] width 75 height 11
copy span "45507751"
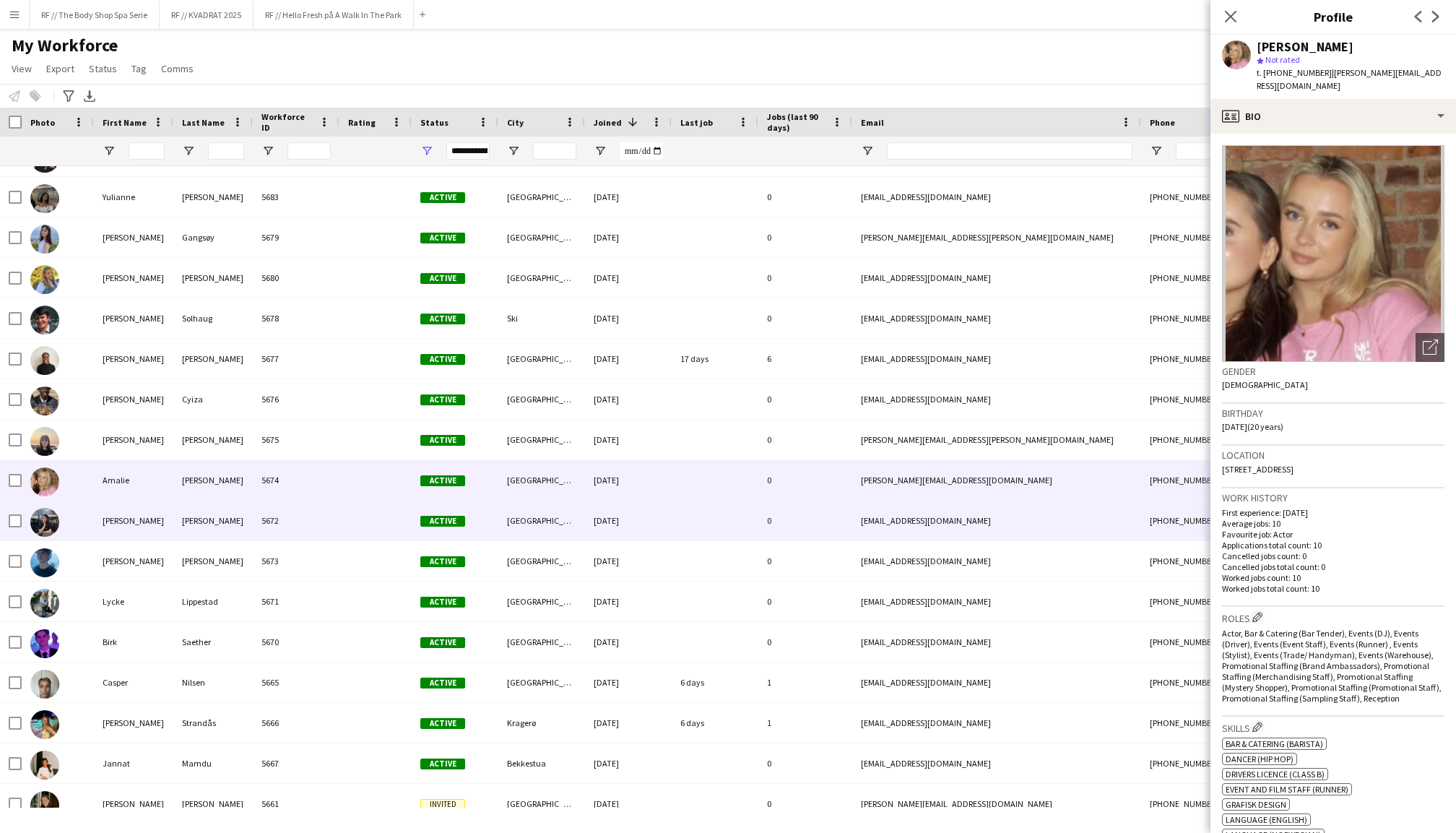
click at [114, 530] on div "[PERSON_NAME]" at bounding box center [133, 520] width 79 height 40
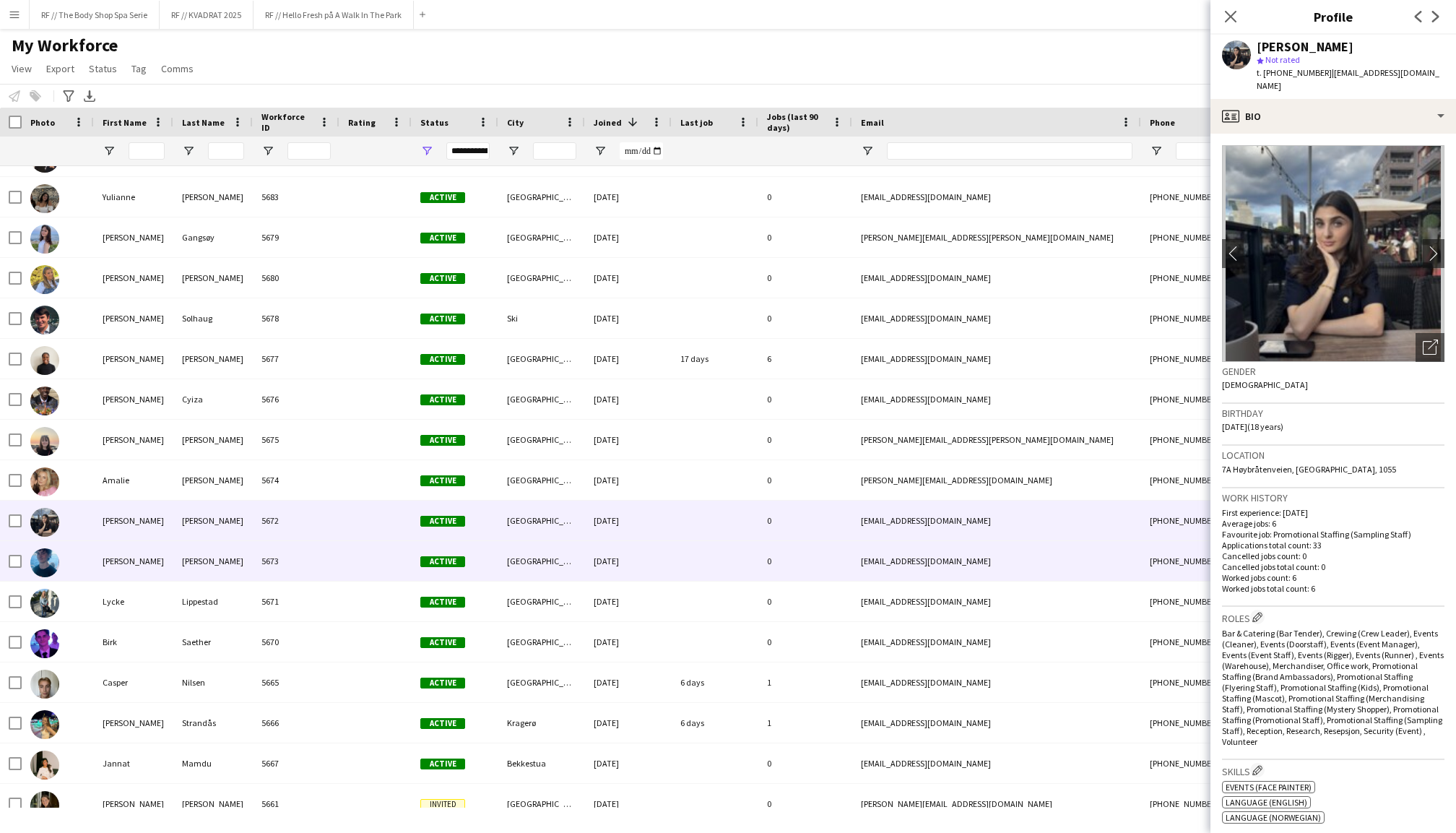
click at [117, 553] on div "[PERSON_NAME]" at bounding box center [133, 561] width 79 height 40
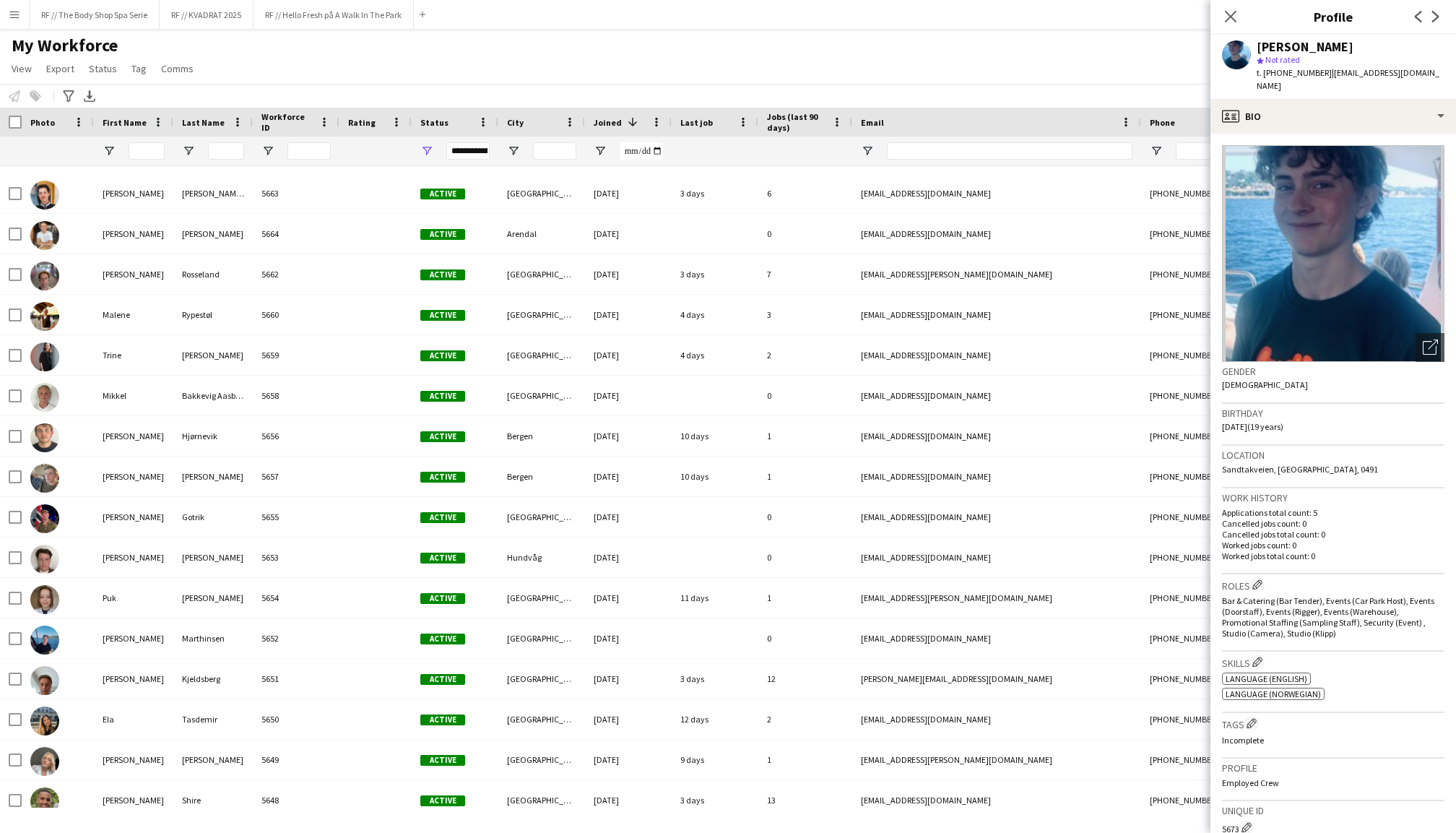
scroll to position [0, 0]
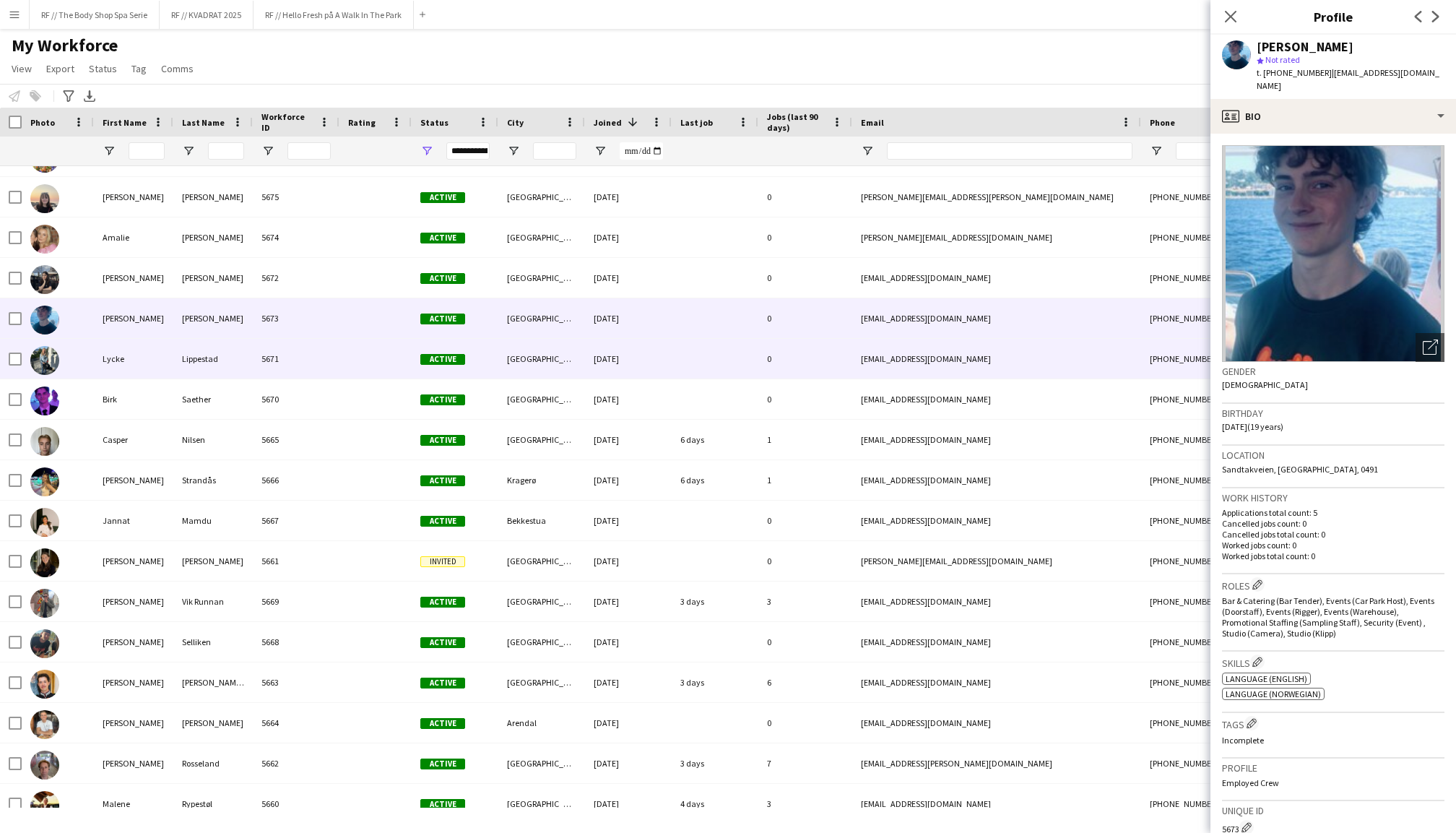
click at [121, 359] on div "Lycke" at bounding box center [133, 359] width 79 height 40
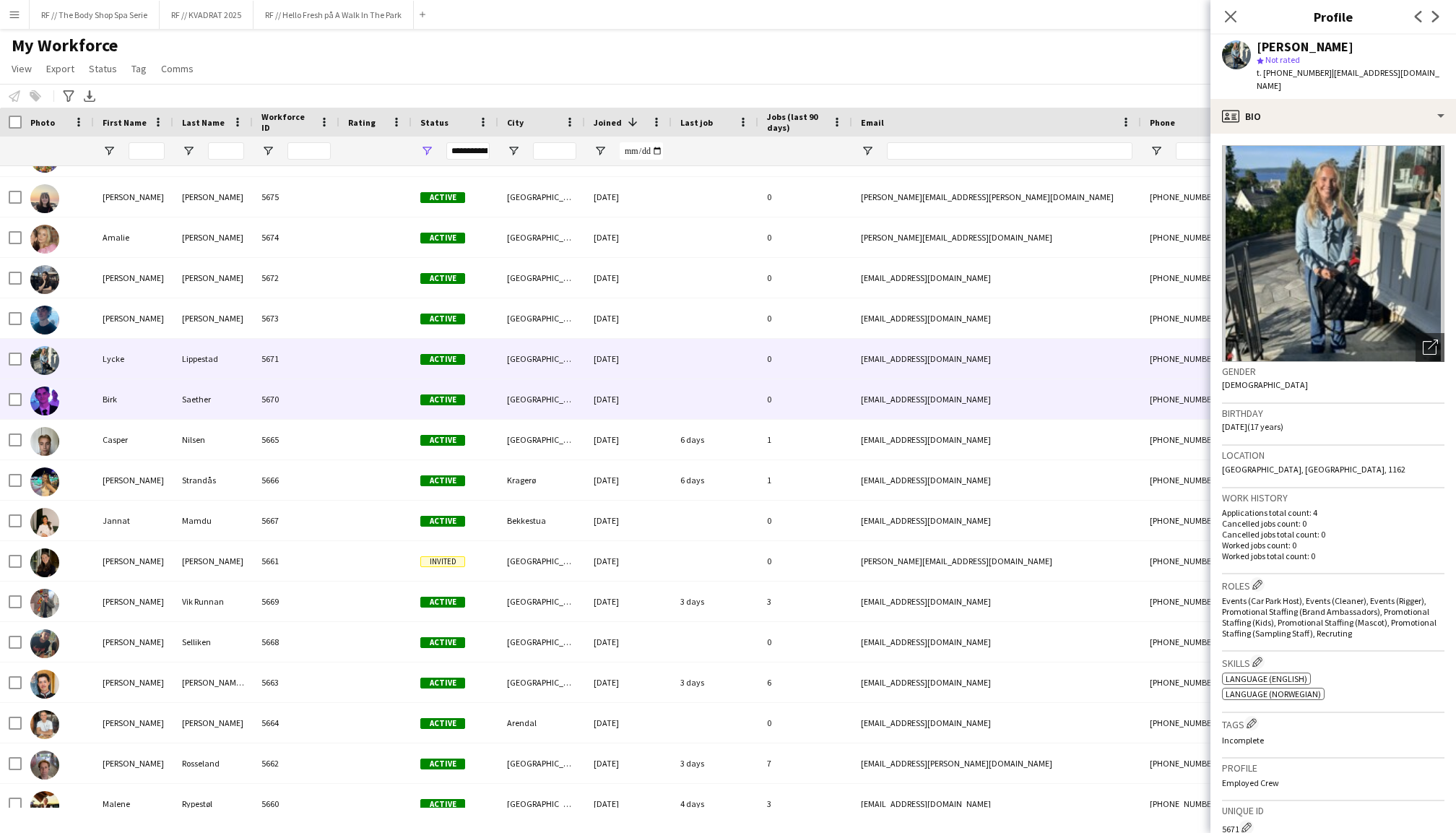
click at [121, 399] on div "Birk" at bounding box center [133, 399] width 79 height 40
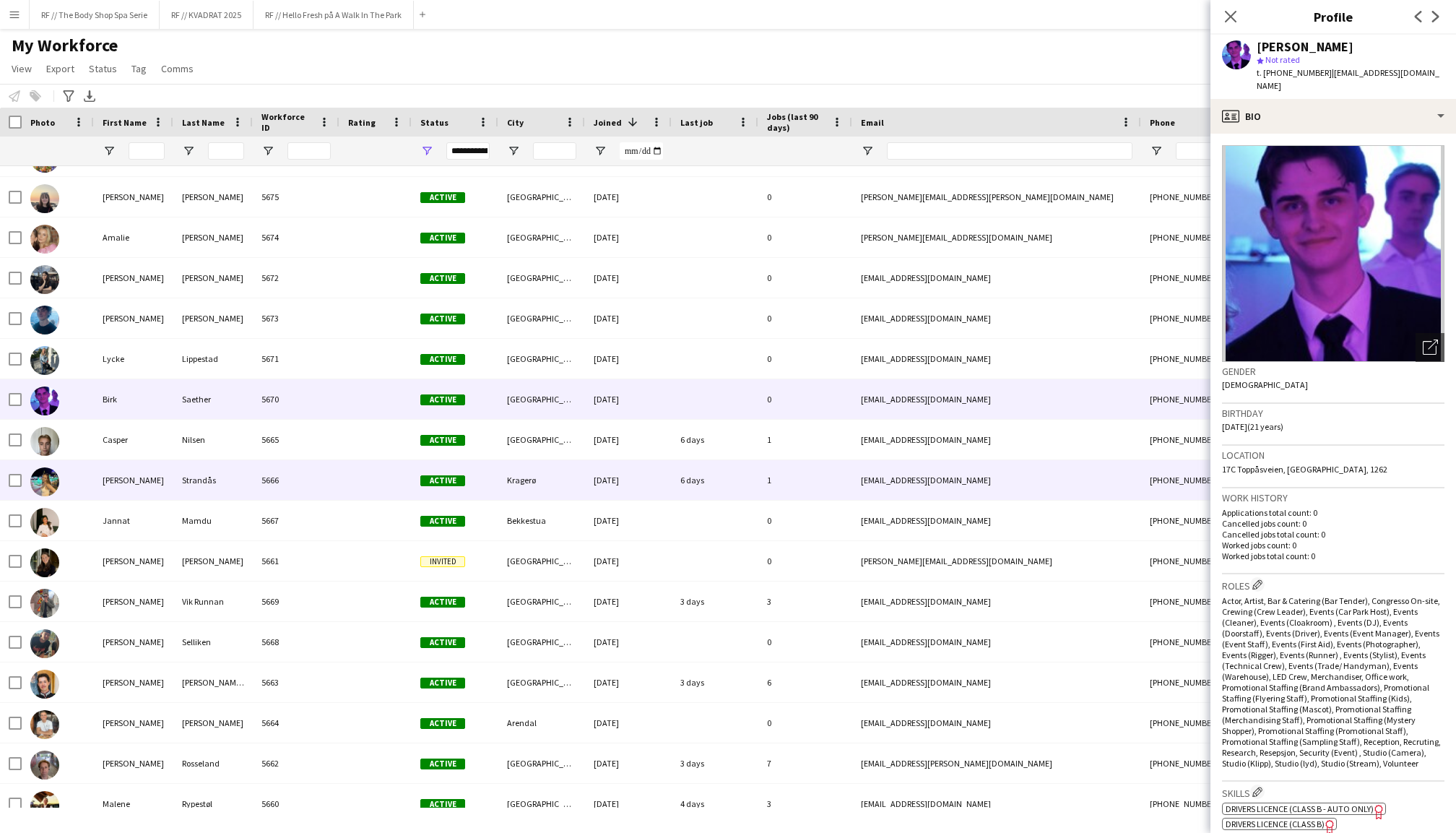
click at [122, 483] on div "[PERSON_NAME]" at bounding box center [133, 480] width 79 height 40
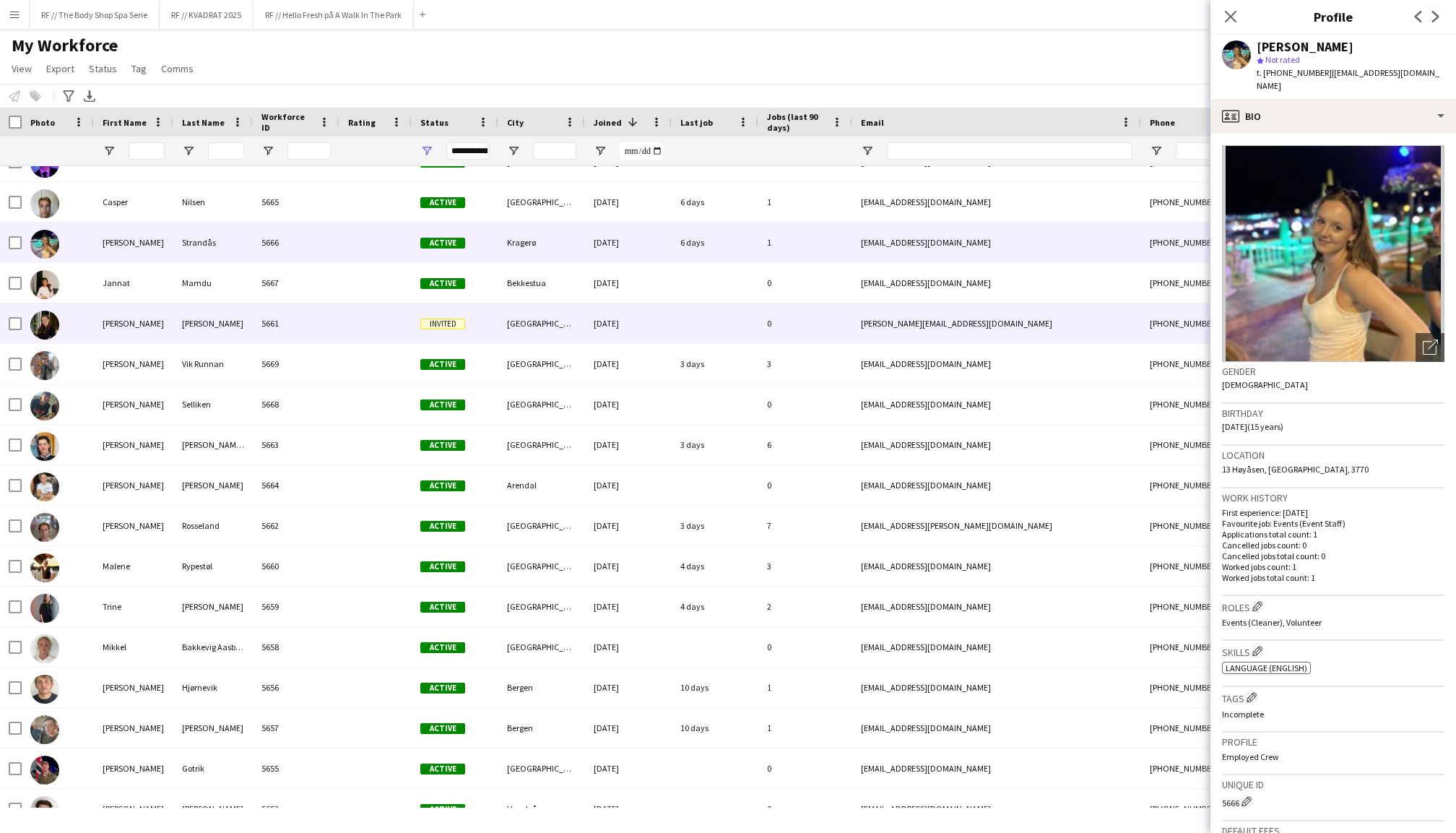
click at [134, 339] on div "[PERSON_NAME]" at bounding box center [133, 324] width 79 height 40
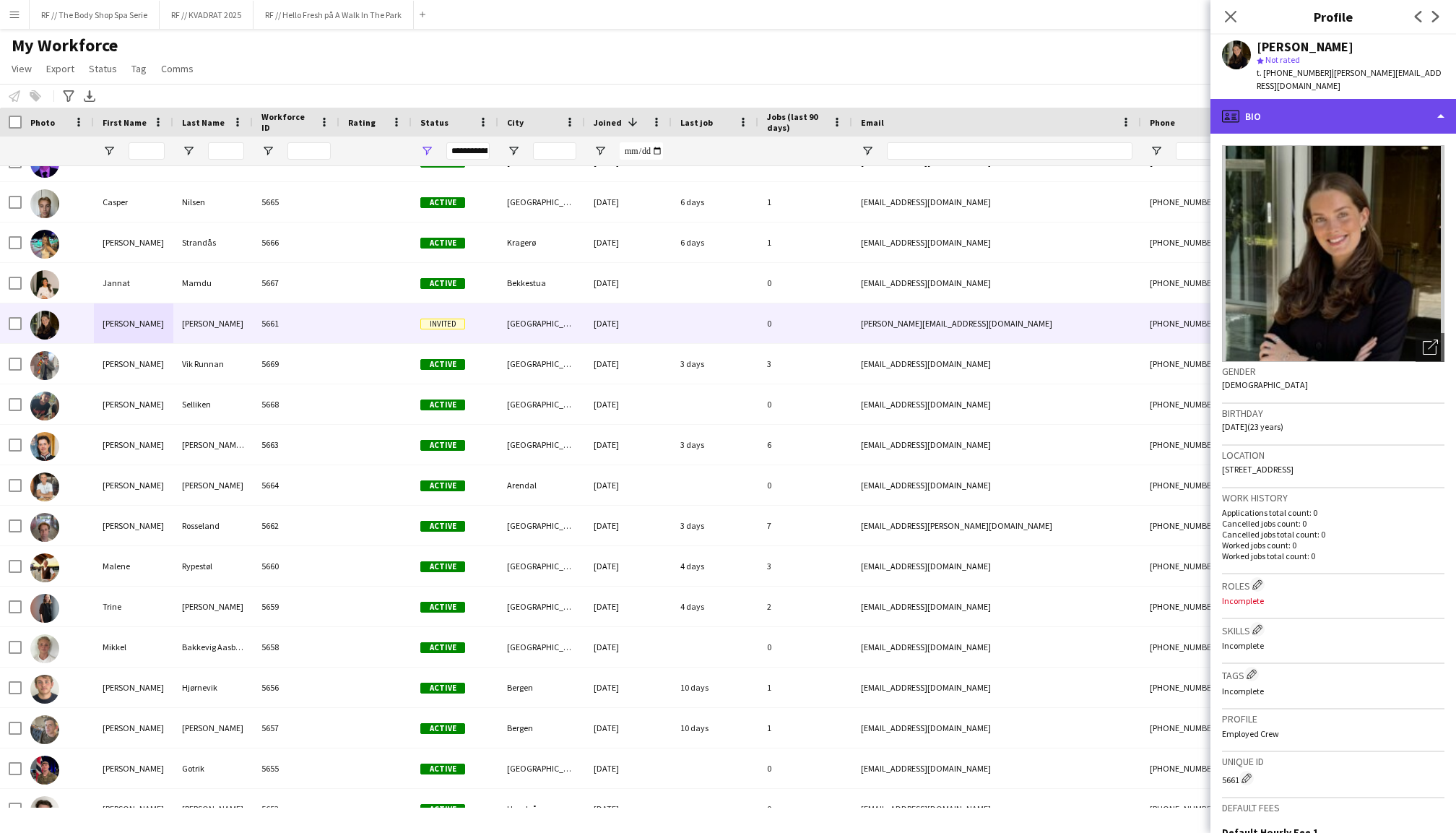
click at [1307, 108] on div "profile Bio" at bounding box center [1333, 116] width 246 height 35
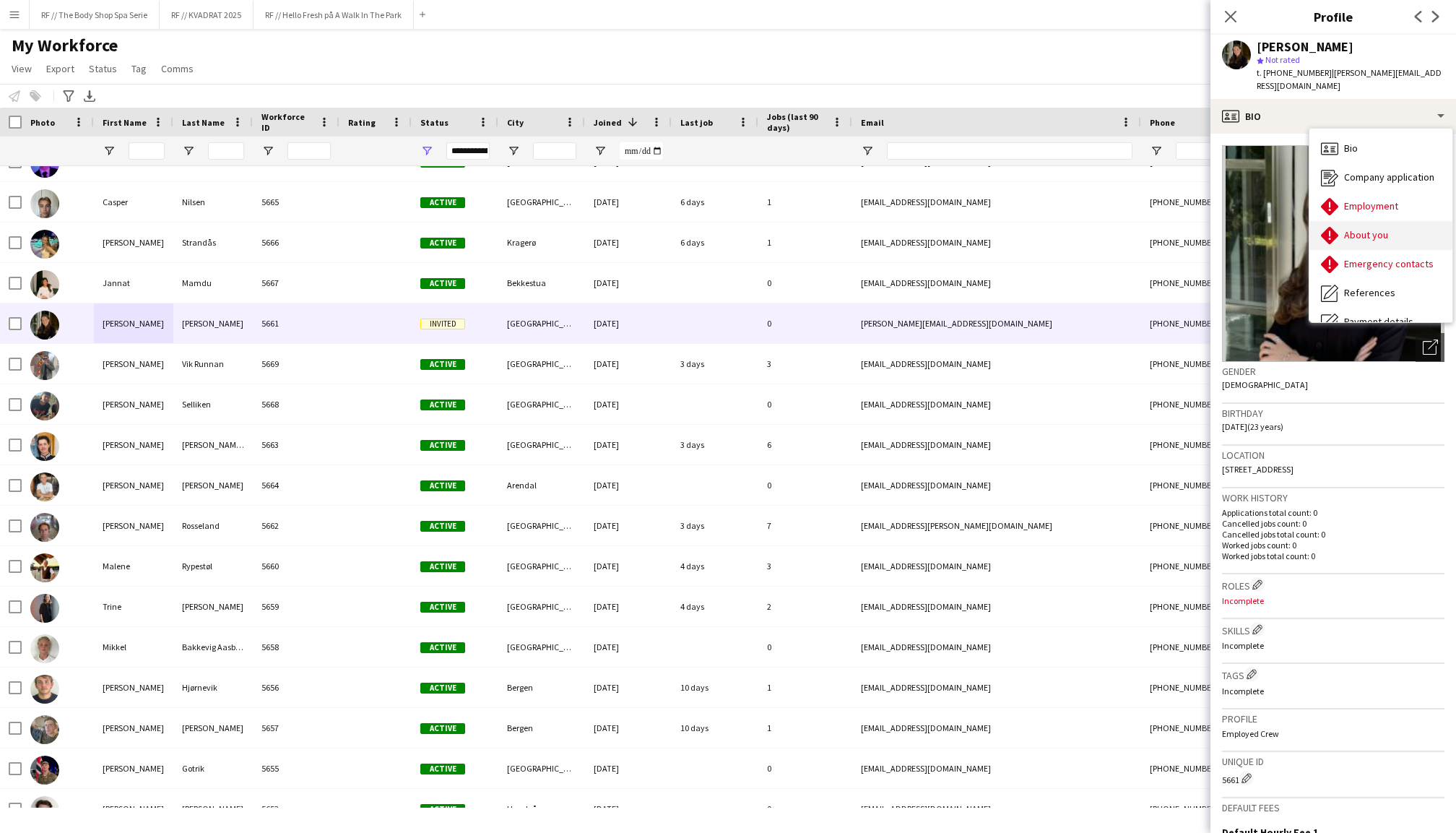
click at [1366, 228] on span "About you" at bounding box center [1365, 235] width 44 height 13
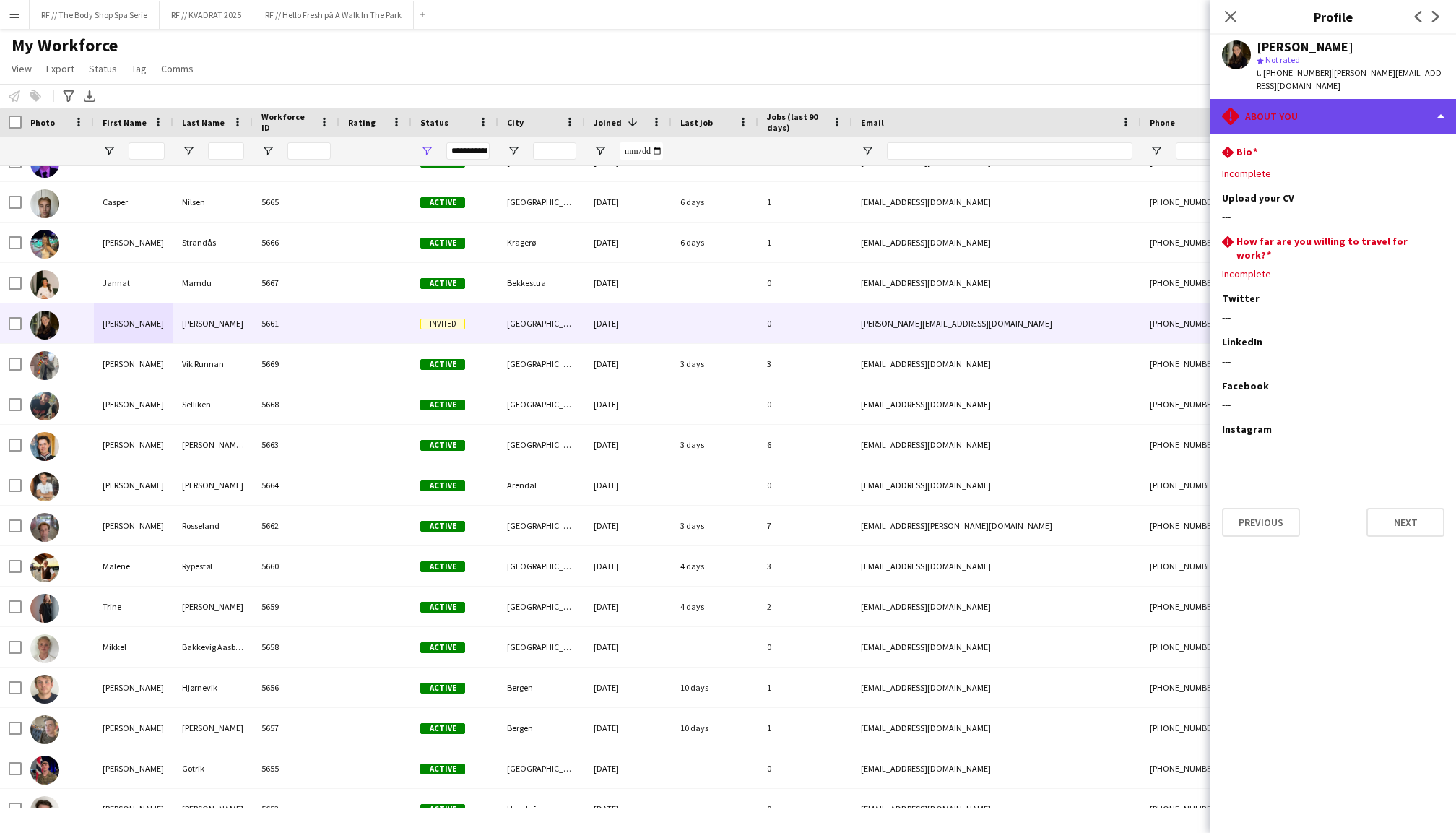
click at [1314, 102] on div "rhombus-alert About you" at bounding box center [1333, 116] width 246 height 35
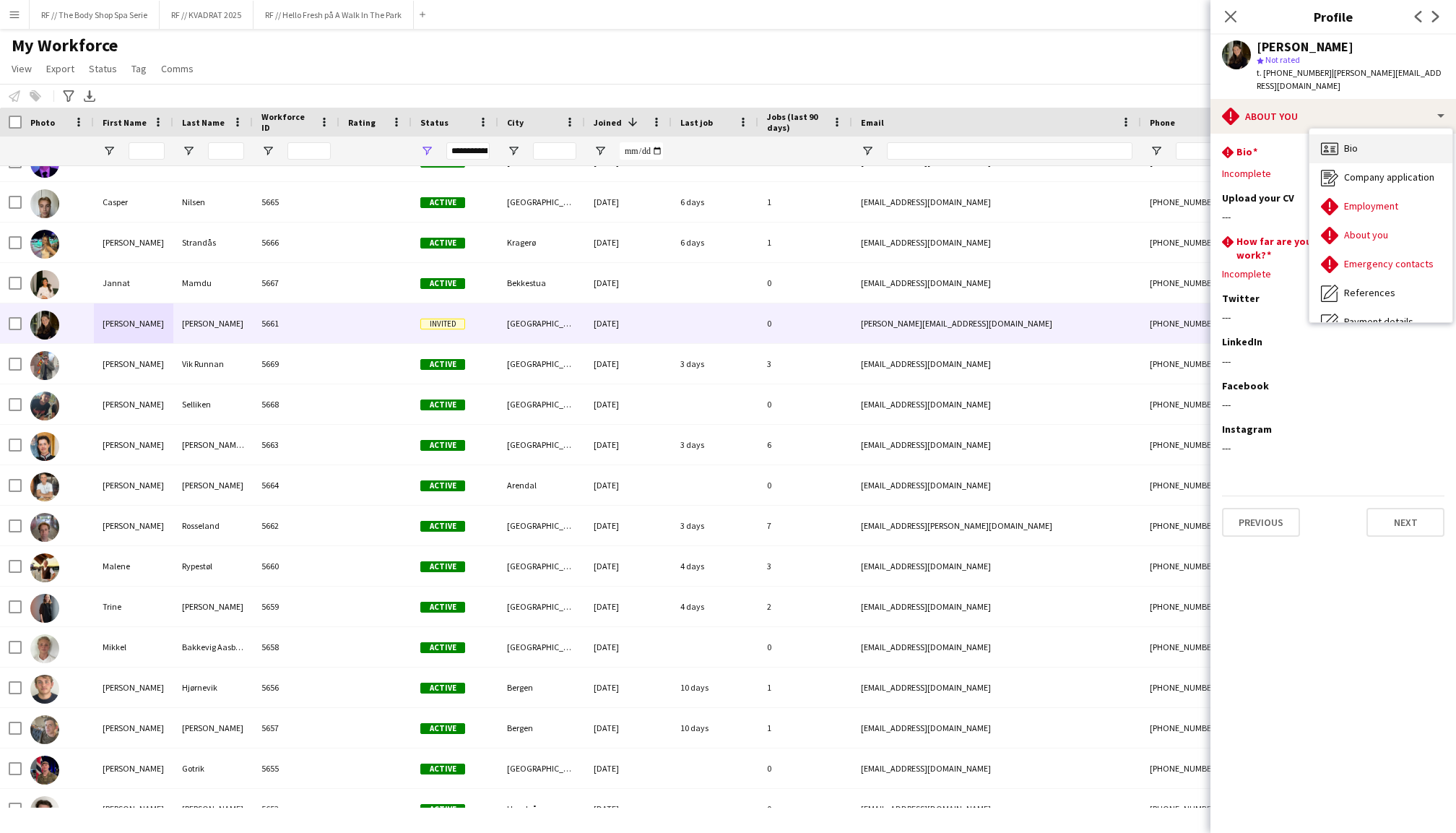
click at [1348, 142] on span "Bio" at bounding box center [1351, 148] width 13 height 13
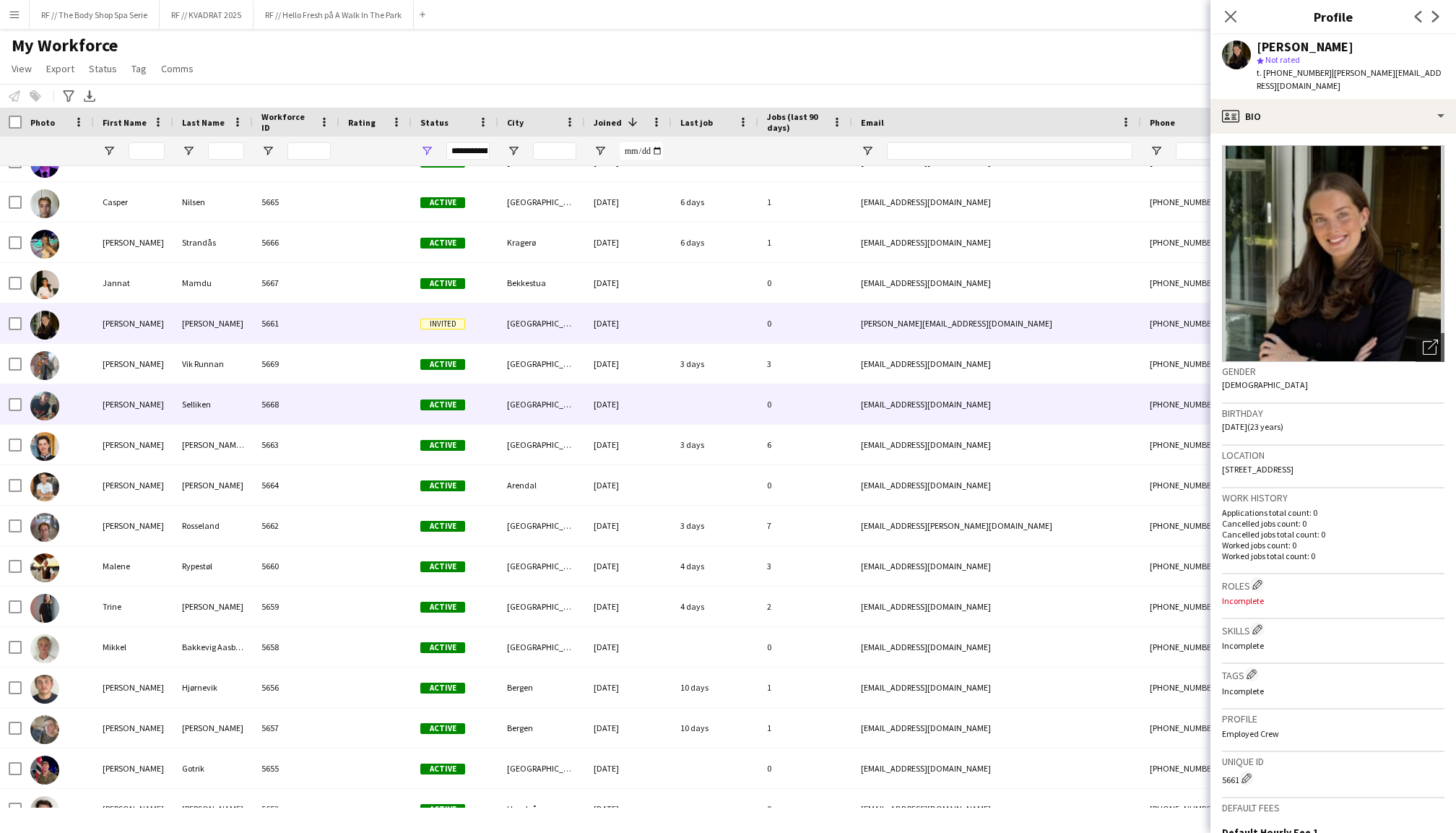
click at [117, 411] on div "[PERSON_NAME]" at bounding box center [133, 405] width 79 height 40
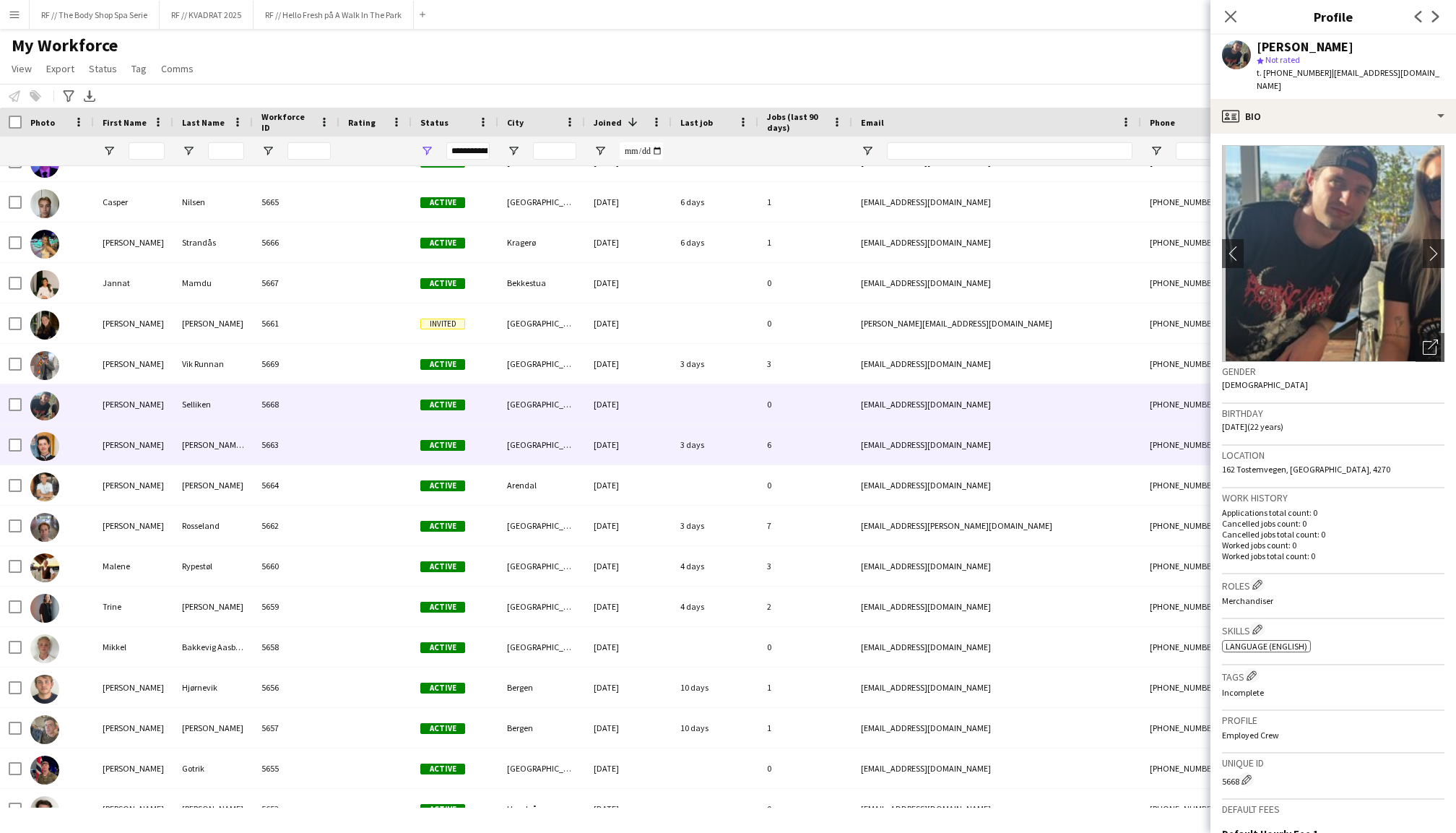
click at [117, 458] on div "[PERSON_NAME]" at bounding box center [133, 445] width 79 height 40
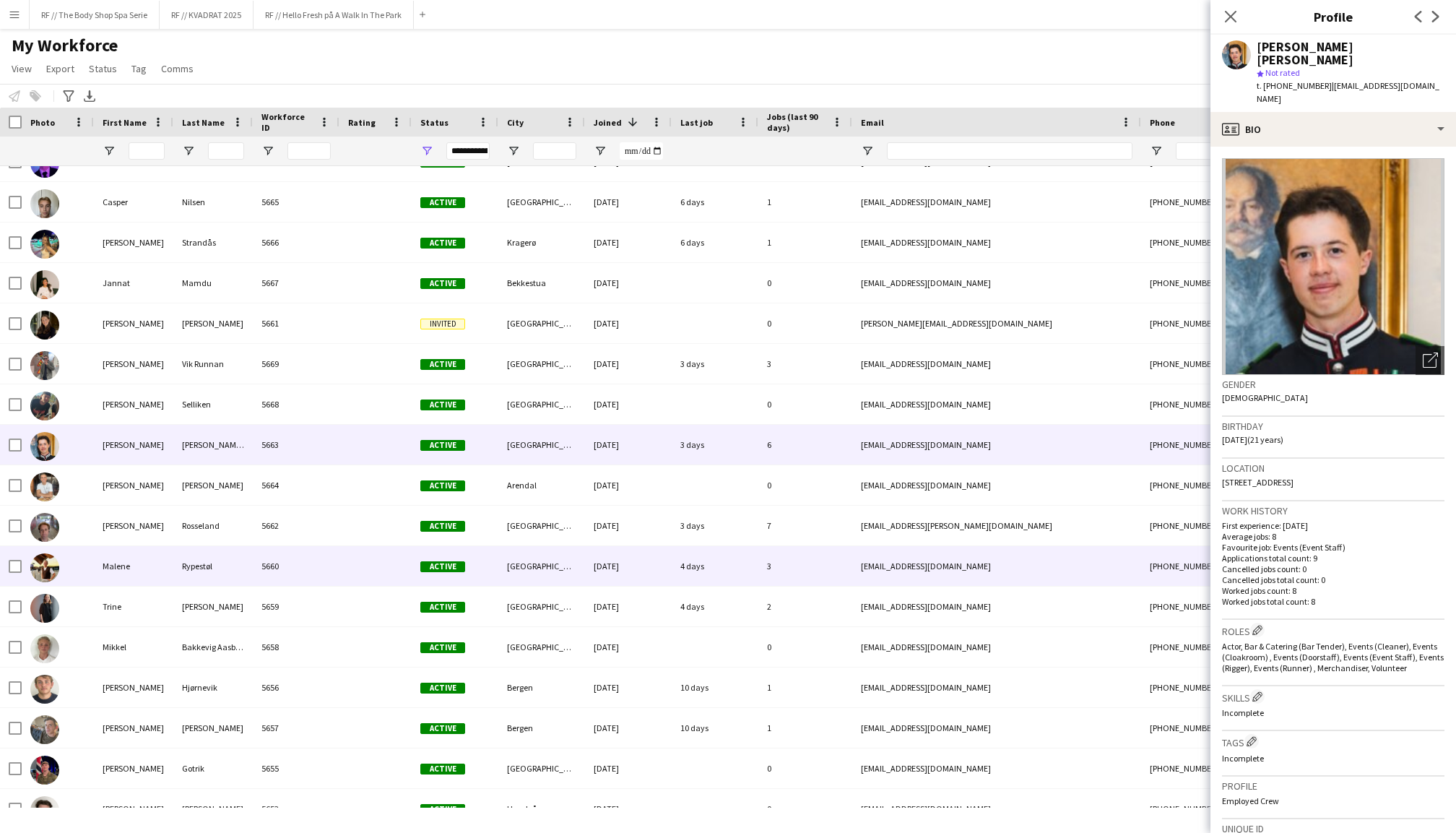
click at [119, 564] on div "Malene" at bounding box center [133, 566] width 79 height 40
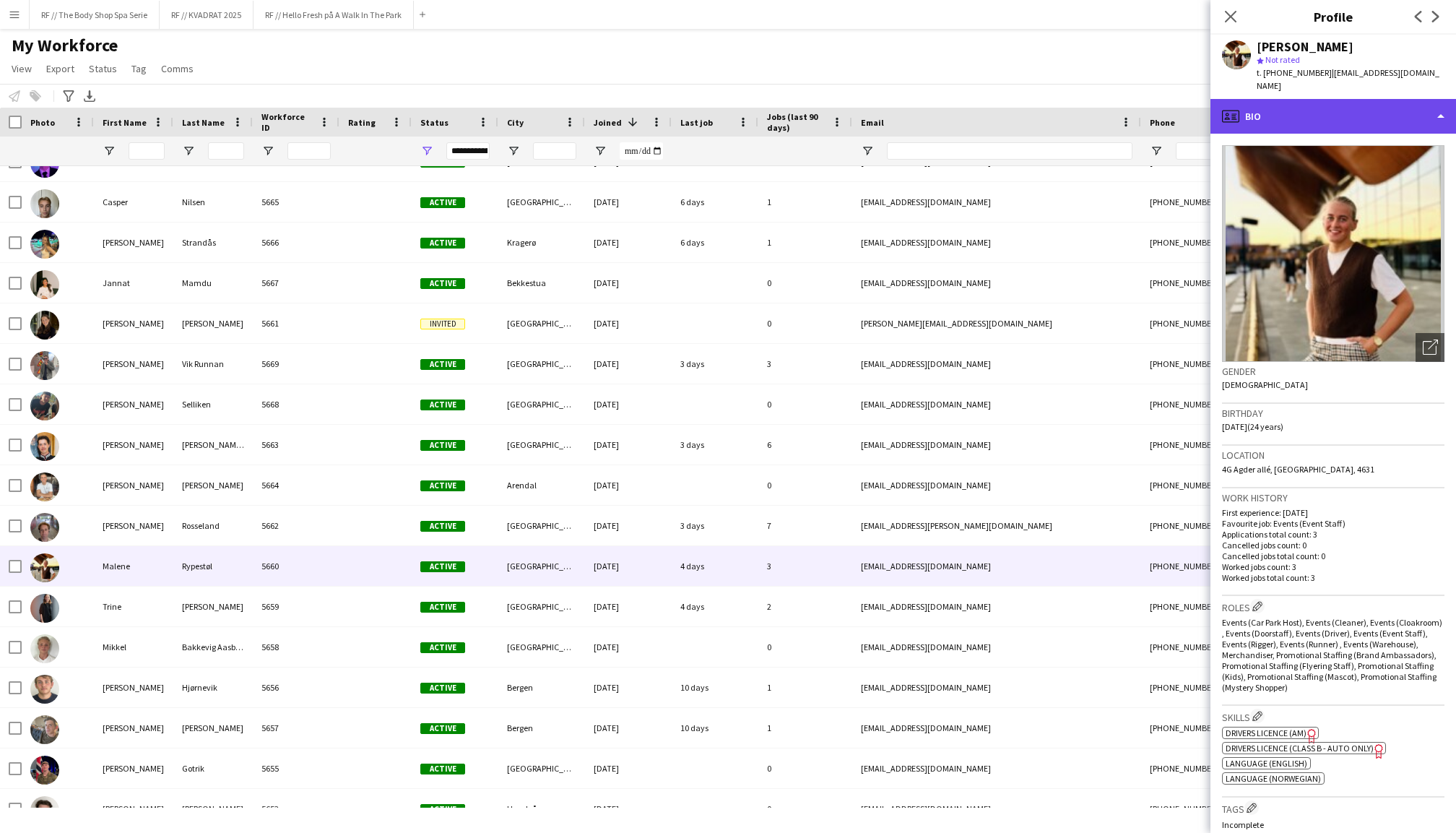
click at [1313, 99] on div "profile Bio" at bounding box center [1333, 116] width 246 height 35
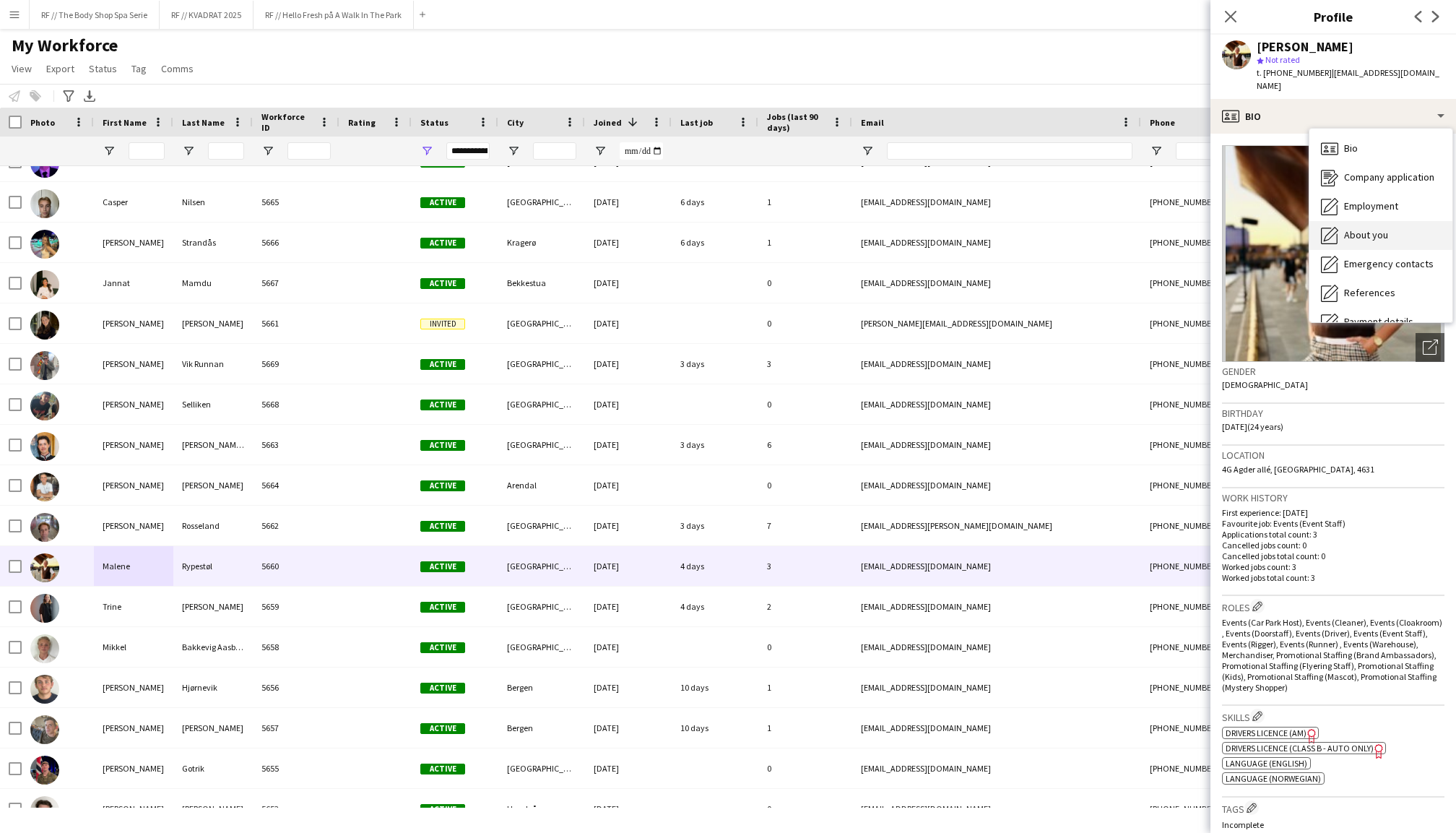
click at [1371, 228] on span "About you" at bounding box center [1365, 235] width 44 height 13
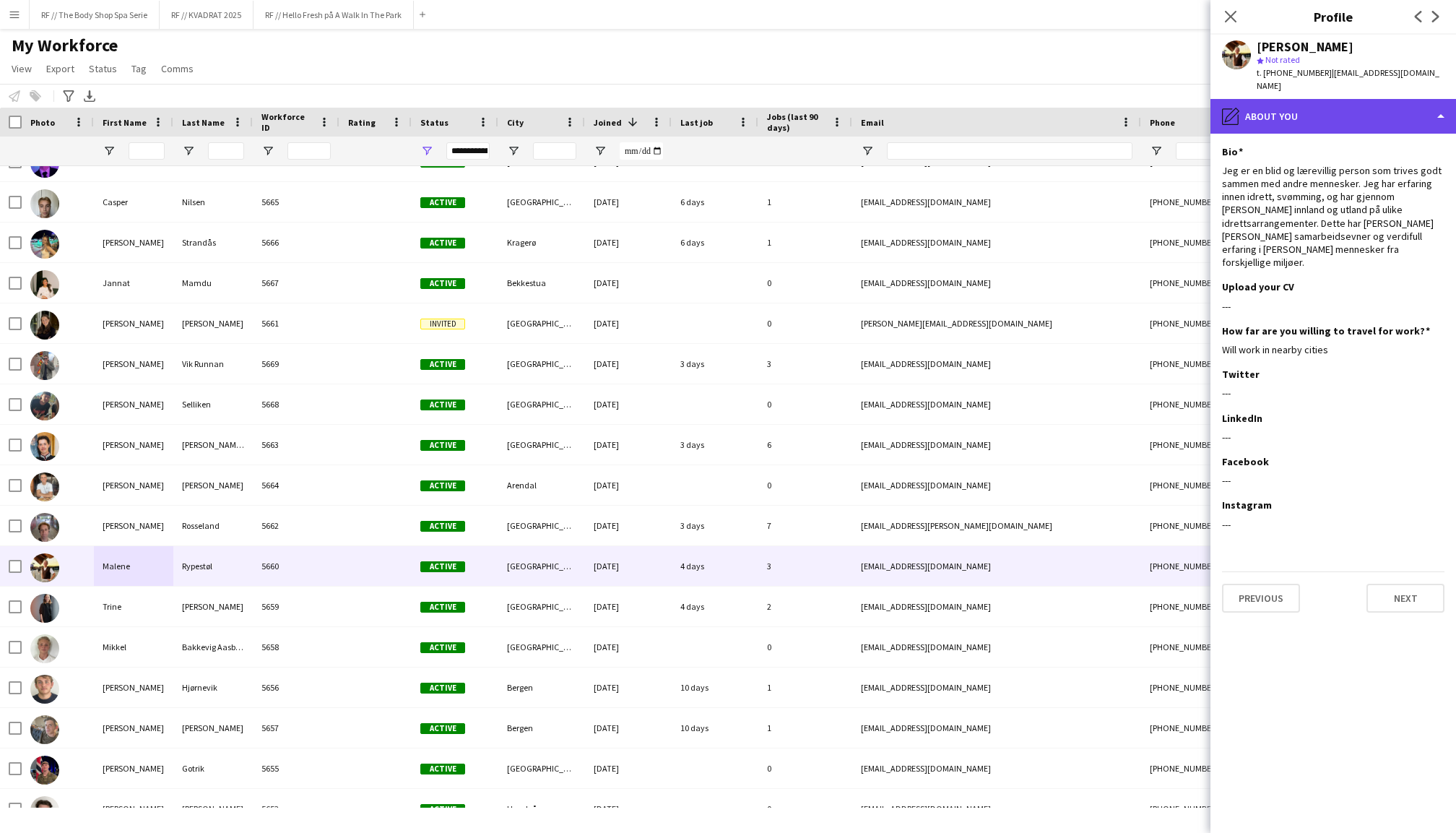
click at [1359, 111] on div "pencil4 About you" at bounding box center [1333, 116] width 246 height 35
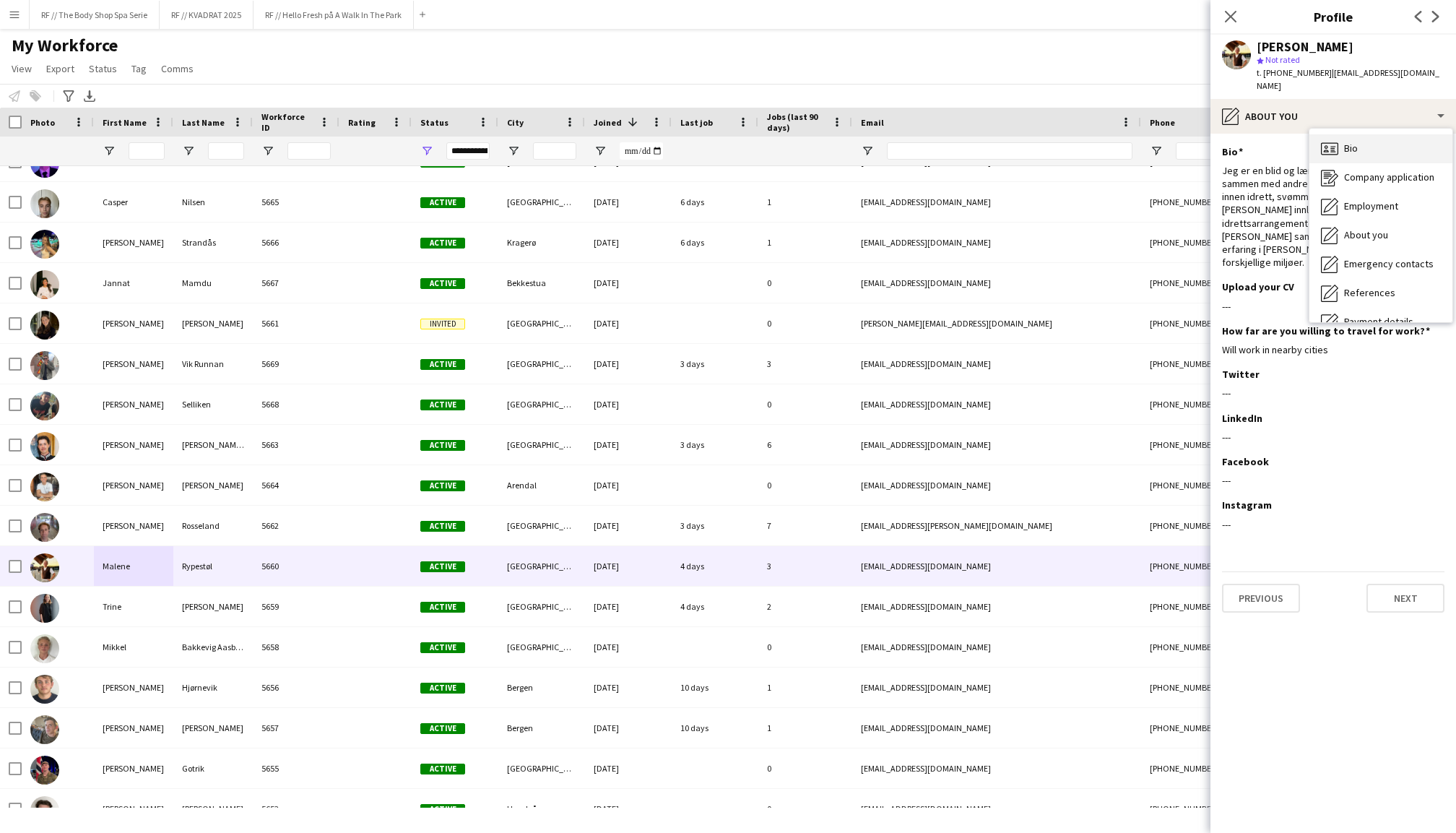
click at [1353, 142] on span "Bio" at bounding box center [1351, 148] width 13 height 13
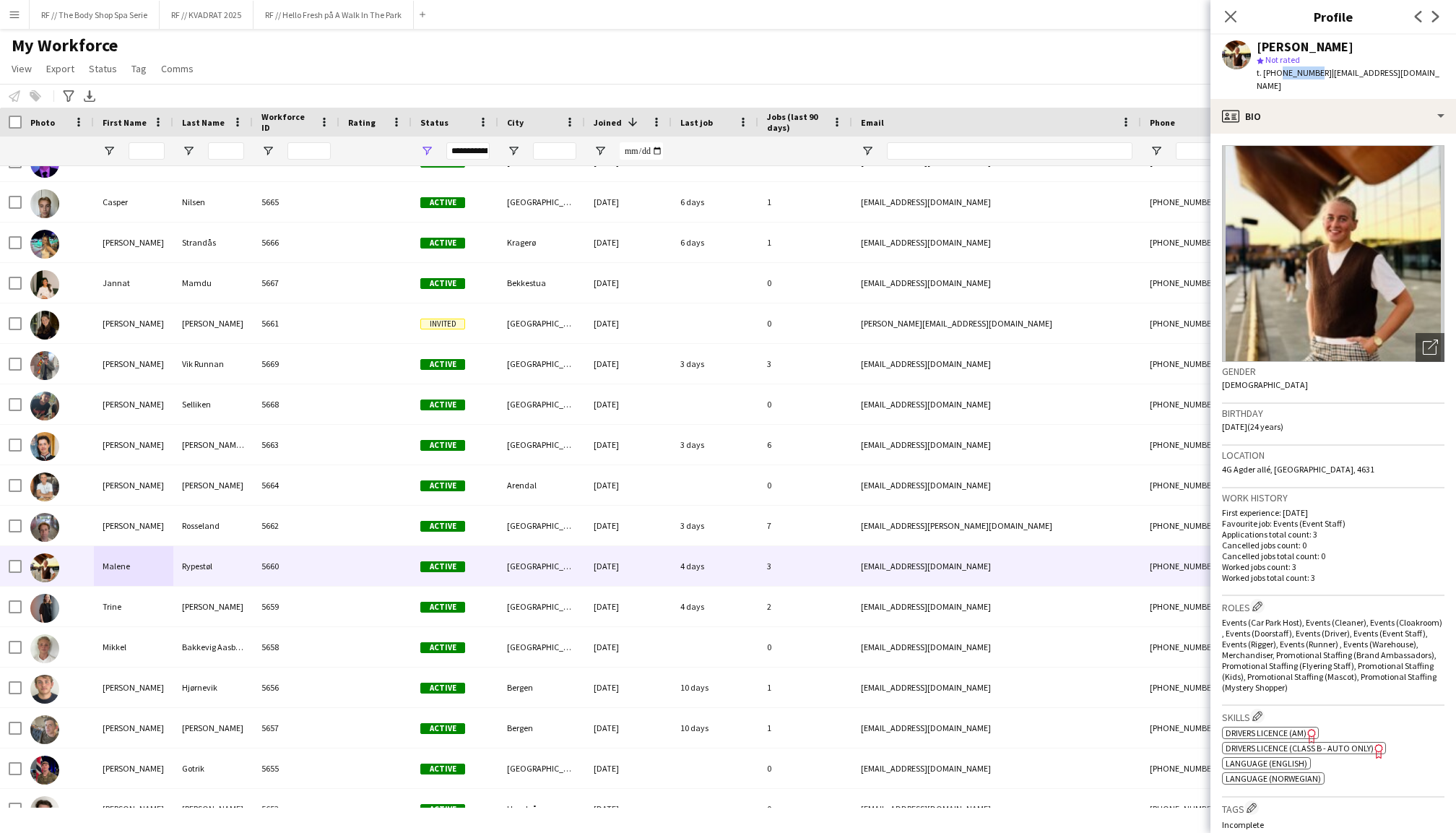
drag, startPoint x: 1312, startPoint y: 74, endPoint x: 1276, endPoint y: 74, distance: 36.0
click at [1276, 74] on span "t. [PHONE_NUMBER]" at bounding box center [1294, 72] width 75 height 11
copy span "46547070"
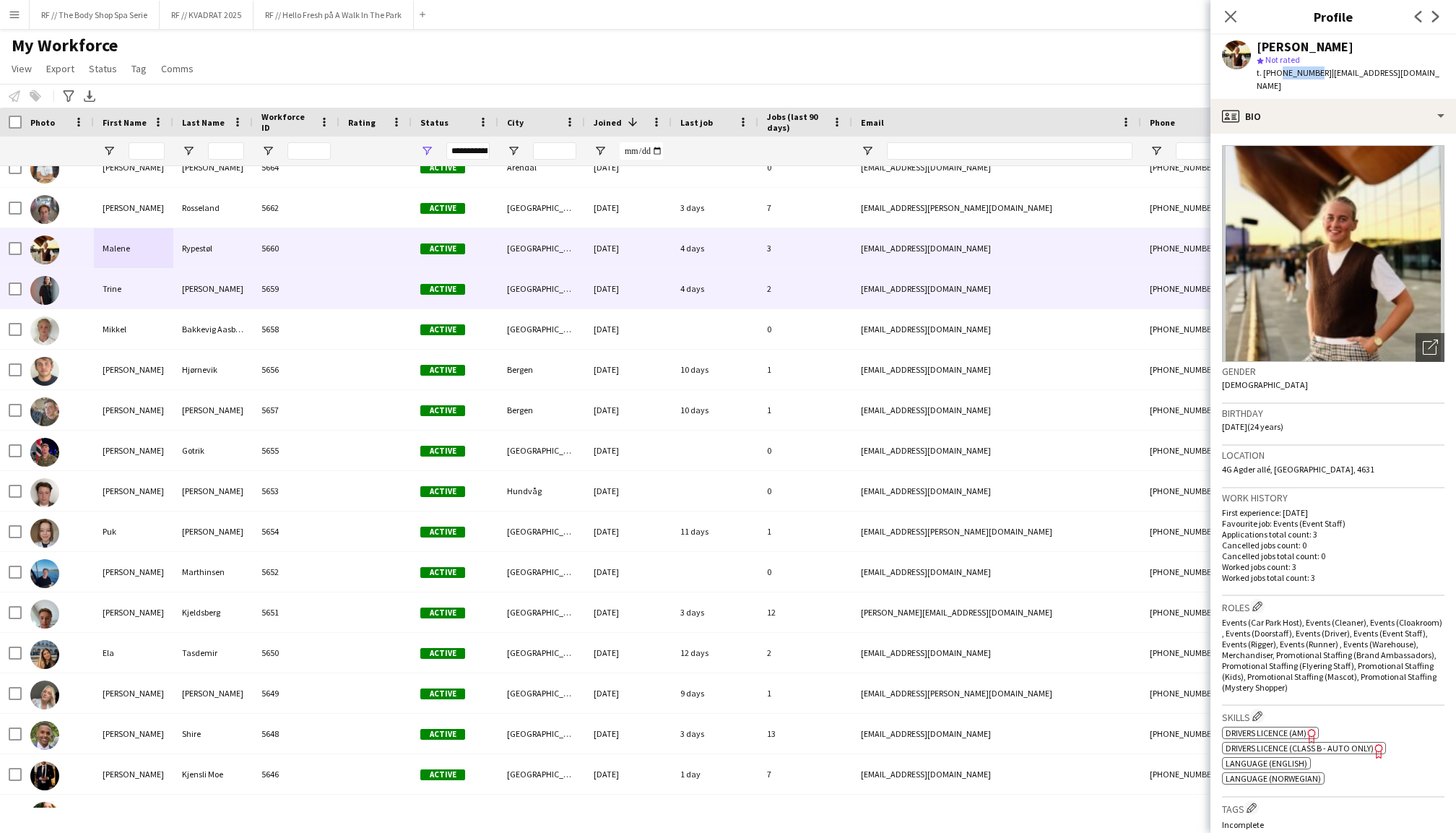
scroll to position [1035, 0]
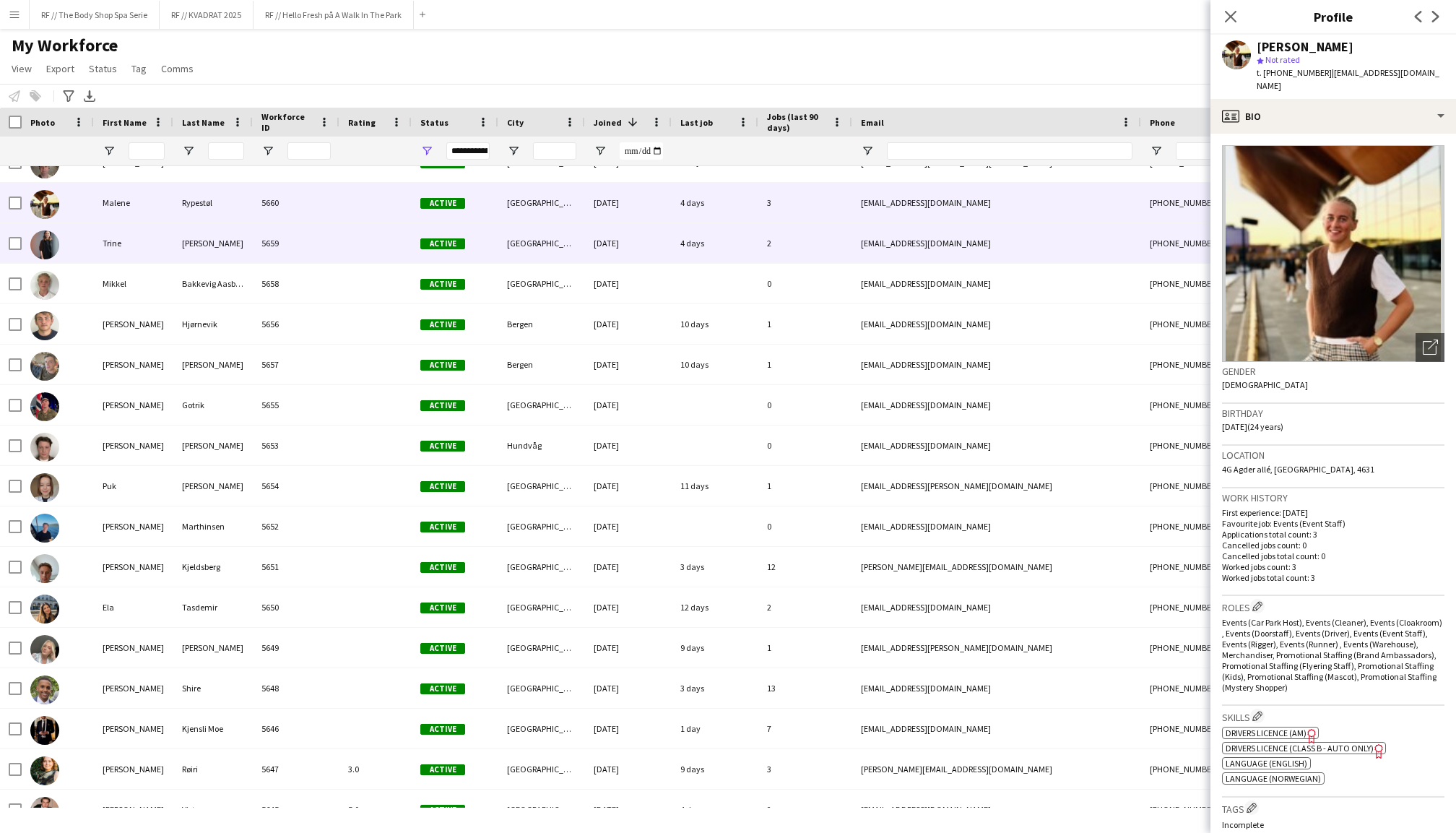
click at [120, 249] on div "Trine" at bounding box center [133, 244] width 79 height 40
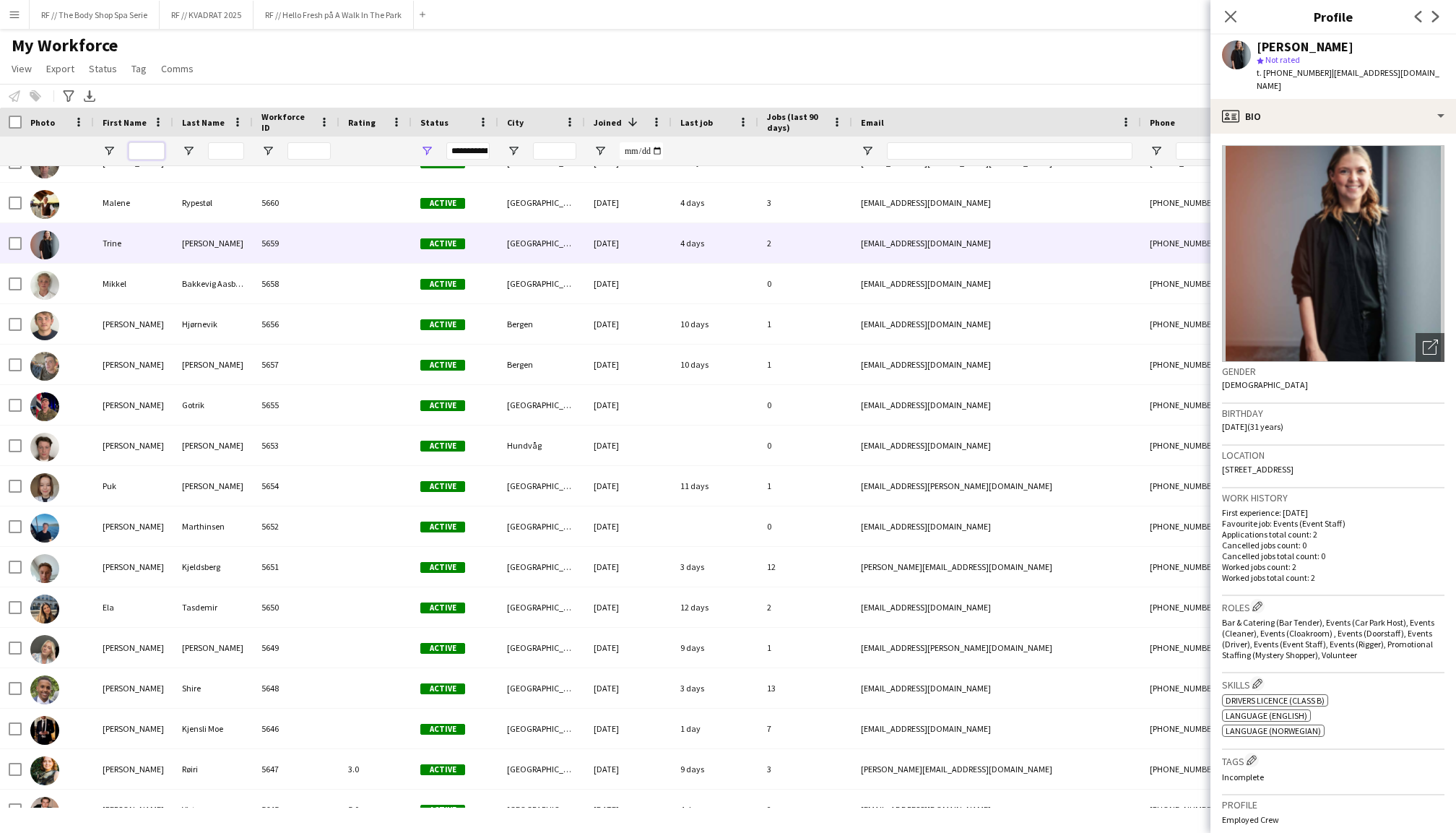
click at [148, 150] on input "First Name Filter Input" at bounding box center [146, 151] width 36 height 17
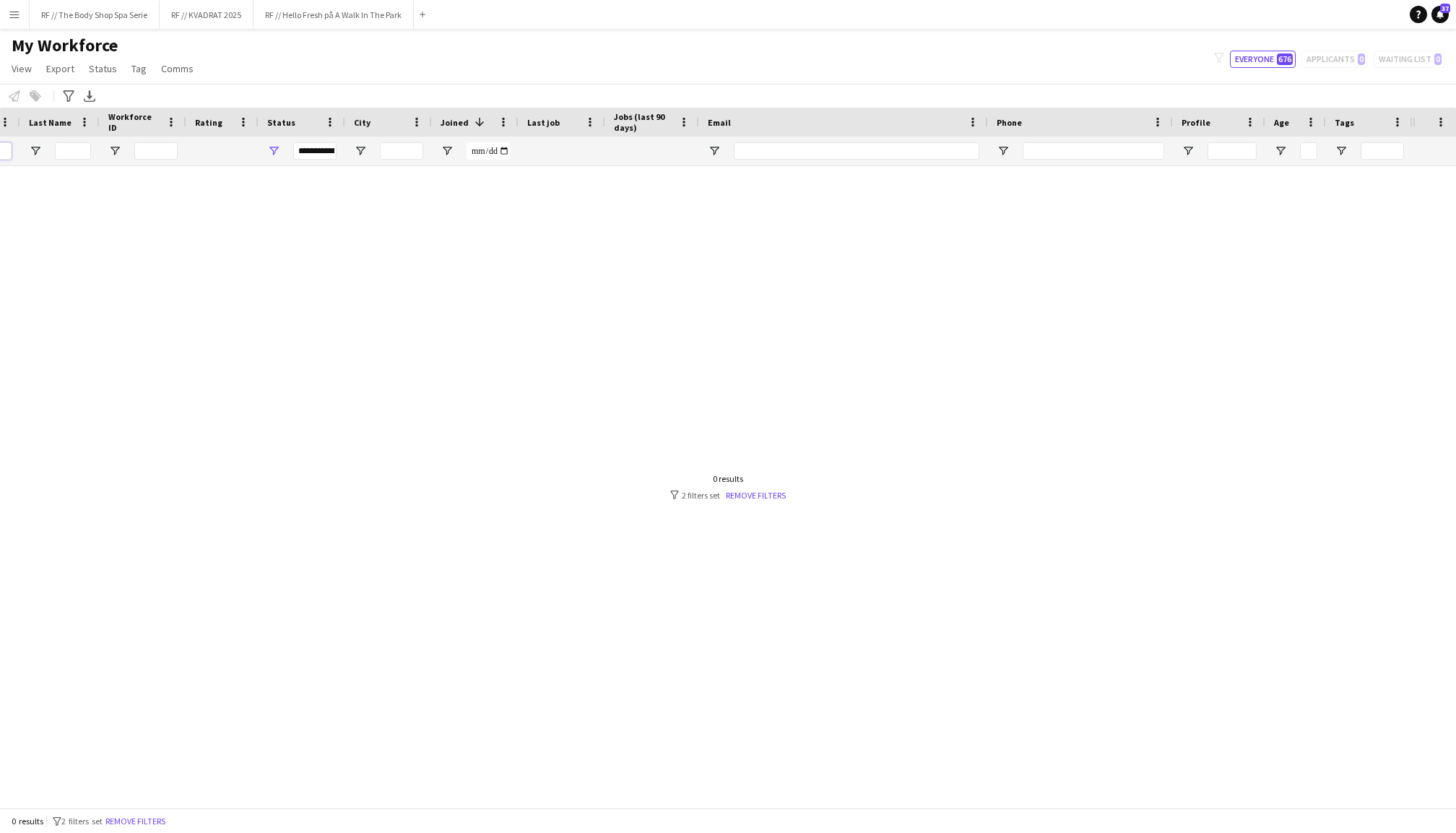
scroll to position [0, 156]
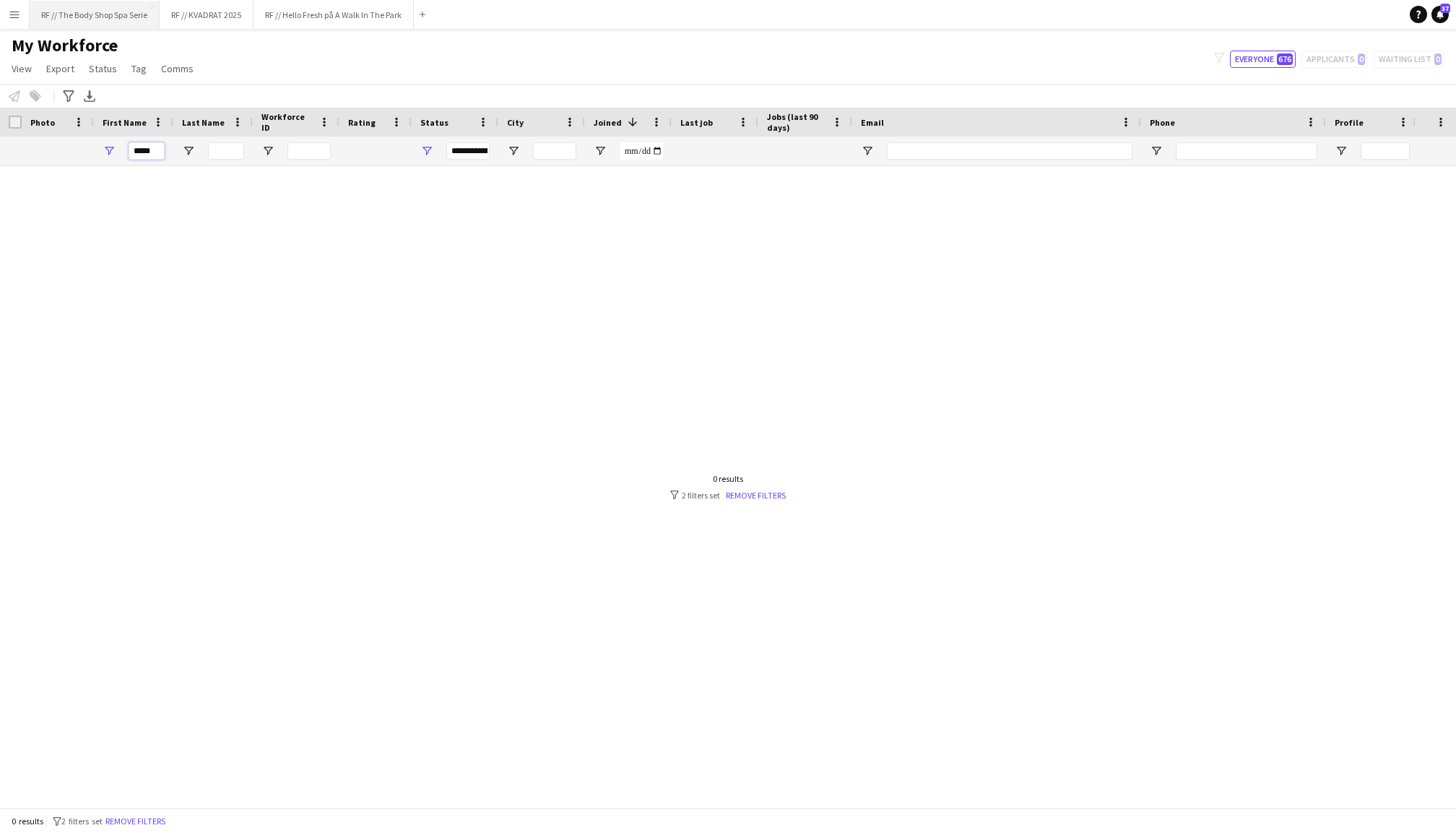
type input "*****"
click at [99, 13] on button "RF // The Body Shop Spa Serie Close" at bounding box center [94, 15] width 130 height 28
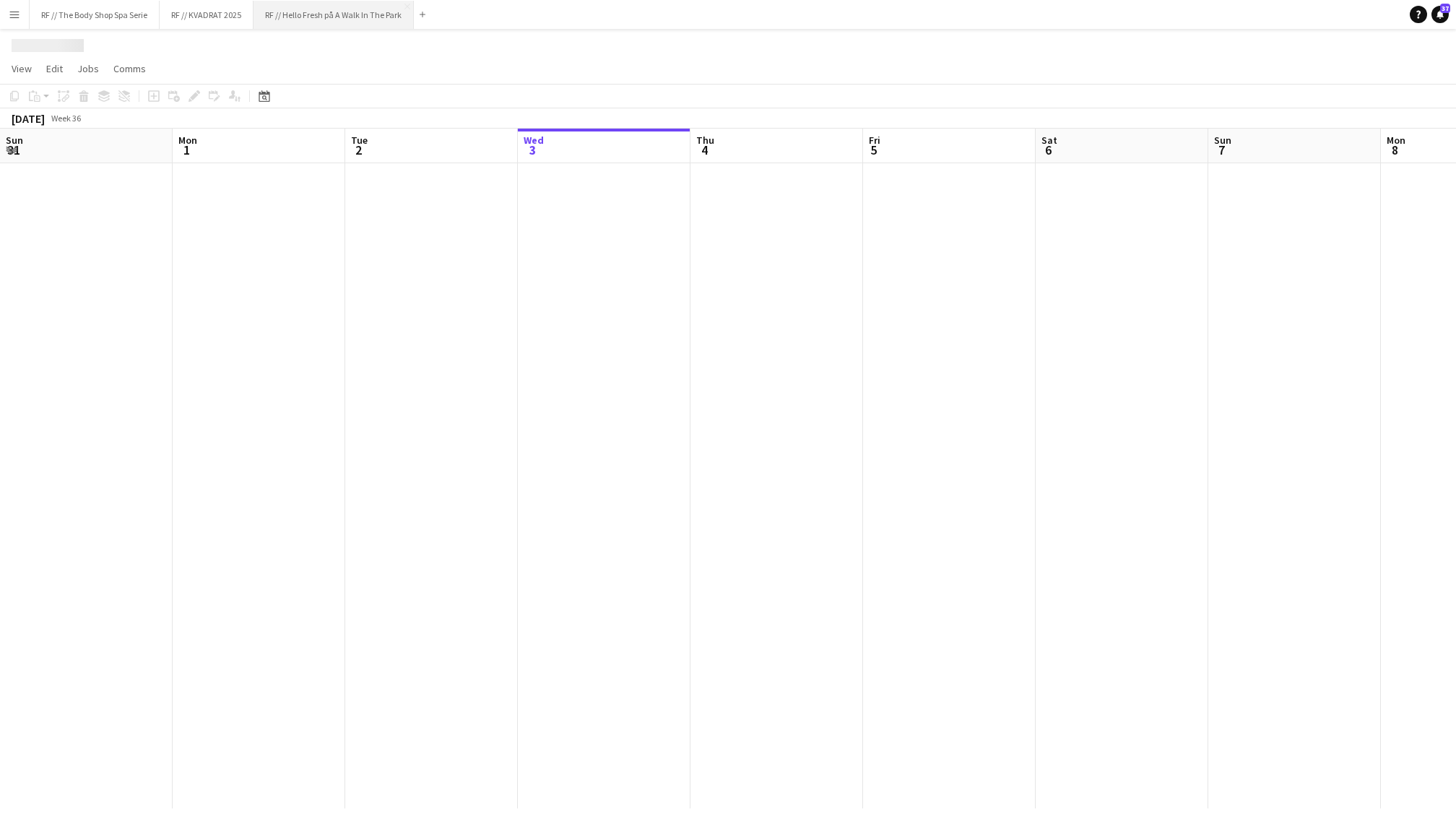
scroll to position [0, 345]
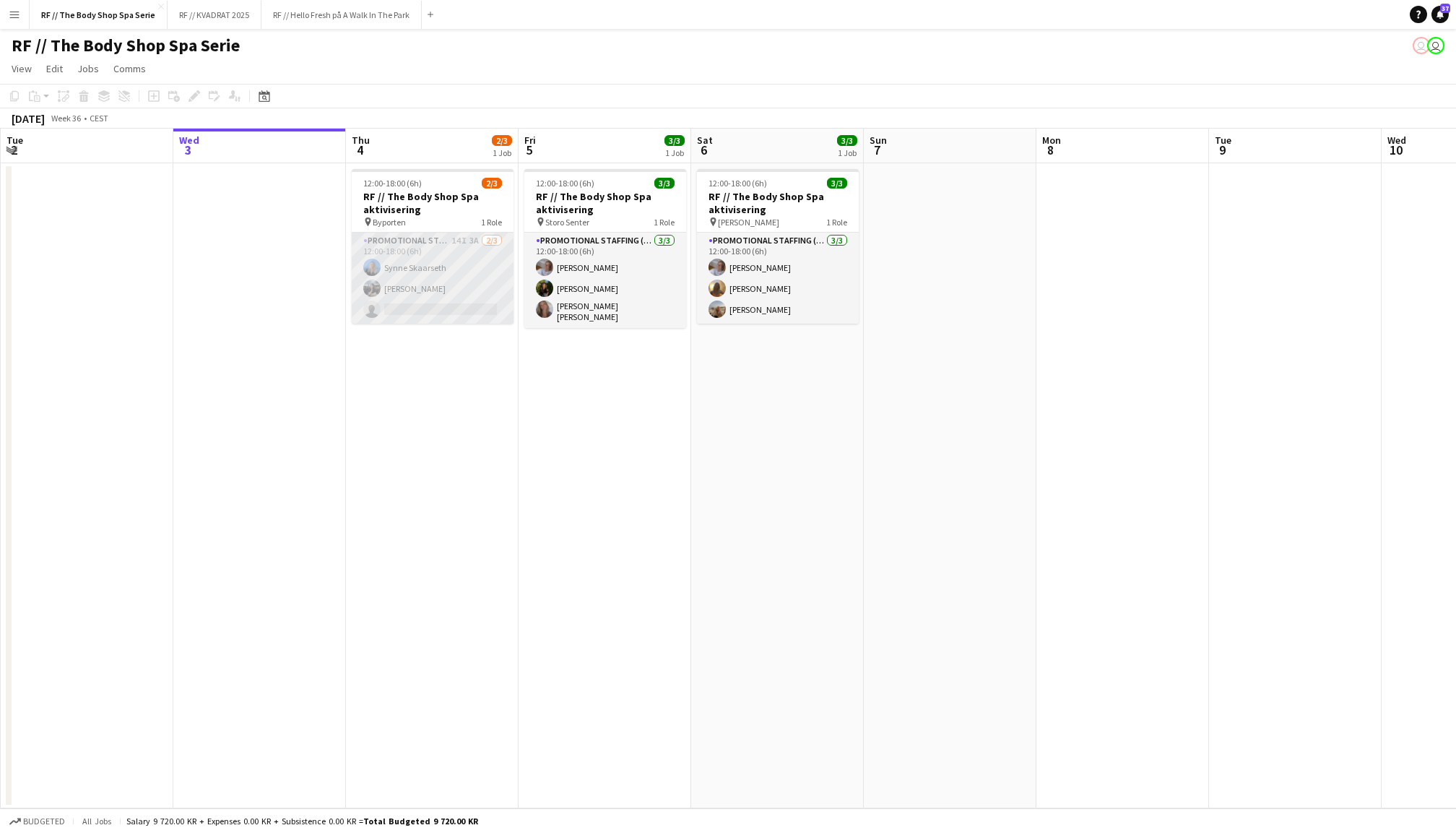
click at [448, 272] on app-card-role "Promotional Staffing (Promotional Staff) 14I 3A [DATE] 12:00-18:00 (6h) [PERSON…" at bounding box center [433, 278] width 162 height 91
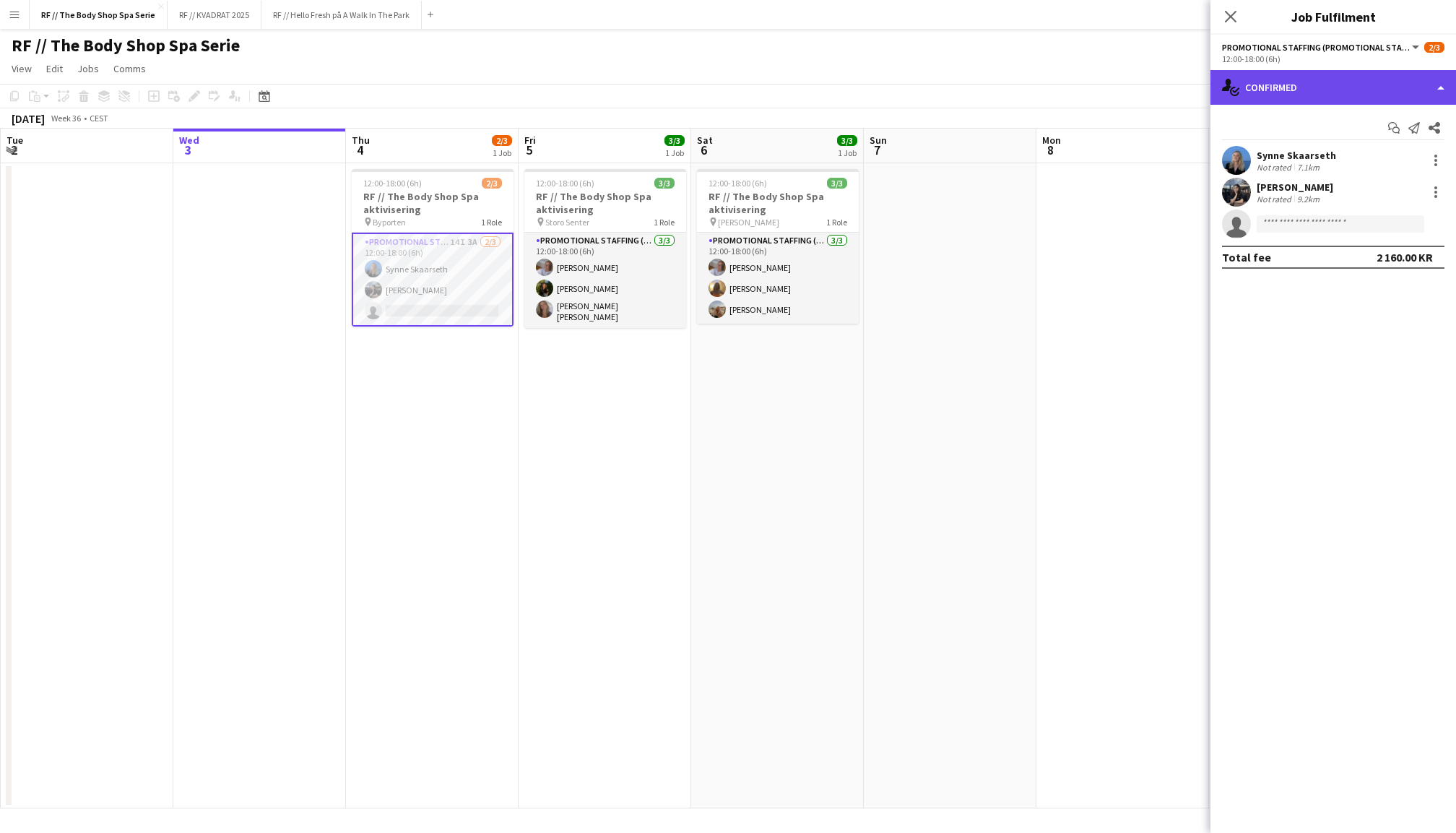
click at [1305, 84] on div "single-neutral-actions-check-2 Confirmed" at bounding box center [1333, 87] width 246 height 35
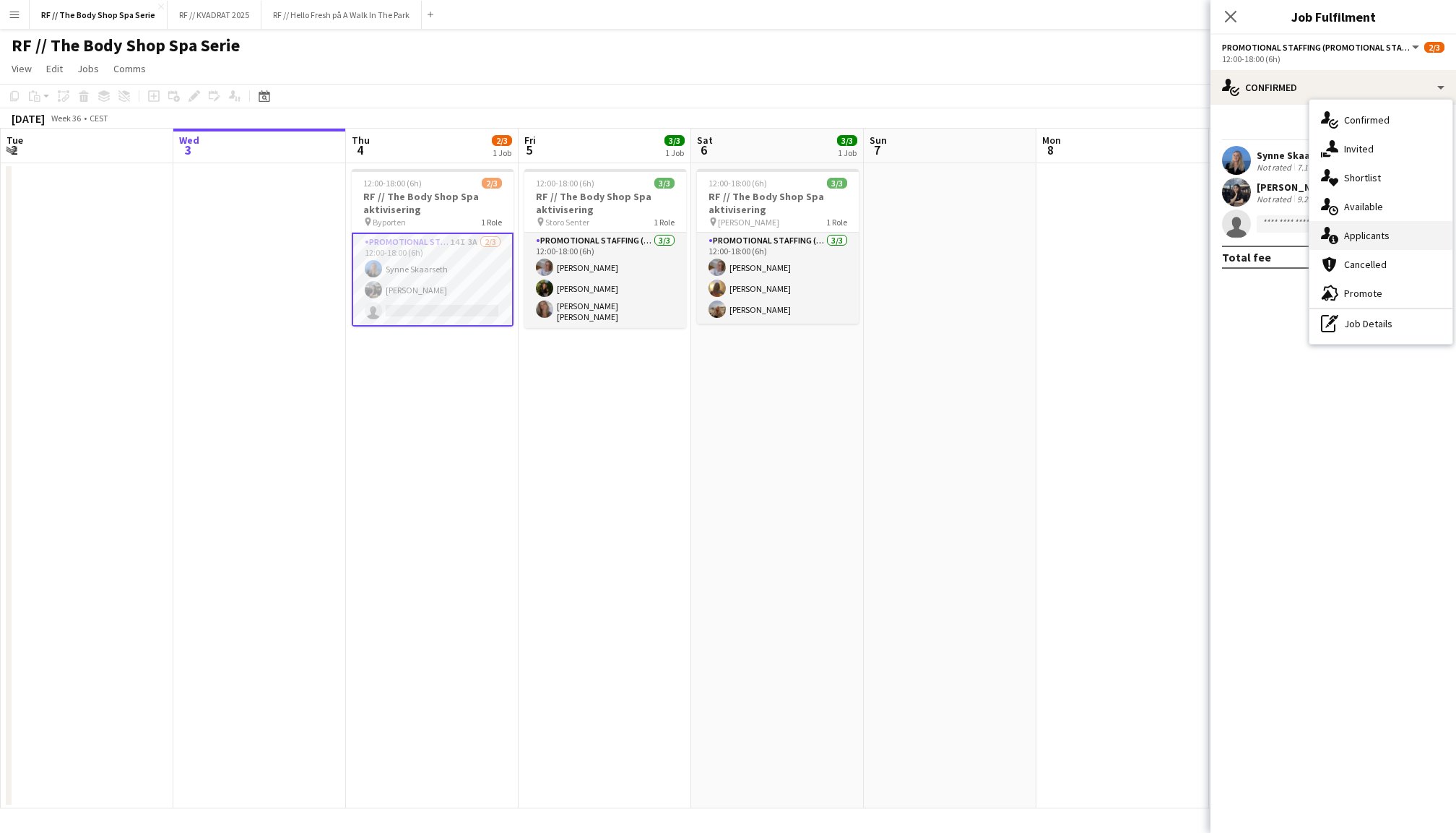
click at [1373, 238] on span "Applicants" at bounding box center [1366, 235] width 45 height 13
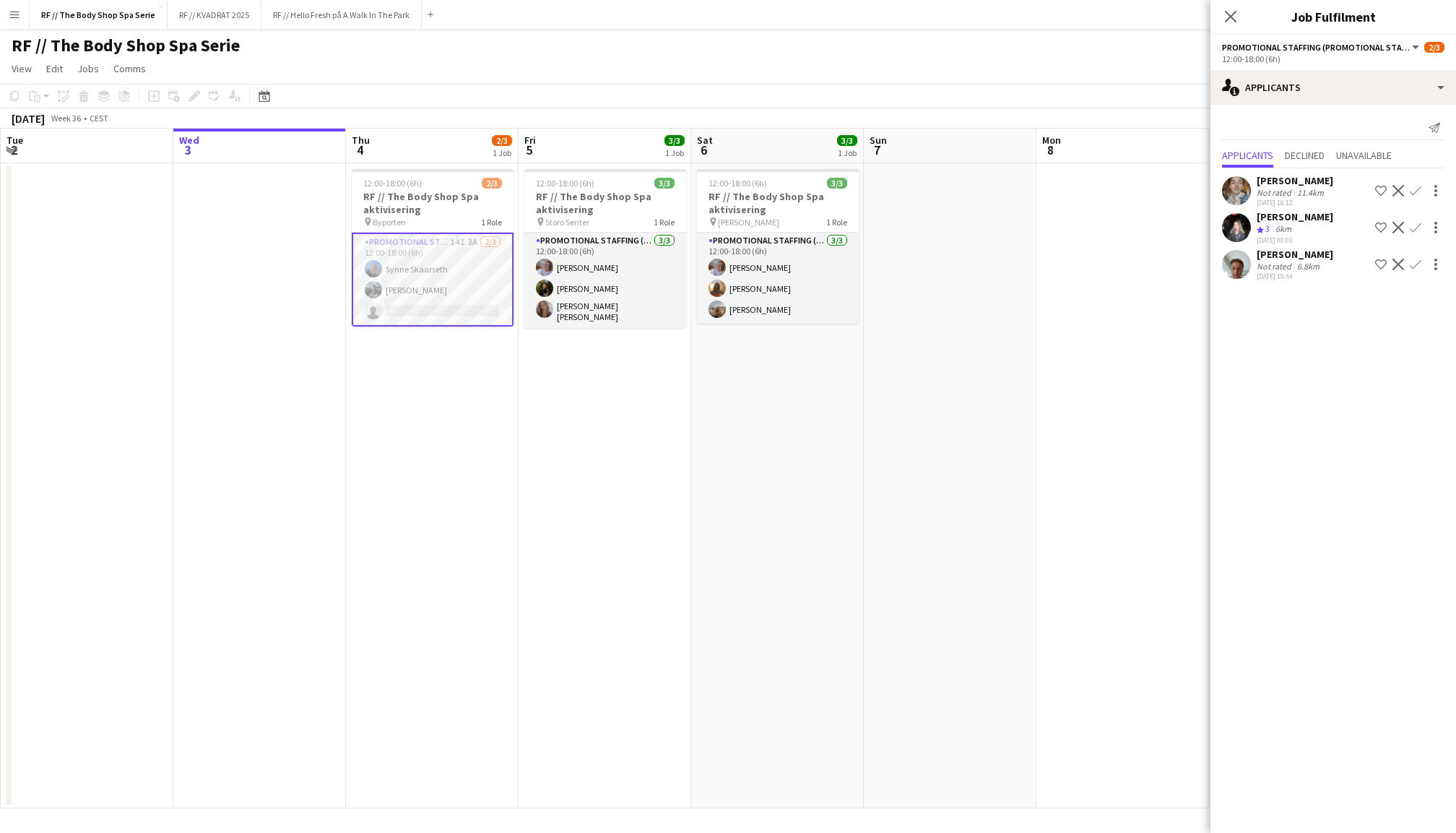
click at [17, 12] on app-icon "Menu" at bounding box center [15, 15] width 12 height 12
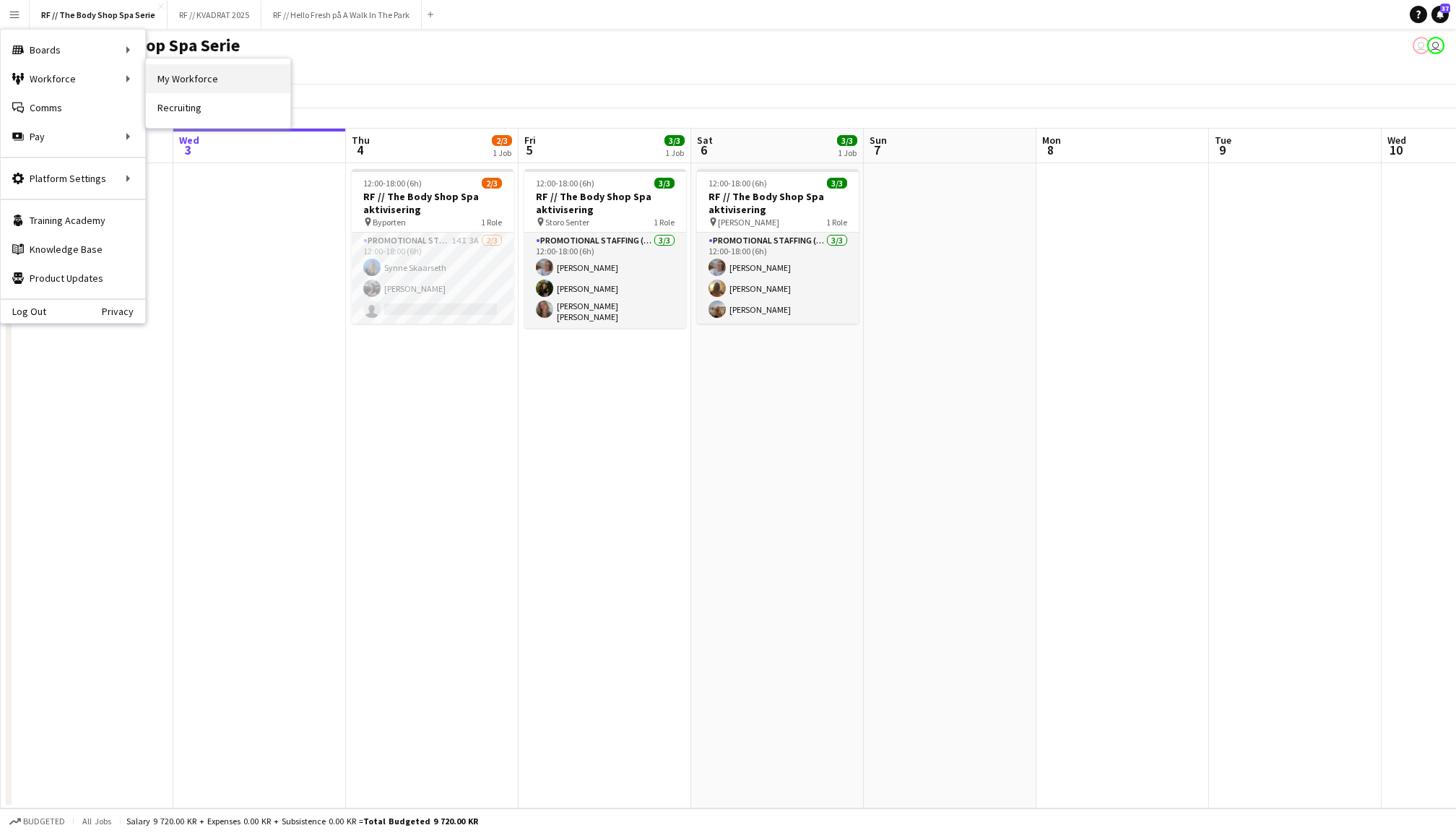
click at [172, 88] on link "My Workforce" at bounding box center [218, 79] width 145 height 29
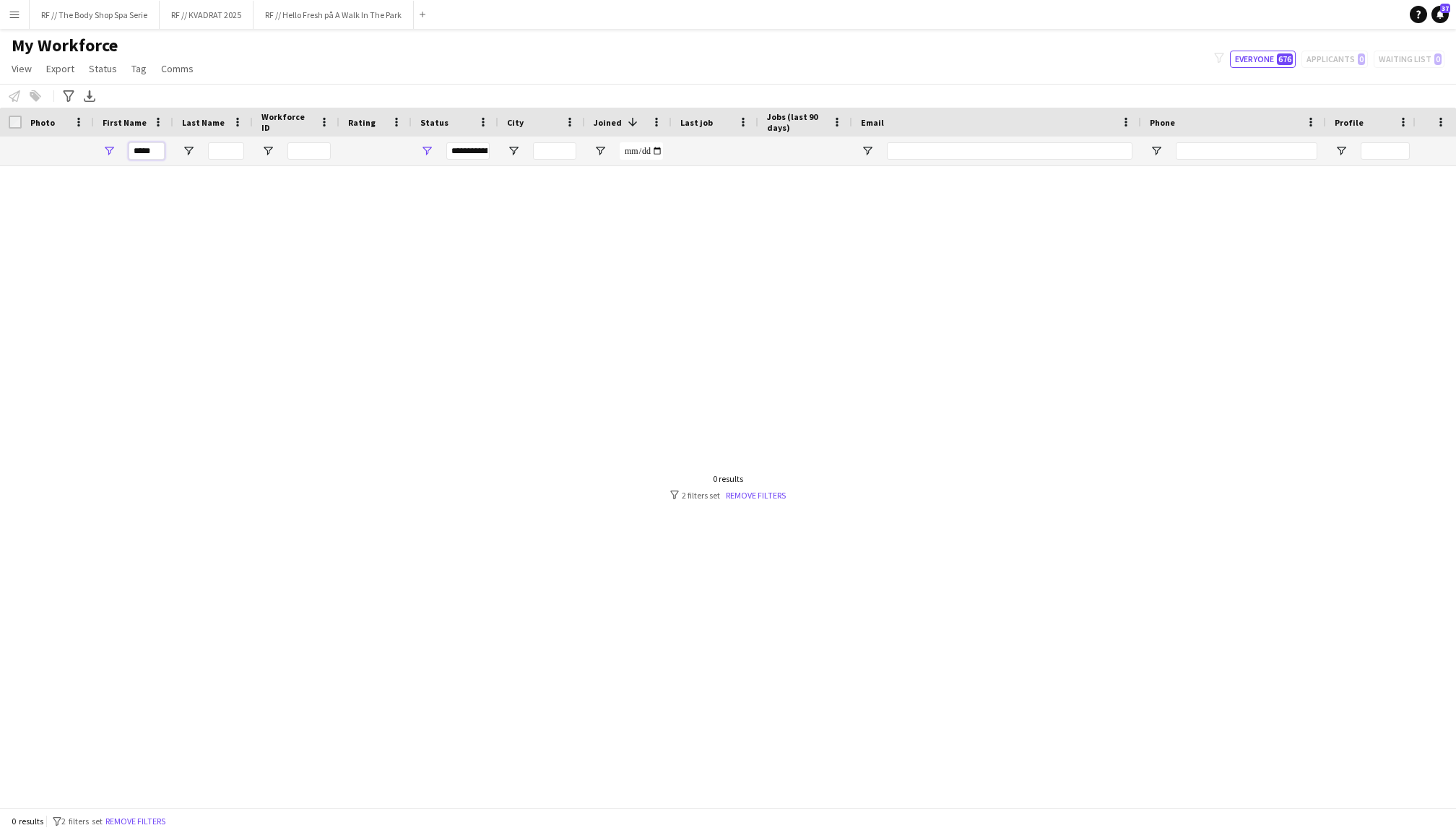
drag, startPoint x: 150, startPoint y: 148, endPoint x: 124, endPoint y: 148, distance: 26.0
click at [124, 148] on div "*****" at bounding box center [133, 151] width 79 height 29
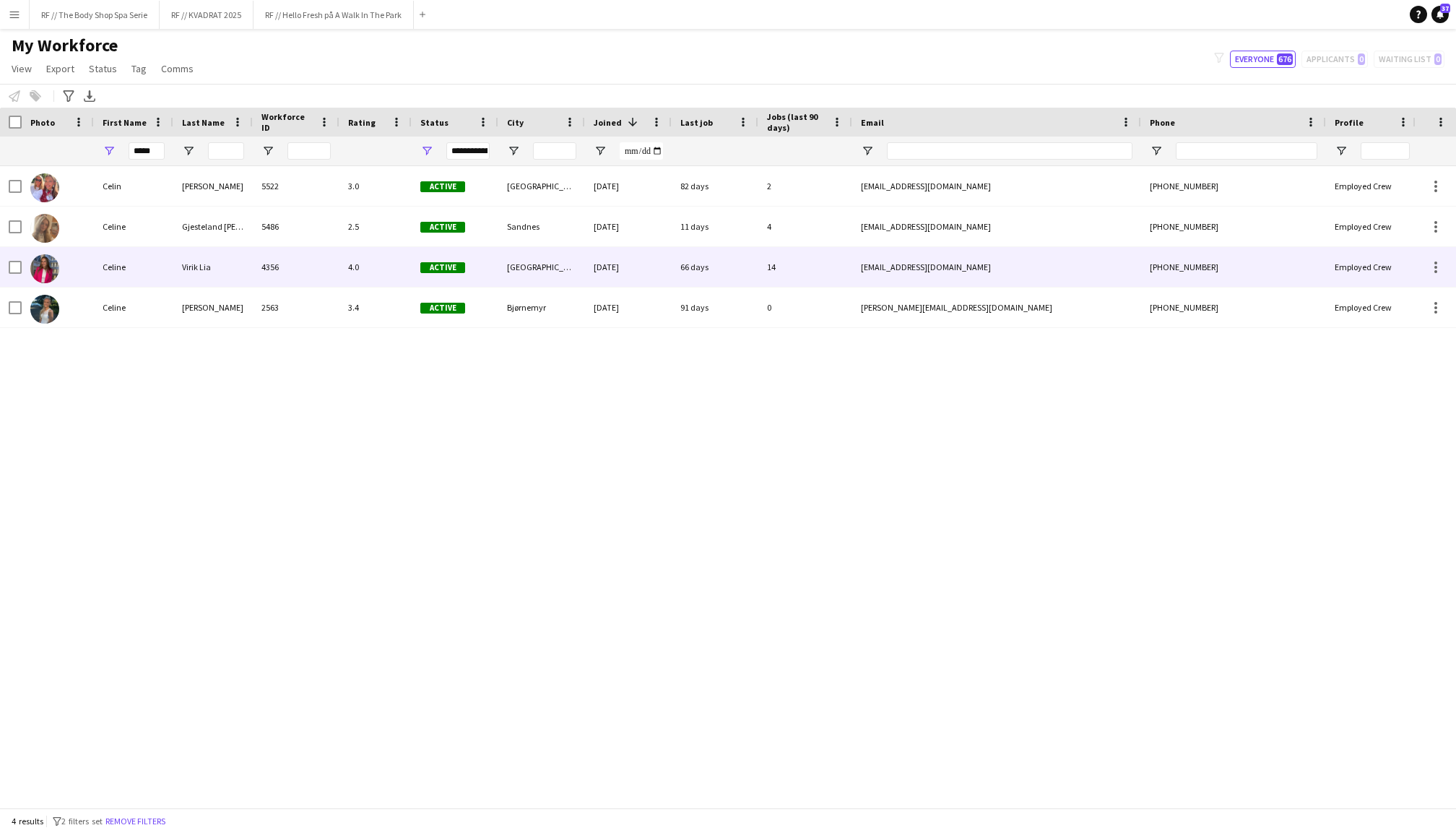
click at [76, 269] on div at bounding box center [57, 267] width 72 height 40
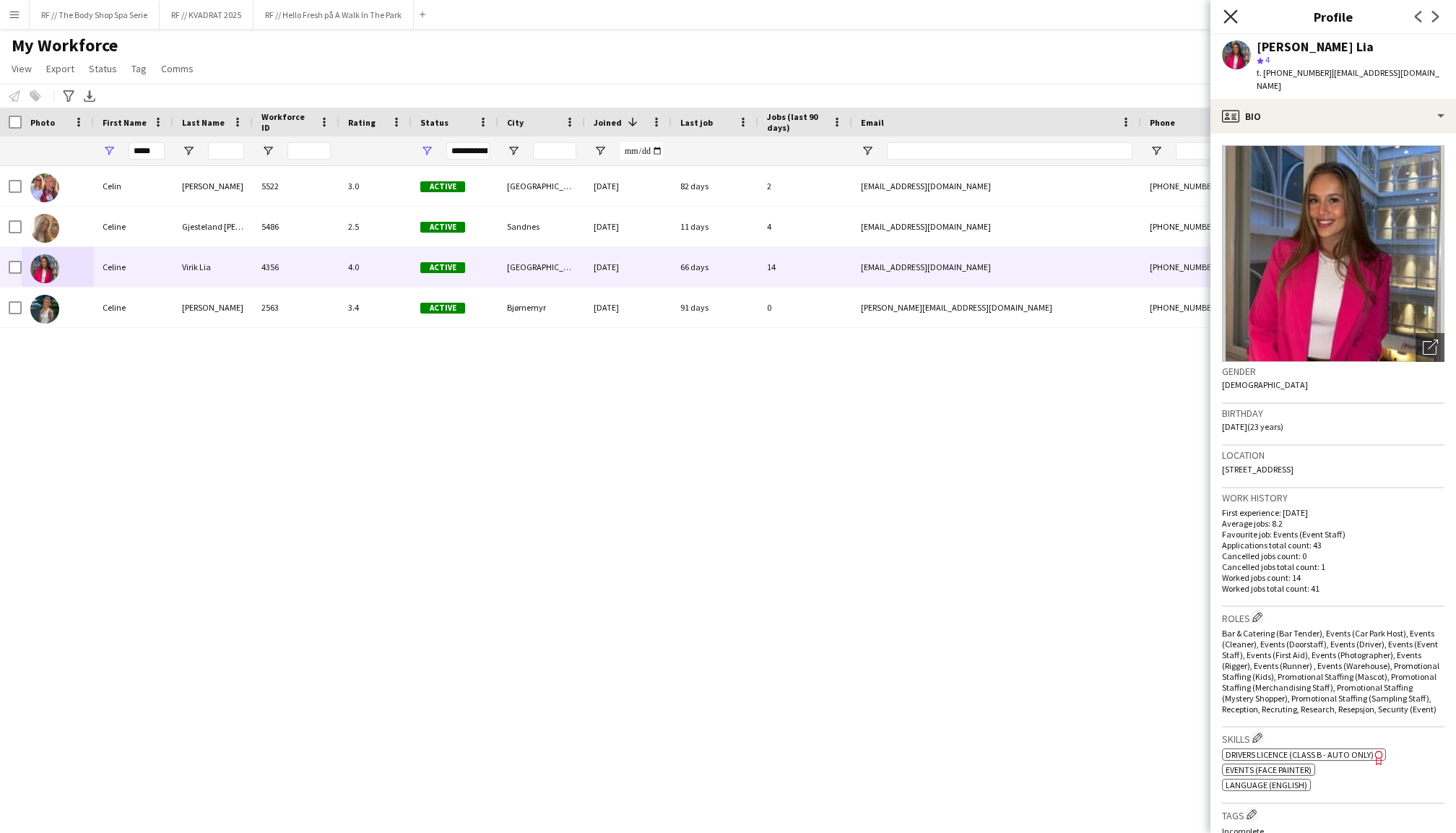
click at [1231, 13] on icon "Close pop-in" at bounding box center [1230, 16] width 13 height 13
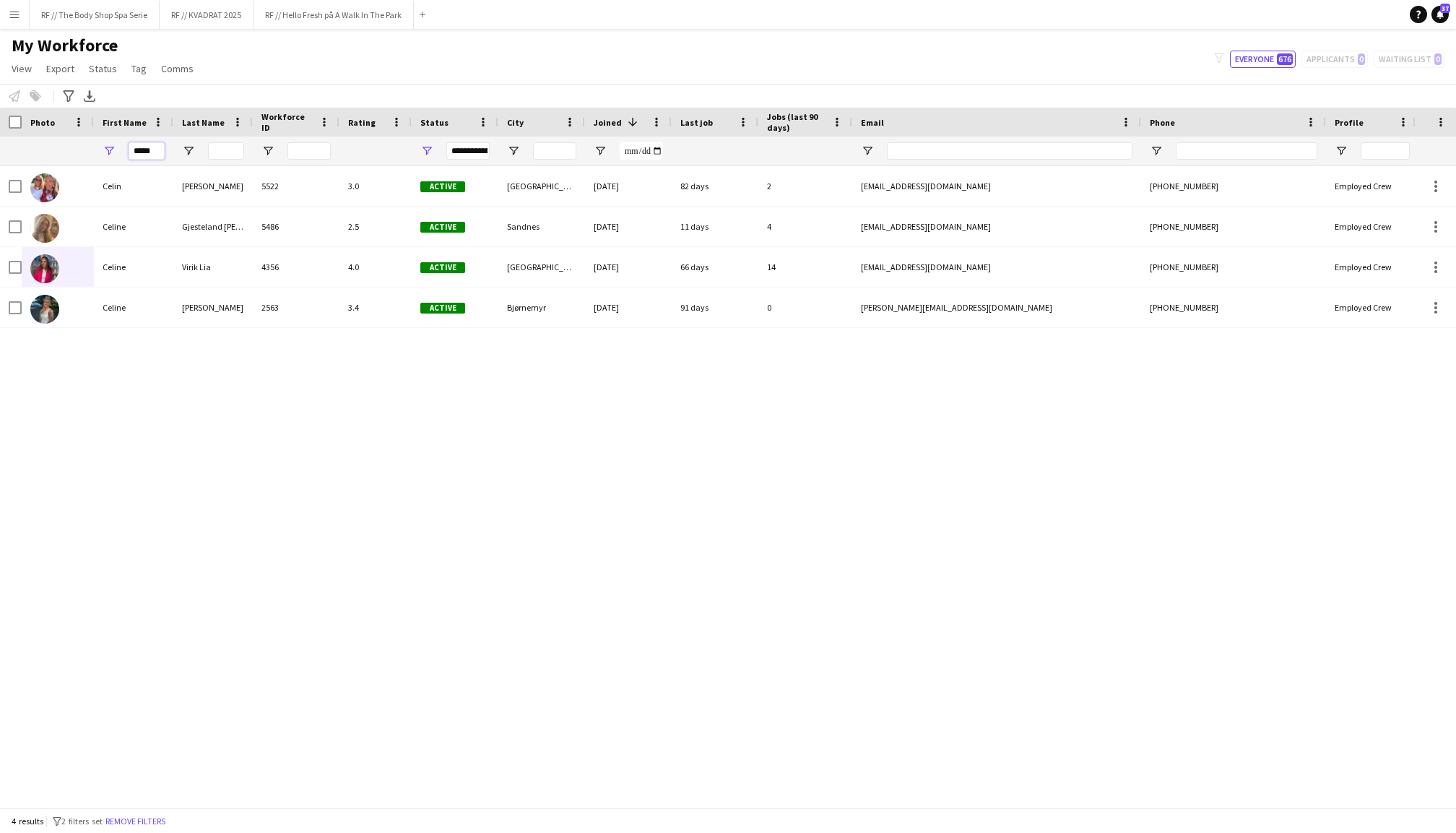
drag, startPoint x: 150, startPoint y: 150, endPoint x: 128, endPoint y: 150, distance: 22.0
click at [128, 150] on input "*****" at bounding box center [146, 151] width 36 height 17
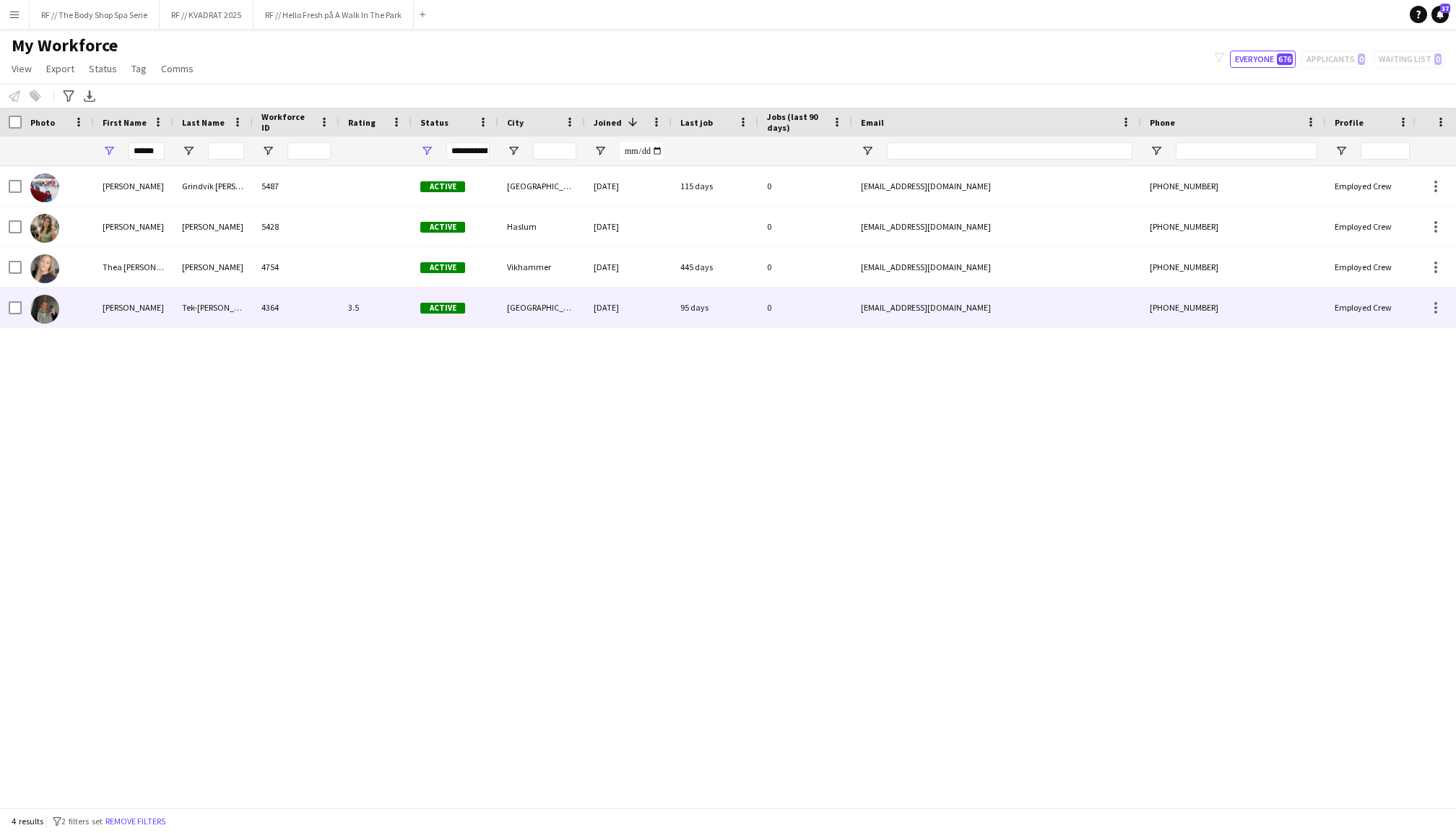
click at [61, 306] on div at bounding box center [57, 307] width 72 height 40
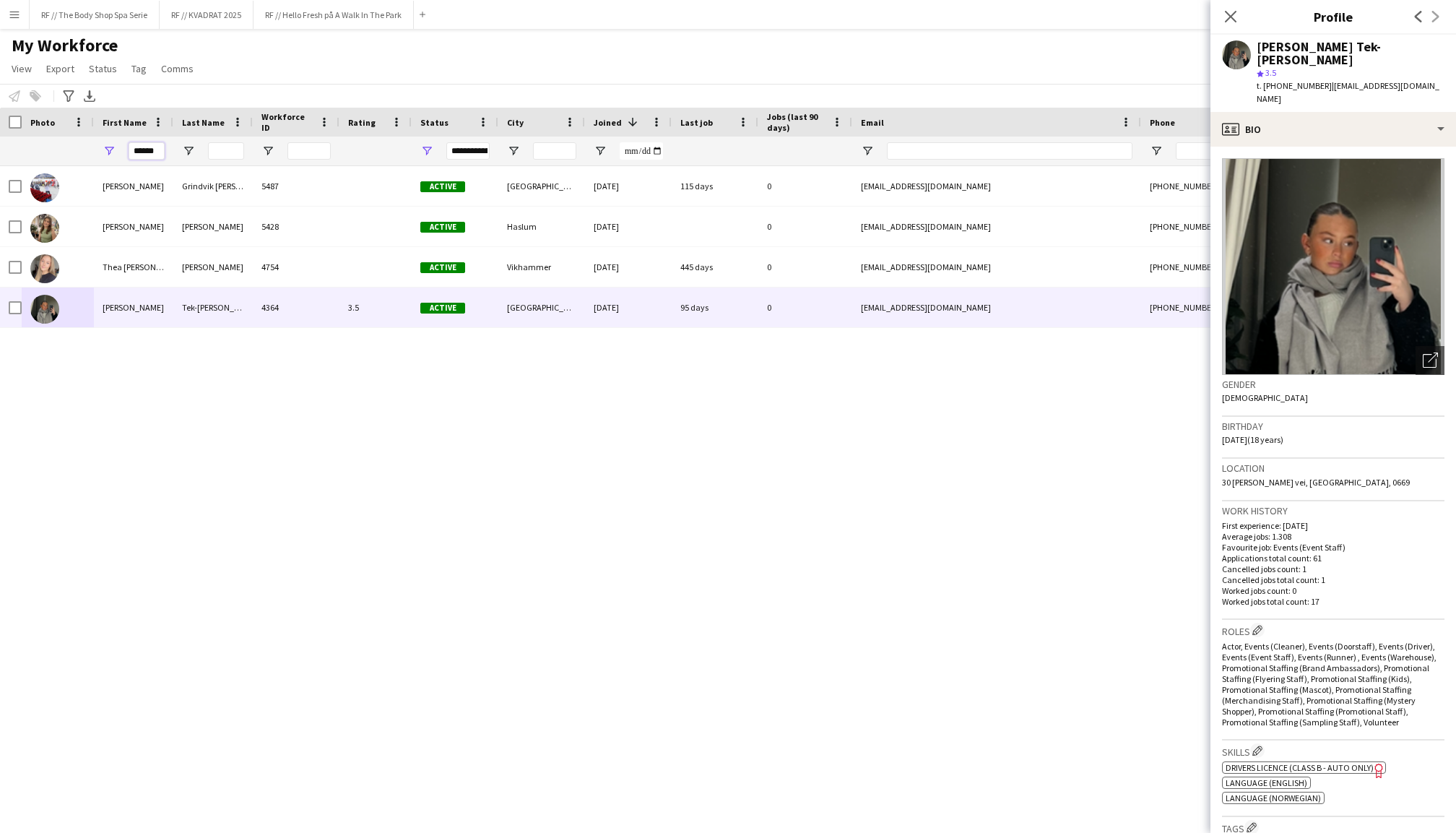
drag, startPoint x: 134, startPoint y: 154, endPoint x: 154, endPoint y: 154, distance: 20.0
click at [153, 154] on input "******" at bounding box center [146, 151] width 36 height 17
type input "*"
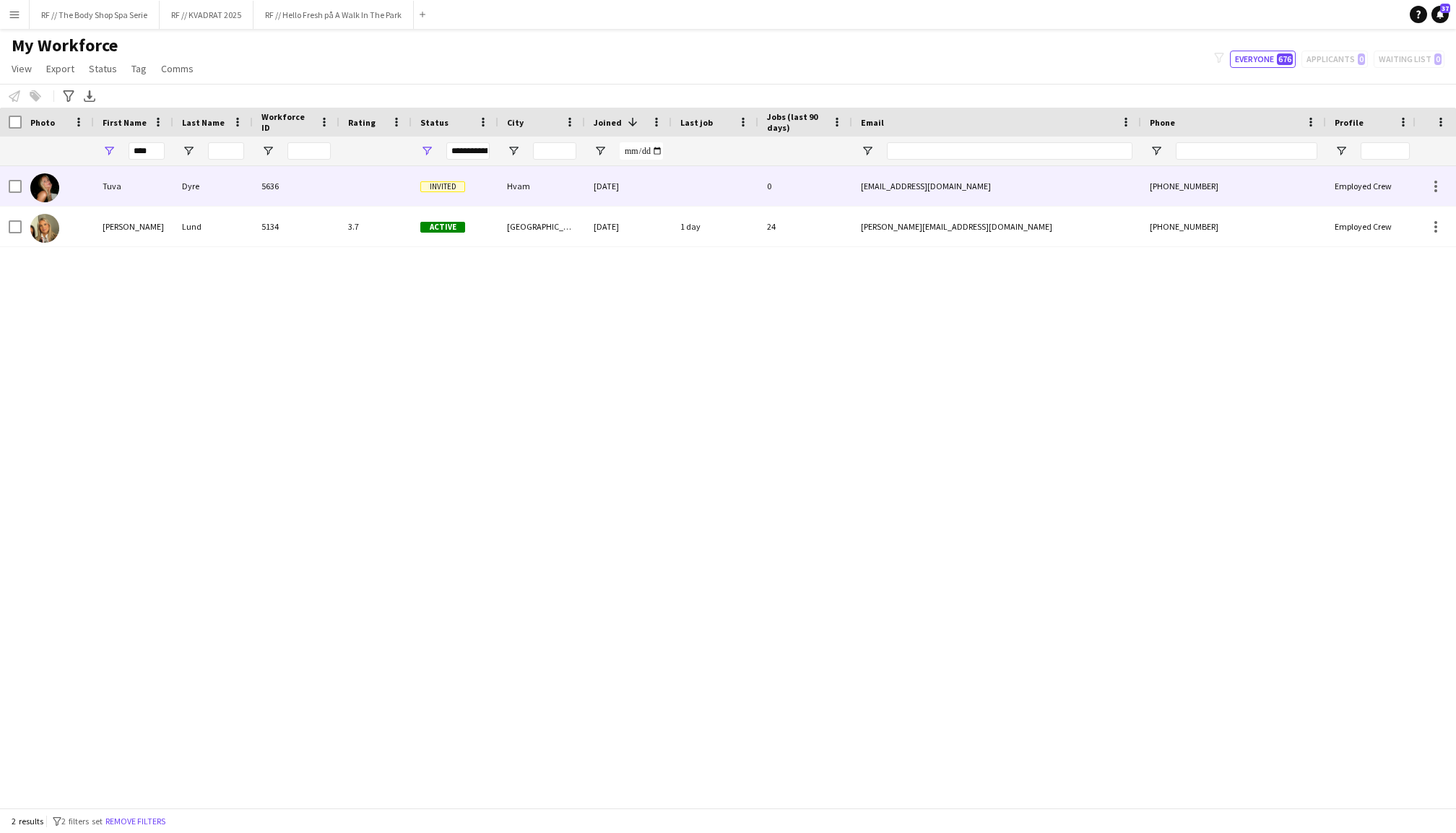
click at [81, 192] on div at bounding box center [57, 186] width 72 height 40
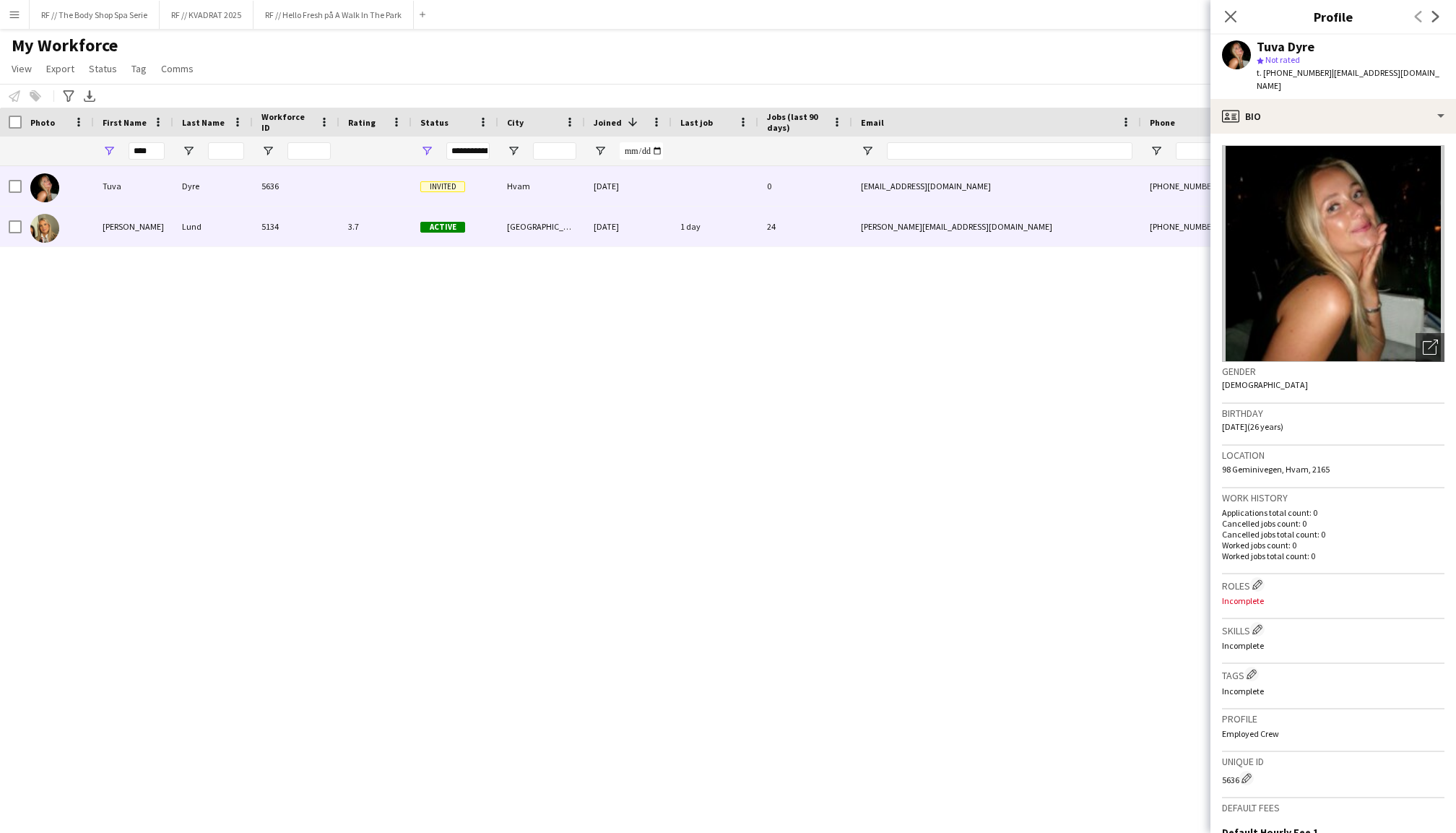
click at [183, 235] on div "Lund" at bounding box center [212, 226] width 79 height 40
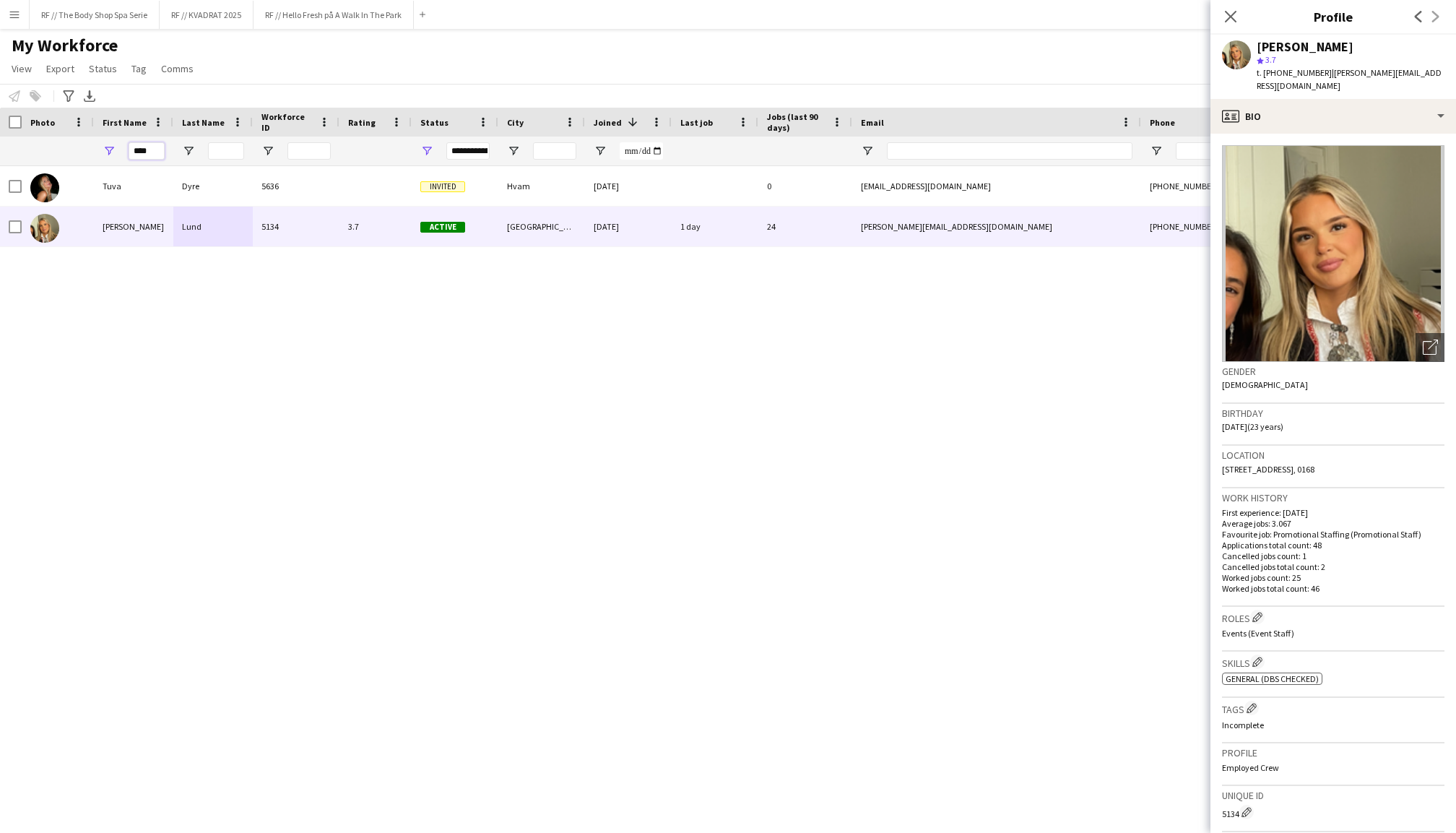
drag, startPoint x: 153, startPoint y: 148, endPoint x: 108, endPoint y: 148, distance: 45.0
click at [108, 148] on div "****" at bounding box center [133, 151] width 79 height 29
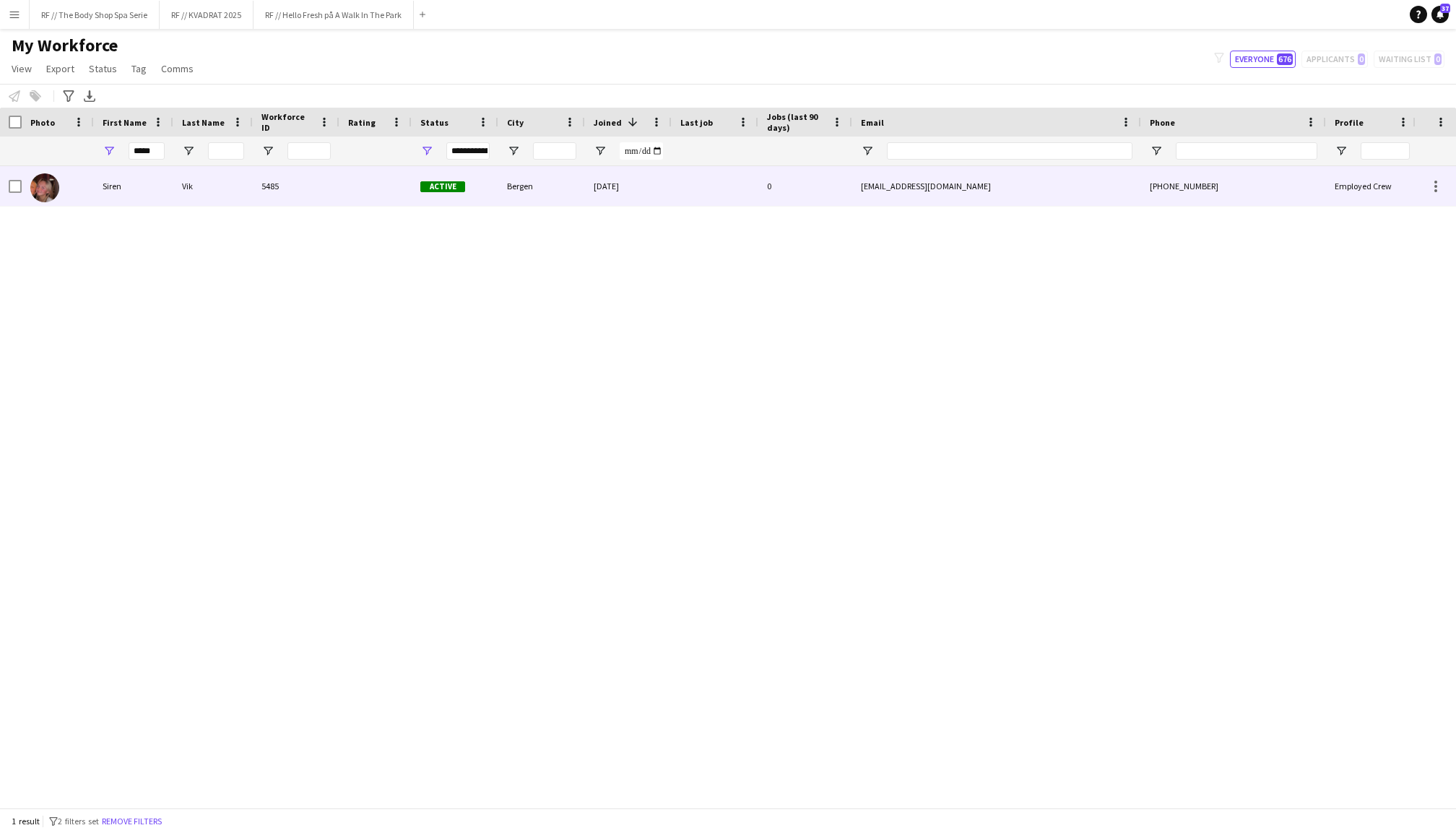
click at [131, 191] on div "Siren" at bounding box center [133, 186] width 79 height 40
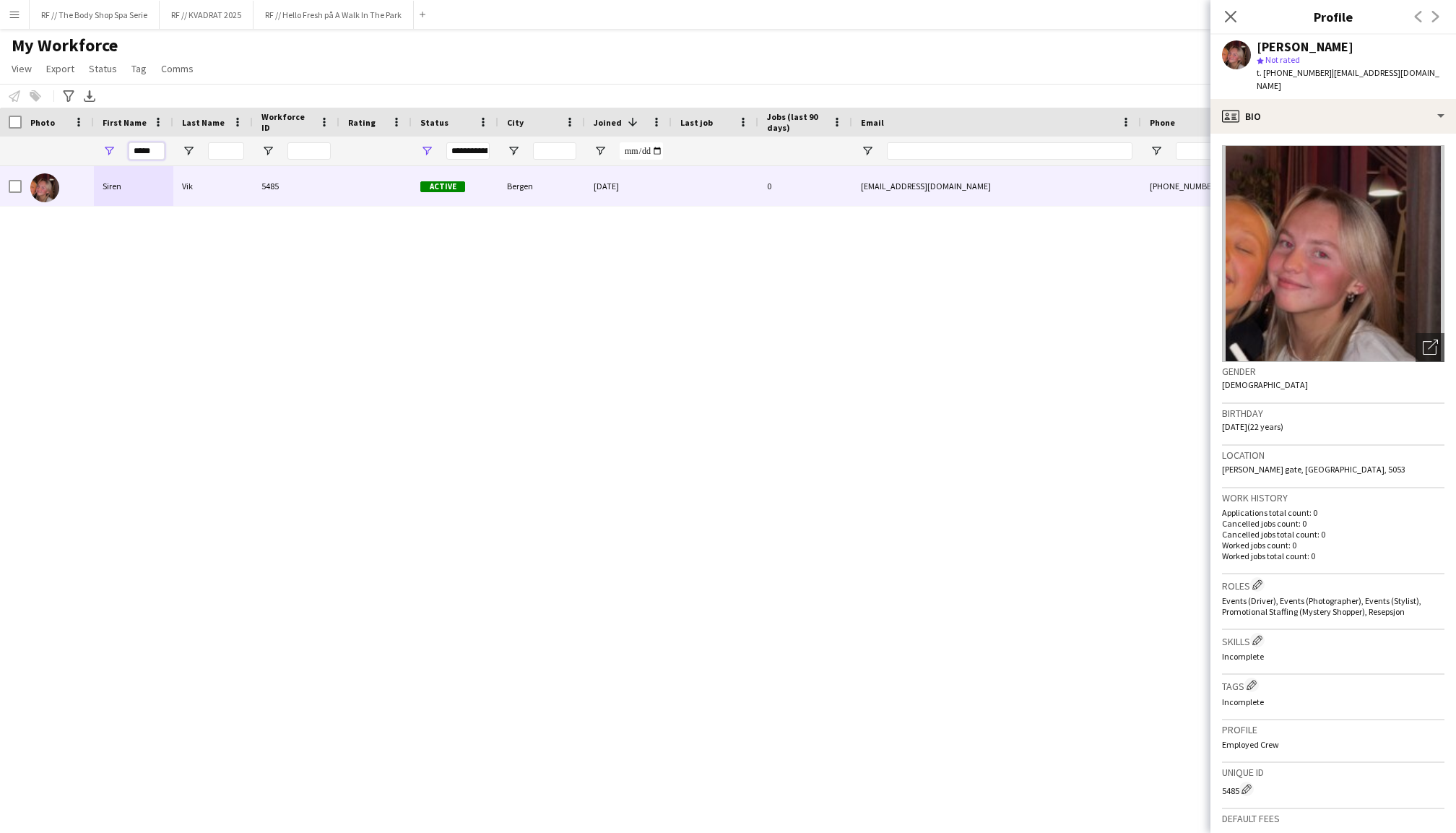
drag, startPoint x: 151, startPoint y: 150, endPoint x: 111, endPoint y: 150, distance: 40.0
click at [111, 150] on div "*****" at bounding box center [133, 151] width 79 height 29
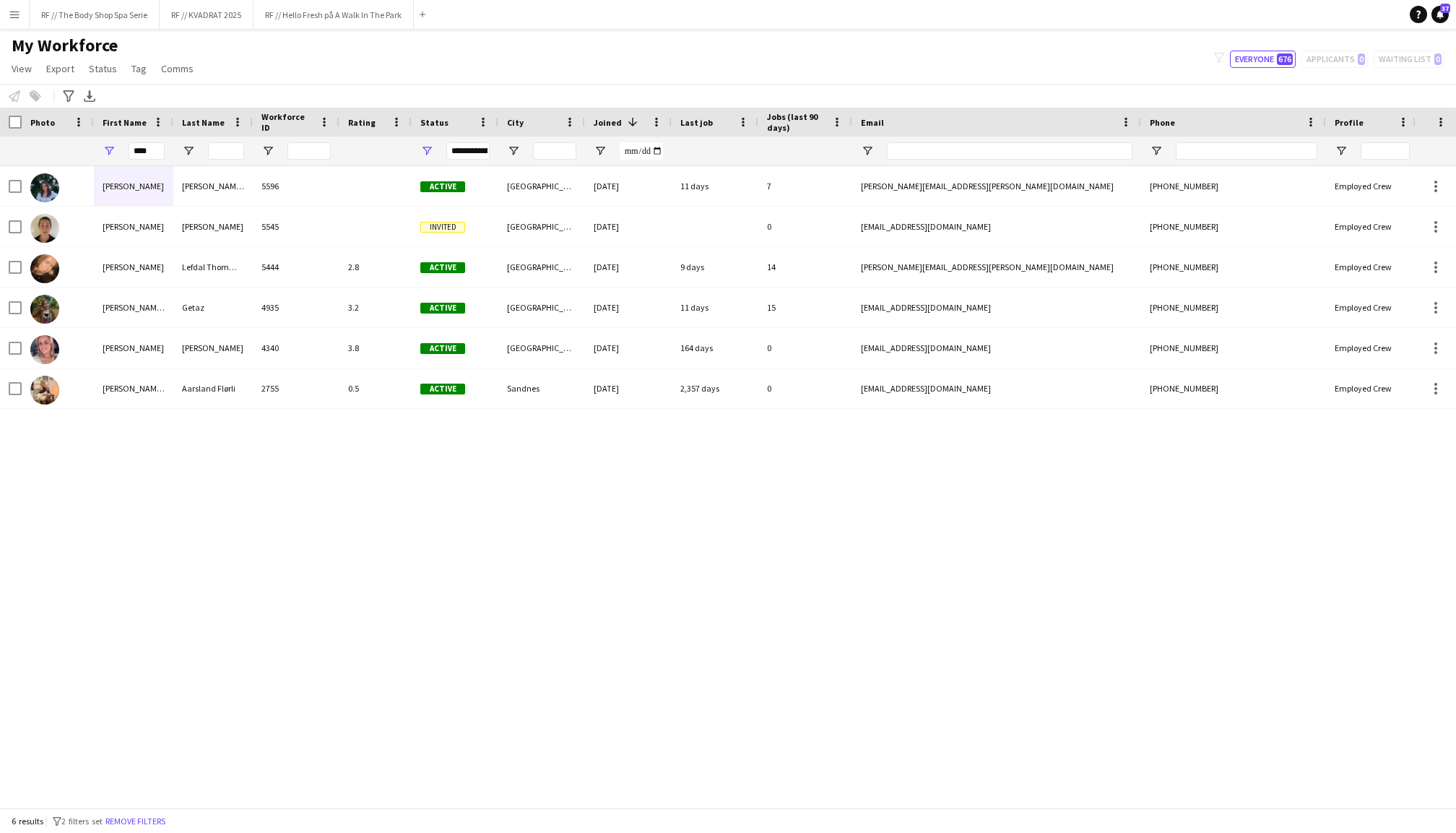
click at [229, 524] on div "[PERSON_NAME] 5596 Active [GEOGRAPHIC_DATA] [DATE] 11 days 7 [PERSON_NAME][EMAI…" at bounding box center [706, 487] width 1413 height 641
drag, startPoint x: 147, startPoint y: 147, endPoint x: 108, endPoint y: 147, distance: 39.0
click at [108, 147] on div "****" at bounding box center [133, 151] width 79 height 29
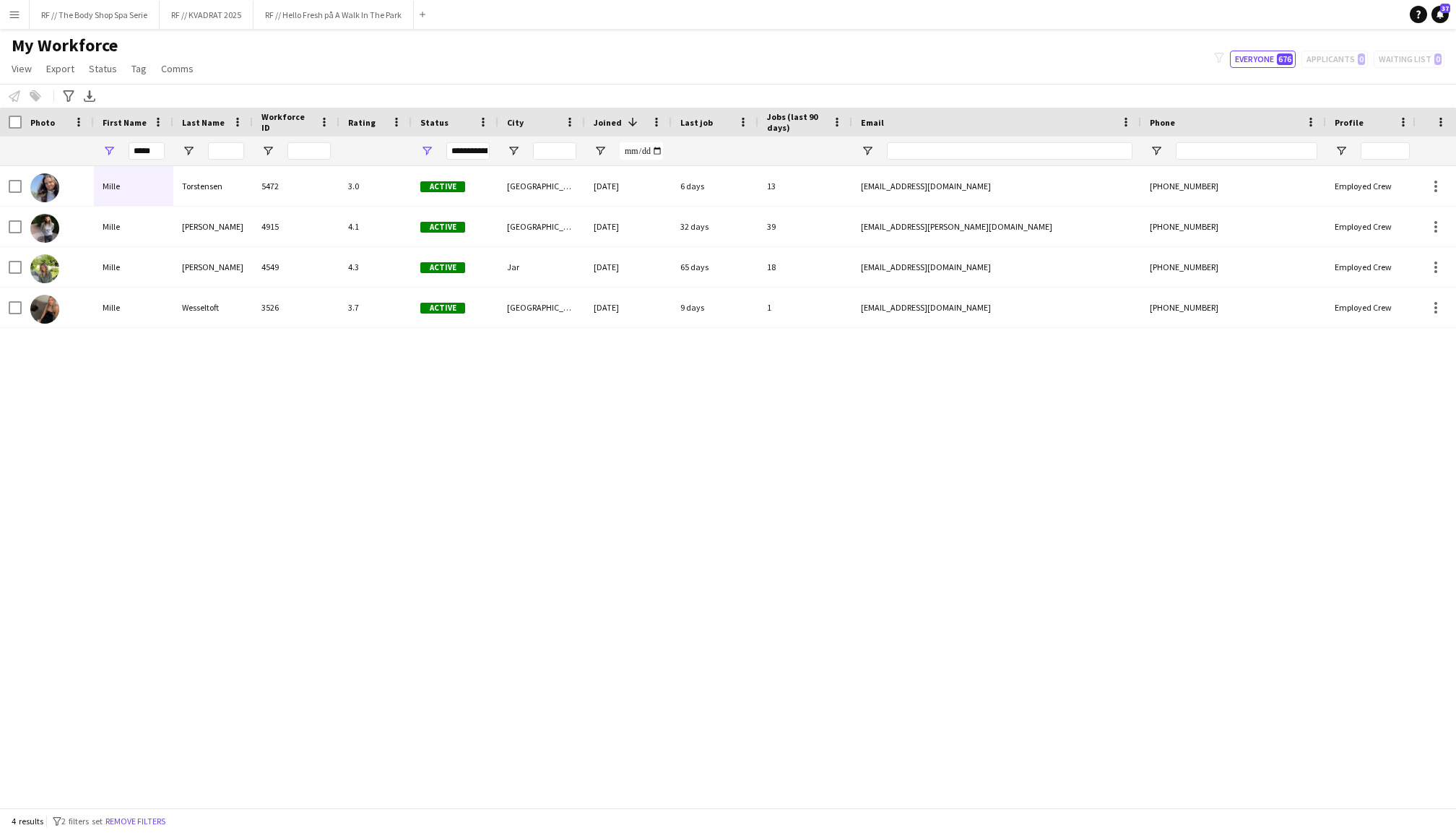
click at [163, 391] on div "Mille Torstensen 5472 3.0 Active [GEOGRAPHIC_DATA] [DATE] 6 days 13 [EMAIL_ADDR…" at bounding box center [706, 487] width 1413 height 641
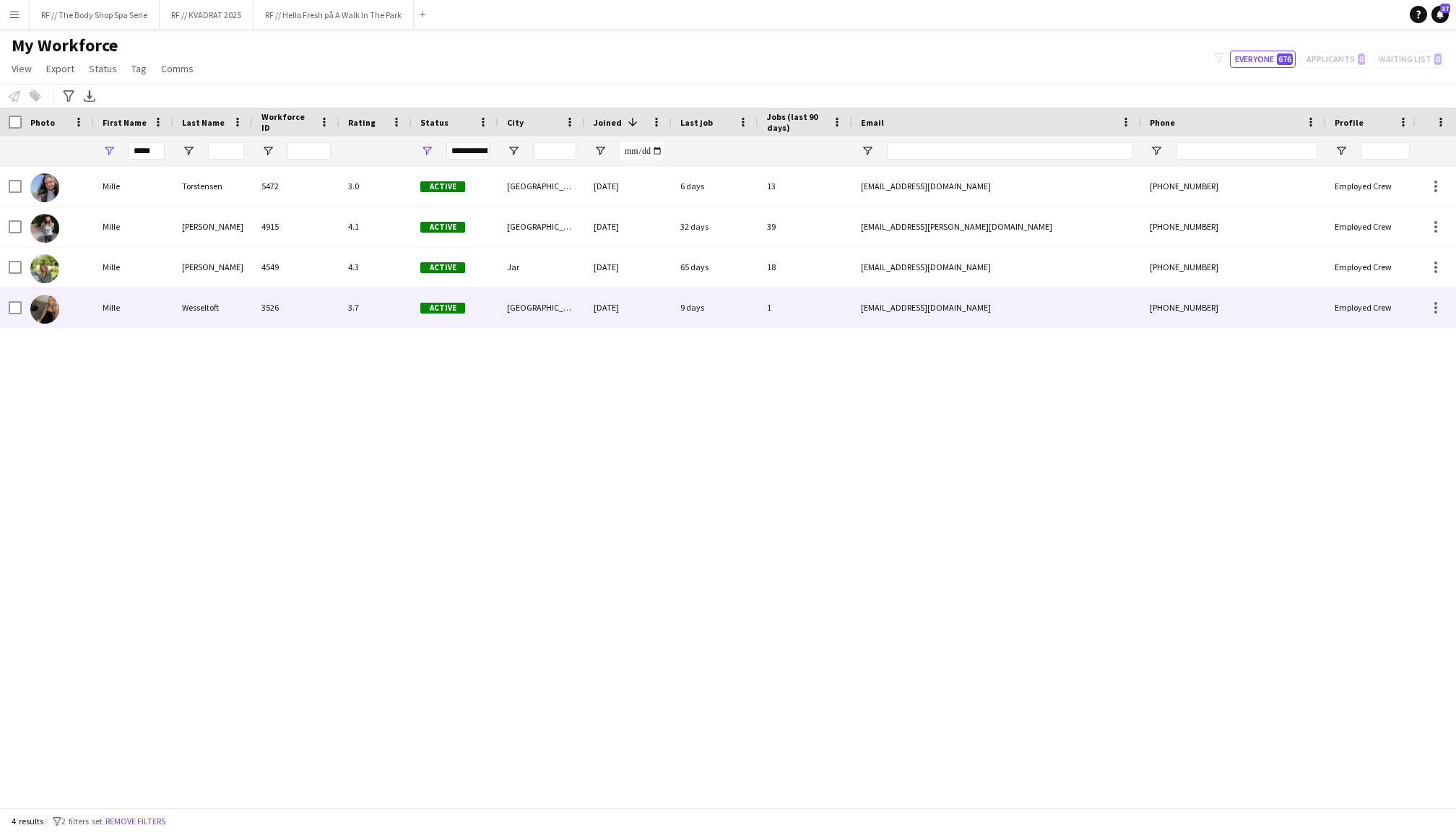
click at [116, 307] on div "Mille" at bounding box center [133, 307] width 79 height 40
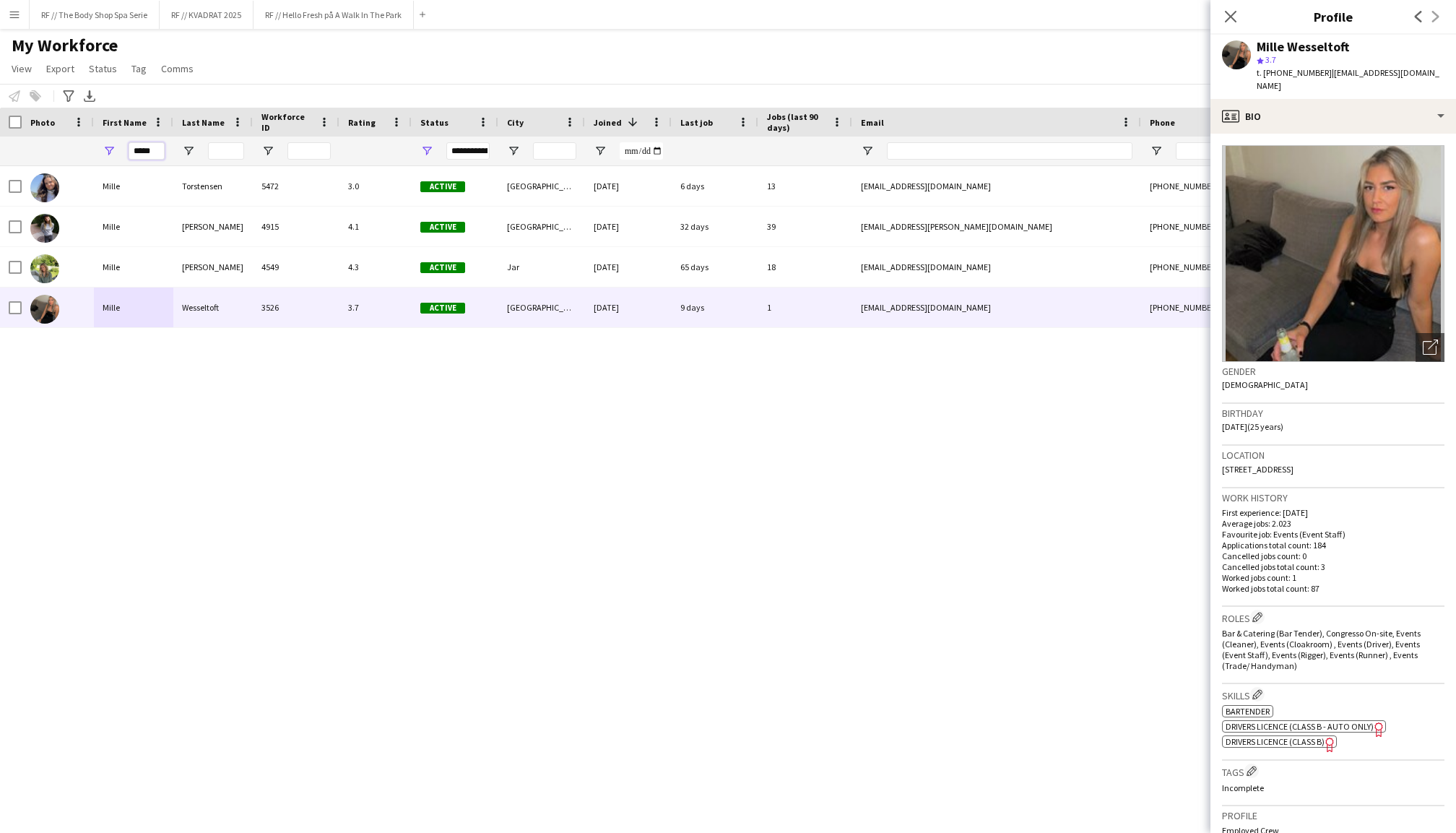
drag, startPoint x: 154, startPoint y: 148, endPoint x: 72, endPoint y: 143, distance: 82.2
click at [73, 143] on div "*****" at bounding box center [783, 151] width 1566 height 29
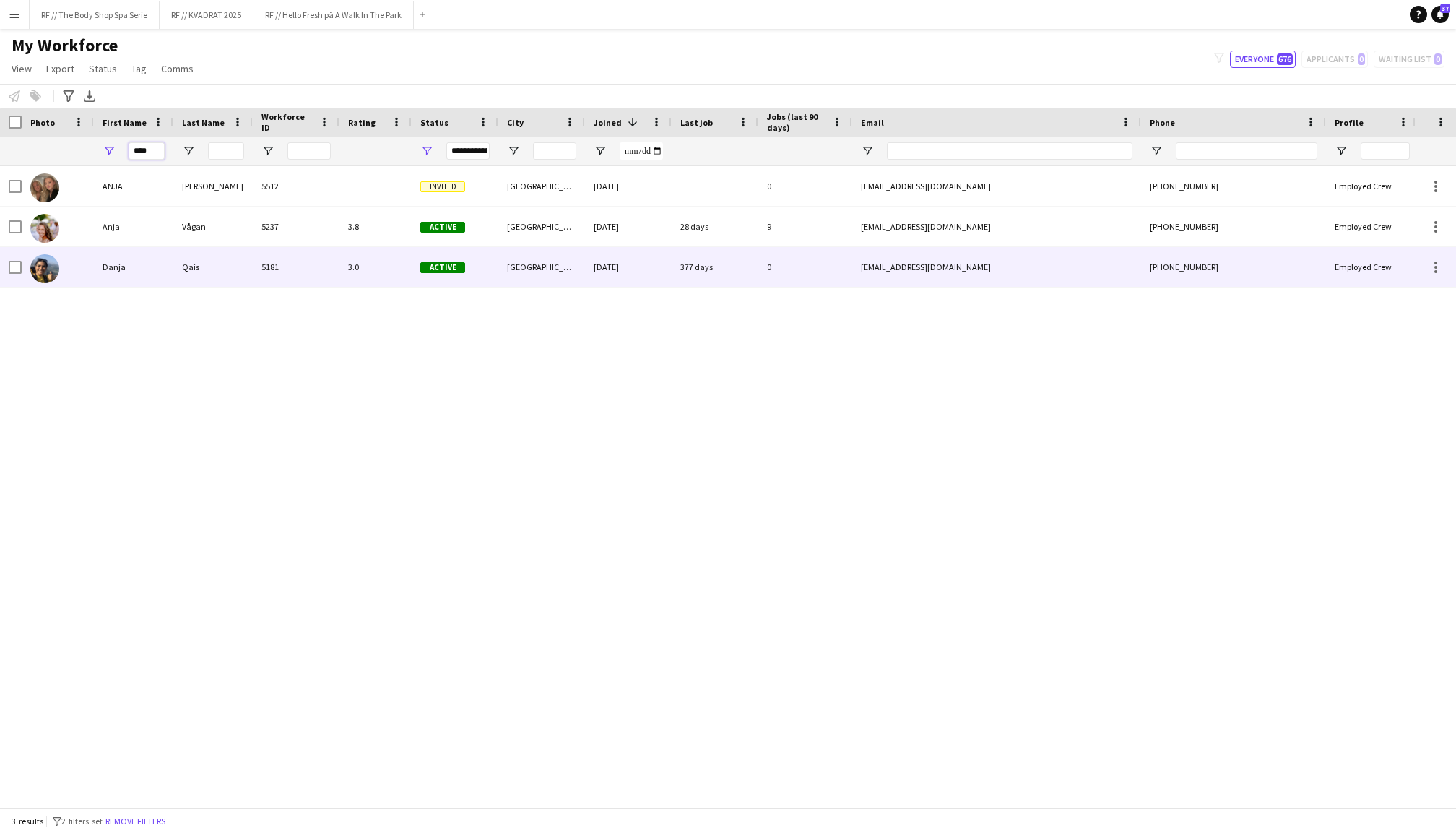
type input "****"
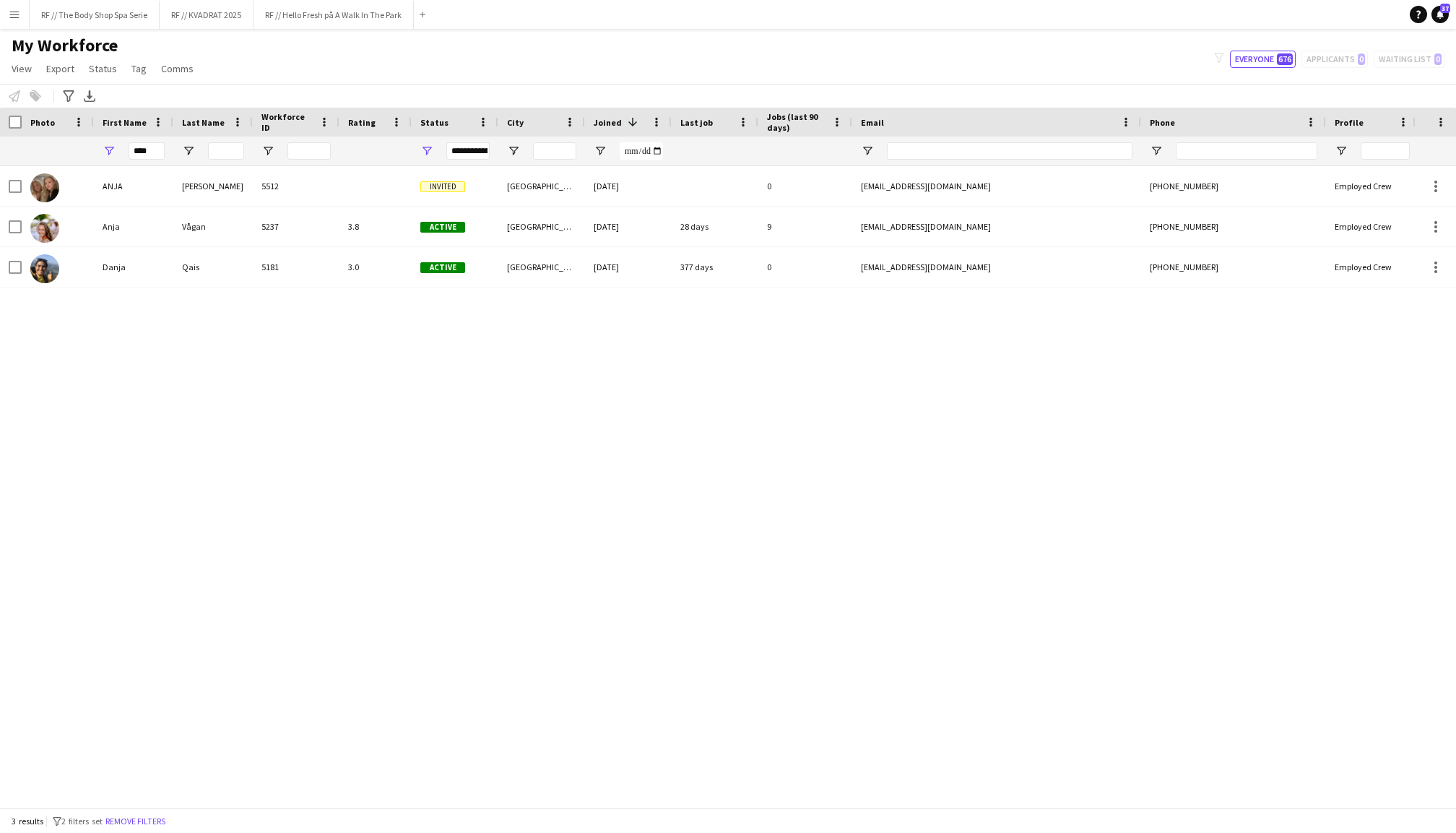
click at [119, 487] on div "[PERSON_NAME] 5512 Invited [GEOGRAPHIC_DATA] [DATE] 0 [EMAIL_ADDRESS][DOMAIN_NA…" at bounding box center [706, 487] width 1413 height 641
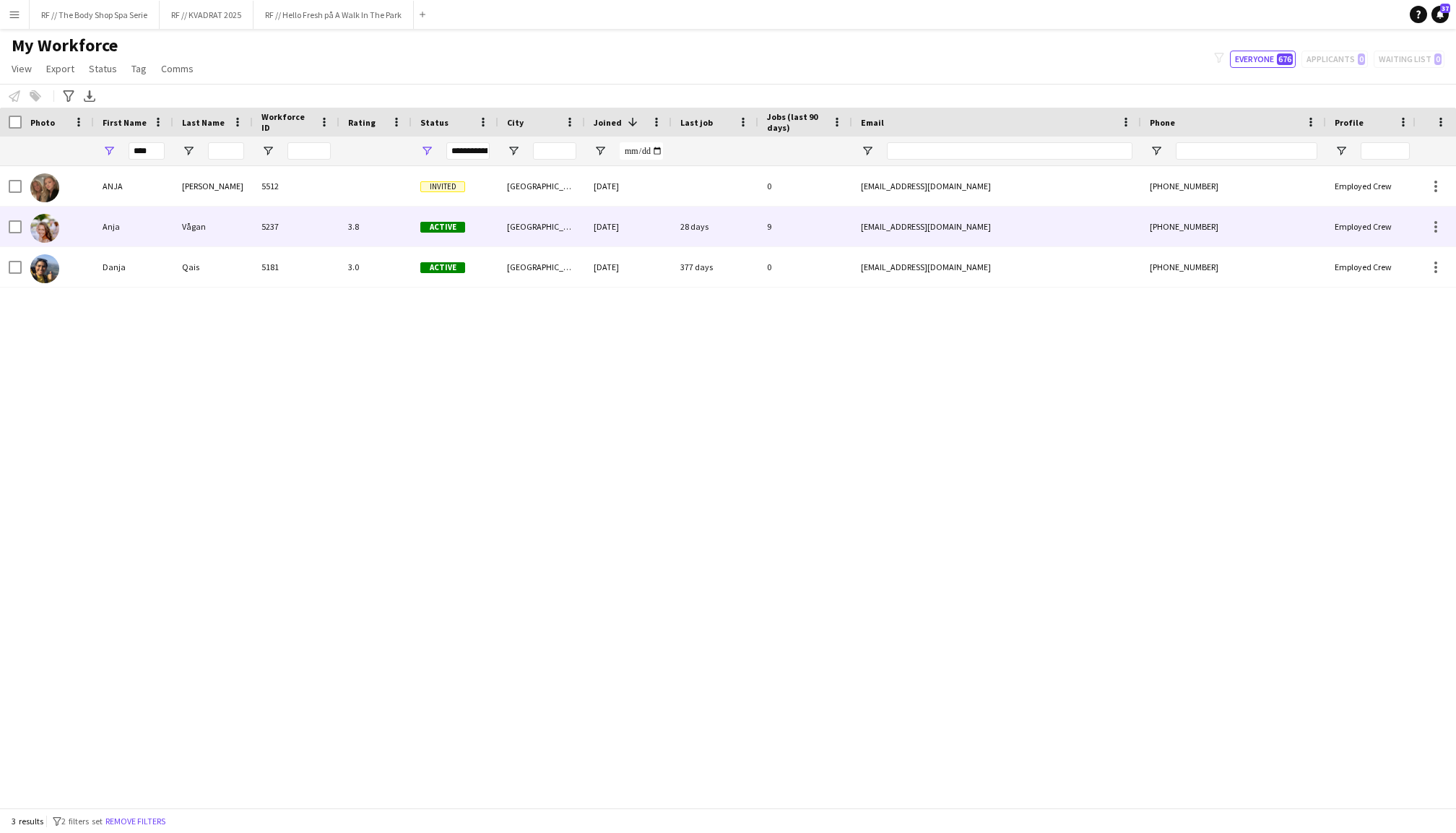
click at [127, 220] on div "Anja" at bounding box center [133, 226] width 79 height 40
